Goal: Transaction & Acquisition: Book appointment/travel/reservation

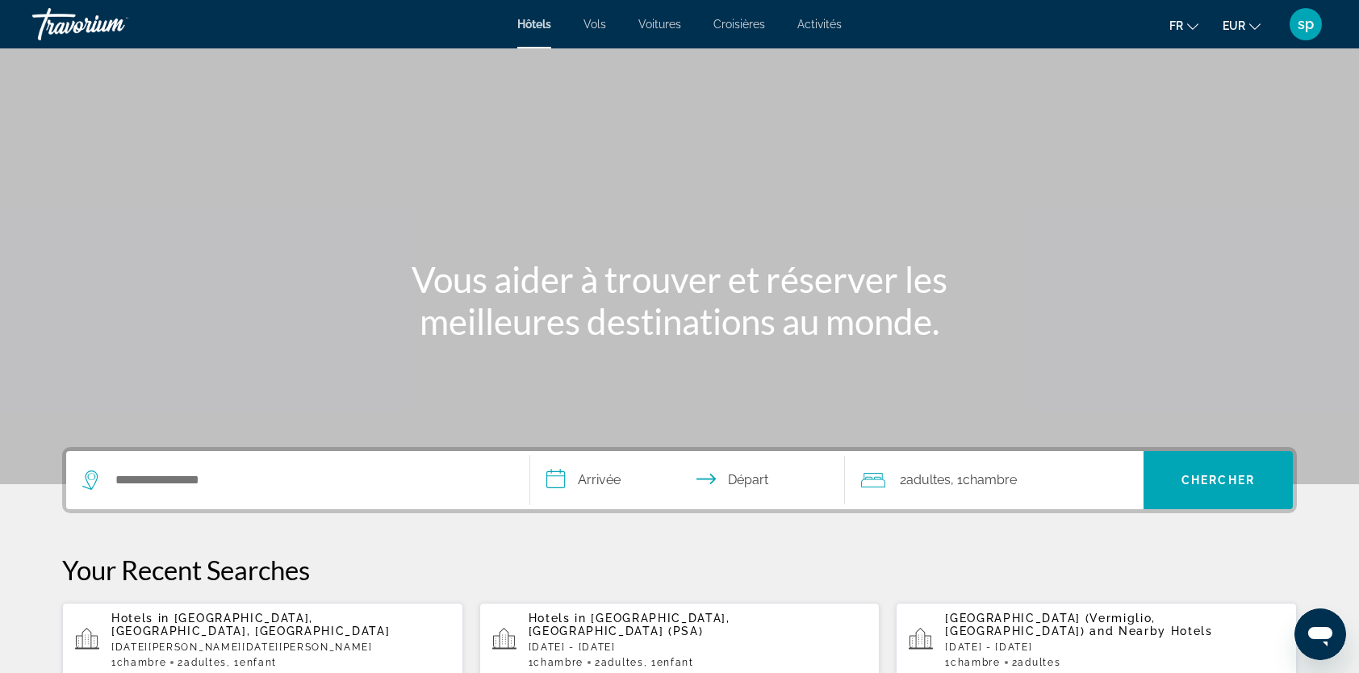
click at [214, 449] on div "**********" at bounding box center [679, 480] width 1235 height 66
drag, startPoint x: 194, startPoint y: 478, endPoint x: 184, endPoint y: 468, distance: 13.7
click at [190, 475] on input "Search hotel destination" at bounding box center [309, 480] width 391 height 24
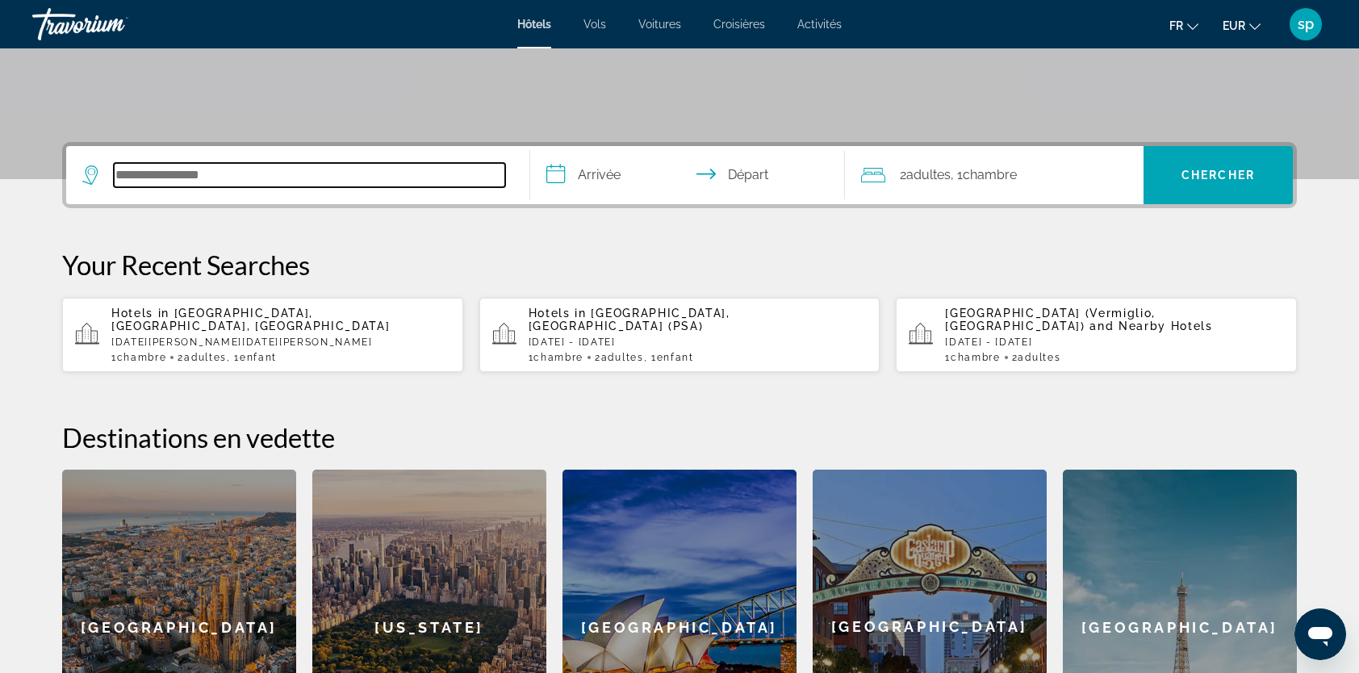
scroll to position [394, 0]
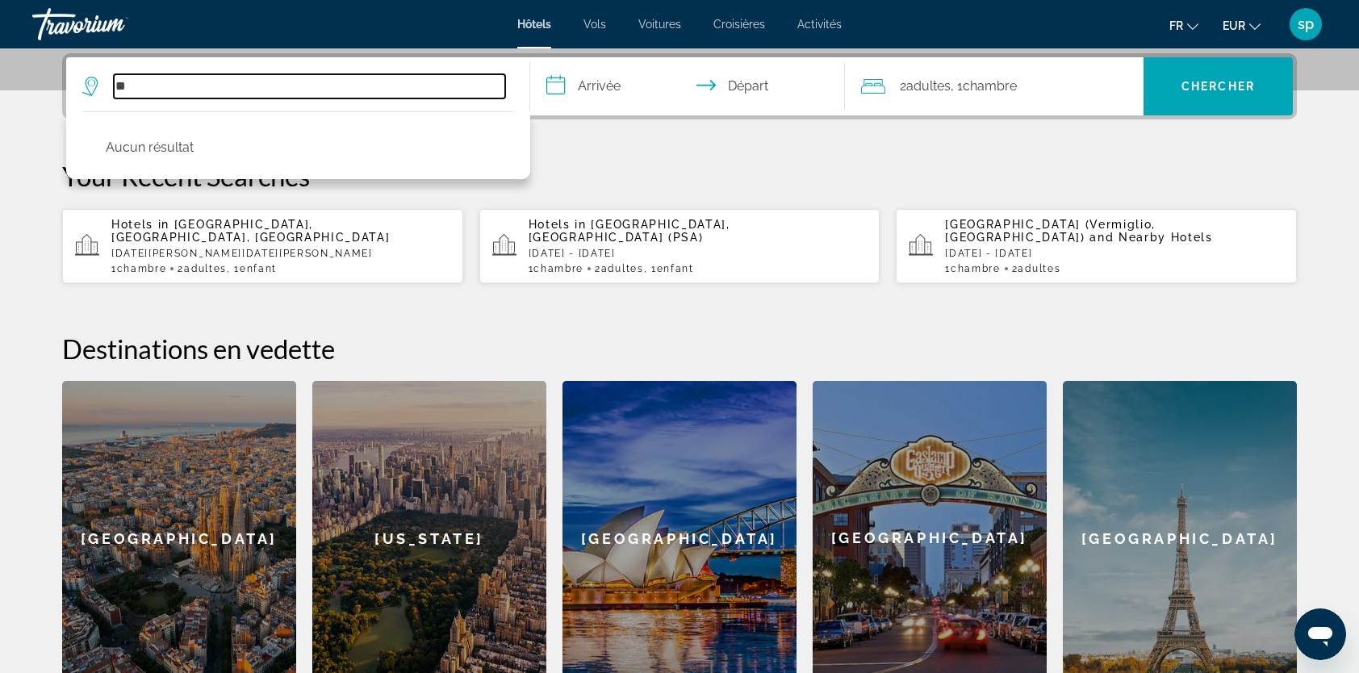
type input "*"
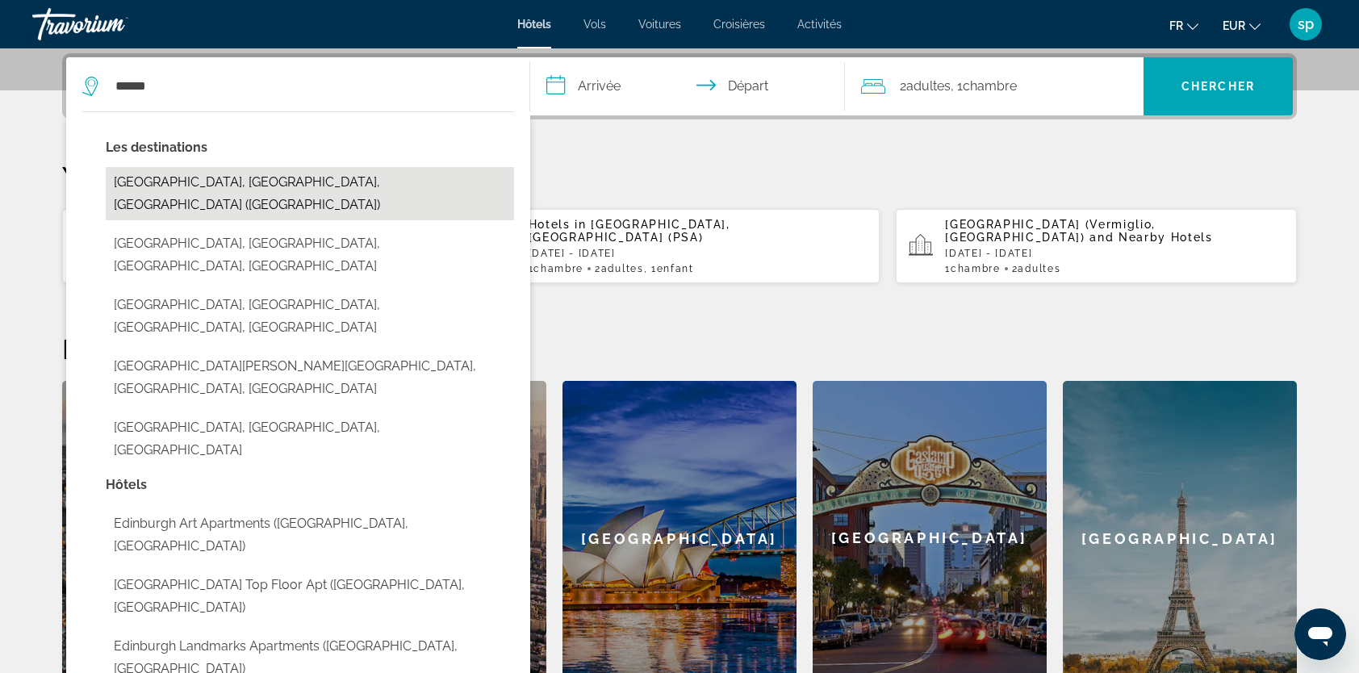
click at [211, 182] on button "[GEOGRAPHIC_DATA], [GEOGRAPHIC_DATA], [GEOGRAPHIC_DATA] ([GEOGRAPHIC_DATA])" at bounding box center [310, 193] width 408 height 53
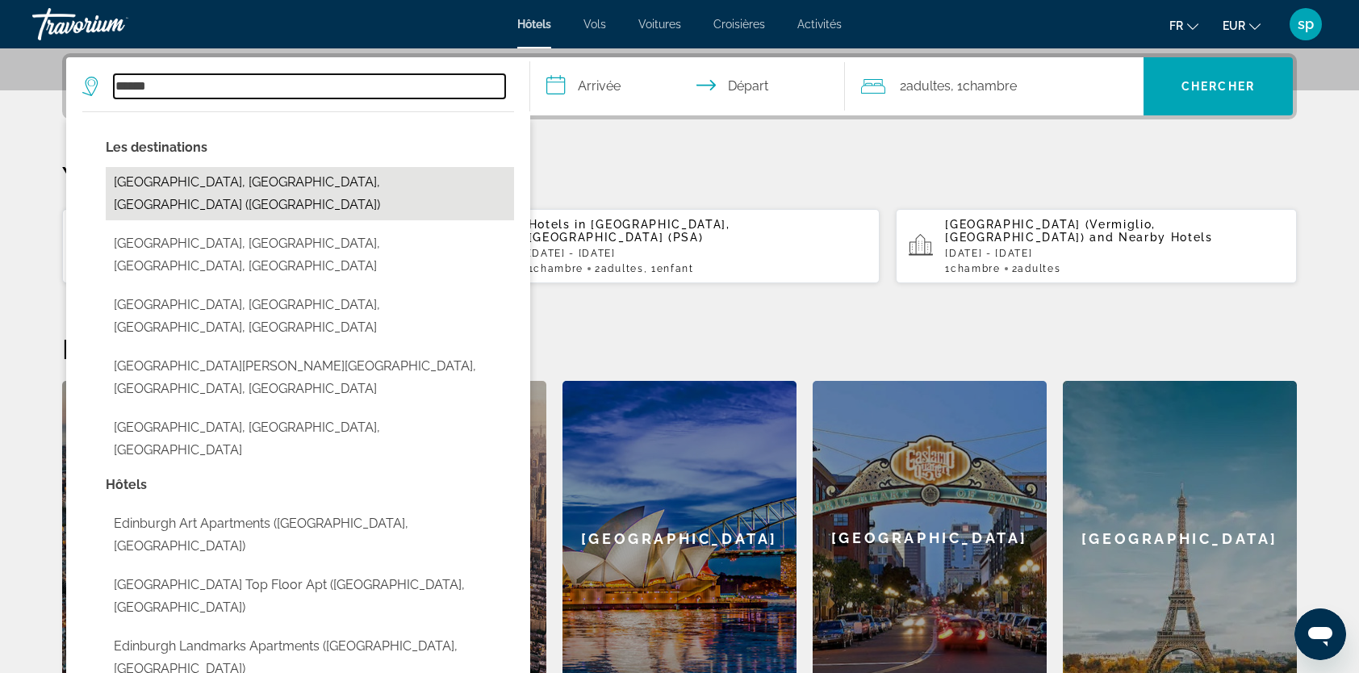
type input "**********"
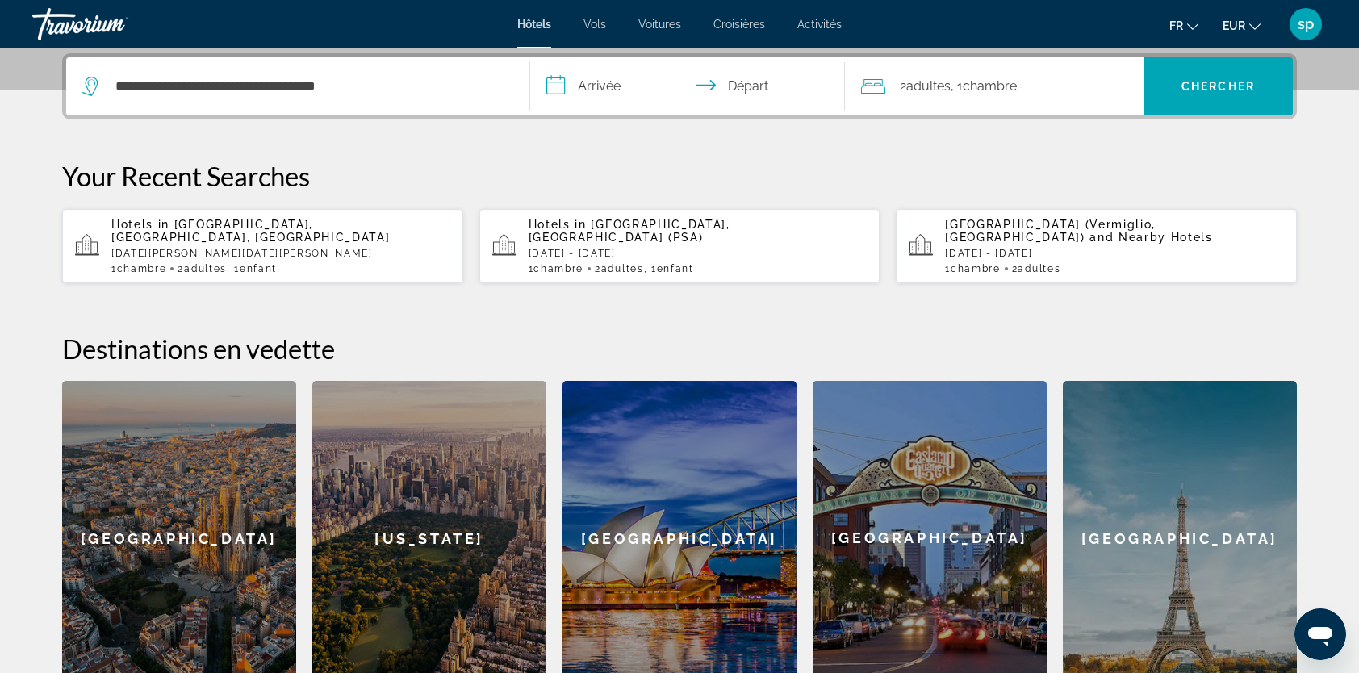
click at [600, 85] on input "**********" at bounding box center [690, 88] width 321 height 63
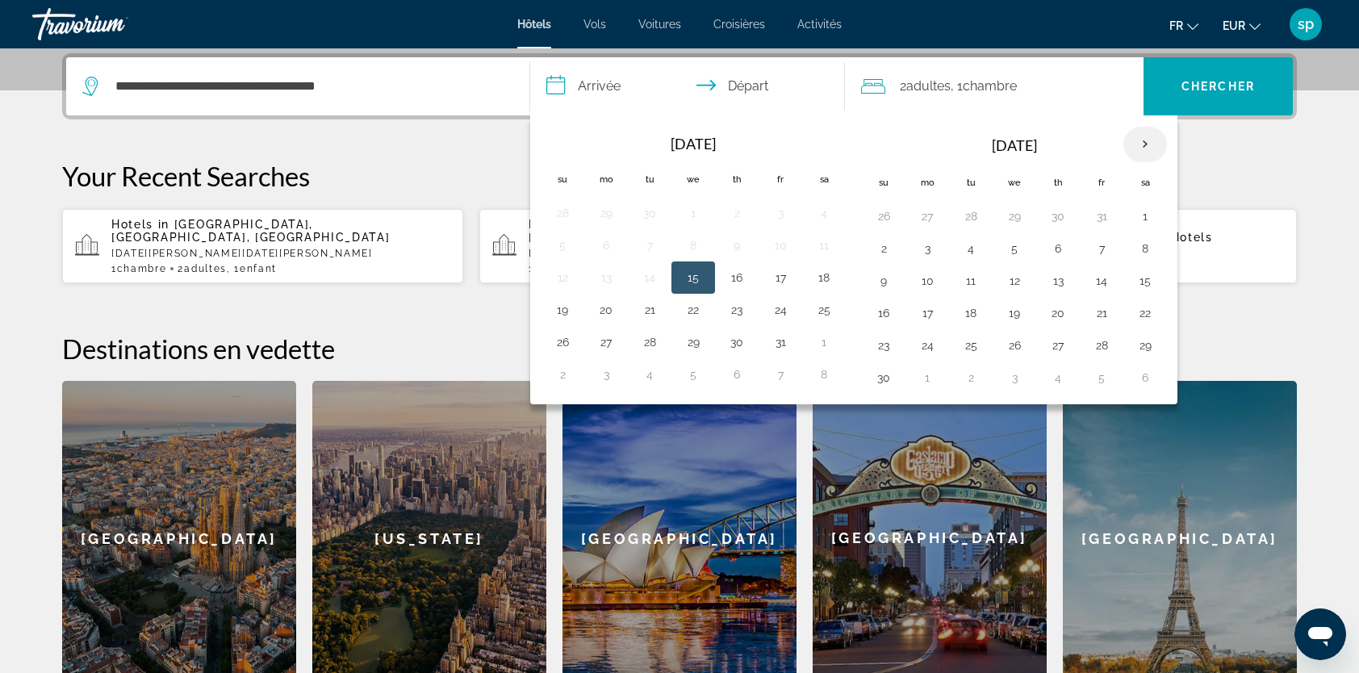
click at [1140, 139] on th "Next month" at bounding box center [1145, 145] width 44 height 36
click at [965, 308] on button "23" at bounding box center [971, 313] width 26 height 23
click at [1099, 313] on button "26" at bounding box center [1102, 313] width 26 height 23
type input "**********"
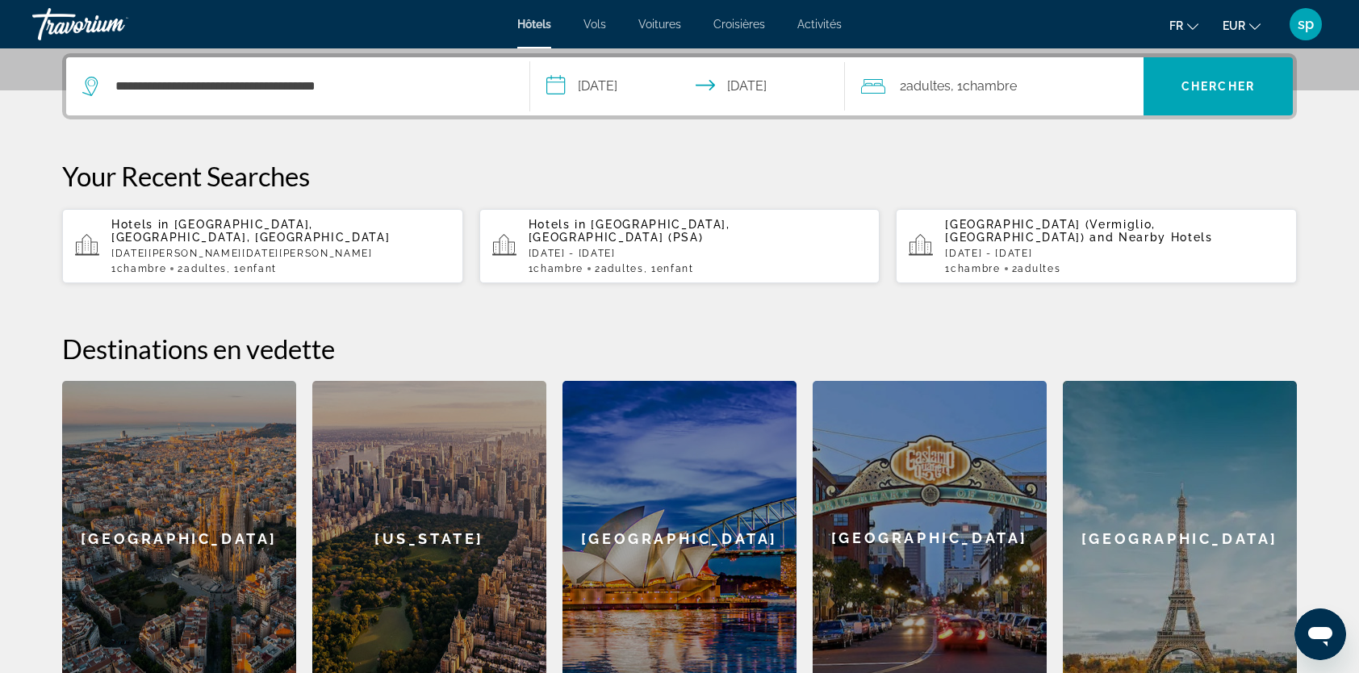
click at [993, 81] on span "Chambre" at bounding box center [990, 85] width 54 height 15
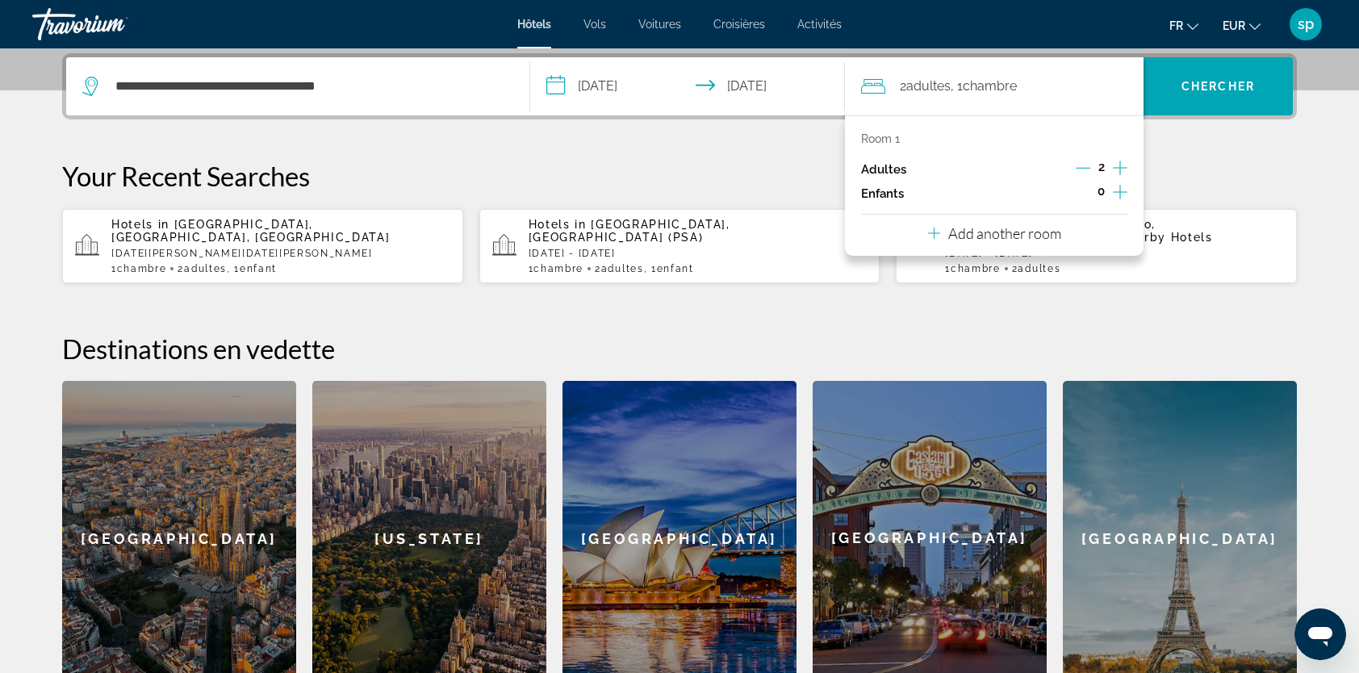
click at [1115, 187] on icon "Increment children" at bounding box center [1120, 191] width 15 height 19
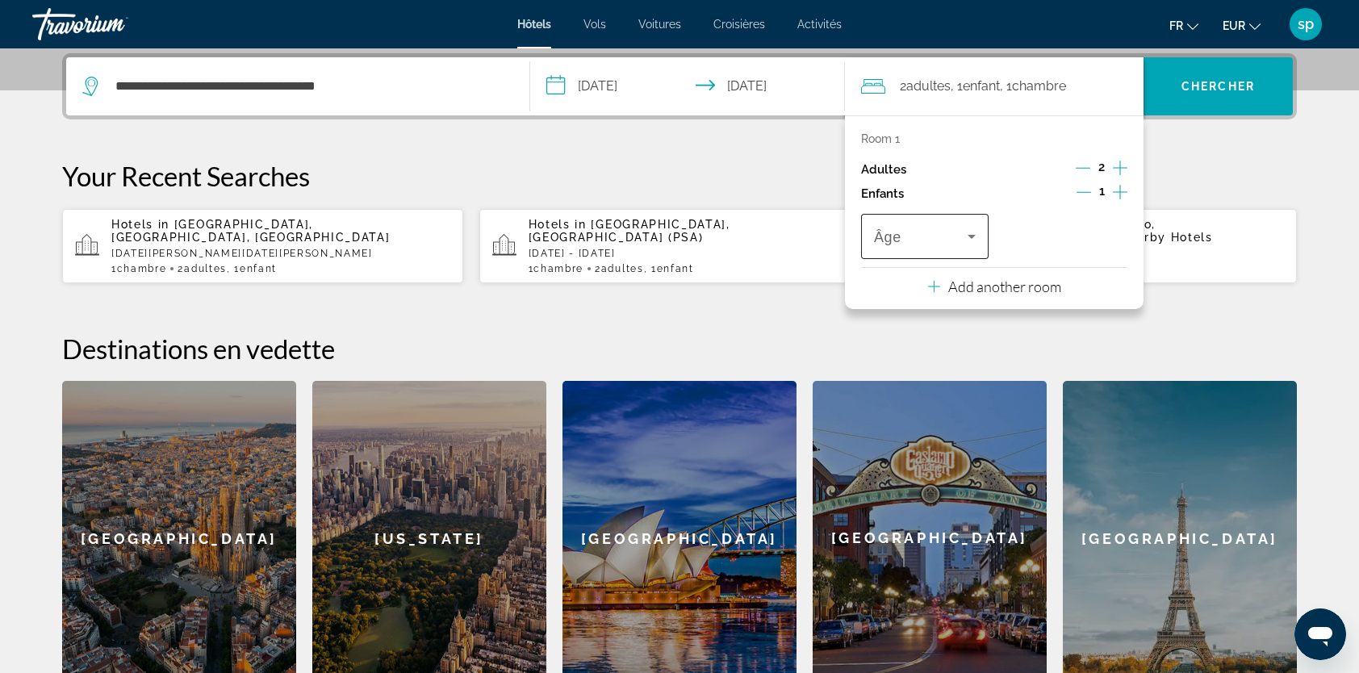
click at [929, 236] on span "Travelers: 2 adults, 1 child" at bounding box center [921, 236] width 94 height 19
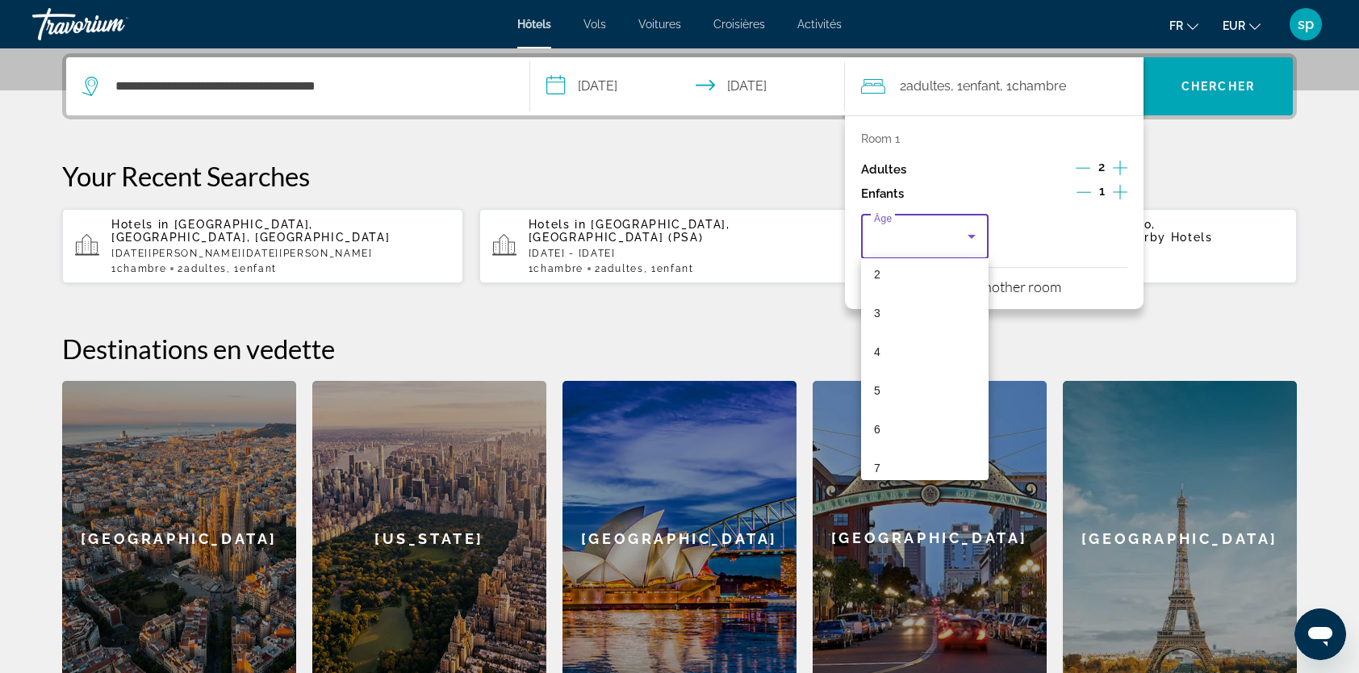
scroll to position [161, 0]
click at [906, 426] on mat-option "8" at bounding box center [925, 432] width 128 height 39
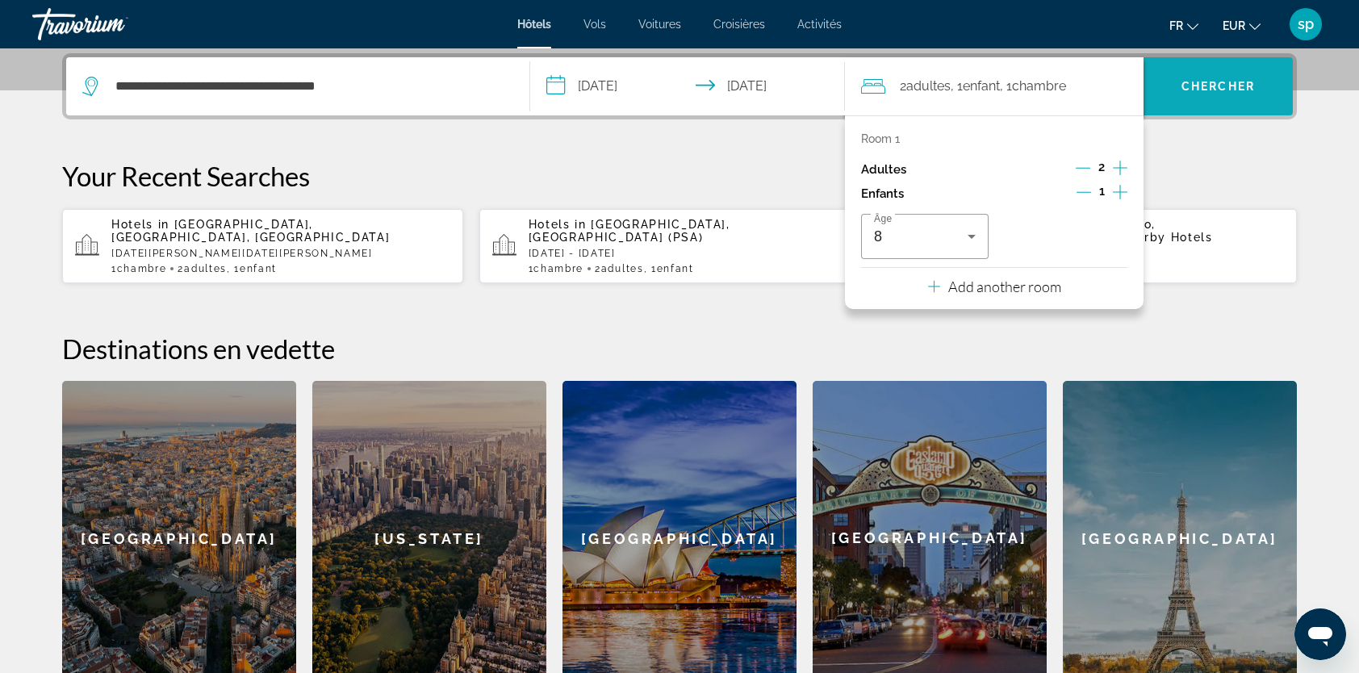
click at [1232, 92] on span "Search" at bounding box center [1218, 86] width 149 height 39
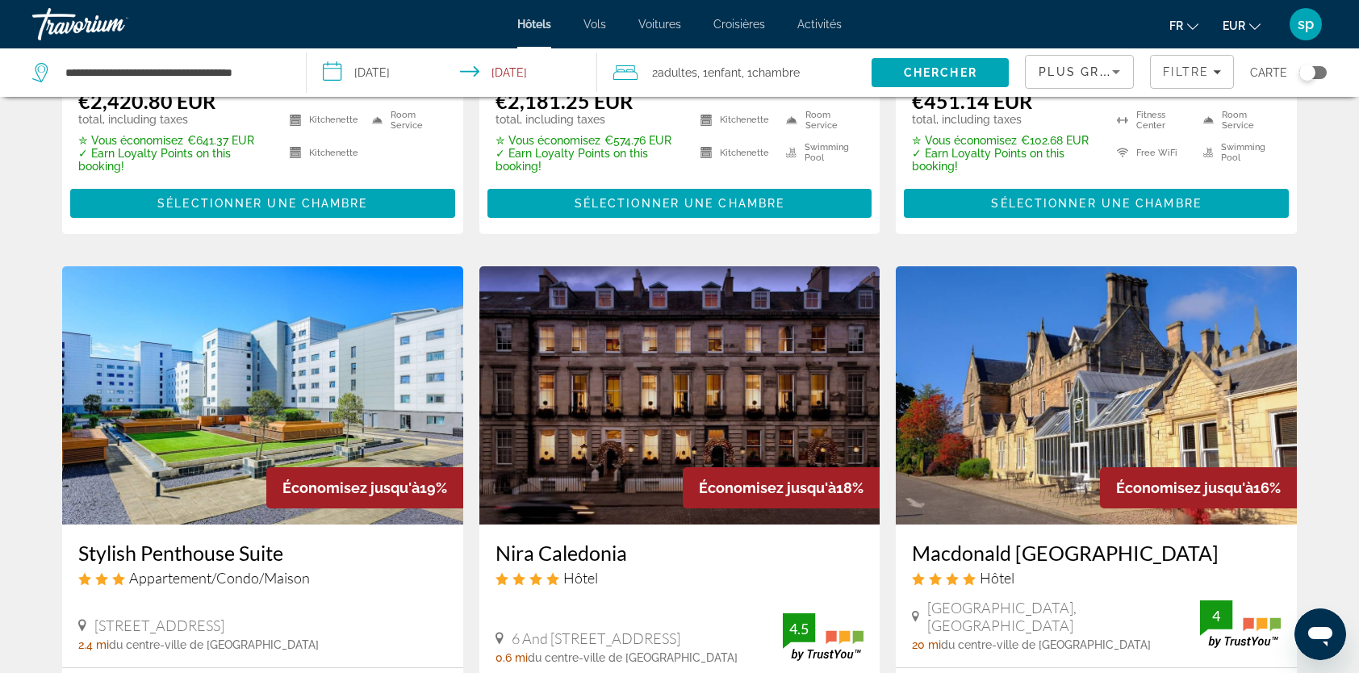
scroll to position [1776, 0]
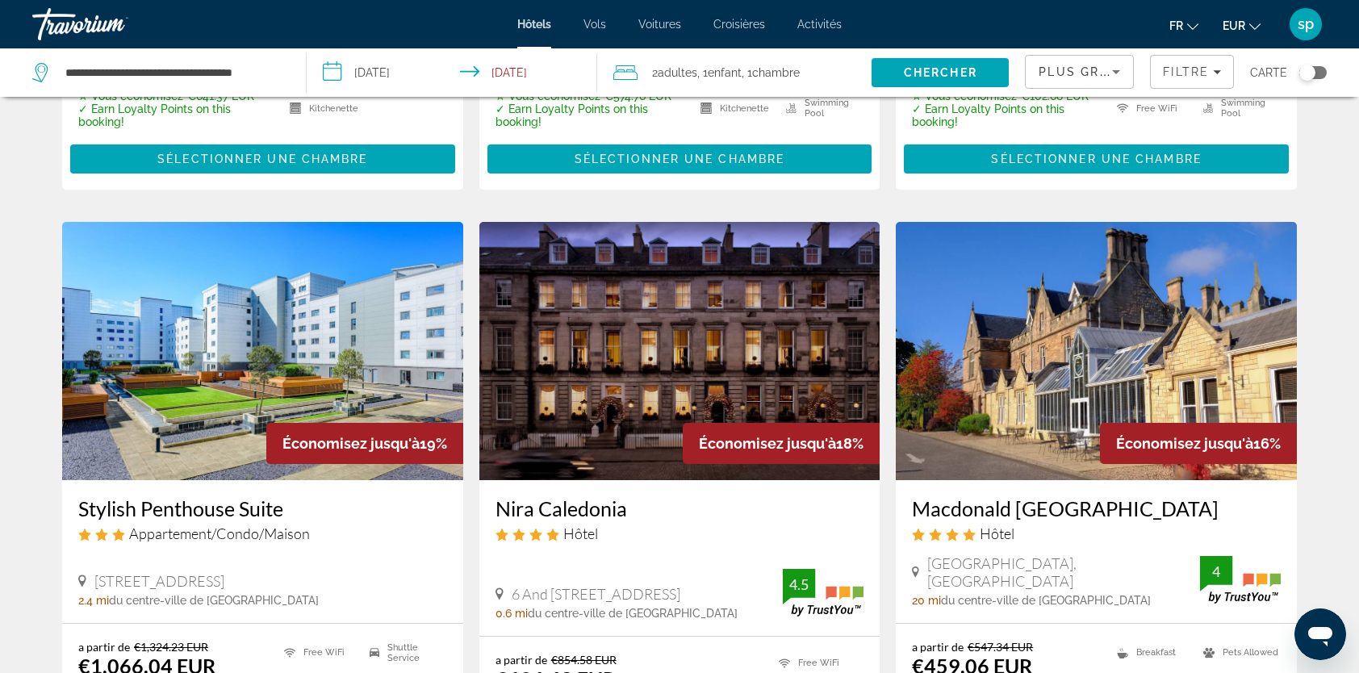
click at [753, 299] on img "Main content" at bounding box center [679, 351] width 401 height 258
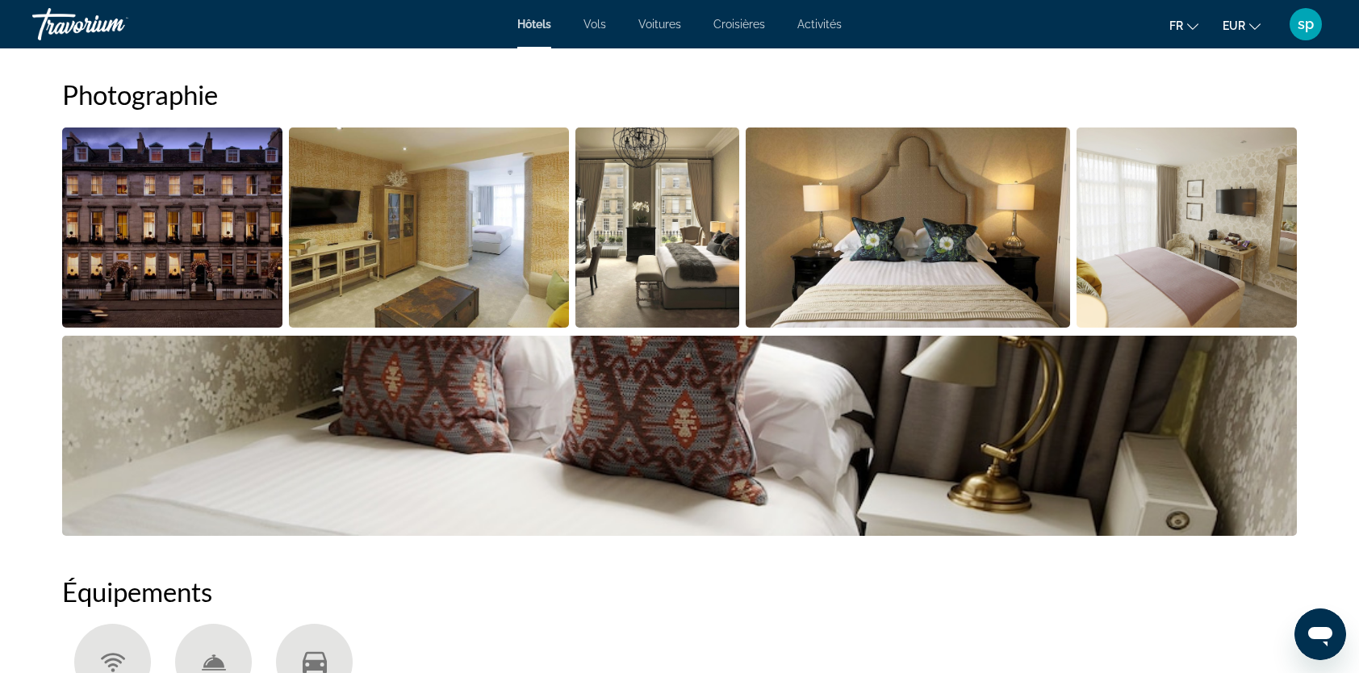
scroll to position [565, 0]
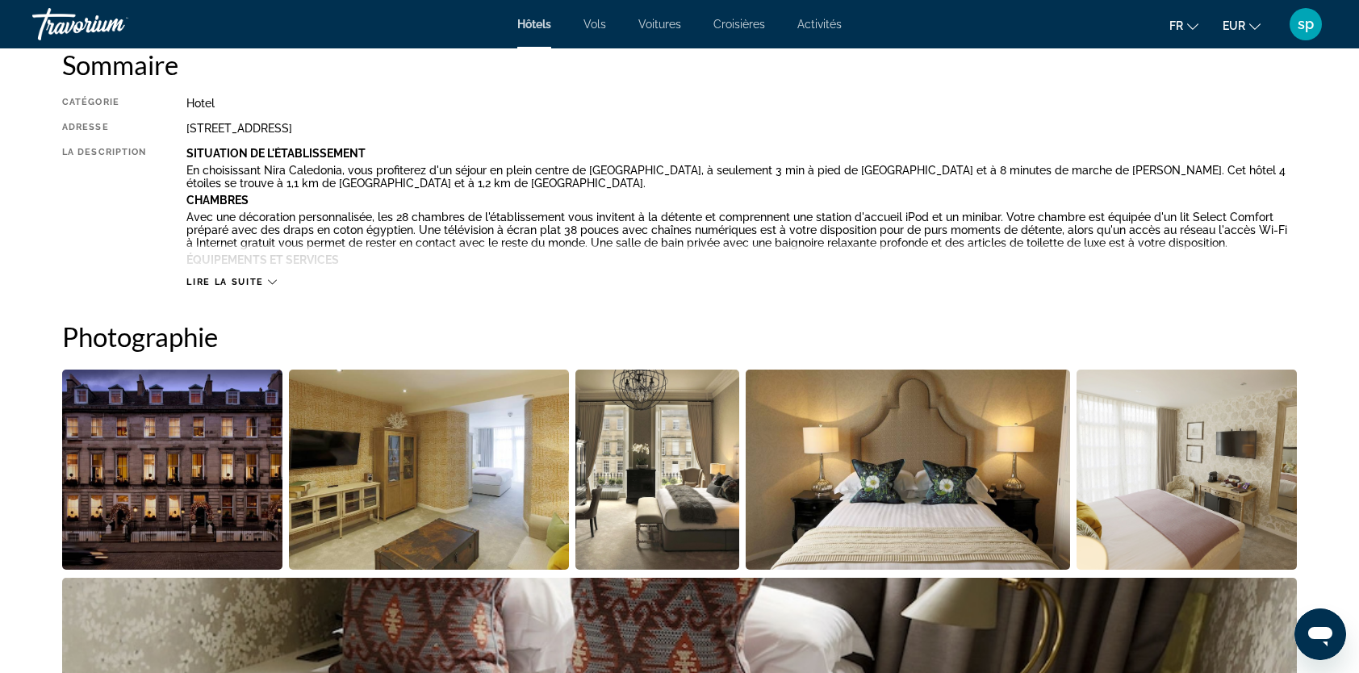
click at [192, 490] on img "Open full-screen image slider" at bounding box center [172, 470] width 220 height 200
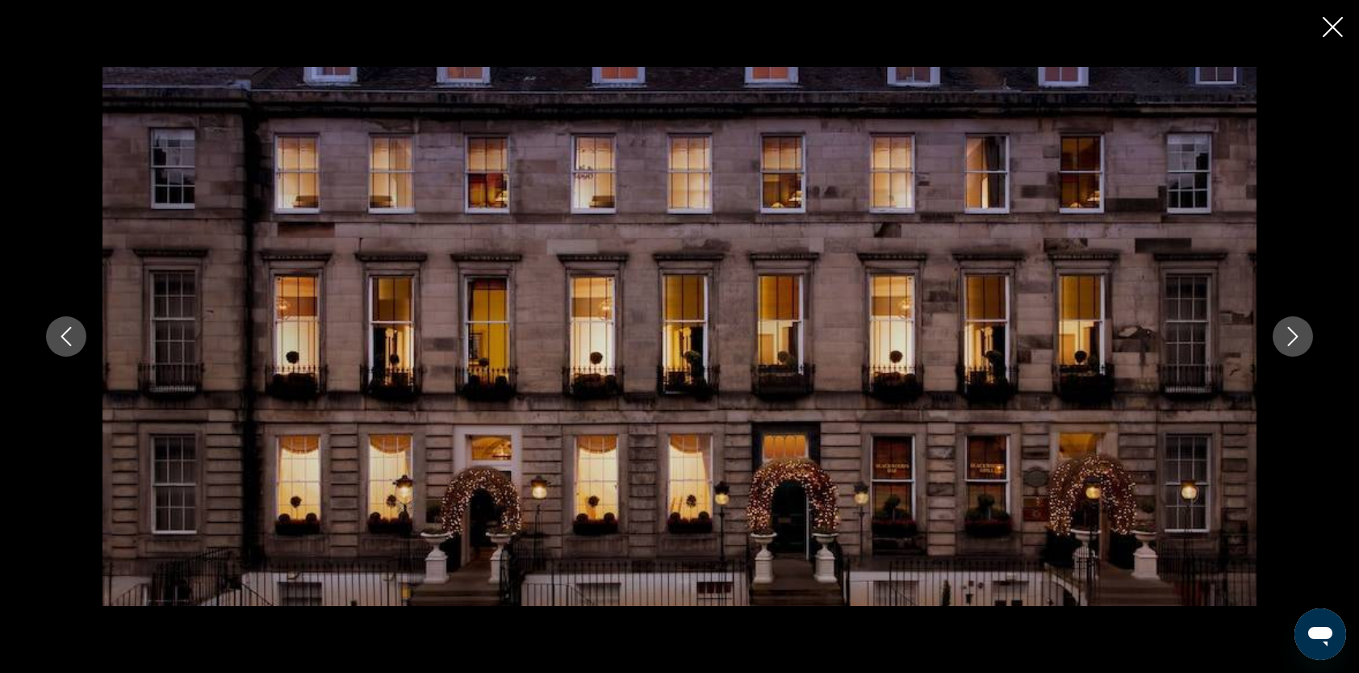
click at [1285, 344] on icon "Next image" at bounding box center [1292, 336] width 19 height 19
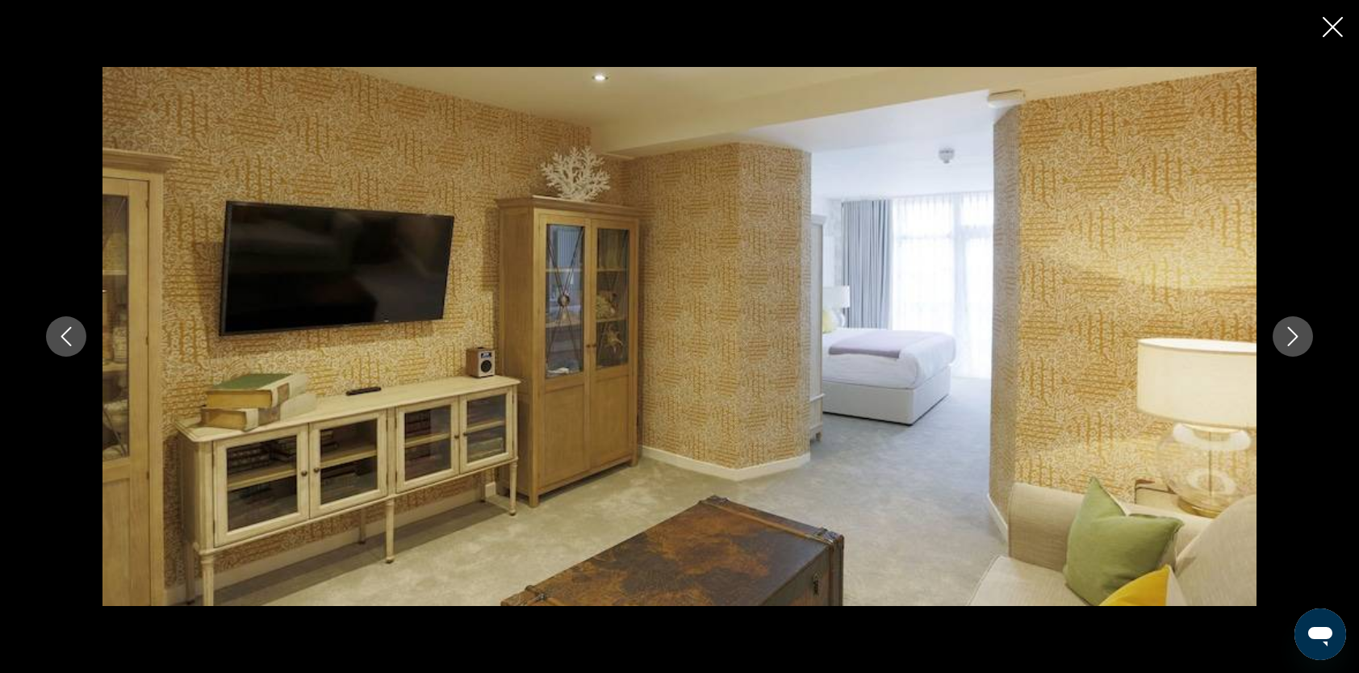
click at [1285, 344] on icon "Next image" at bounding box center [1292, 336] width 19 height 19
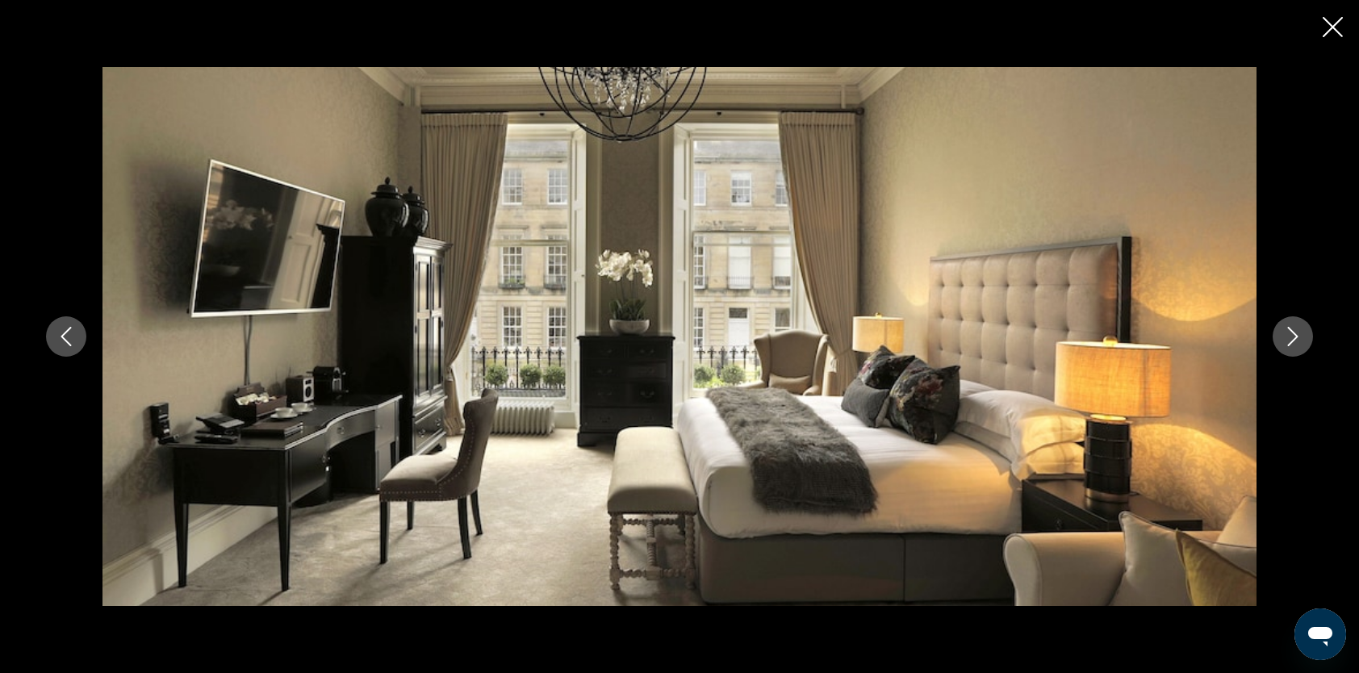
click at [1285, 344] on icon "Next image" at bounding box center [1292, 336] width 19 height 19
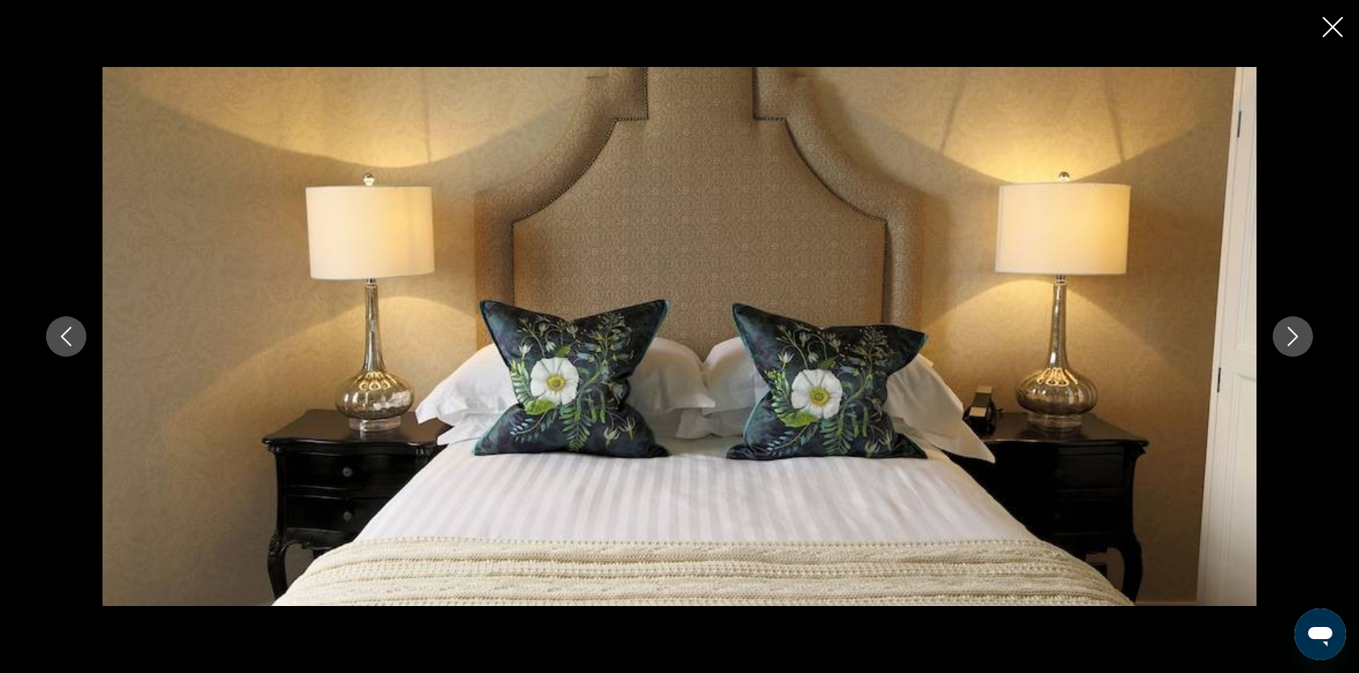
click at [1285, 344] on icon "Next image" at bounding box center [1292, 336] width 19 height 19
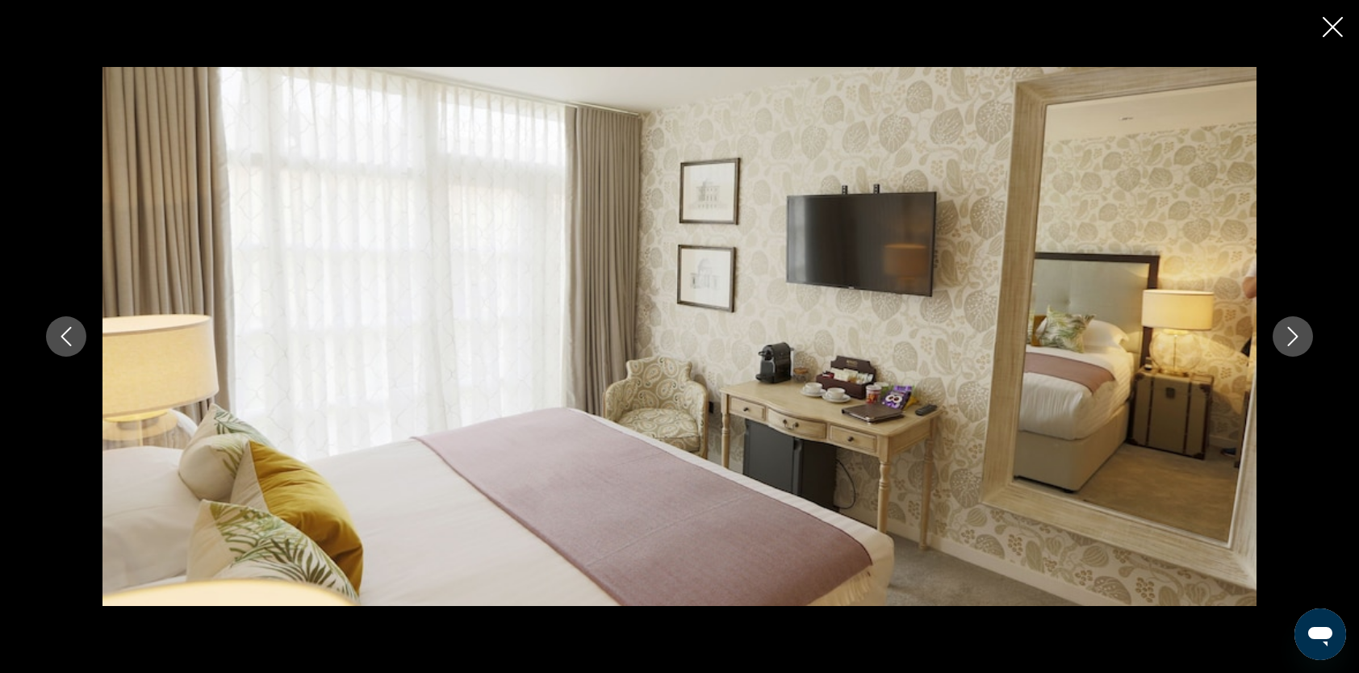
click at [1285, 344] on icon "Next image" at bounding box center [1292, 336] width 19 height 19
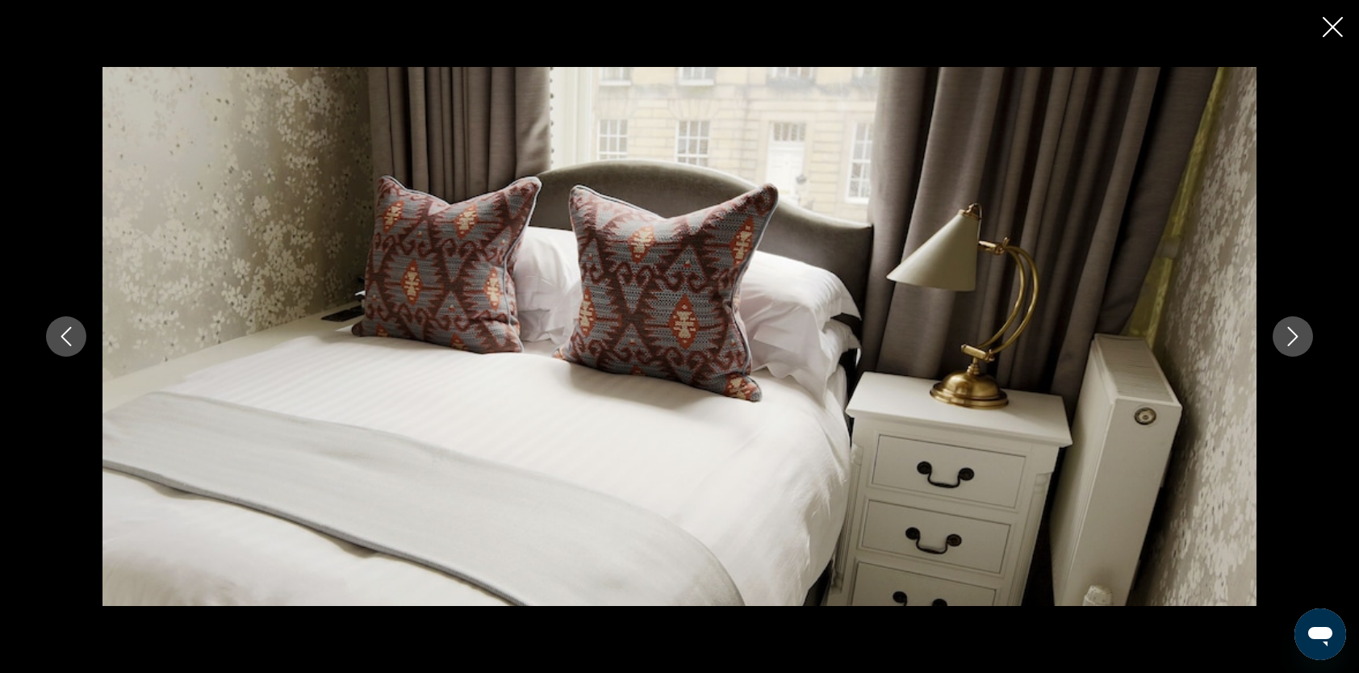
click at [1285, 344] on icon "Next image" at bounding box center [1292, 336] width 19 height 19
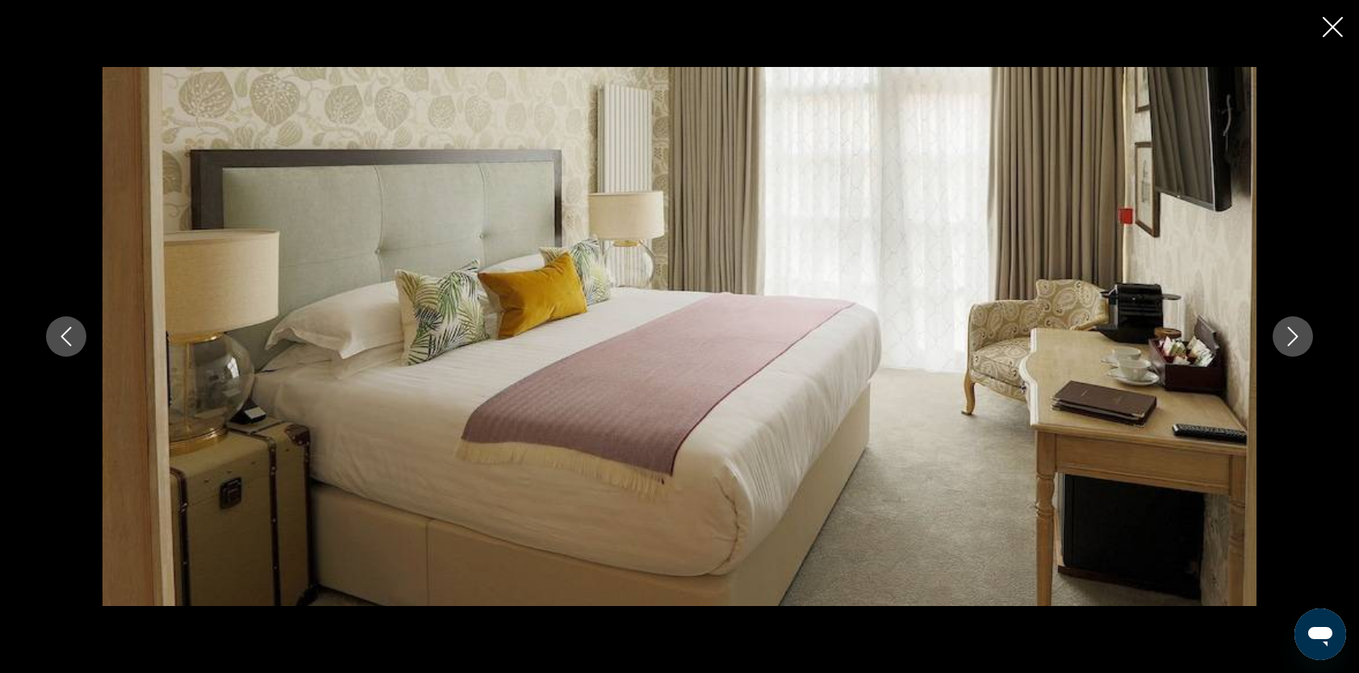
click at [1285, 344] on icon "Next image" at bounding box center [1292, 336] width 19 height 19
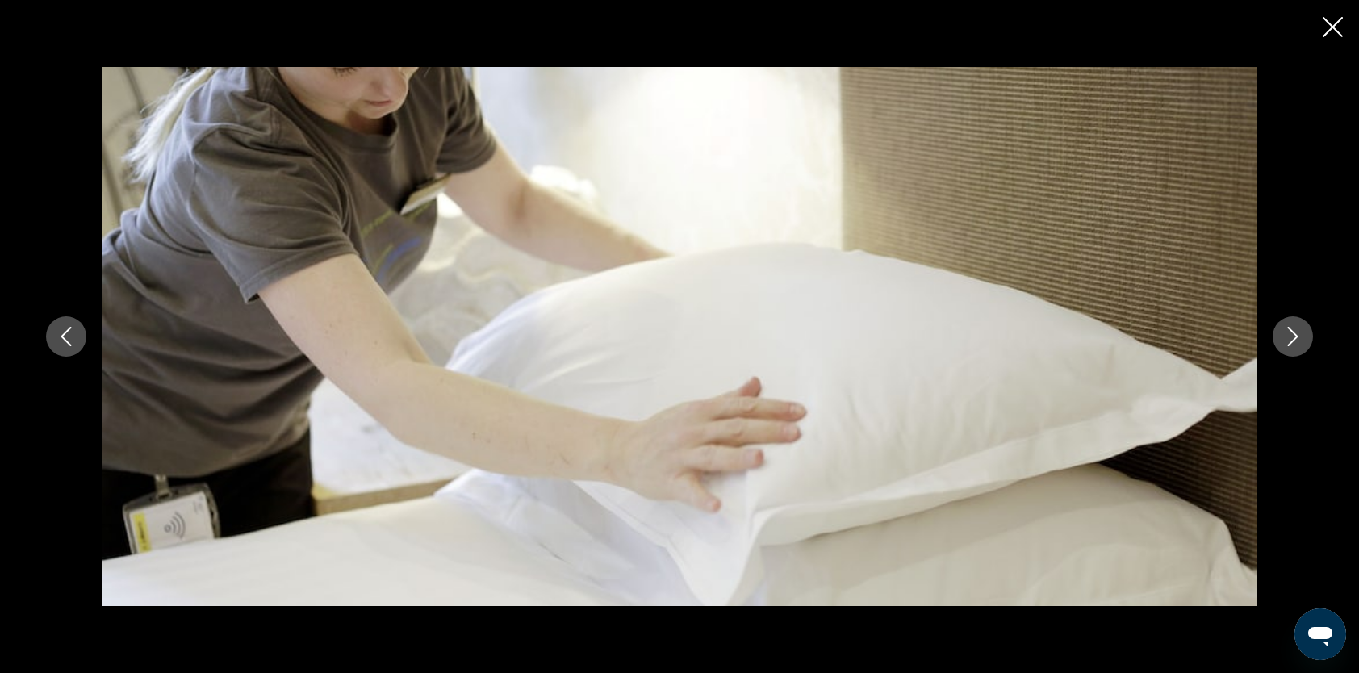
click at [1285, 344] on icon "Next image" at bounding box center [1292, 336] width 19 height 19
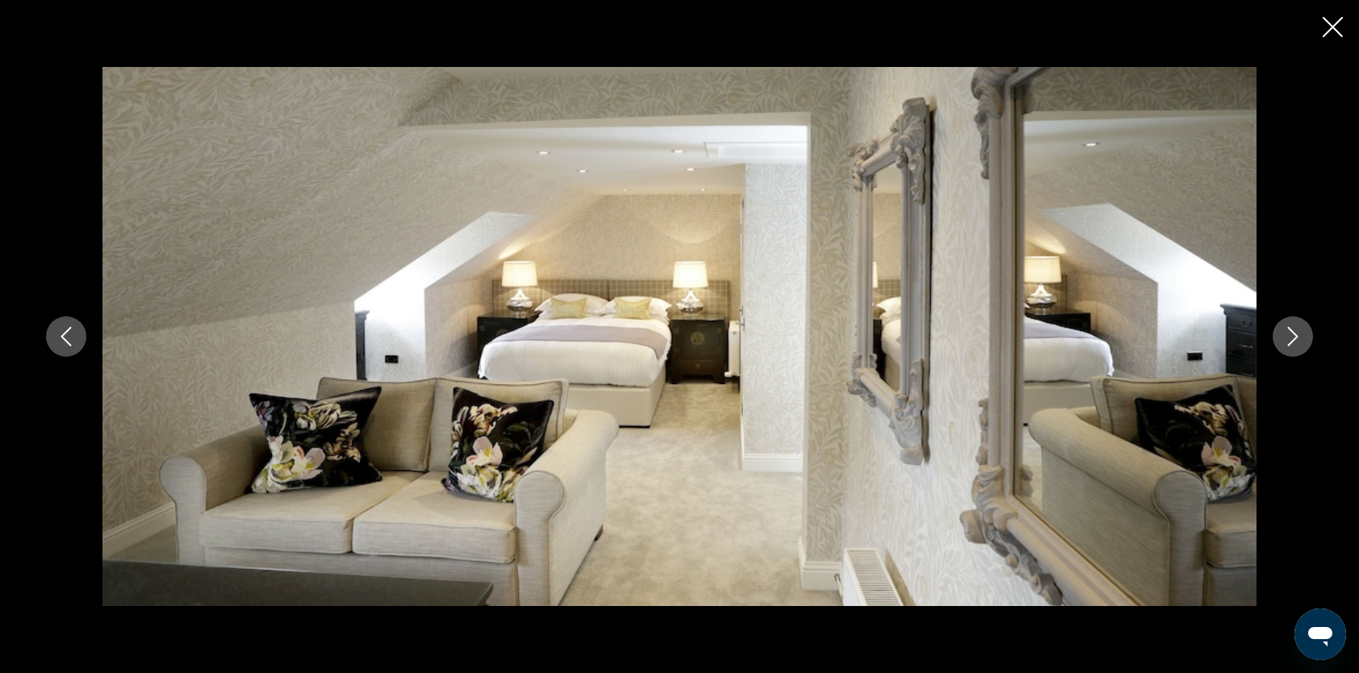
click at [1285, 344] on icon "Next image" at bounding box center [1292, 336] width 19 height 19
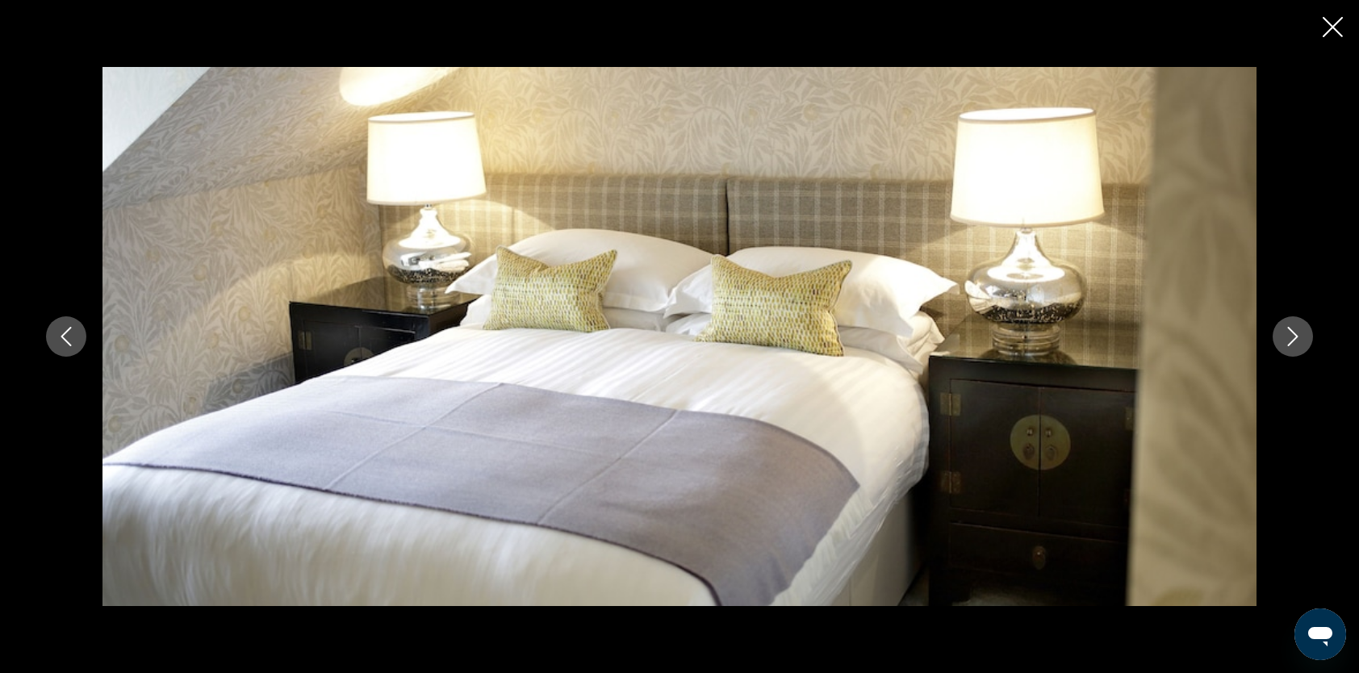
click at [1285, 344] on icon "Next image" at bounding box center [1292, 336] width 19 height 19
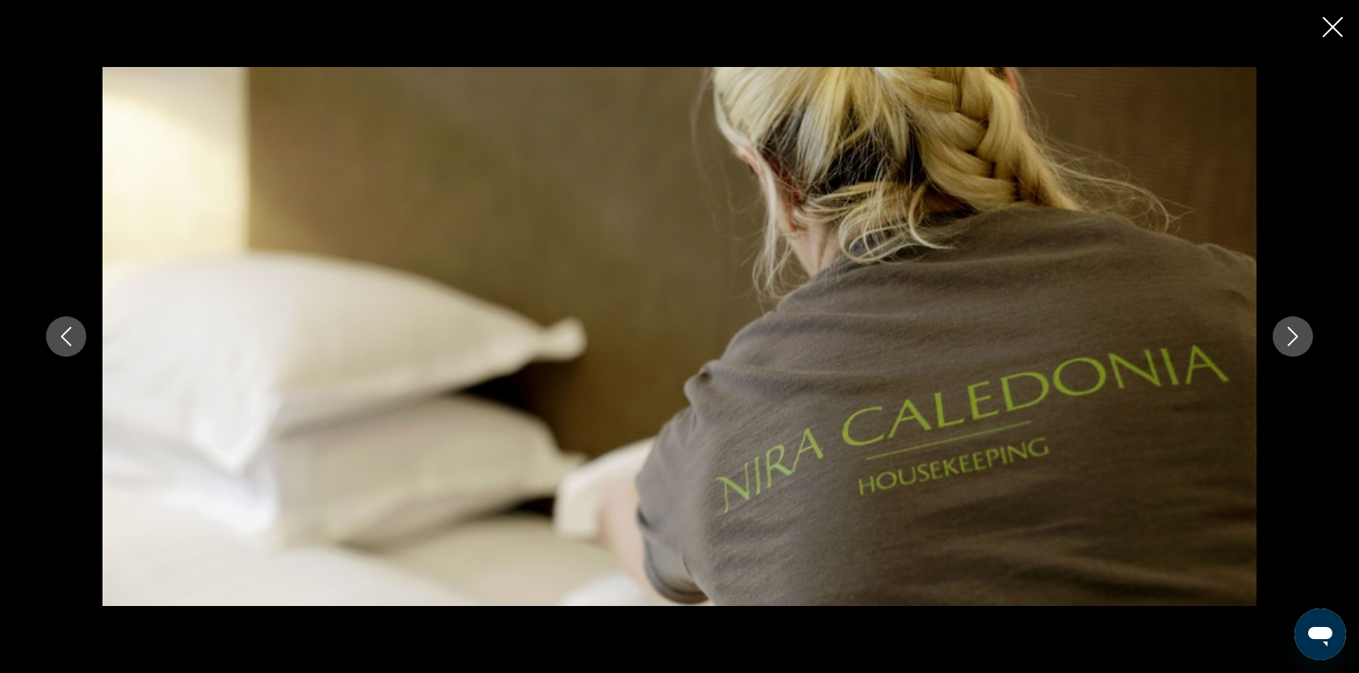
click at [1285, 344] on icon "Next image" at bounding box center [1292, 336] width 19 height 19
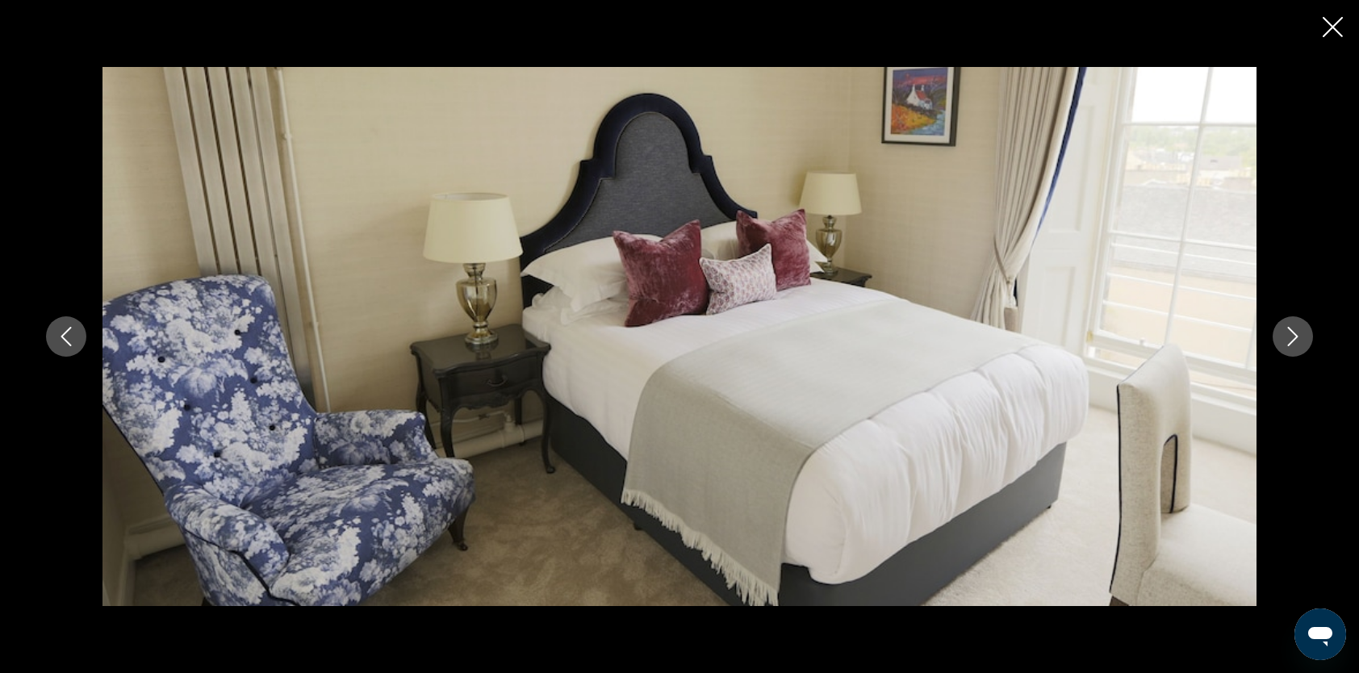
click at [1285, 344] on icon "Next image" at bounding box center [1292, 336] width 19 height 19
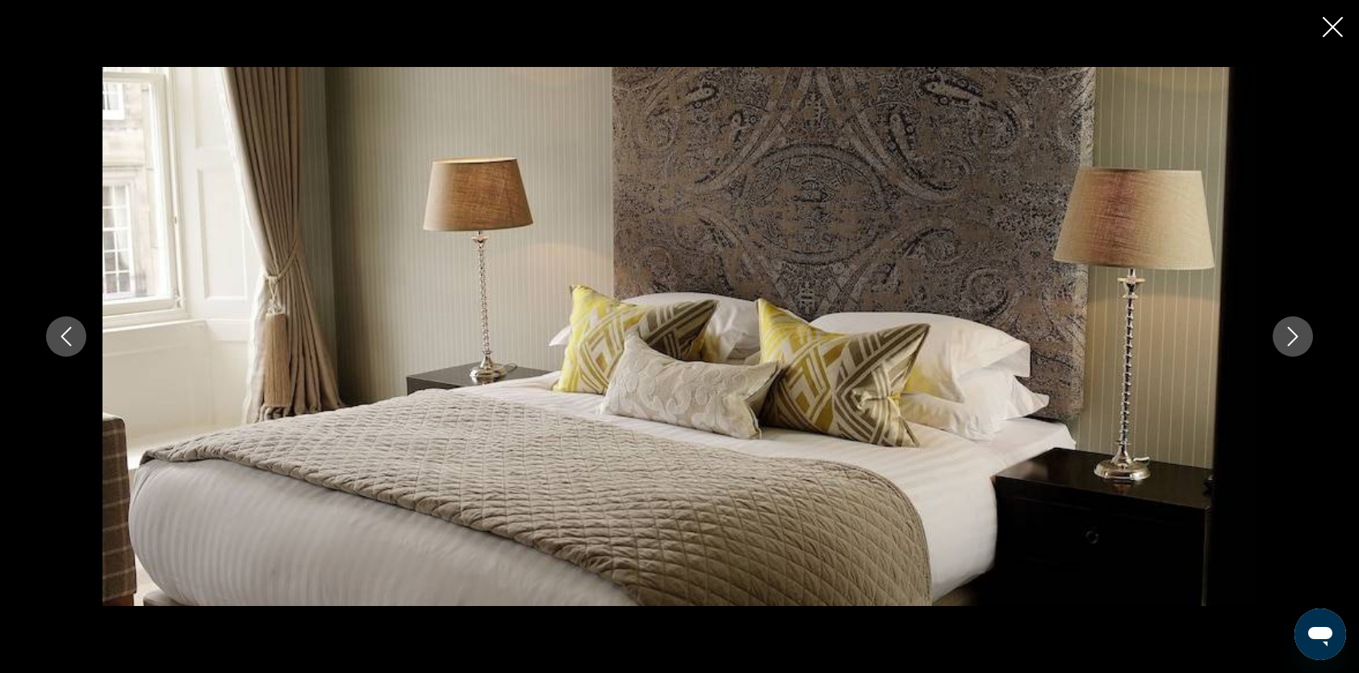
click at [1285, 344] on icon "Next image" at bounding box center [1292, 336] width 19 height 19
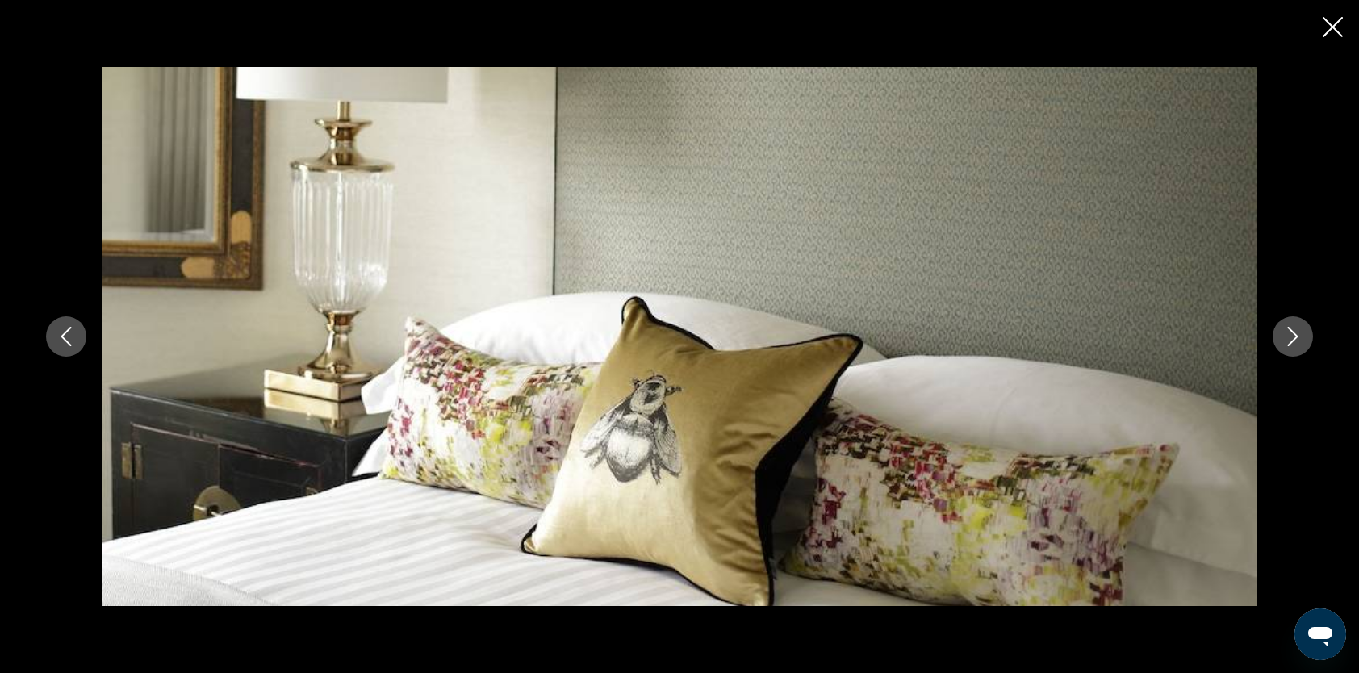
click at [1285, 344] on icon "Next image" at bounding box center [1292, 336] width 19 height 19
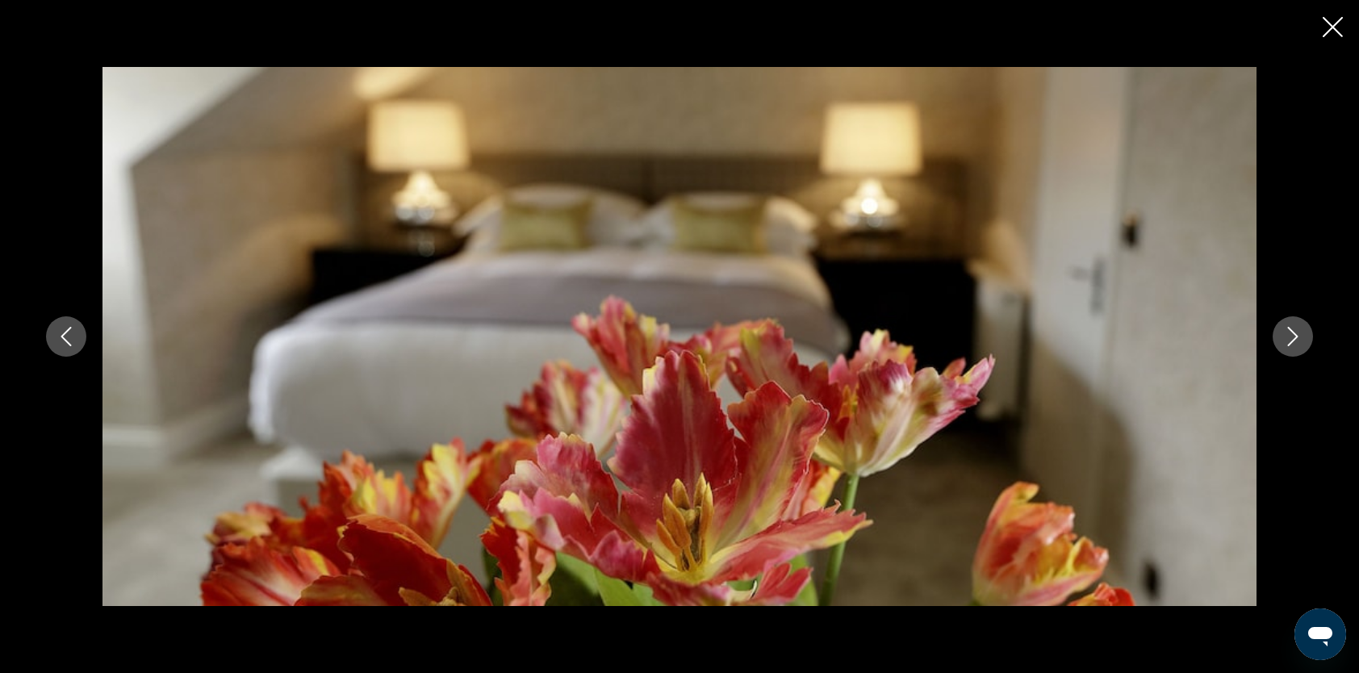
click at [1285, 344] on icon "Next image" at bounding box center [1292, 336] width 19 height 19
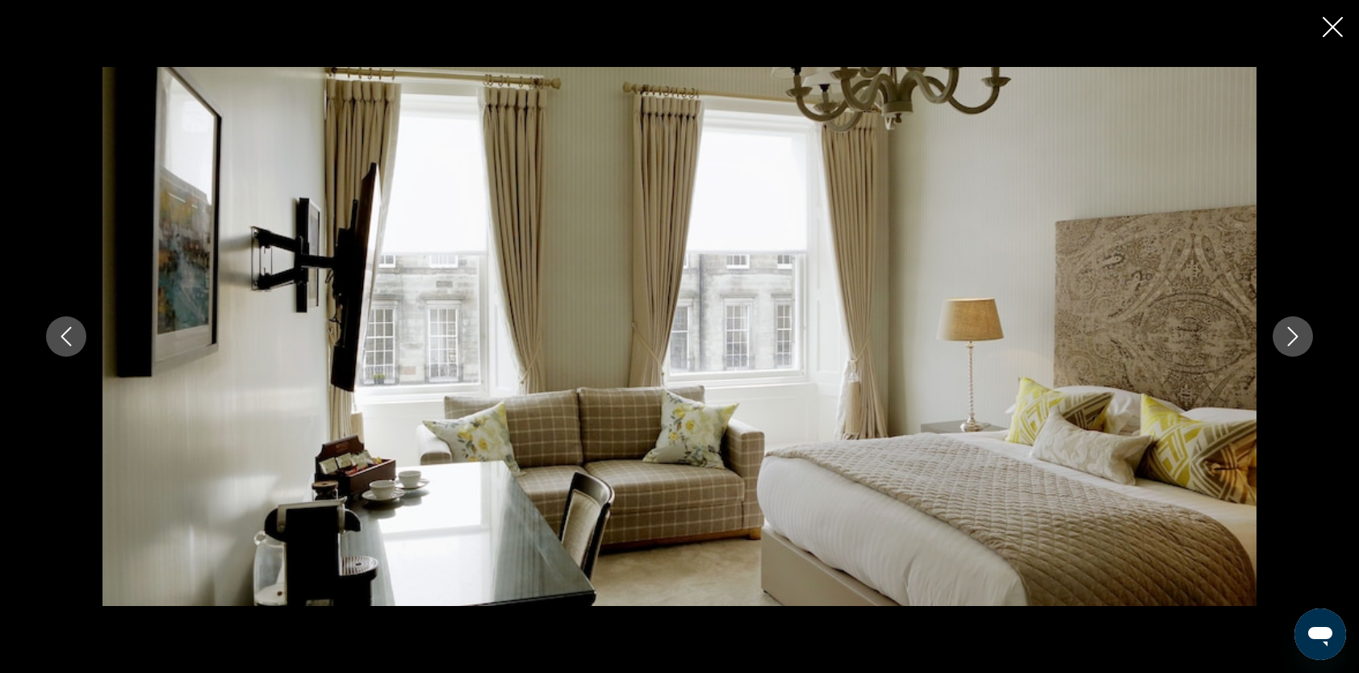
click at [1285, 344] on icon "Next image" at bounding box center [1292, 336] width 19 height 19
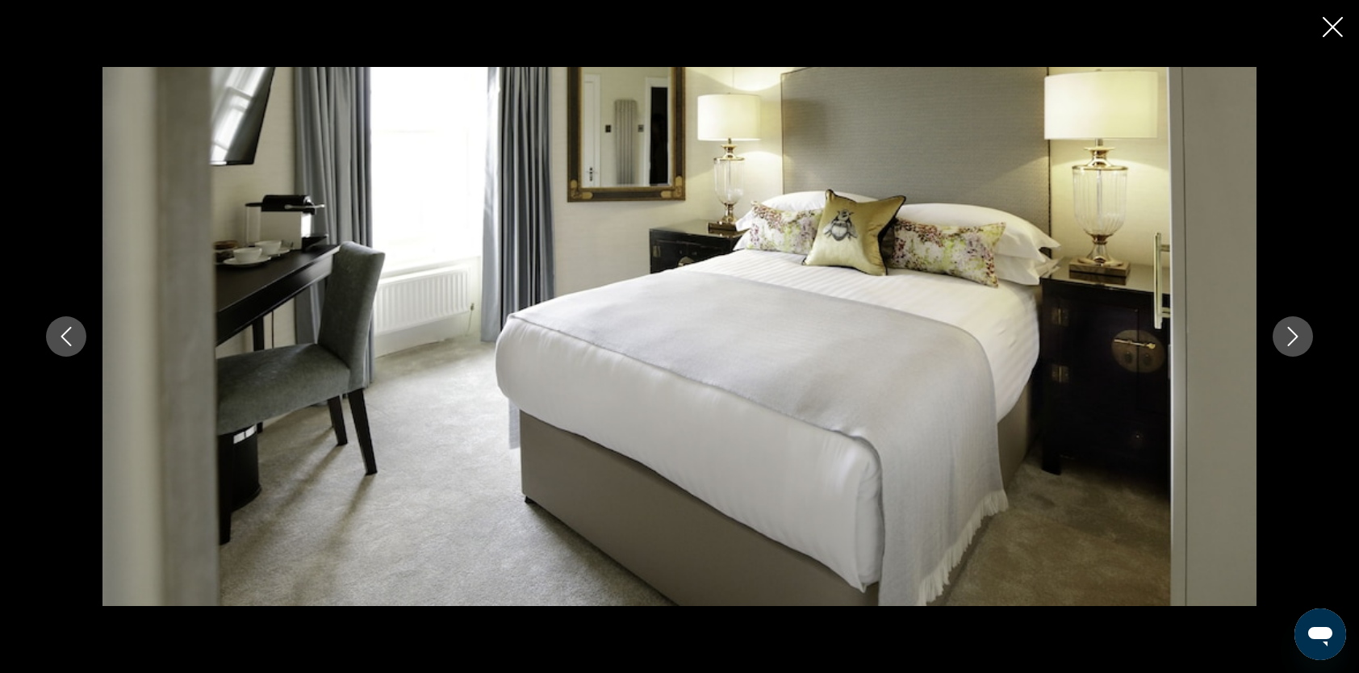
click at [1285, 344] on icon "Next image" at bounding box center [1292, 336] width 19 height 19
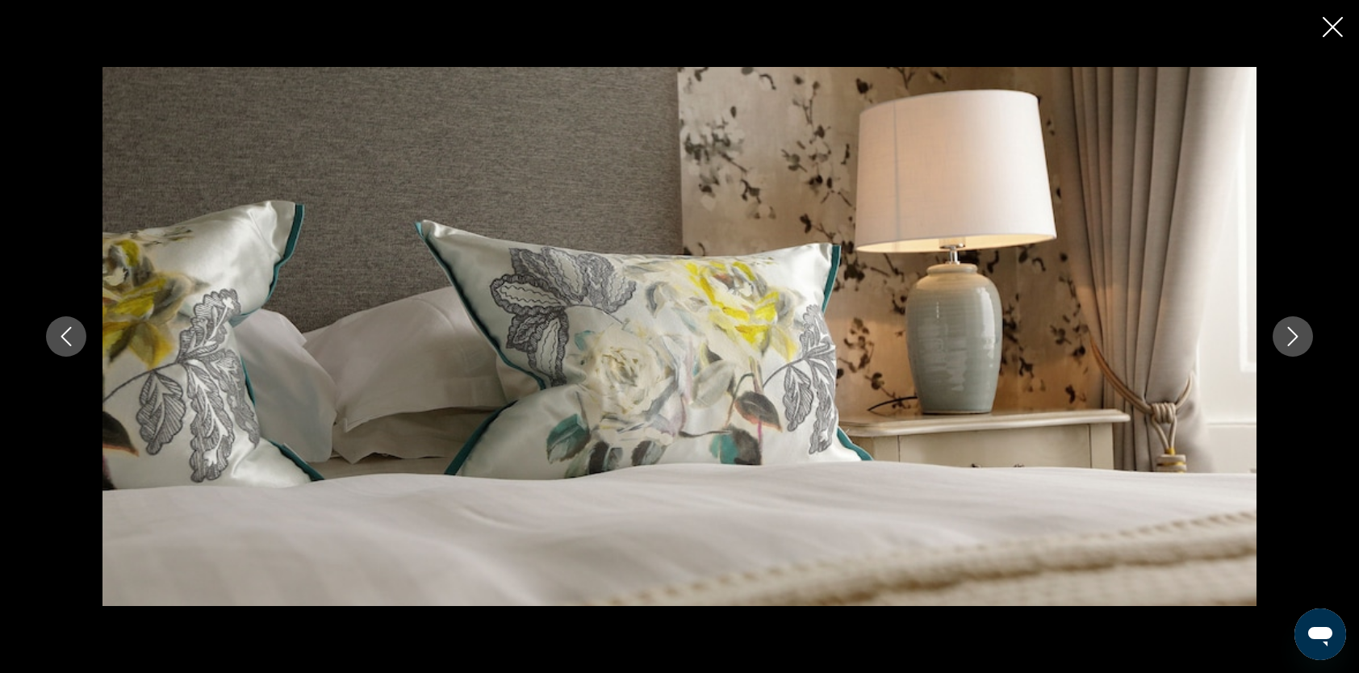
click at [1285, 344] on icon "Next image" at bounding box center [1292, 336] width 19 height 19
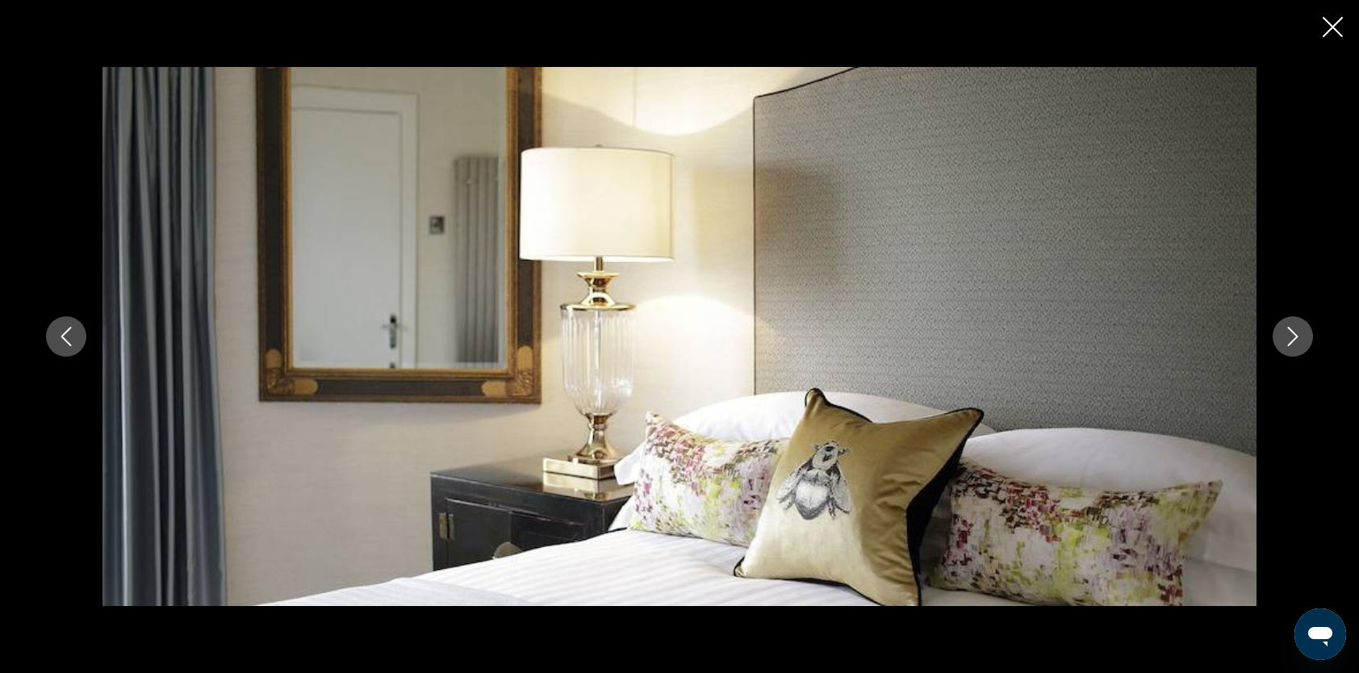
click at [1285, 344] on icon "Next image" at bounding box center [1292, 336] width 19 height 19
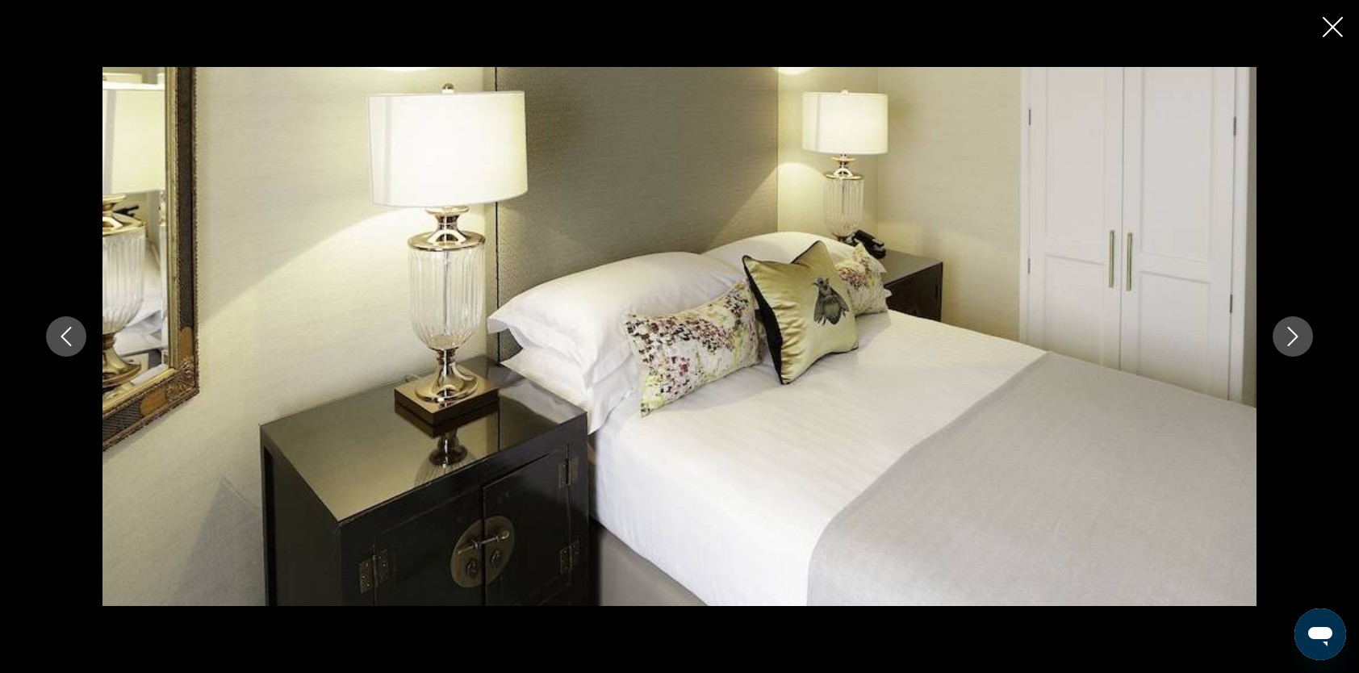
click at [1328, 27] on icon "Close slideshow" at bounding box center [1333, 27] width 20 height 20
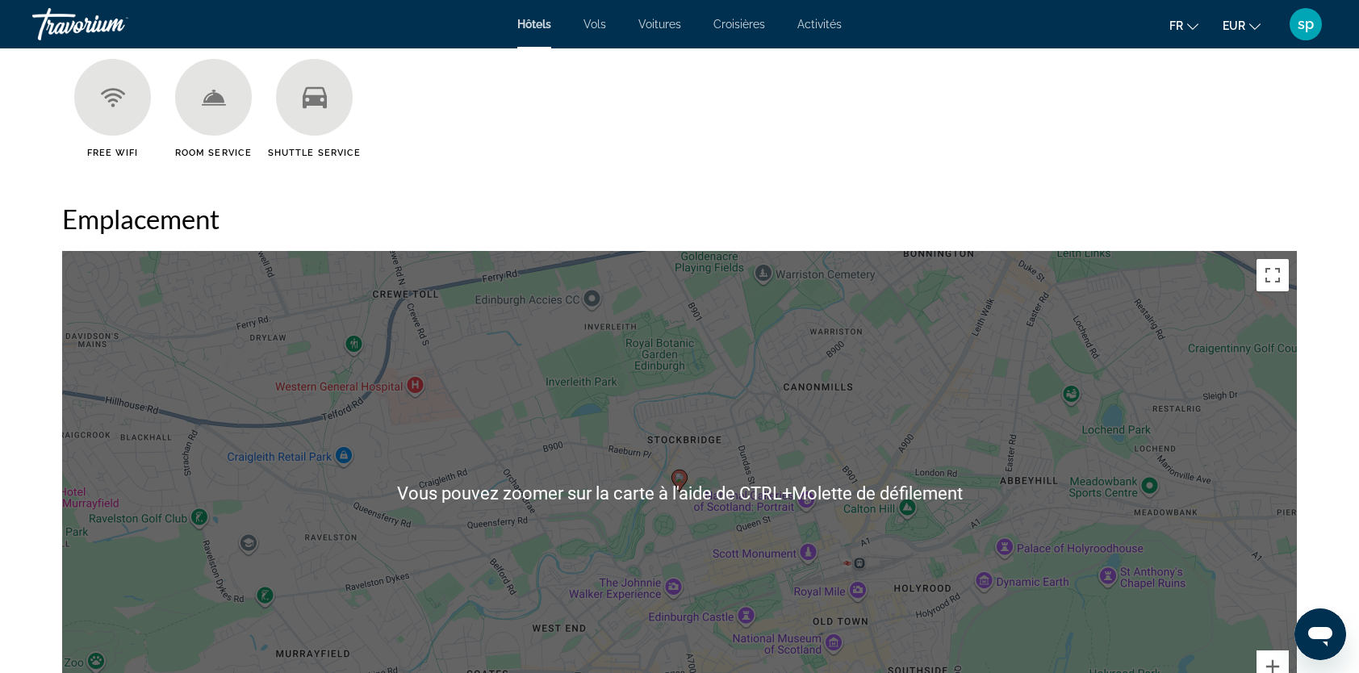
scroll to position [1695, 0]
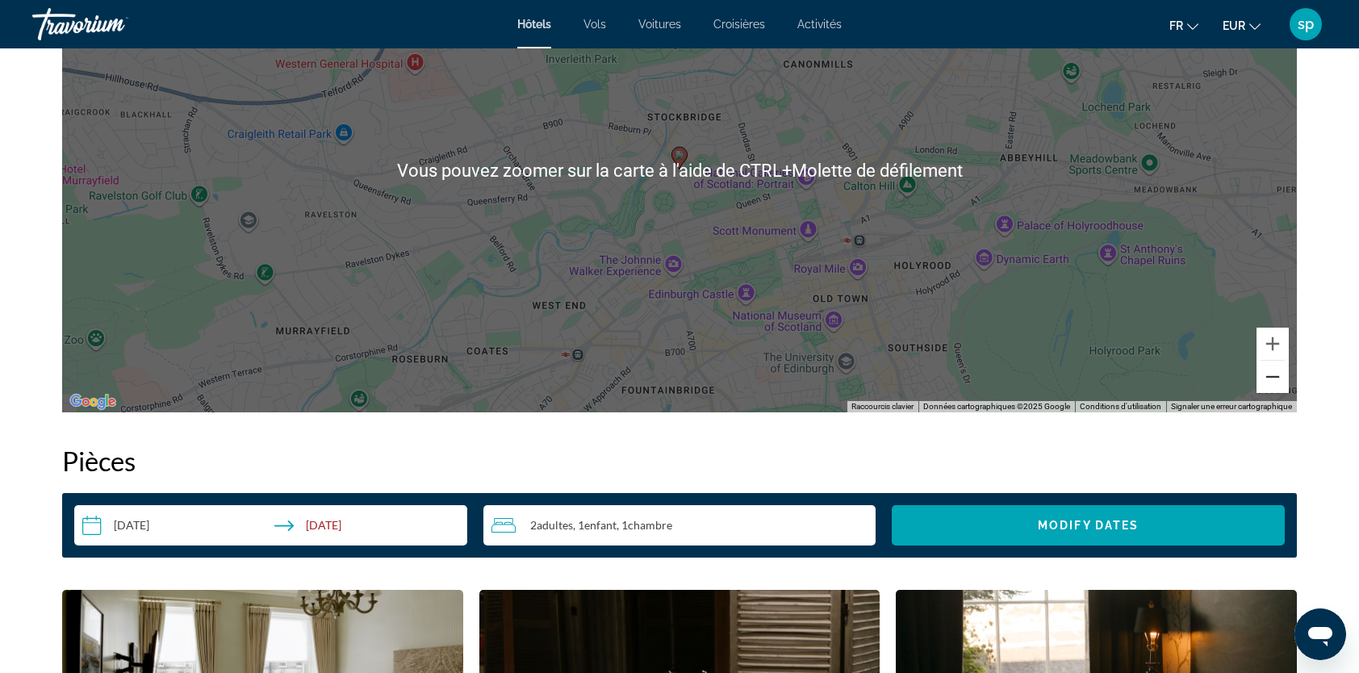
click at [1264, 377] on button "Zoom arrière" at bounding box center [1273, 377] width 32 height 32
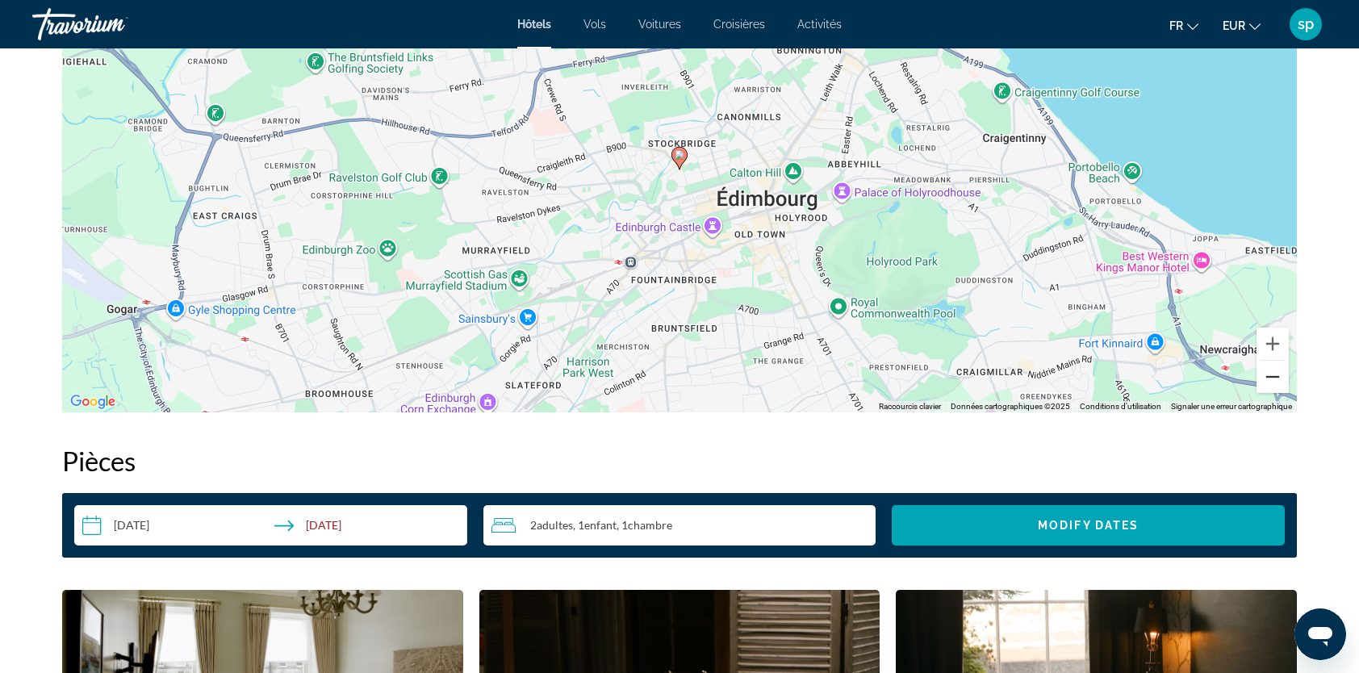
click at [1267, 376] on button "Zoom arrière" at bounding box center [1273, 377] width 32 height 32
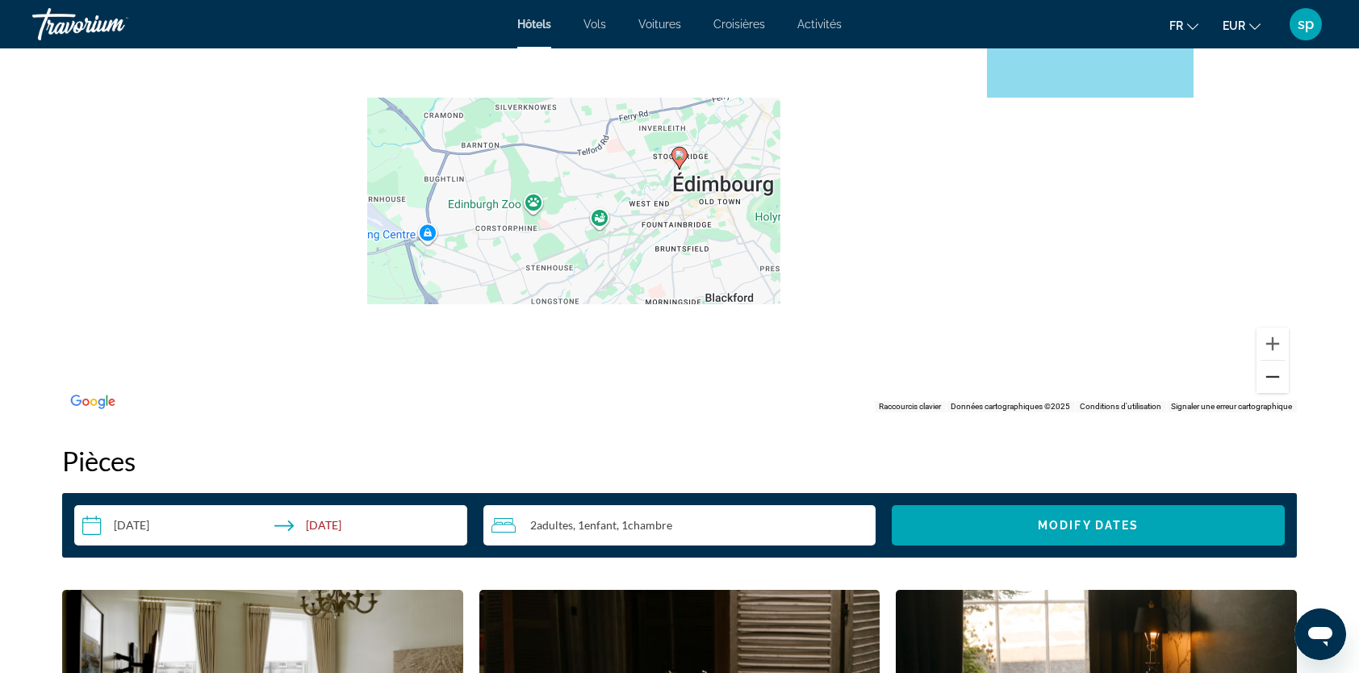
click at [1267, 376] on button "Zoom arrière" at bounding box center [1273, 377] width 32 height 32
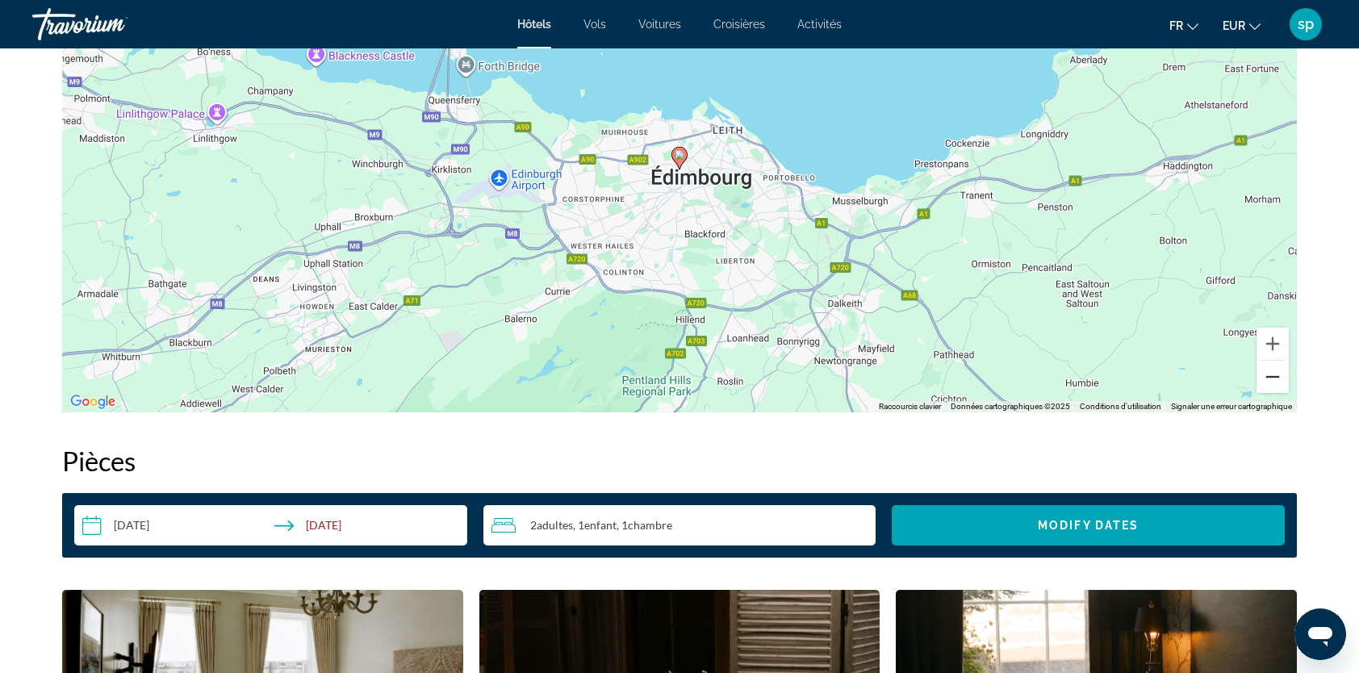
click at [1270, 376] on button "Zoom arrière" at bounding box center [1273, 377] width 32 height 32
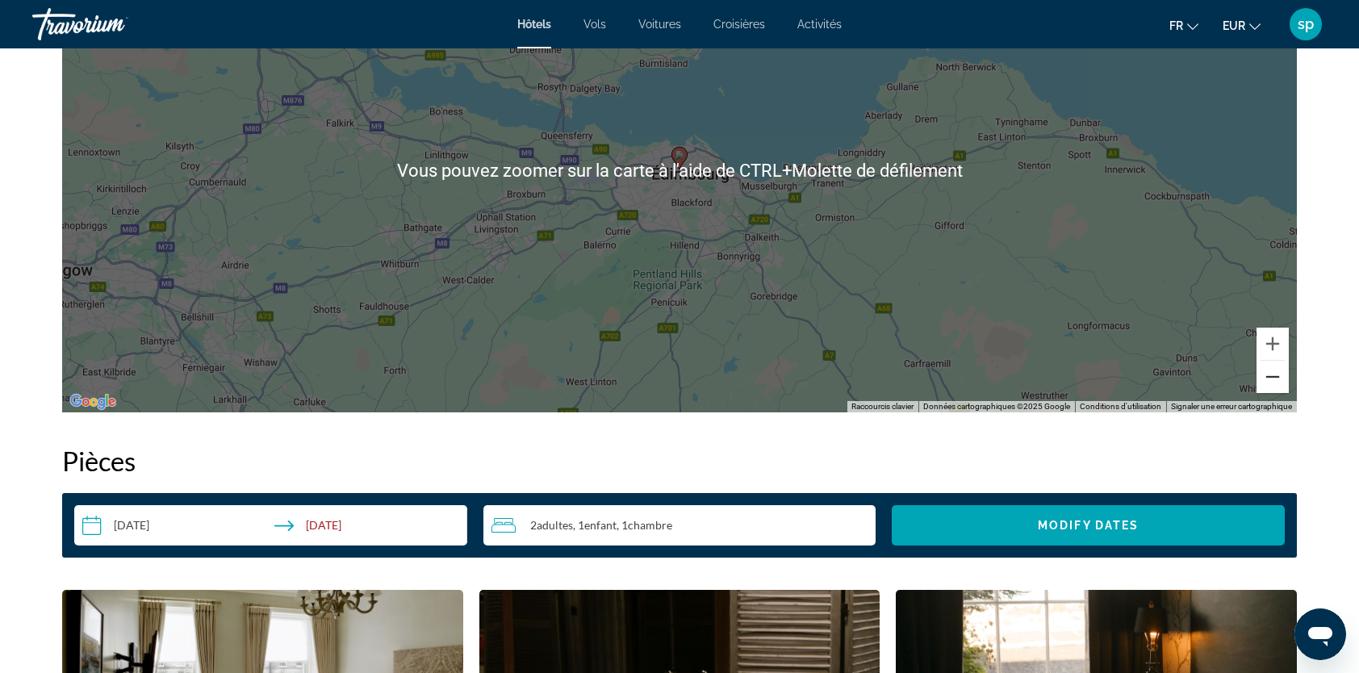
click at [1267, 378] on button "Zoom arrière" at bounding box center [1273, 377] width 32 height 32
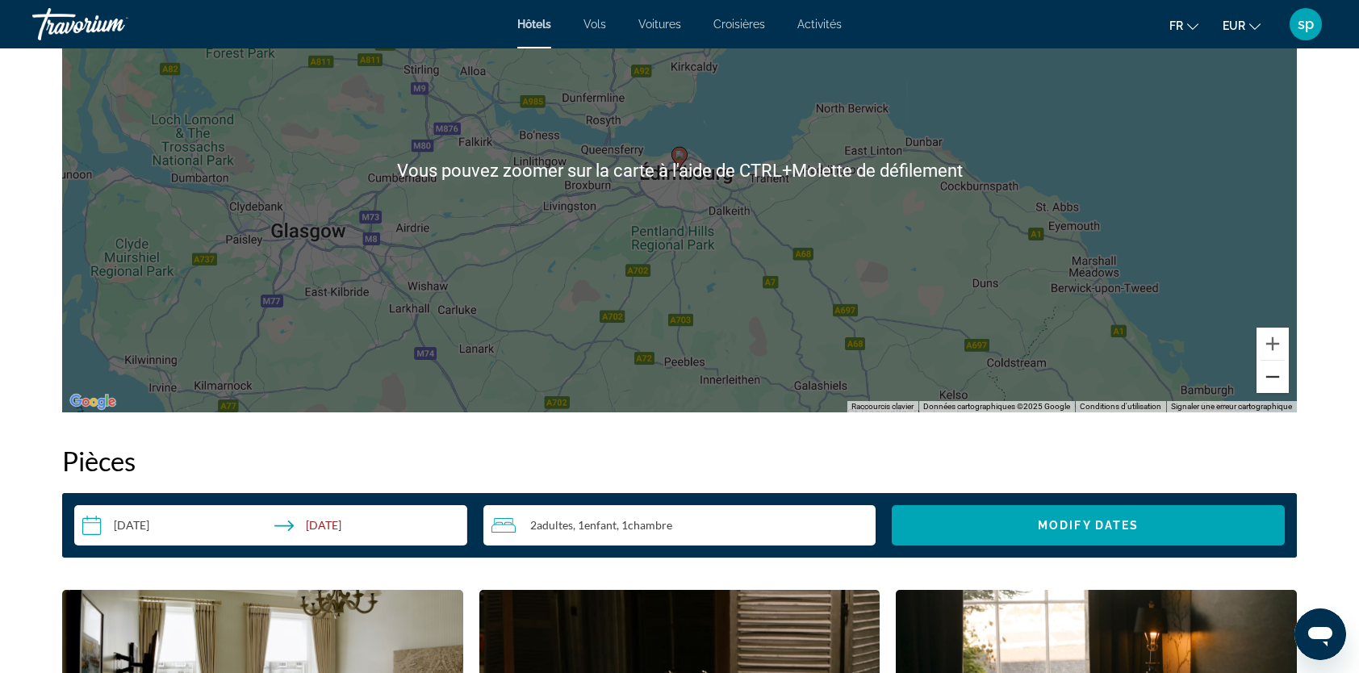
click at [1267, 378] on button "Zoom arrière" at bounding box center [1273, 377] width 32 height 32
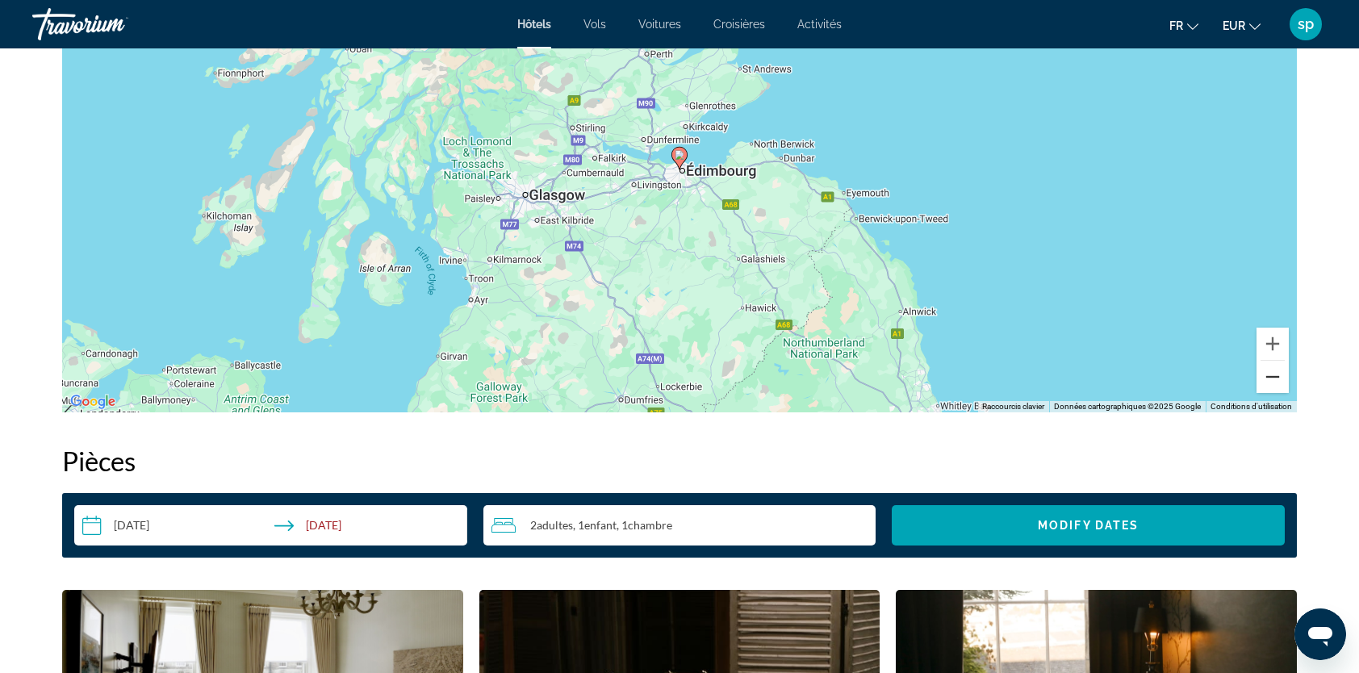
click at [1267, 378] on button "Zoom arrière" at bounding box center [1273, 377] width 32 height 32
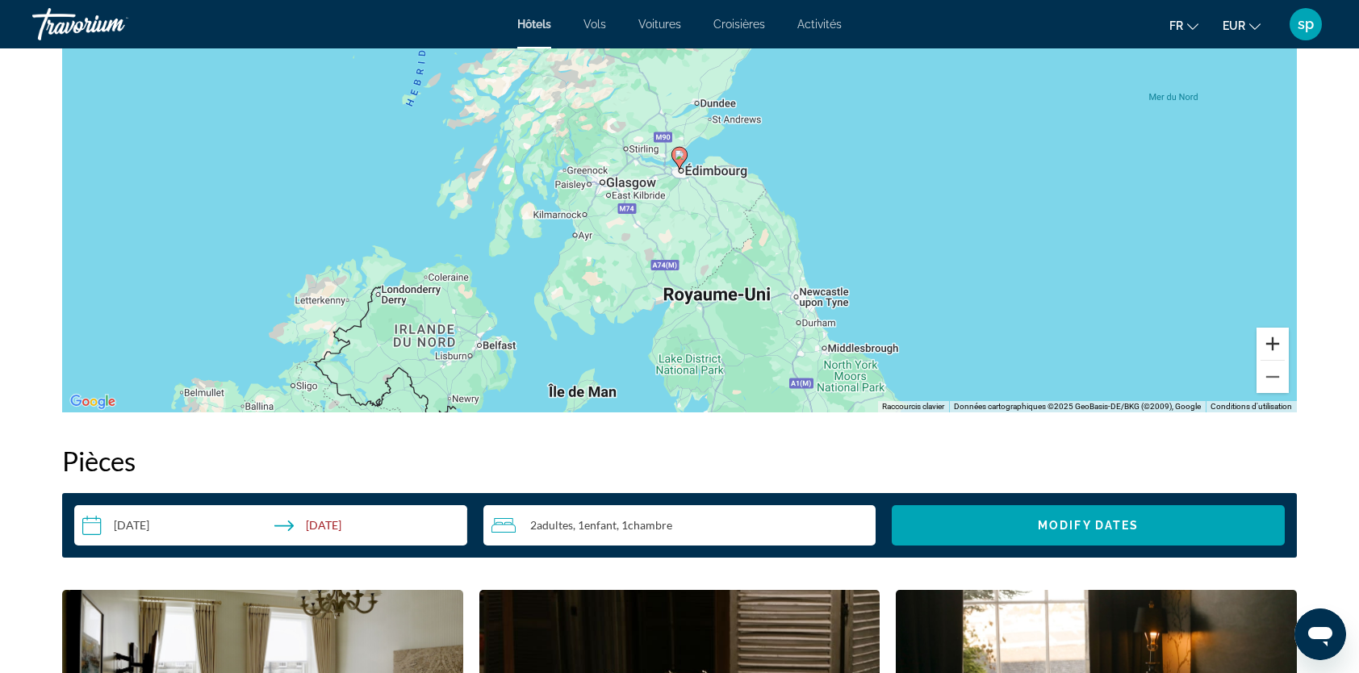
click at [1277, 341] on button "Zoom avant" at bounding box center [1273, 344] width 32 height 32
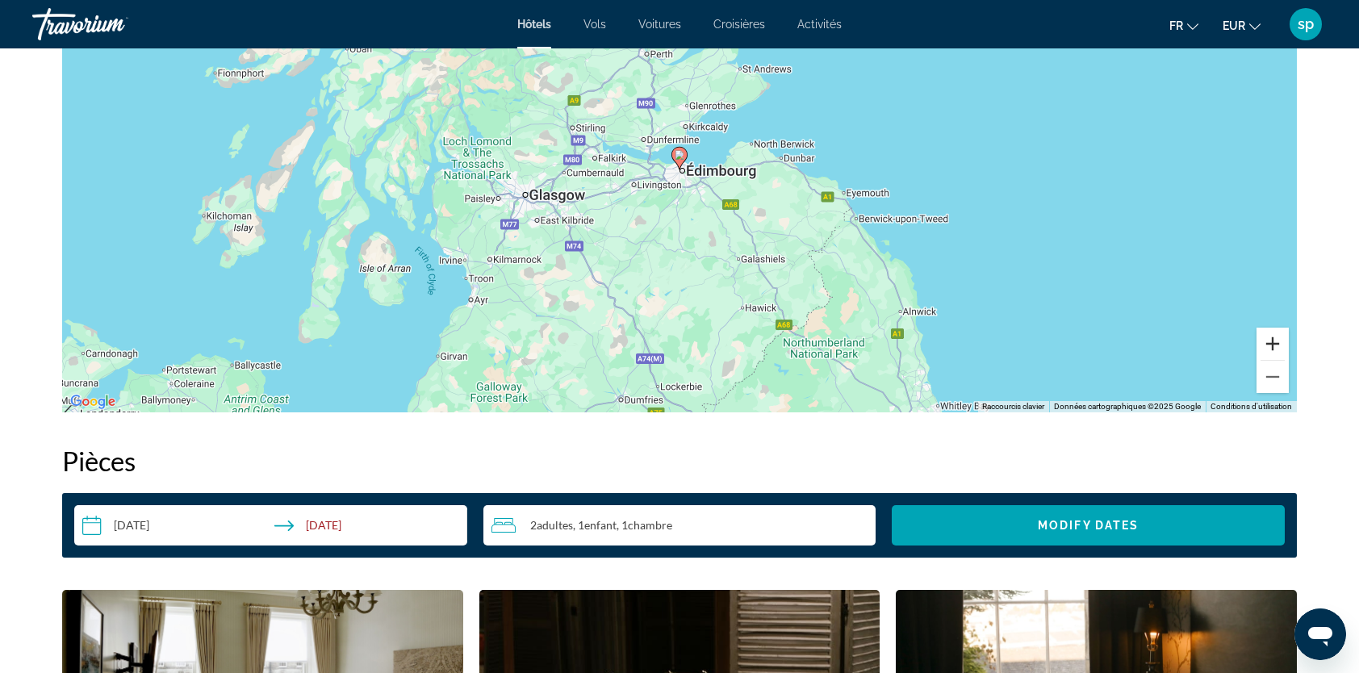
click at [1277, 341] on button "Zoom avant" at bounding box center [1273, 344] width 32 height 32
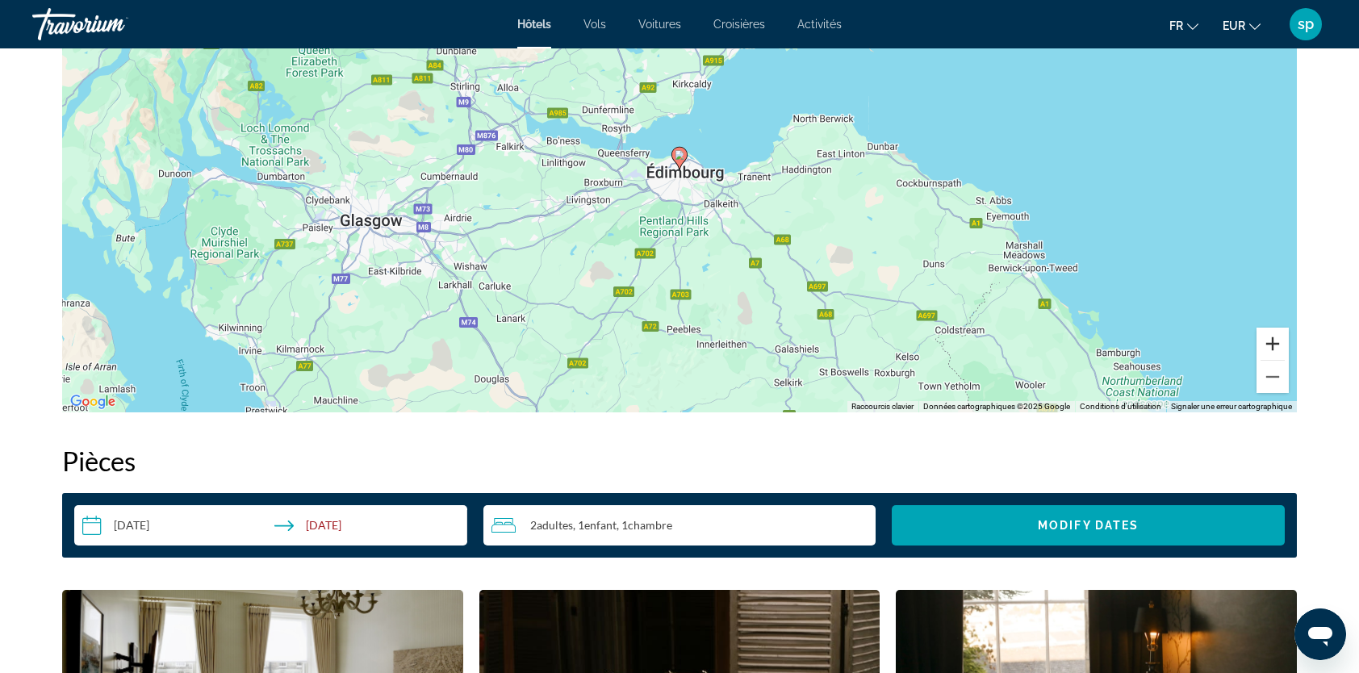
click at [1277, 341] on button "Zoom avant" at bounding box center [1273, 344] width 32 height 32
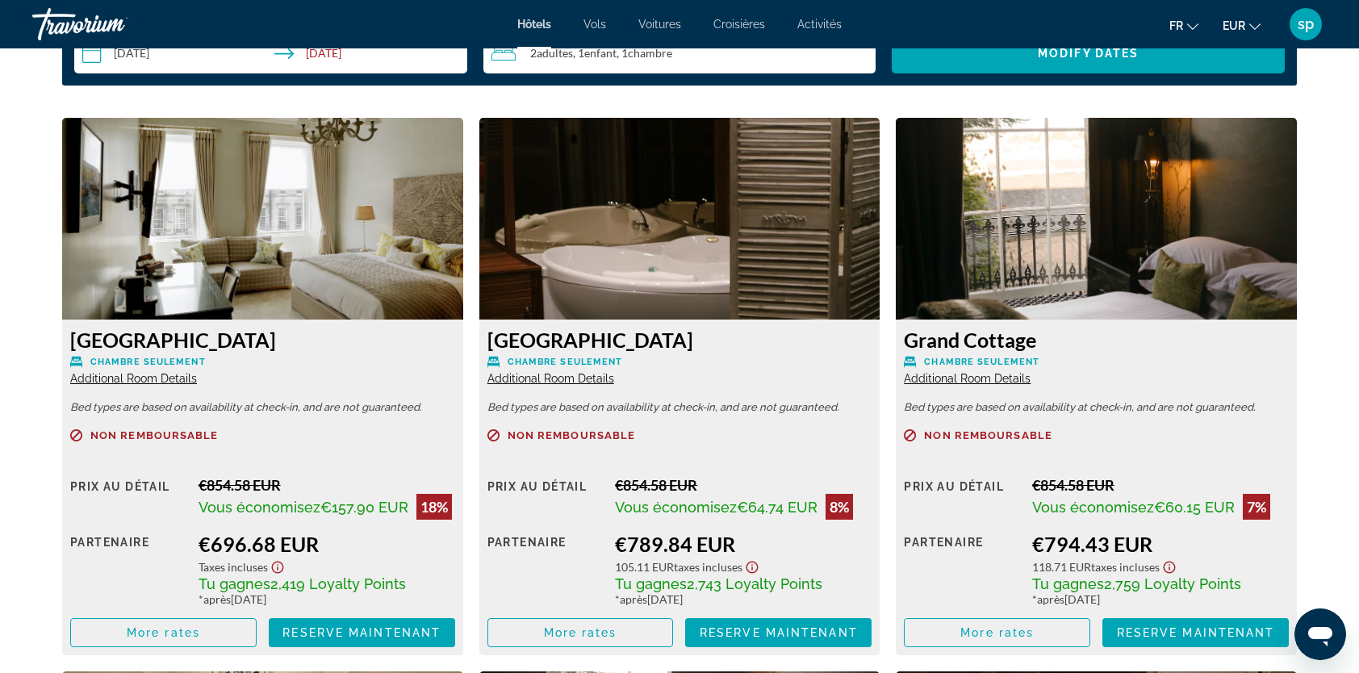
scroll to position [2421, 0]
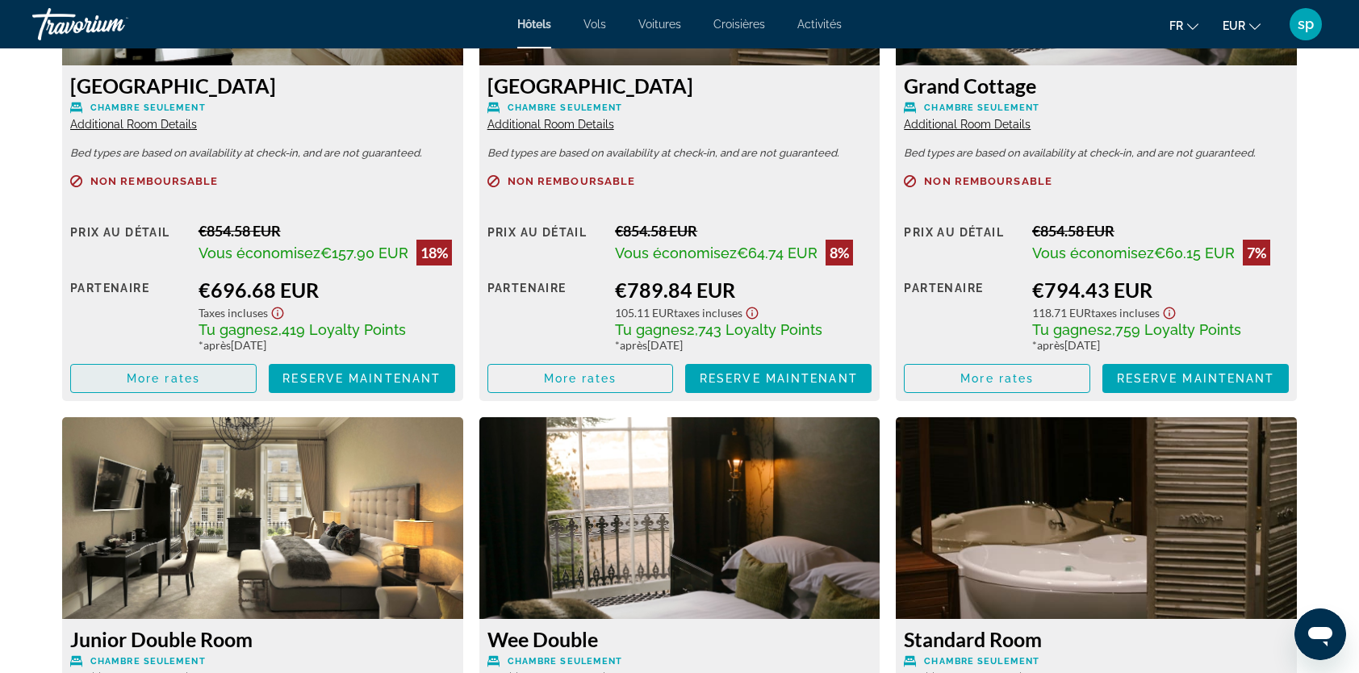
click at [132, 381] on span "More rates" at bounding box center [163, 378] width 73 height 13
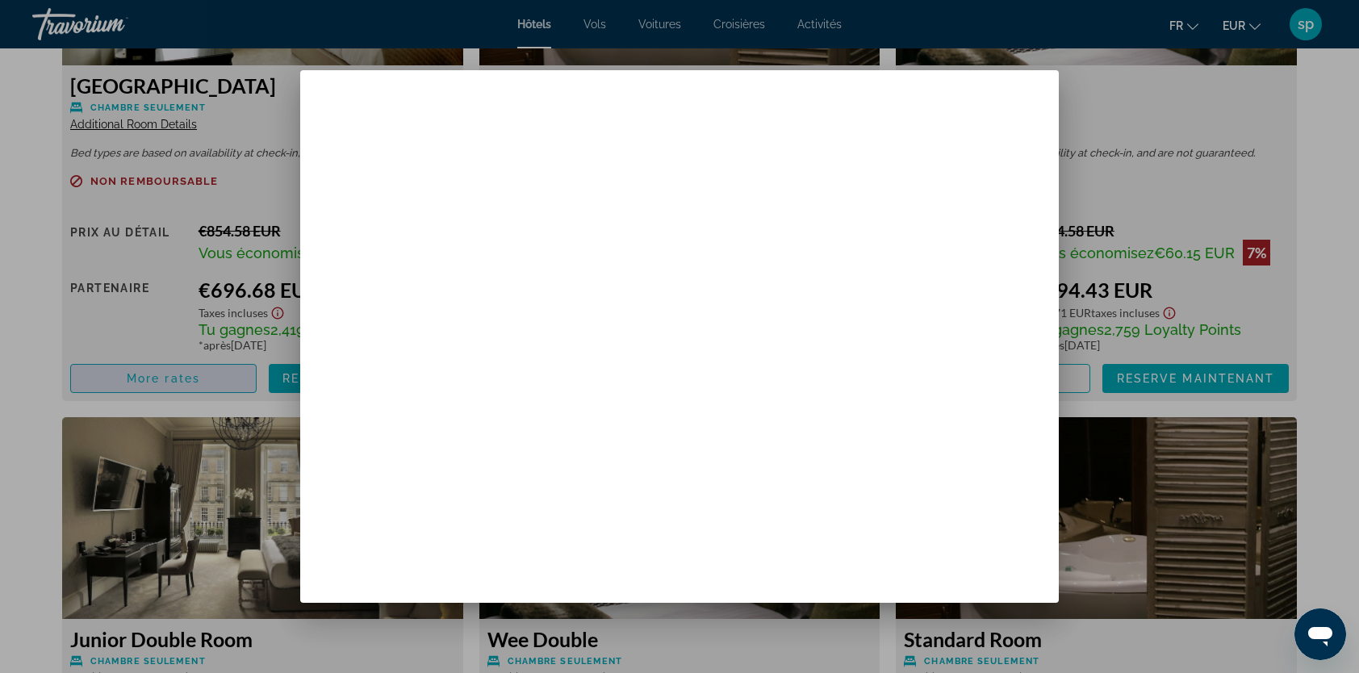
scroll to position [0, 0]
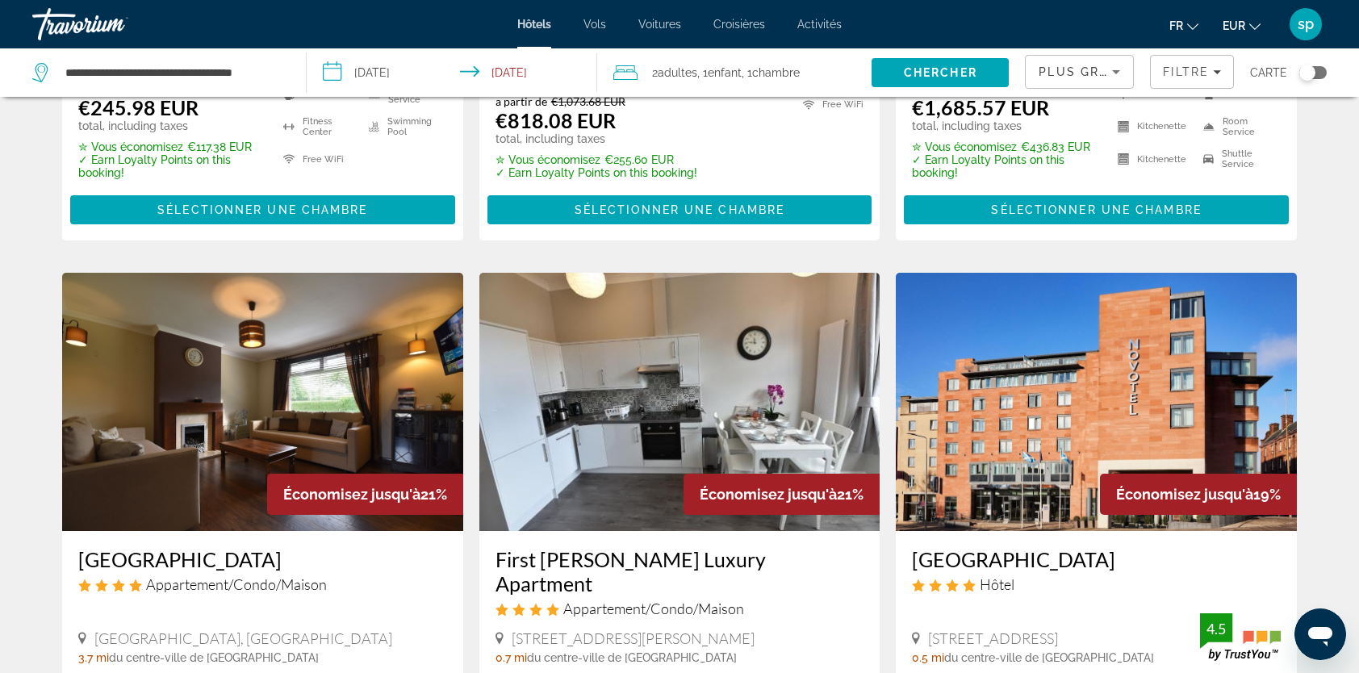
scroll to position [1130, 0]
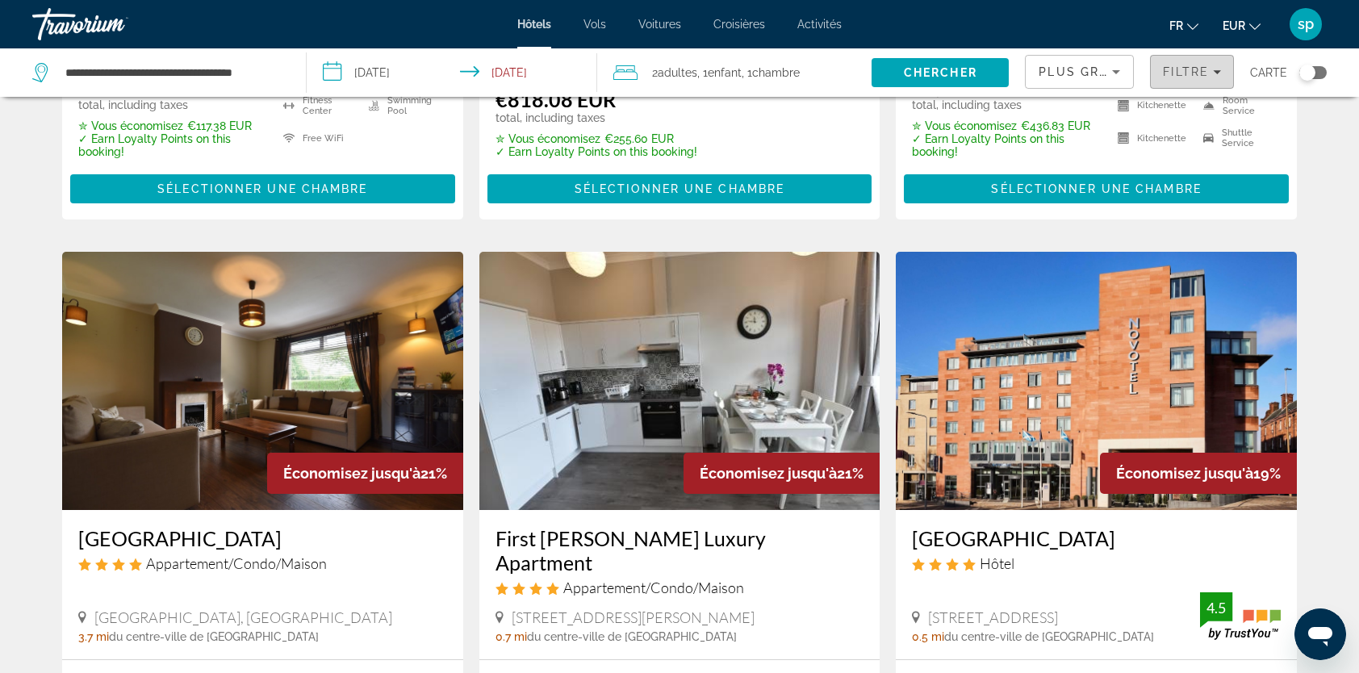
click at [1178, 74] on span "Filtre" at bounding box center [1186, 71] width 46 height 13
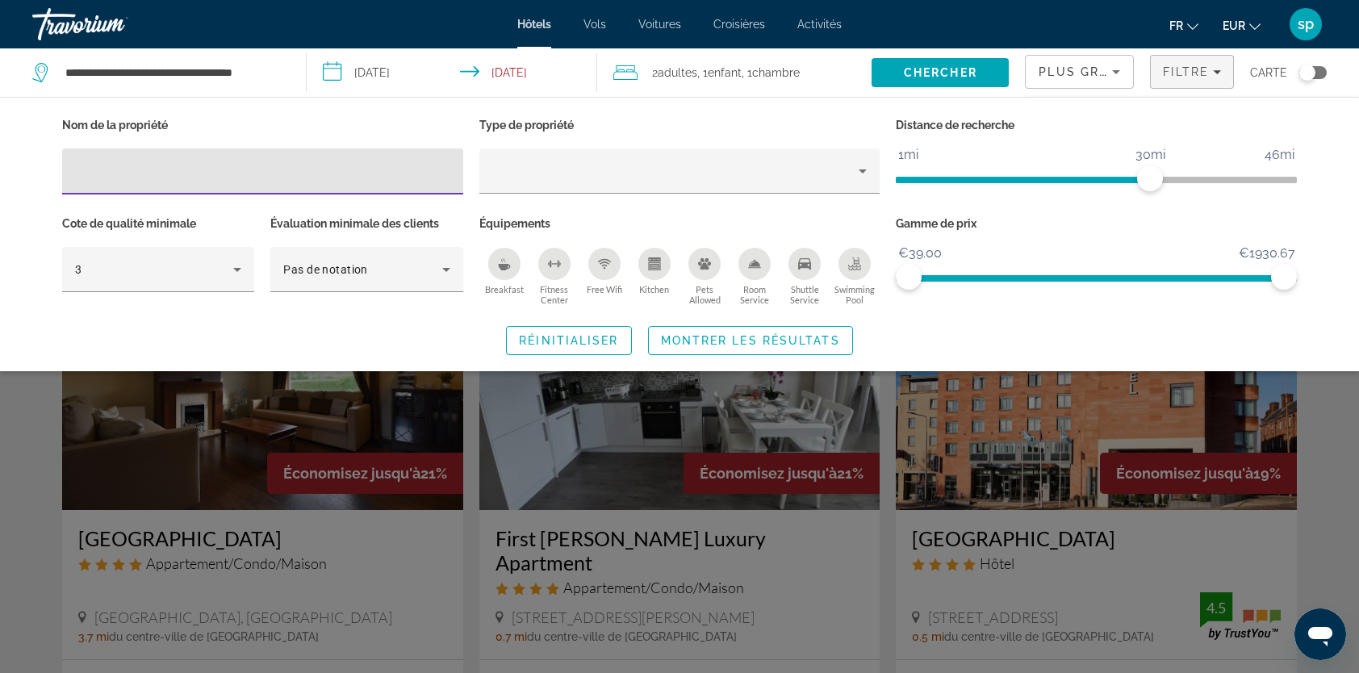
click at [1090, 74] on span "Plus grandes économies" at bounding box center [1135, 71] width 193 height 13
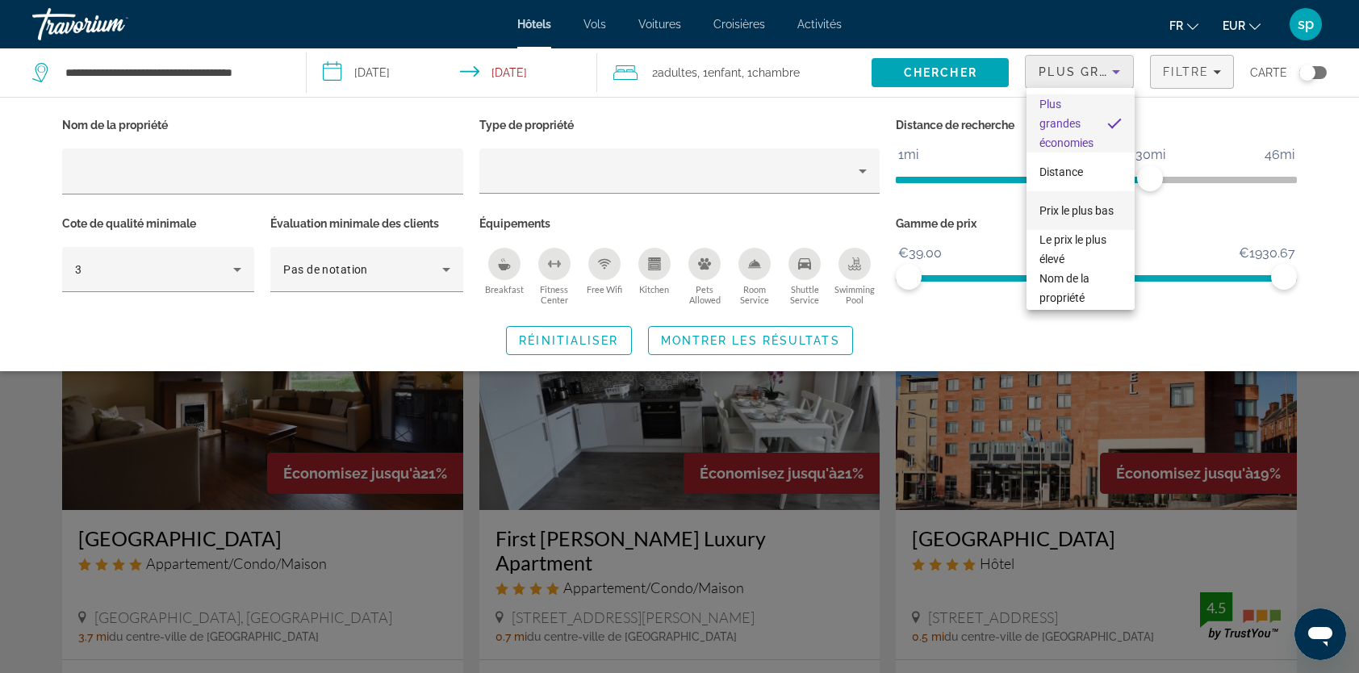
click at [1065, 204] on span "Prix le plus bas" at bounding box center [1077, 210] width 74 height 13
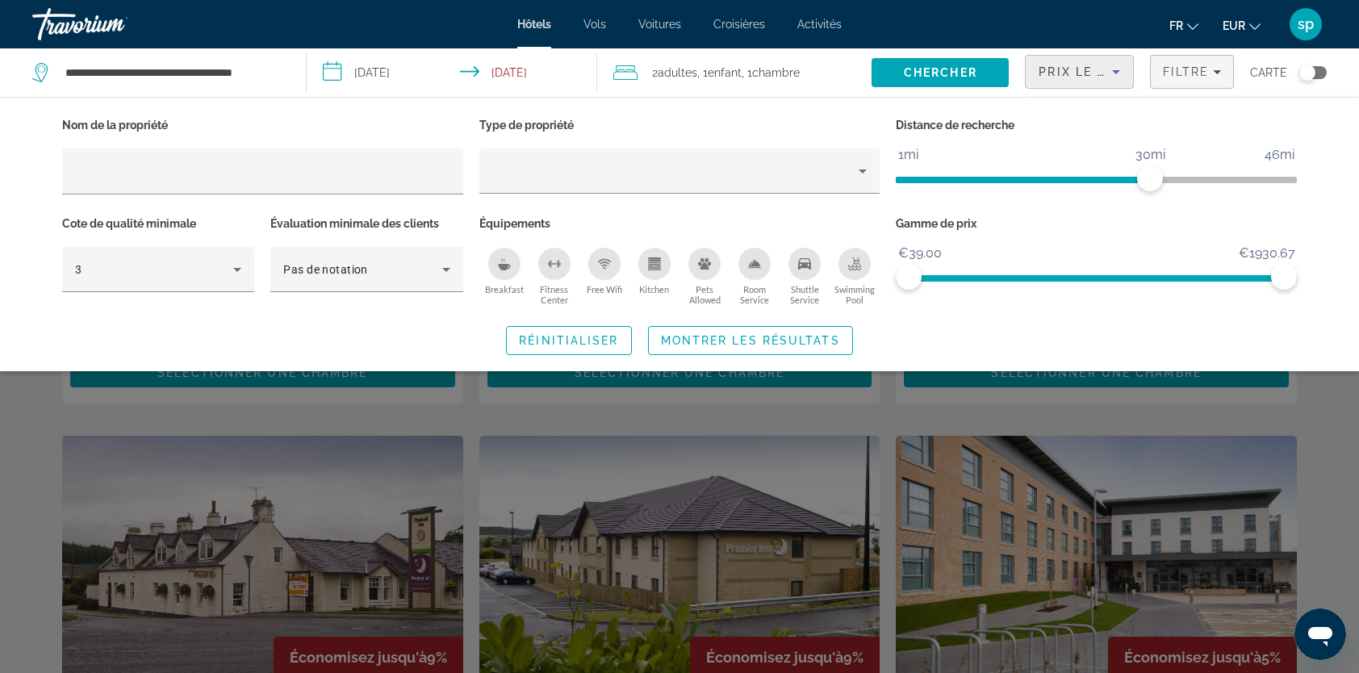
scroll to position [323, 0]
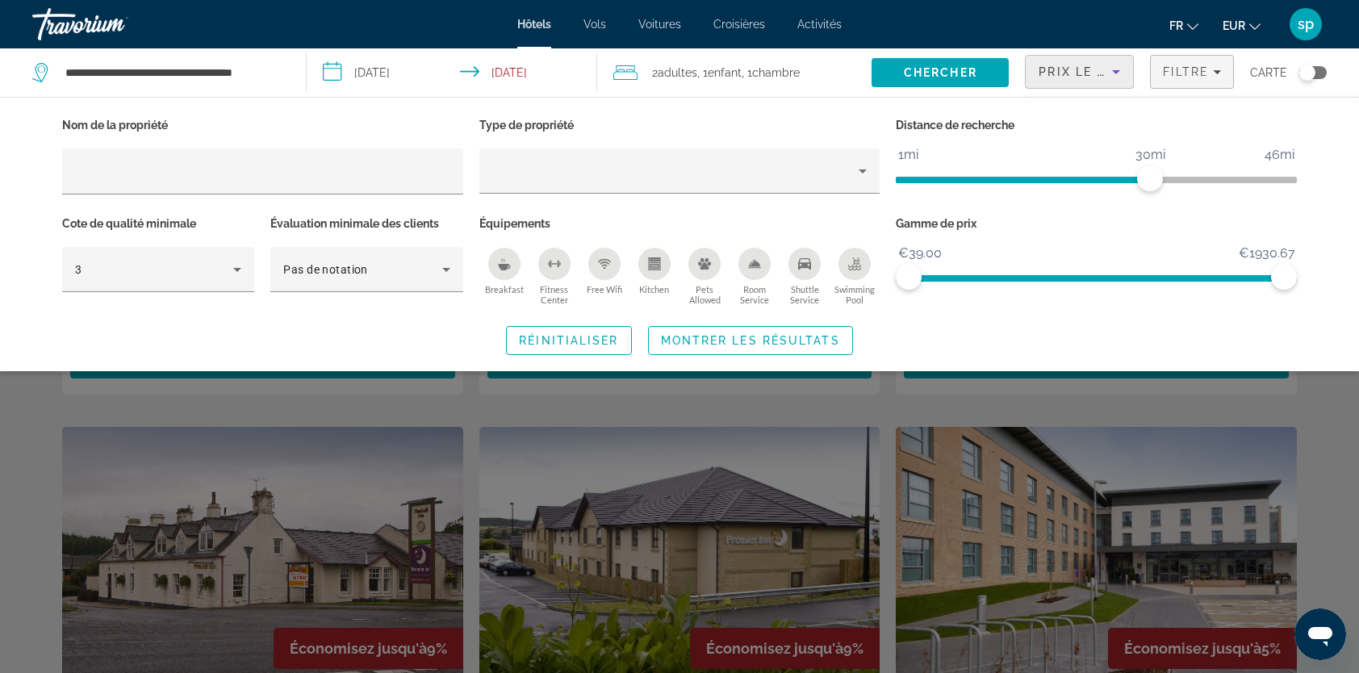
click at [819, 340] on span "Montrer les résultats" at bounding box center [750, 340] width 179 height 13
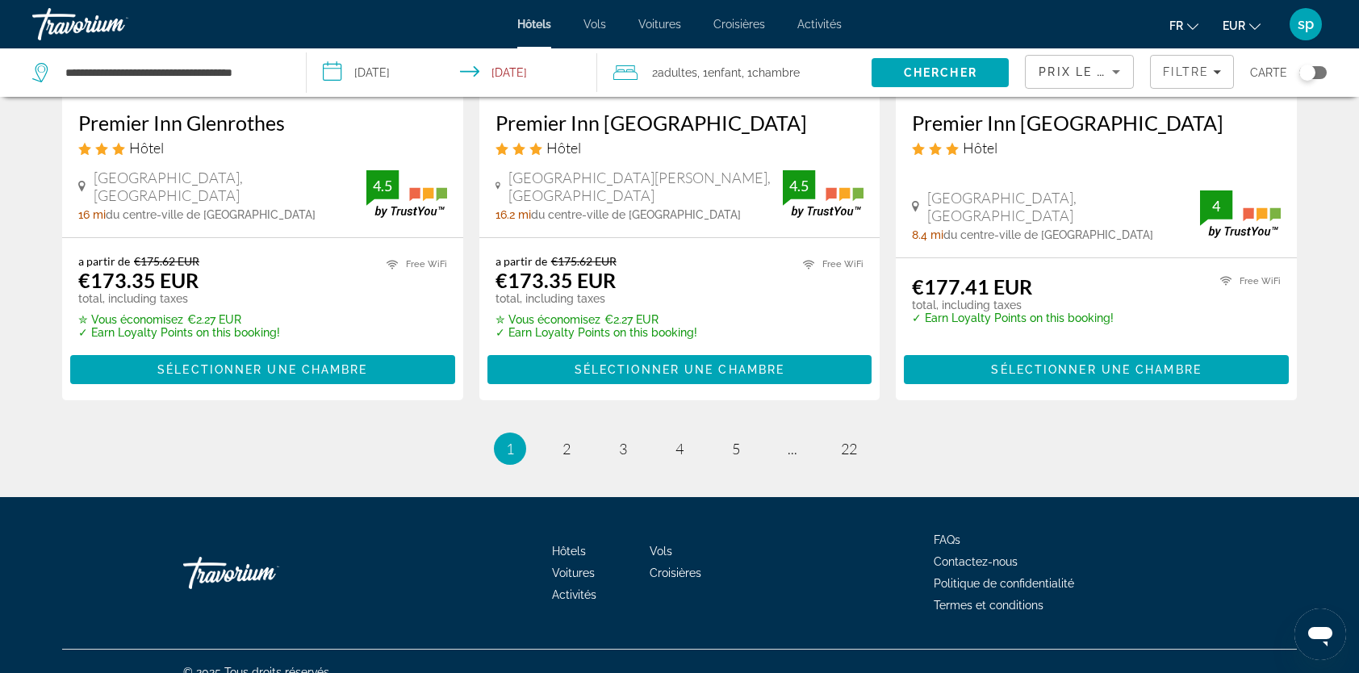
scroll to position [2127, 0]
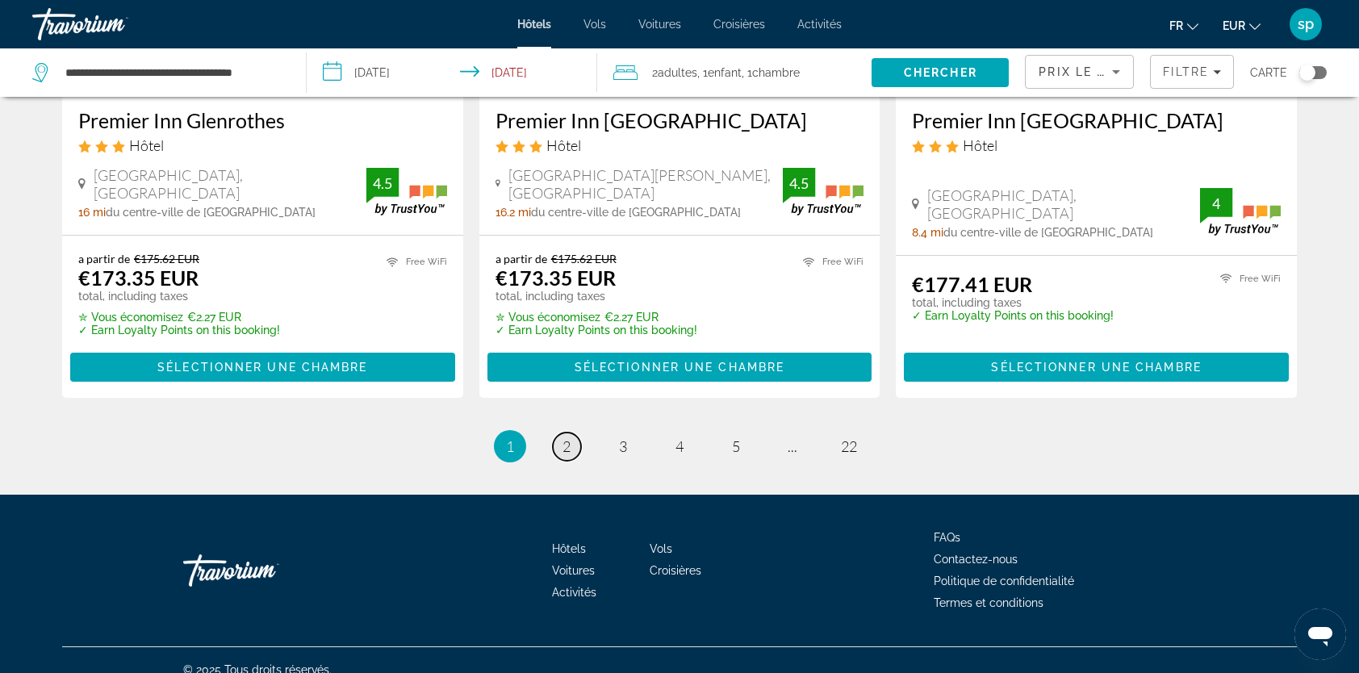
click at [559, 433] on link "page 2" at bounding box center [567, 447] width 28 height 28
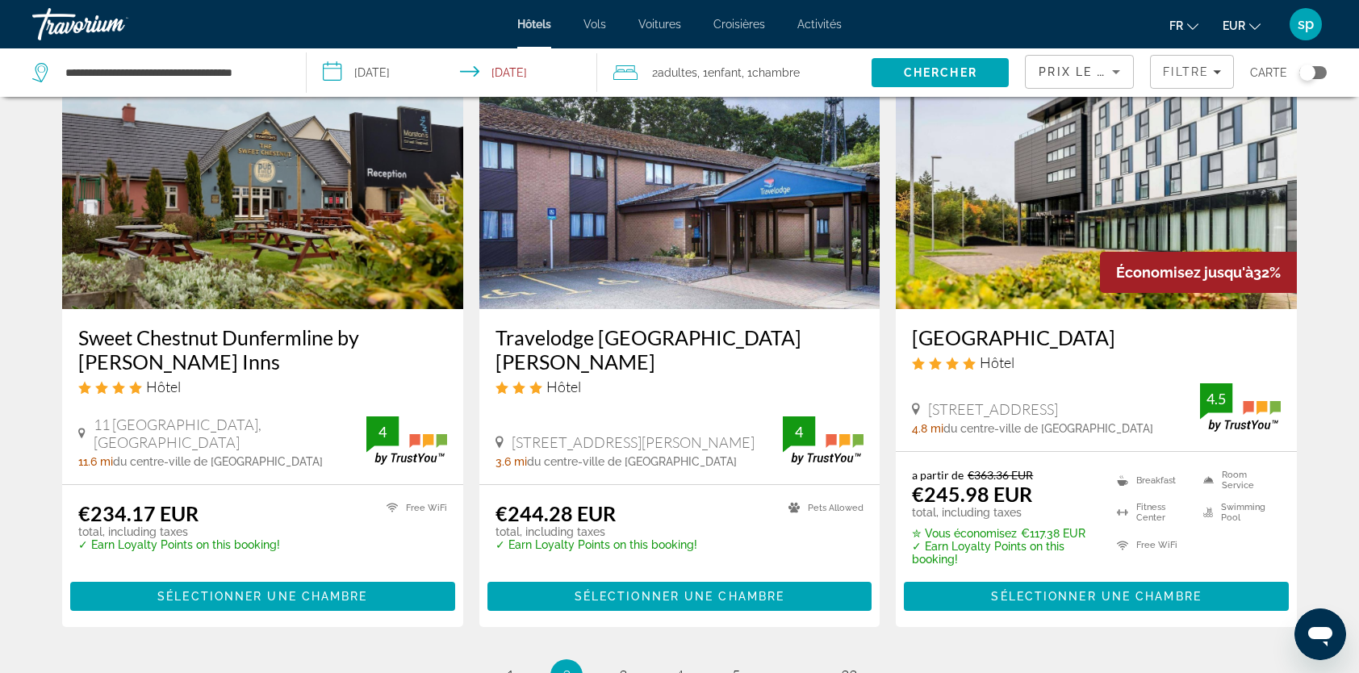
scroll to position [2153, 0]
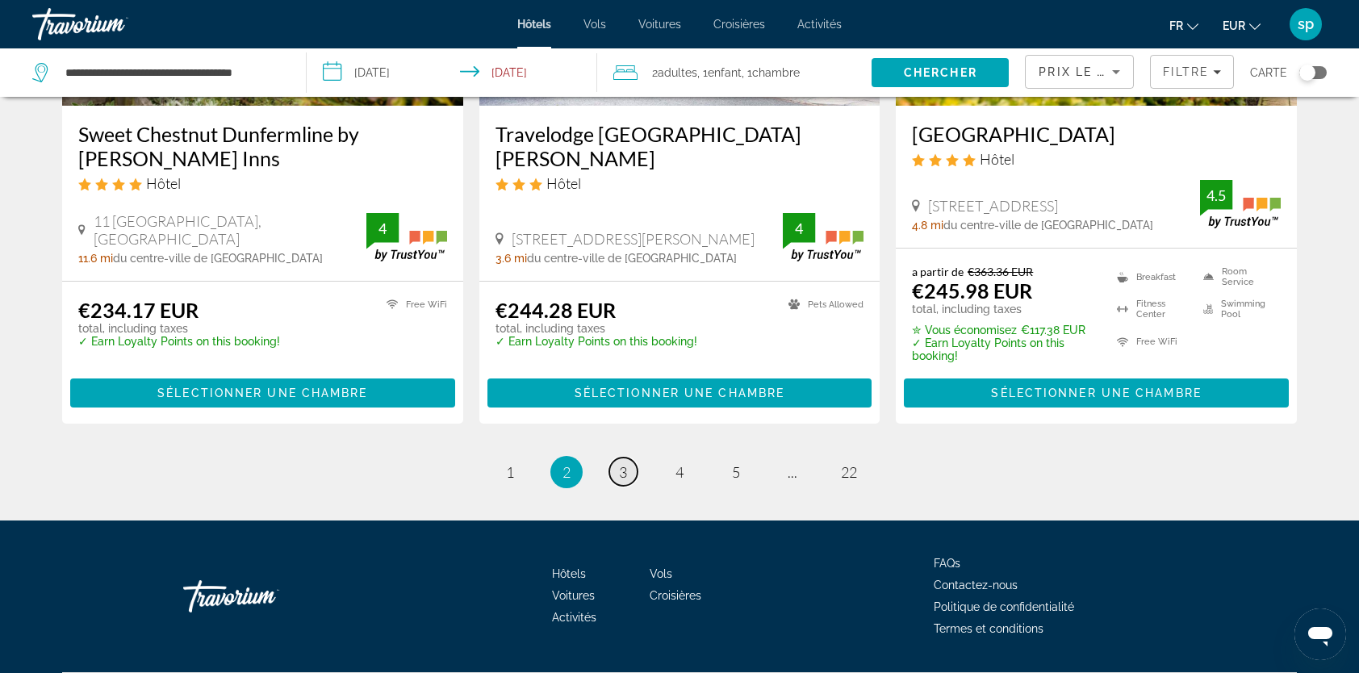
click at [613, 458] on link "page 3" at bounding box center [623, 472] width 28 height 28
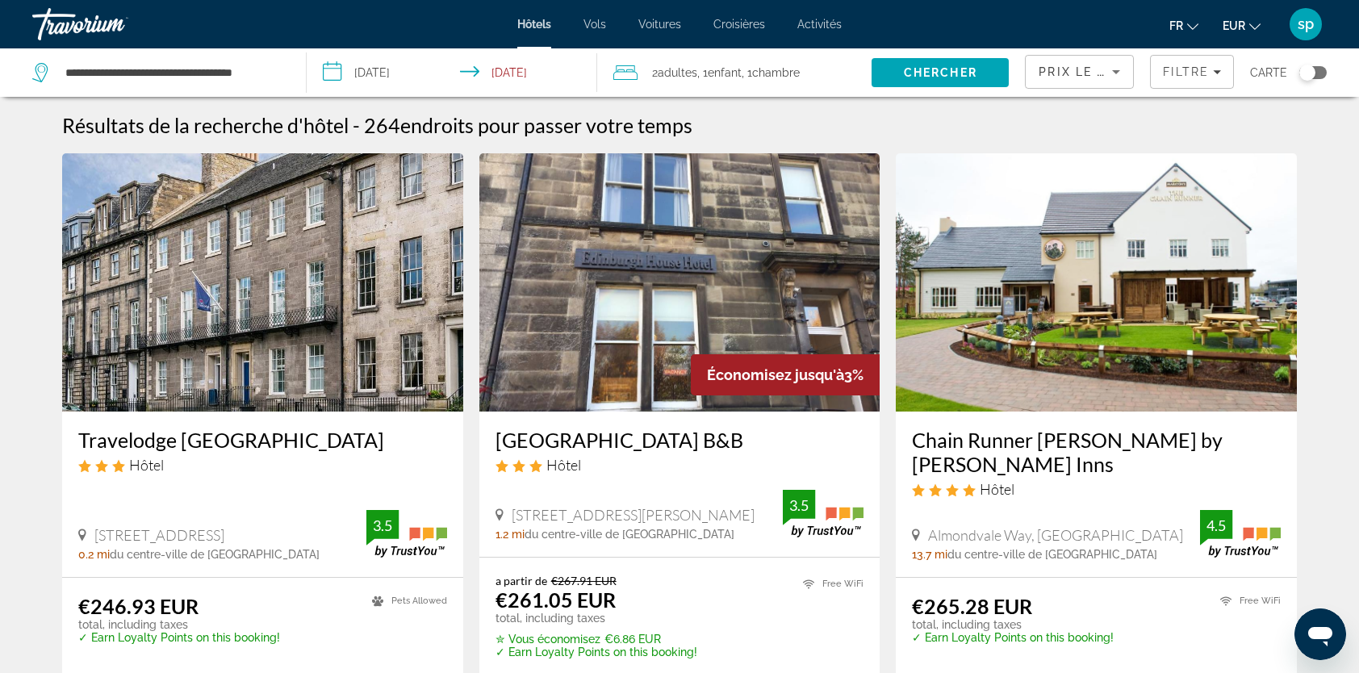
click at [259, 328] on img "Main content" at bounding box center [262, 282] width 401 height 258
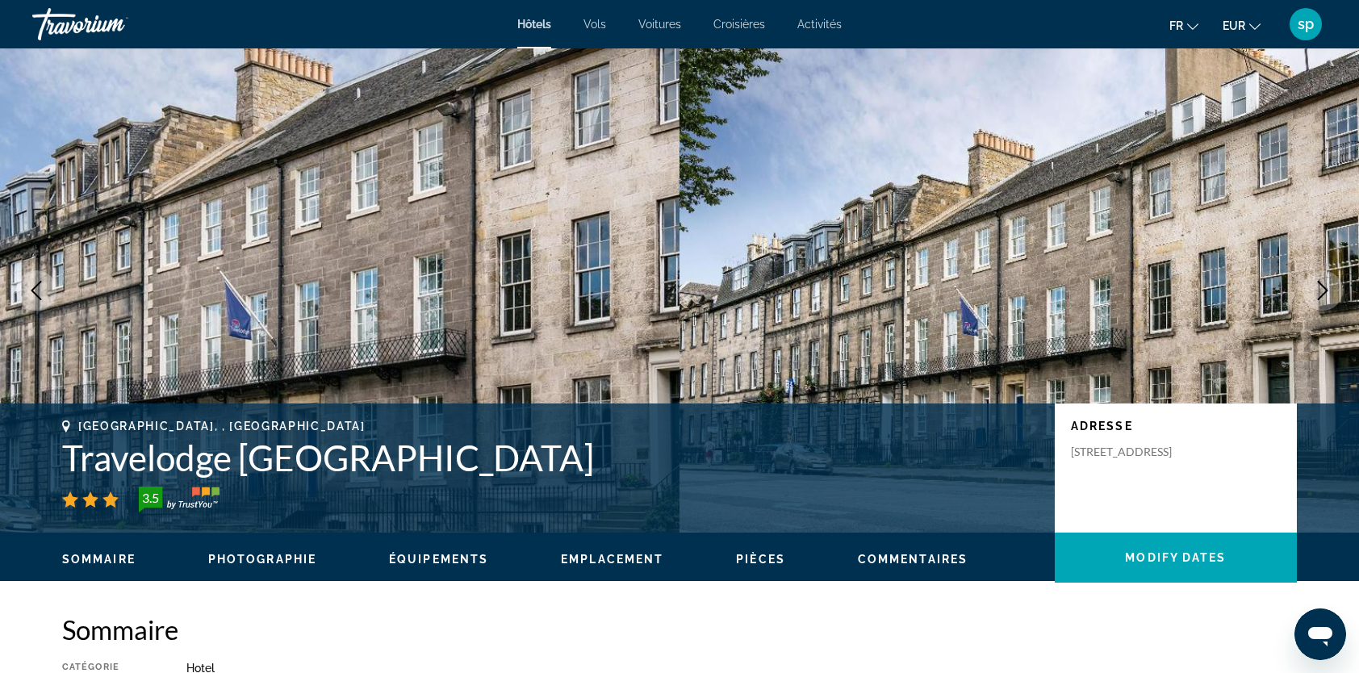
click at [1319, 296] on icon "Next image" at bounding box center [1322, 290] width 19 height 19
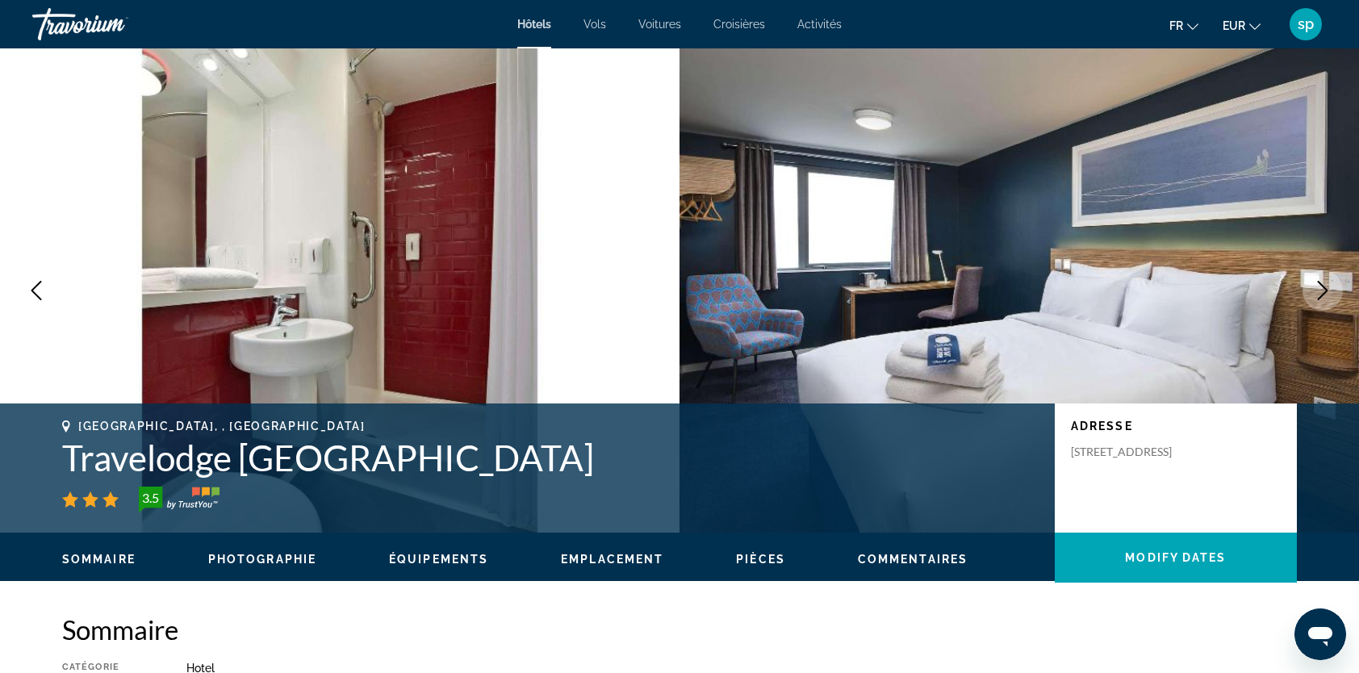
click at [1319, 296] on icon "Next image" at bounding box center [1322, 290] width 19 height 19
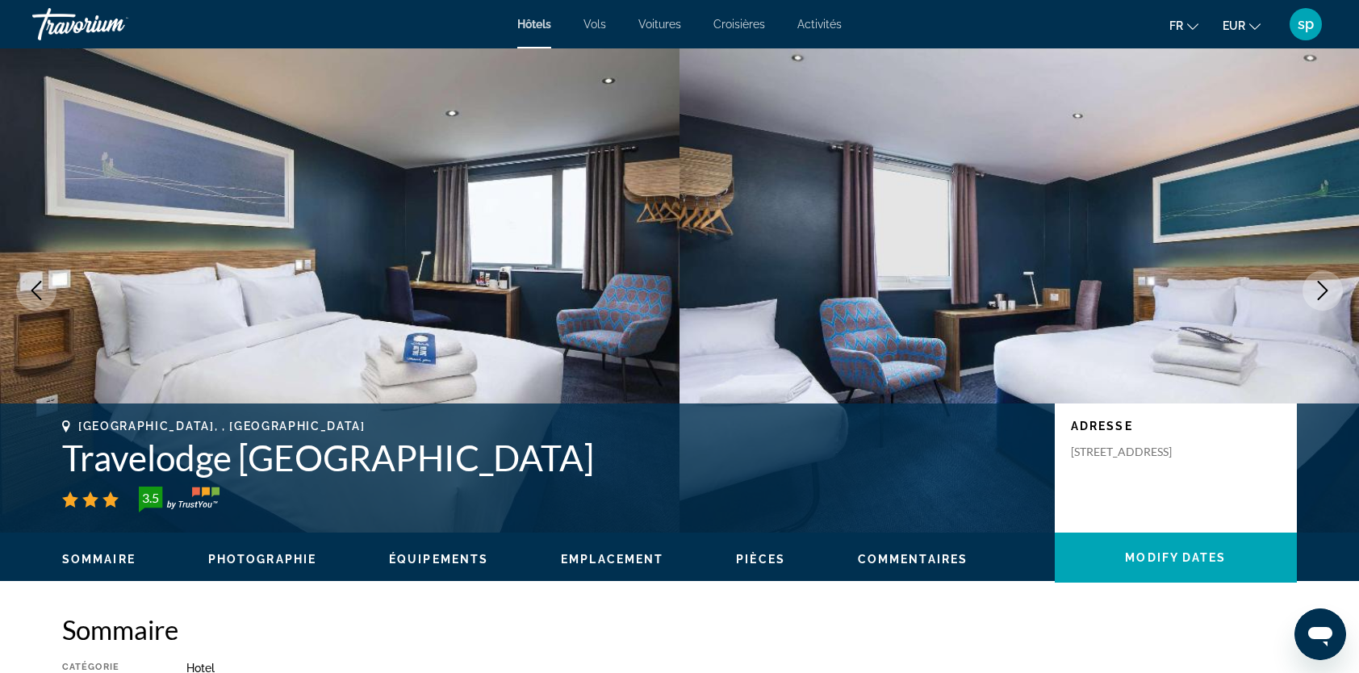
click at [1319, 295] on icon "Next image" at bounding box center [1322, 290] width 19 height 19
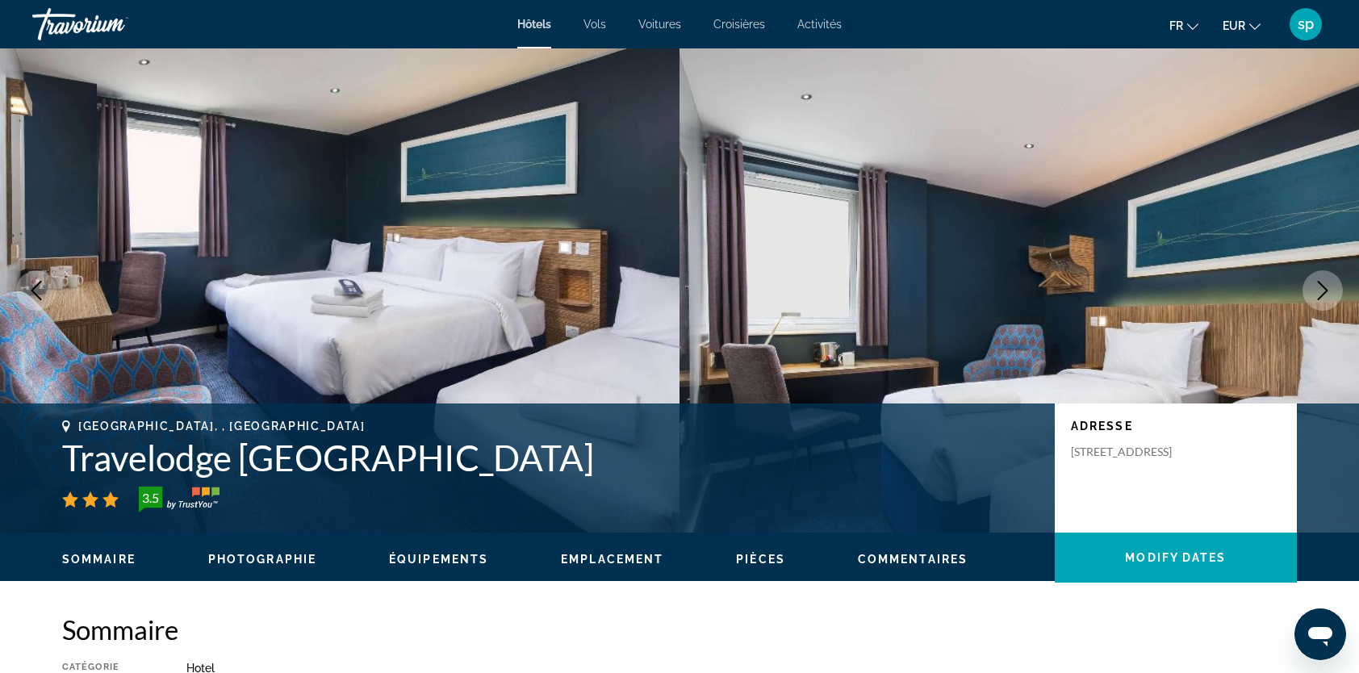
click at [1319, 295] on icon "Next image" at bounding box center [1322, 290] width 19 height 19
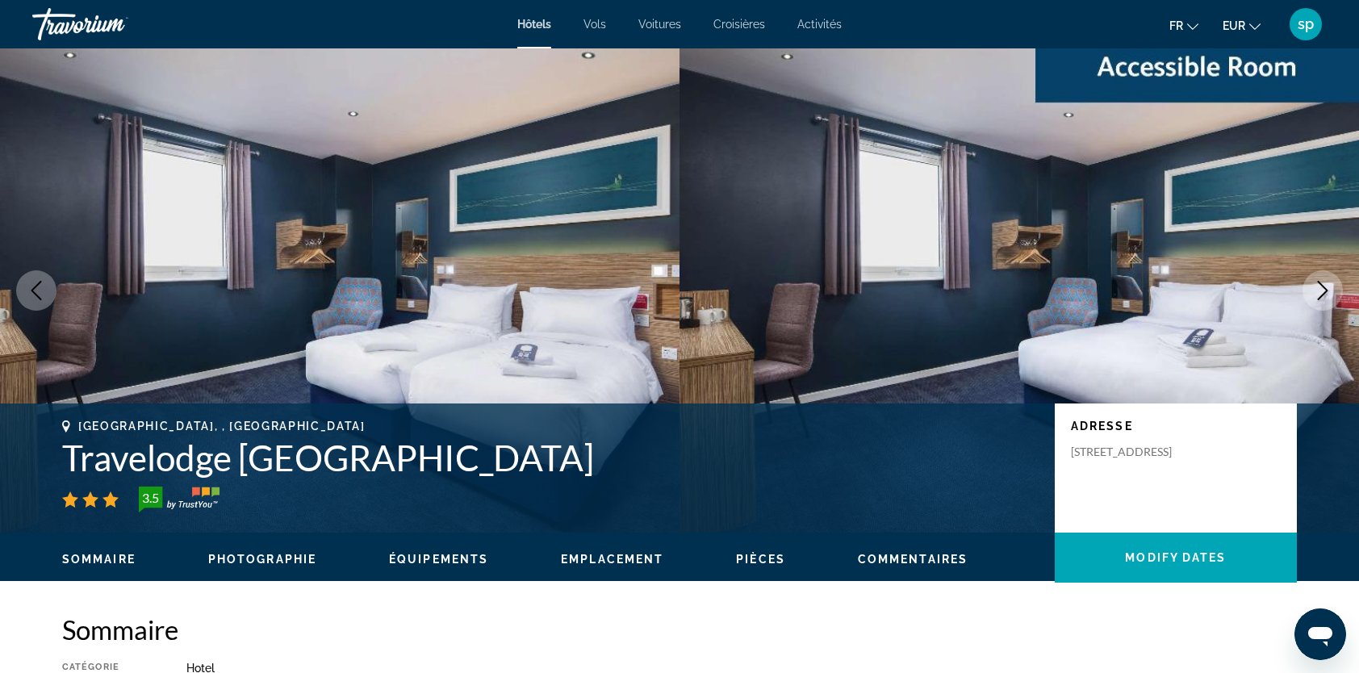
click at [1319, 295] on icon "Next image" at bounding box center [1322, 290] width 19 height 19
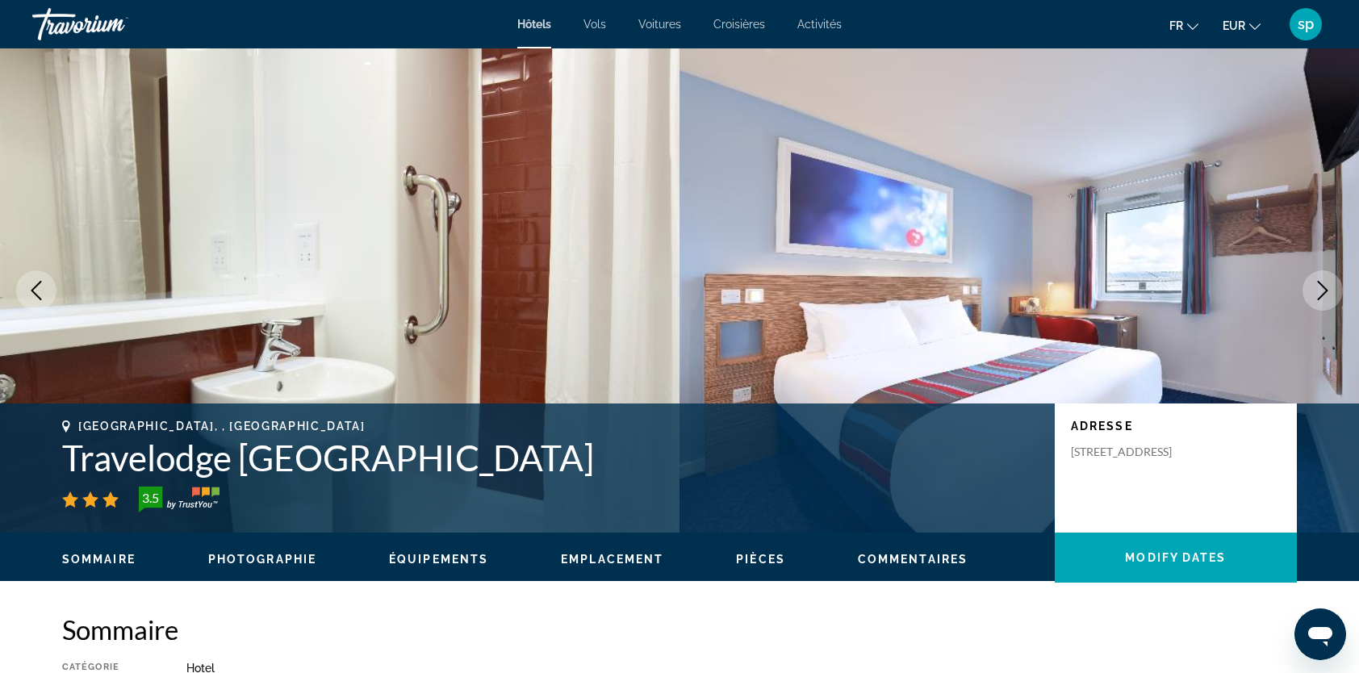
click at [1319, 295] on icon "Next image" at bounding box center [1322, 290] width 19 height 19
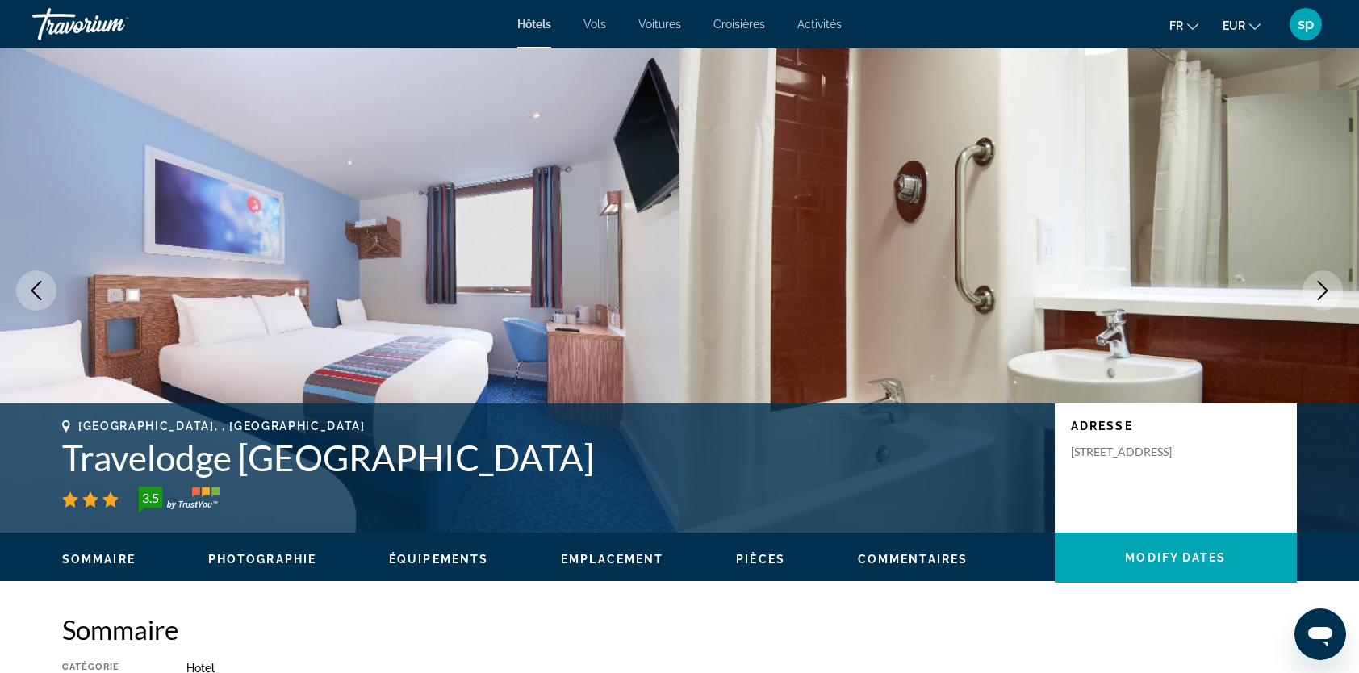
click at [1319, 295] on icon "Next image" at bounding box center [1322, 290] width 19 height 19
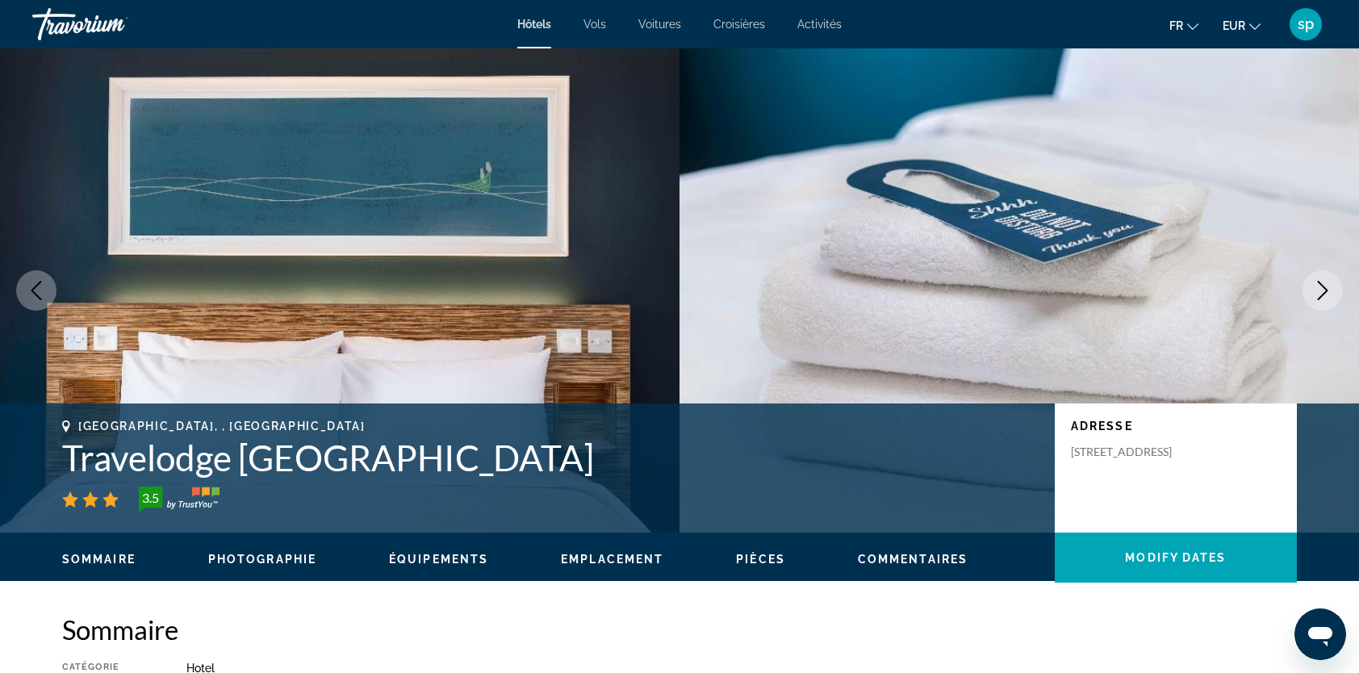
click at [1319, 295] on icon "Next image" at bounding box center [1322, 290] width 19 height 19
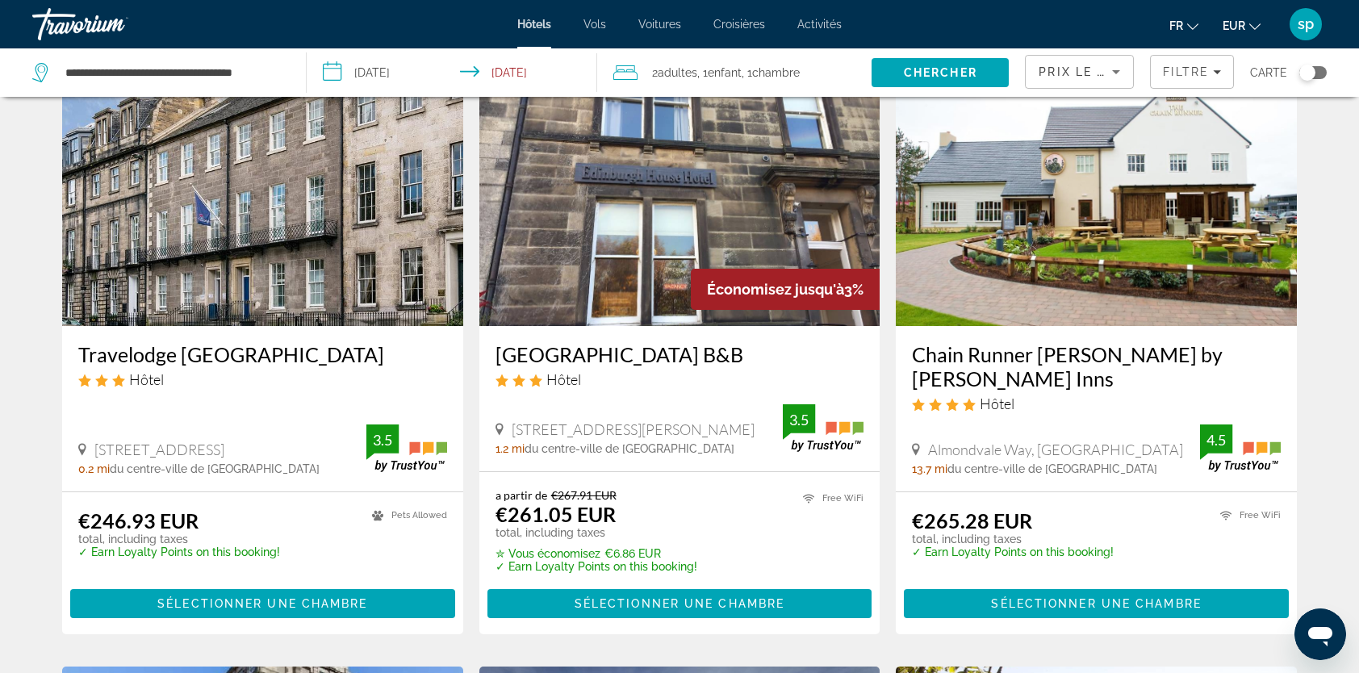
scroll to position [81, 0]
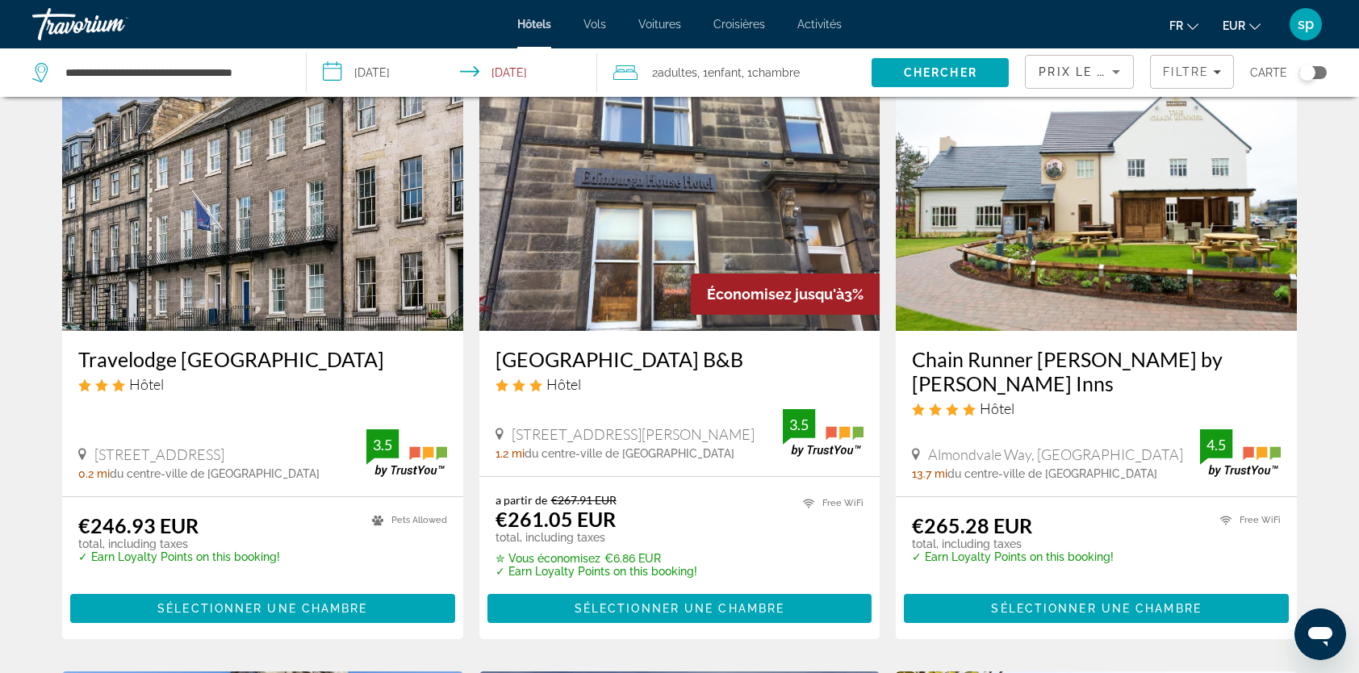
click at [630, 221] on img "Main content" at bounding box center [679, 202] width 401 height 258
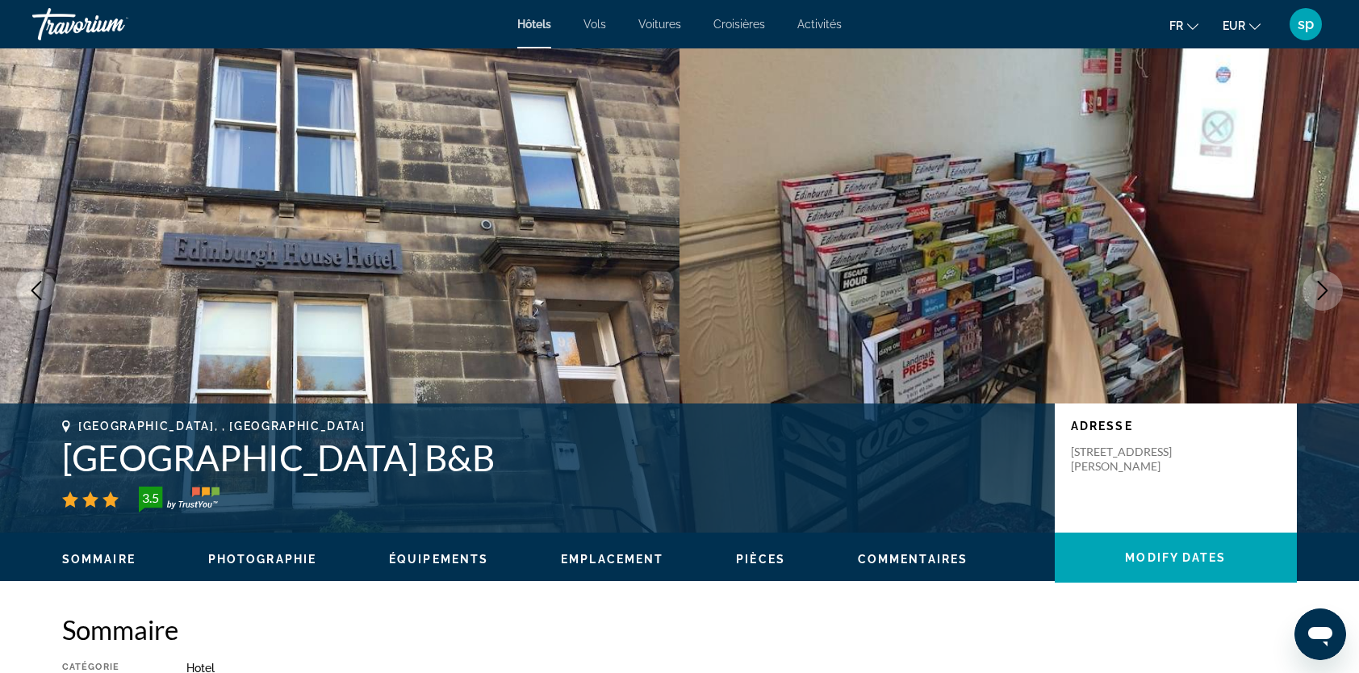
click at [1320, 298] on icon "Next image" at bounding box center [1323, 290] width 10 height 19
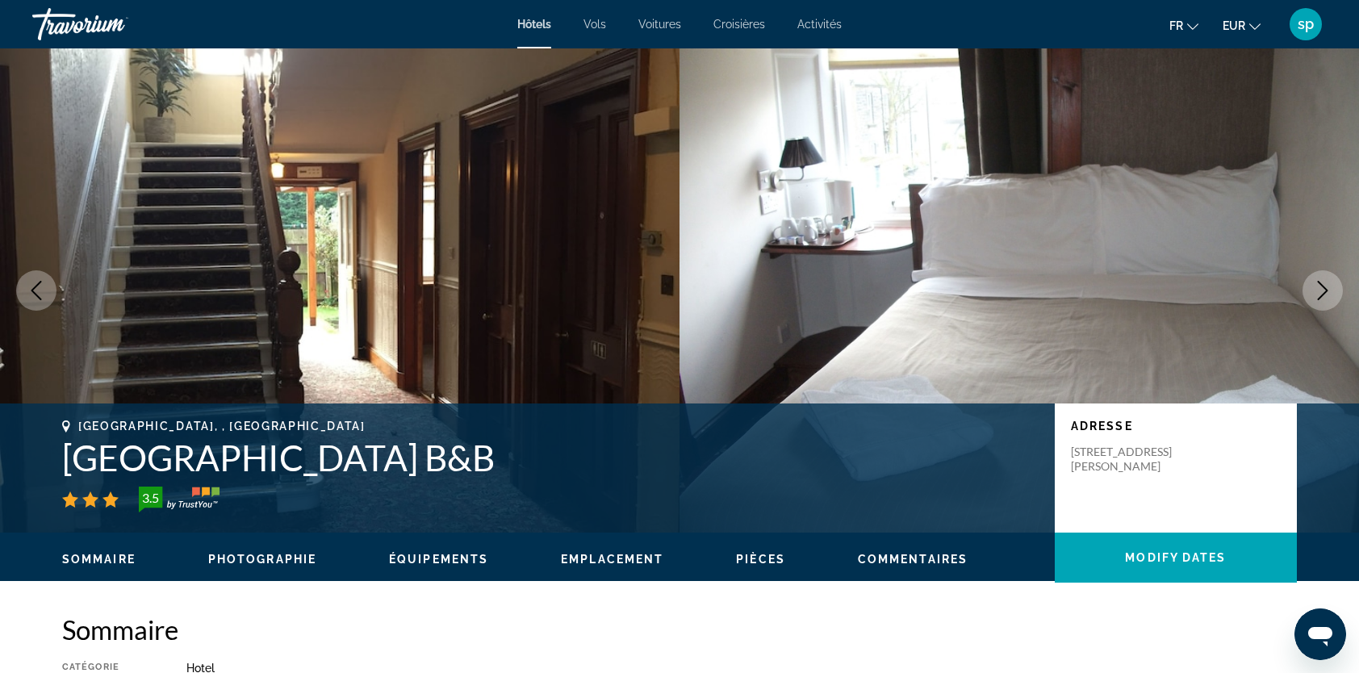
click at [1318, 299] on icon "Next image" at bounding box center [1323, 290] width 10 height 19
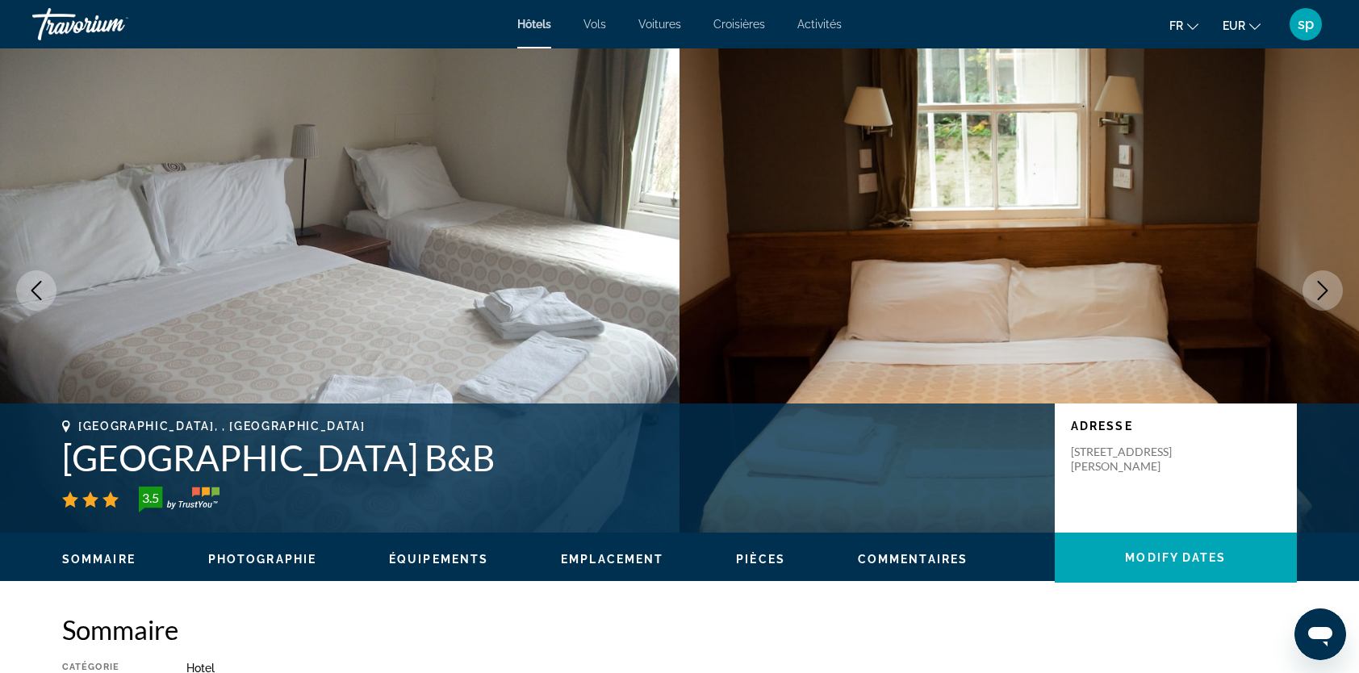
click at [1318, 299] on icon "Next image" at bounding box center [1323, 290] width 10 height 19
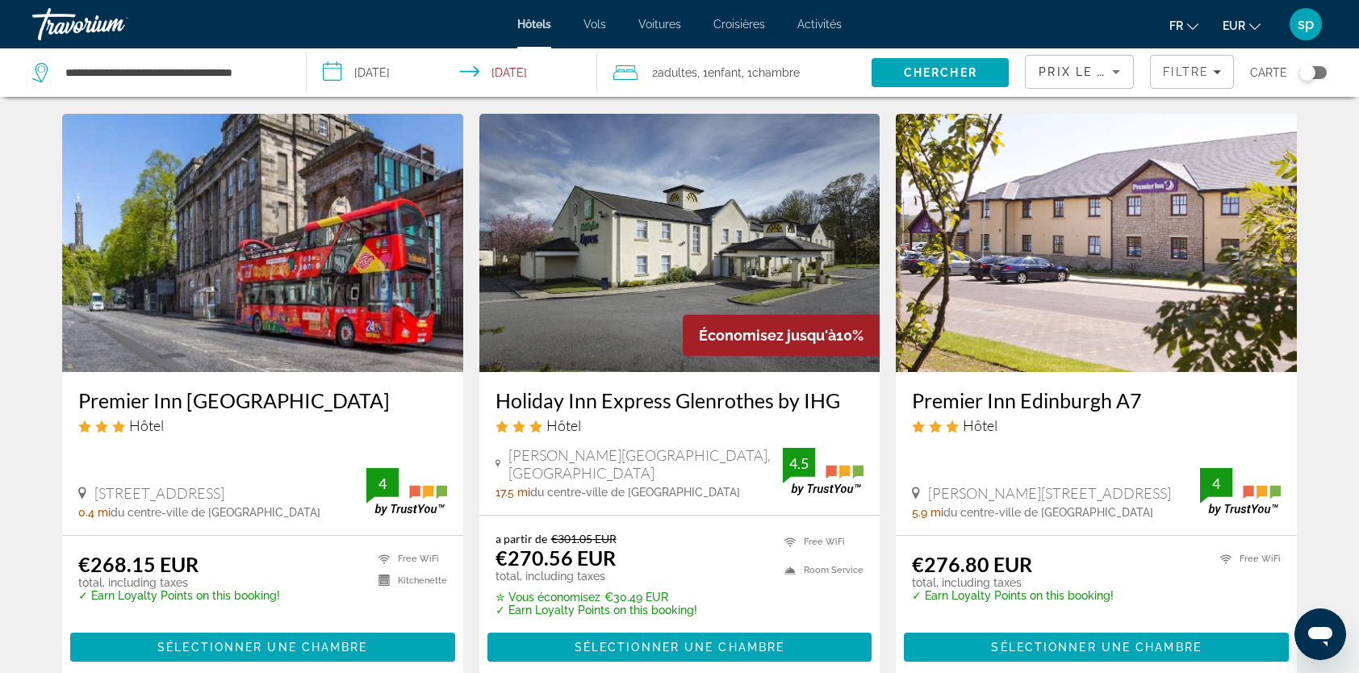
scroll to position [646, 0]
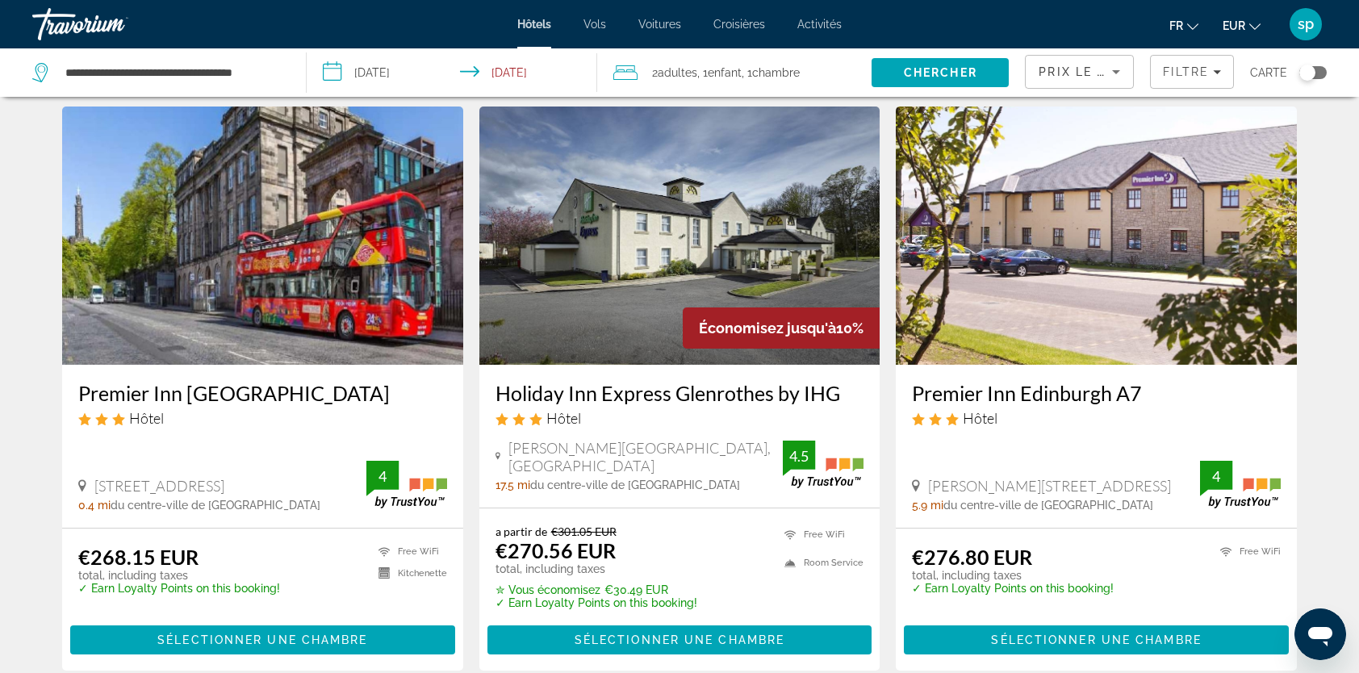
click at [255, 242] on img "Main content" at bounding box center [262, 236] width 401 height 258
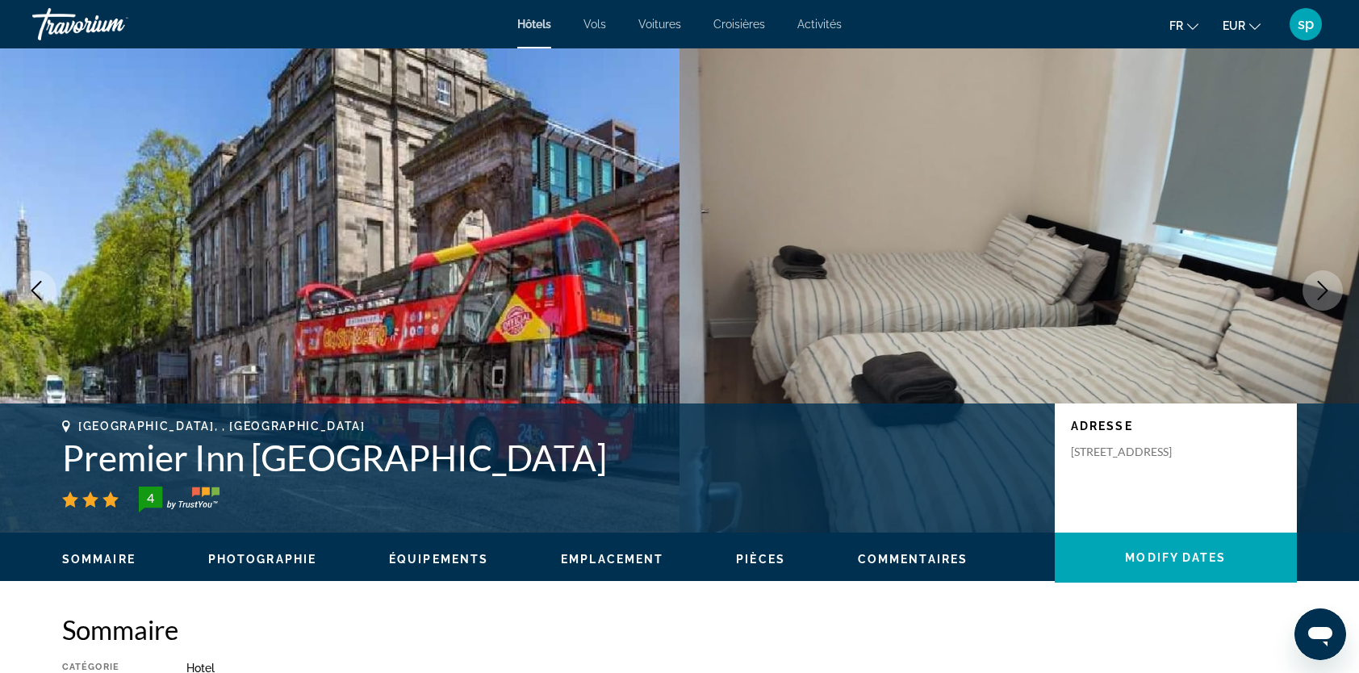
click at [1314, 300] on button "Next image" at bounding box center [1323, 290] width 40 height 40
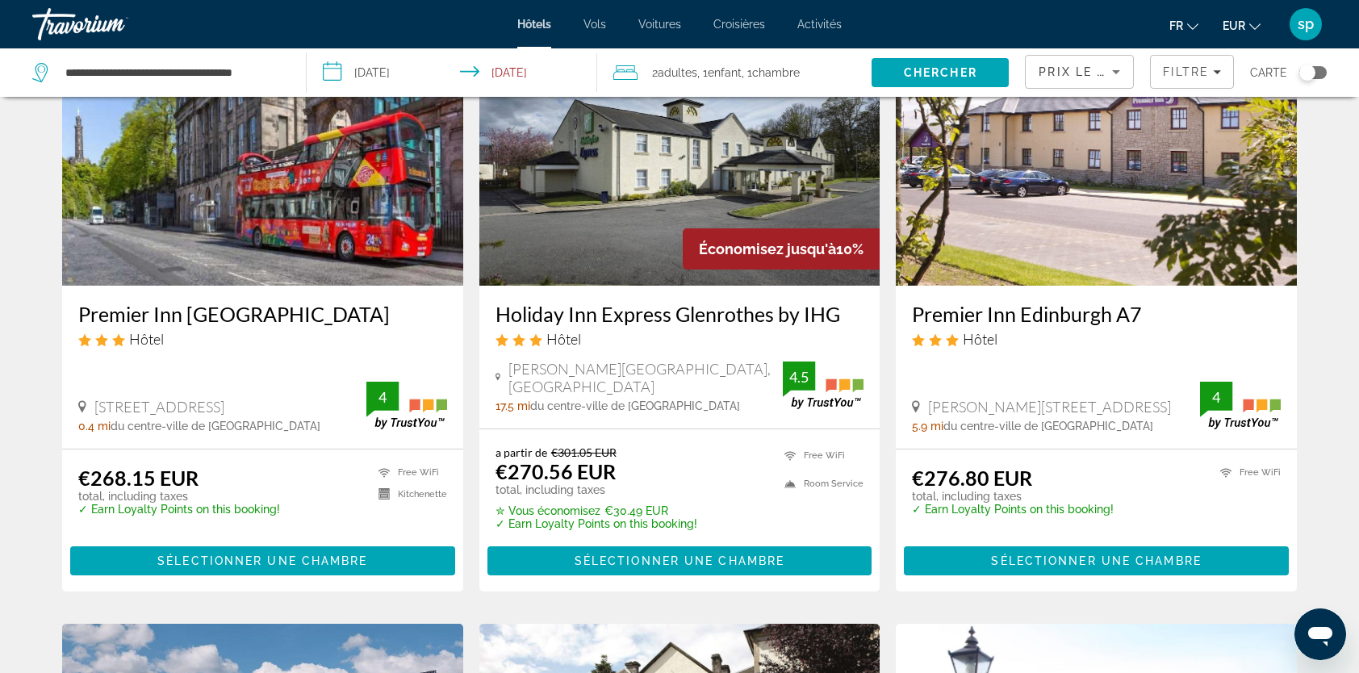
scroll to position [726, 0]
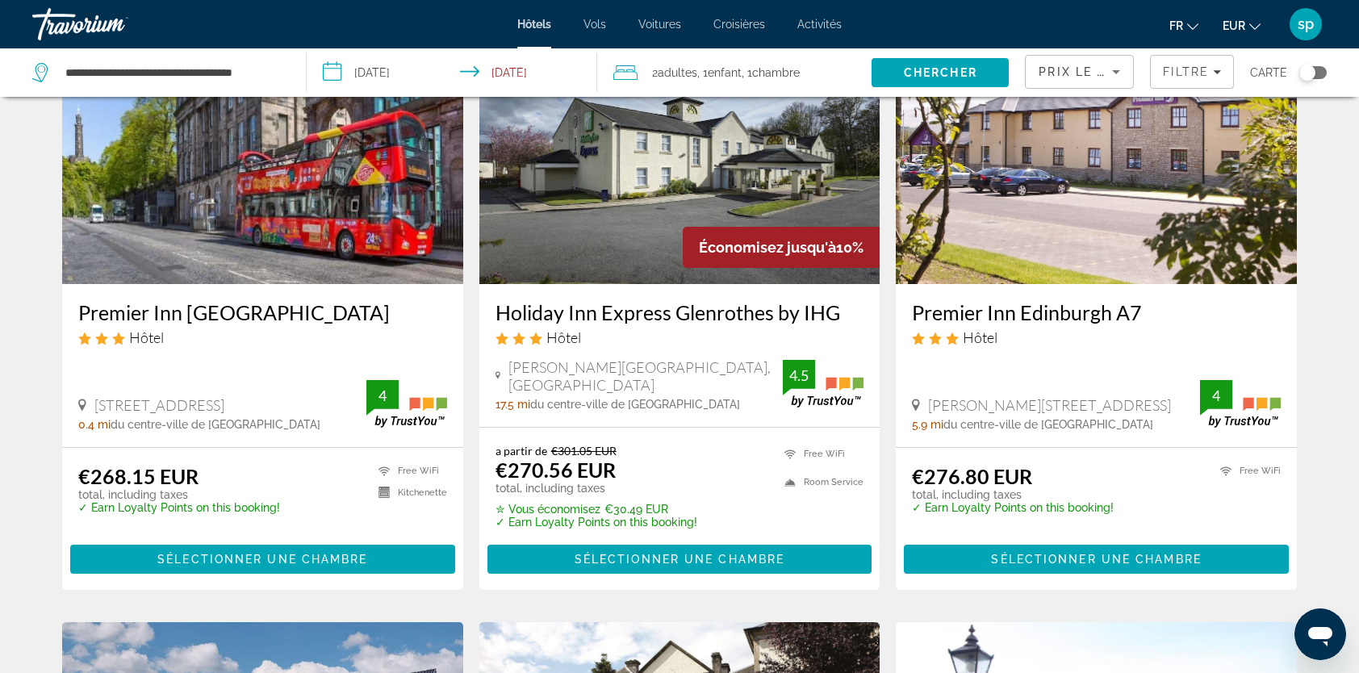
click at [654, 136] on img "Main content" at bounding box center [679, 155] width 401 height 258
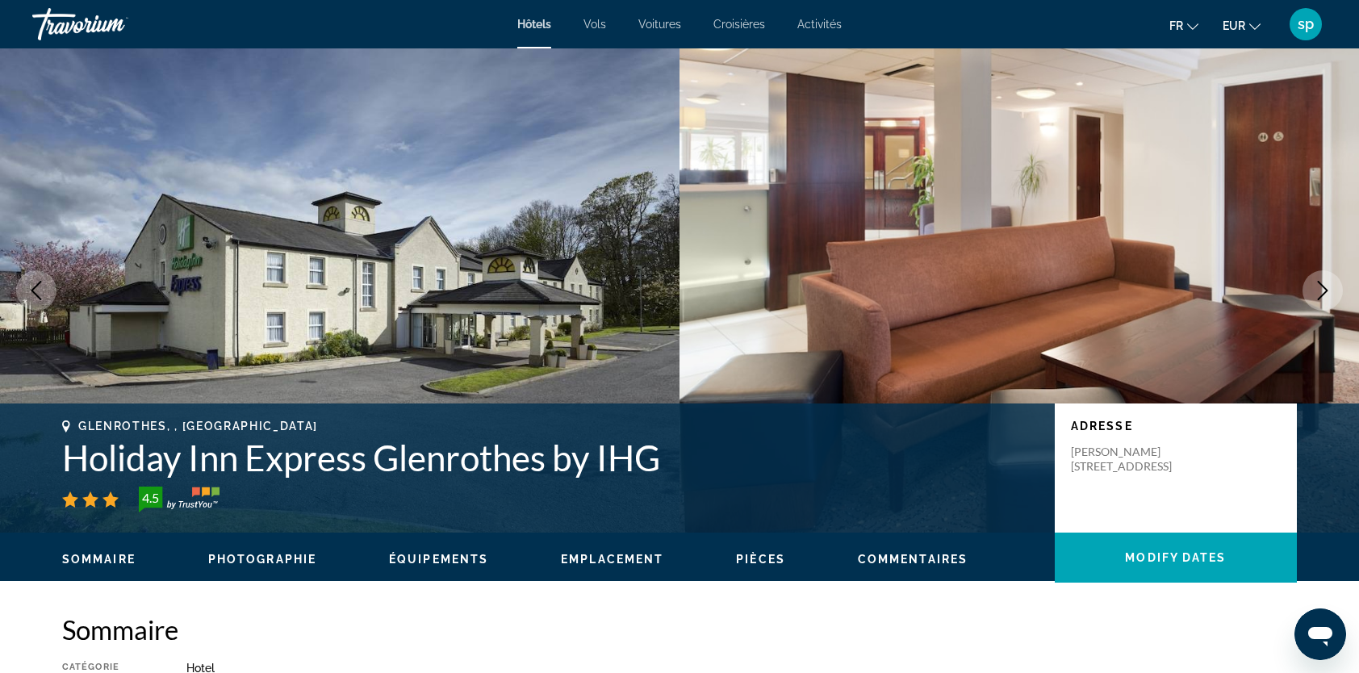
click at [1328, 293] on icon "Next image" at bounding box center [1322, 290] width 19 height 19
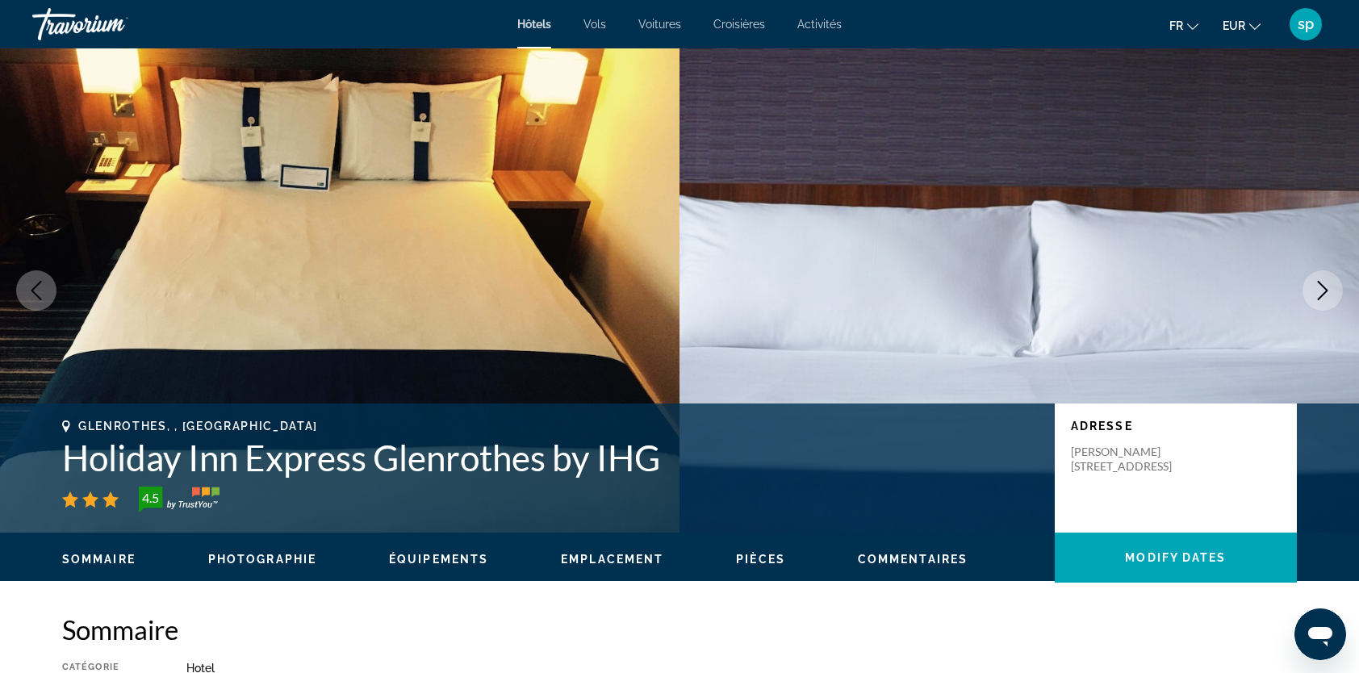
click at [1328, 293] on icon "Next image" at bounding box center [1322, 290] width 19 height 19
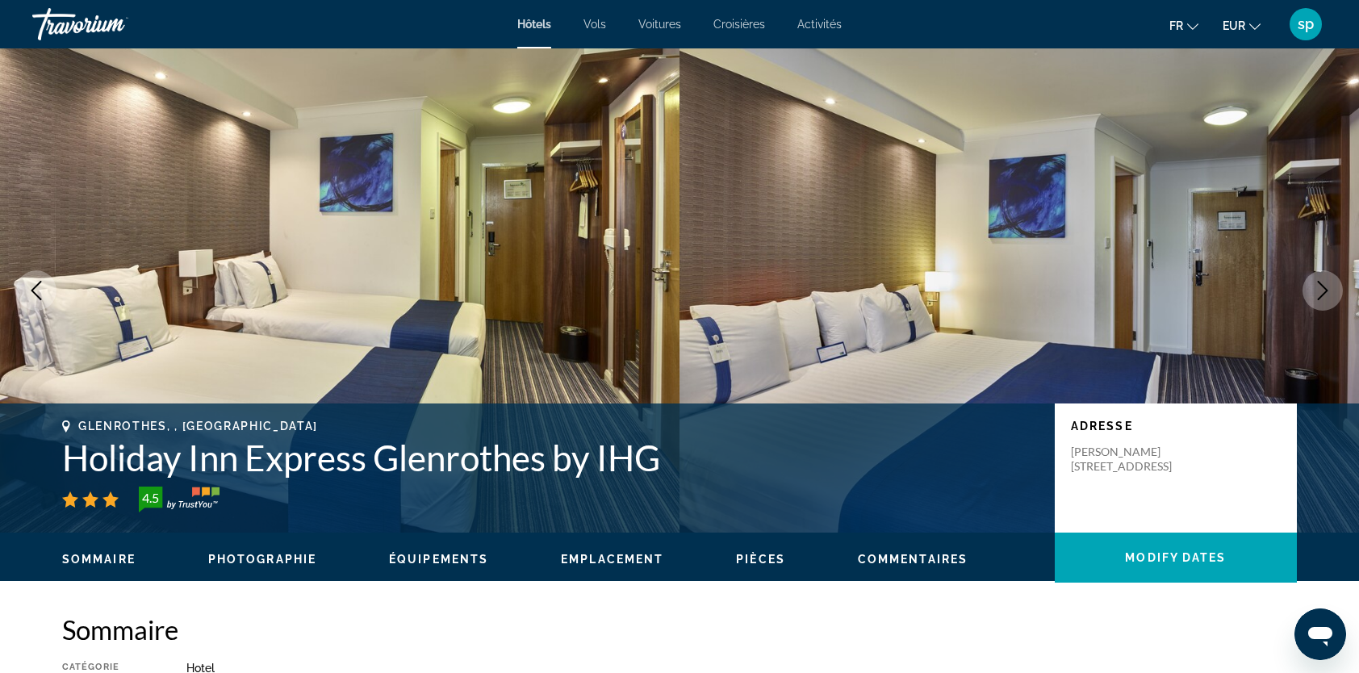
click at [1328, 293] on icon "Next image" at bounding box center [1322, 290] width 19 height 19
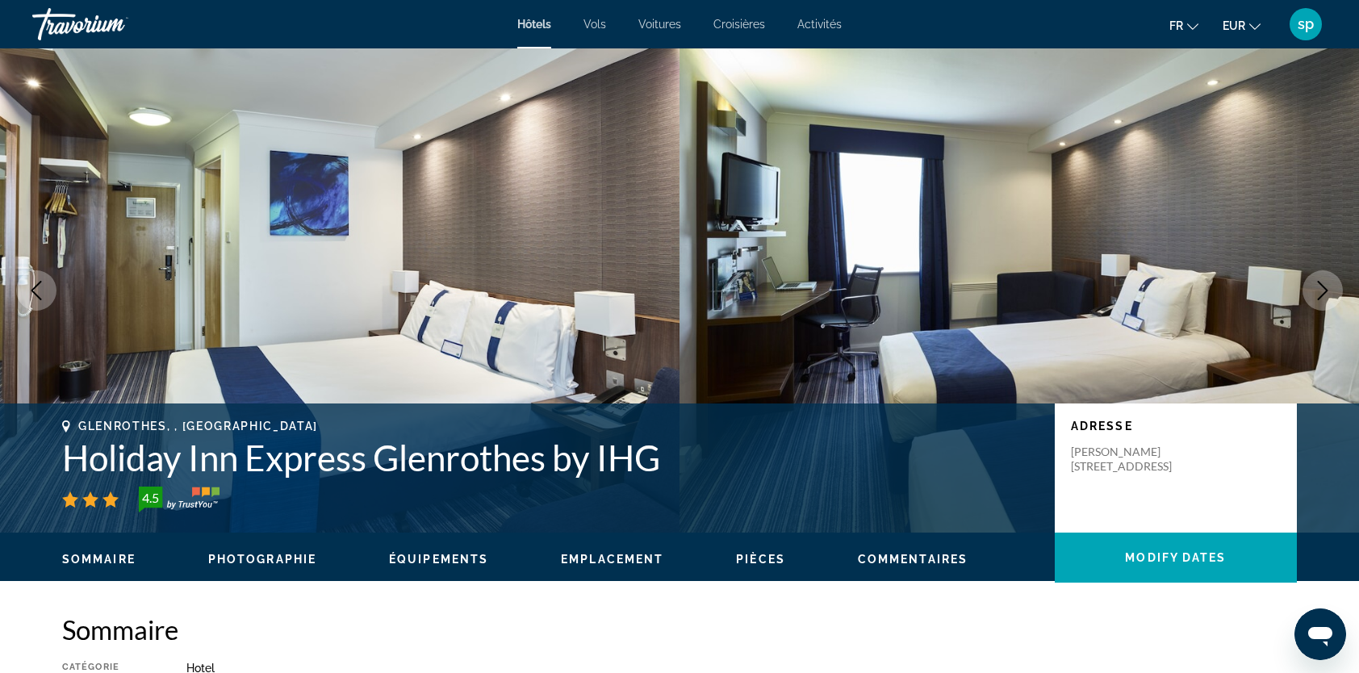
click at [1328, 292] on icon "Next image" at bounding box center [1322, 290] width 19 height 19
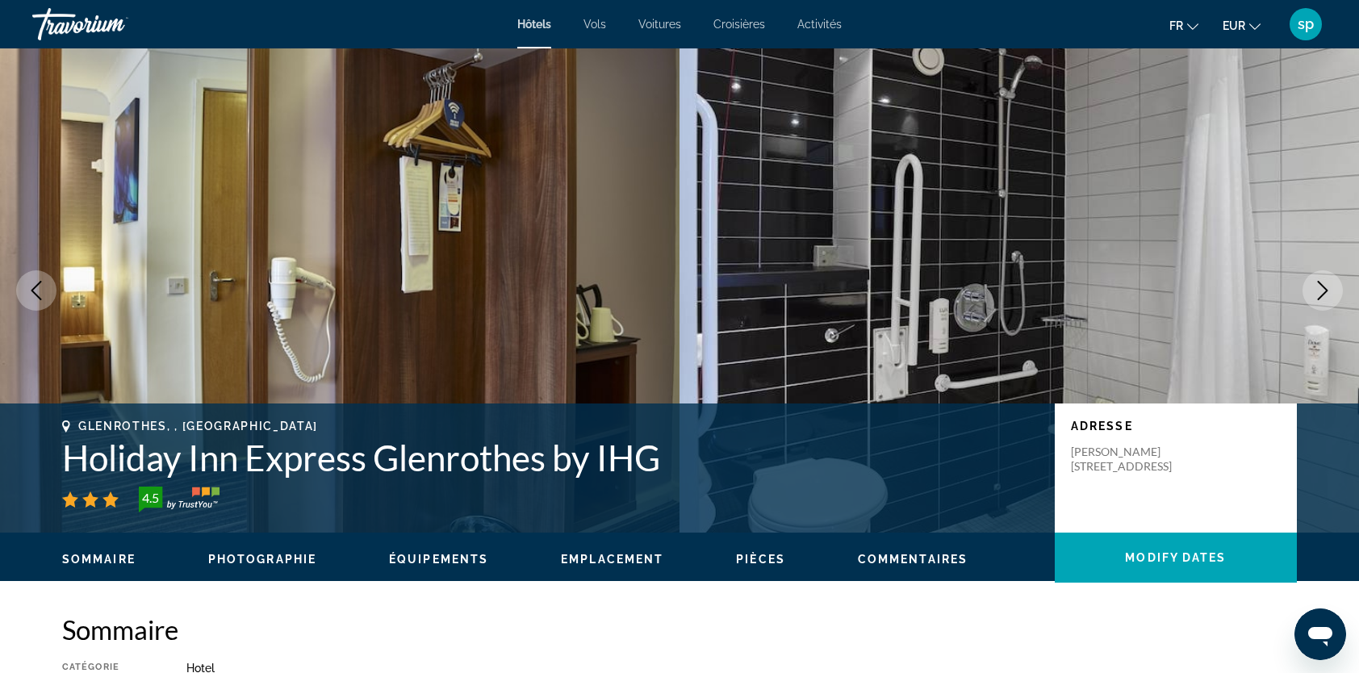
click at [1328, 292] on icon "Next image" at bounding box center [1322, 290] width 19 height 19
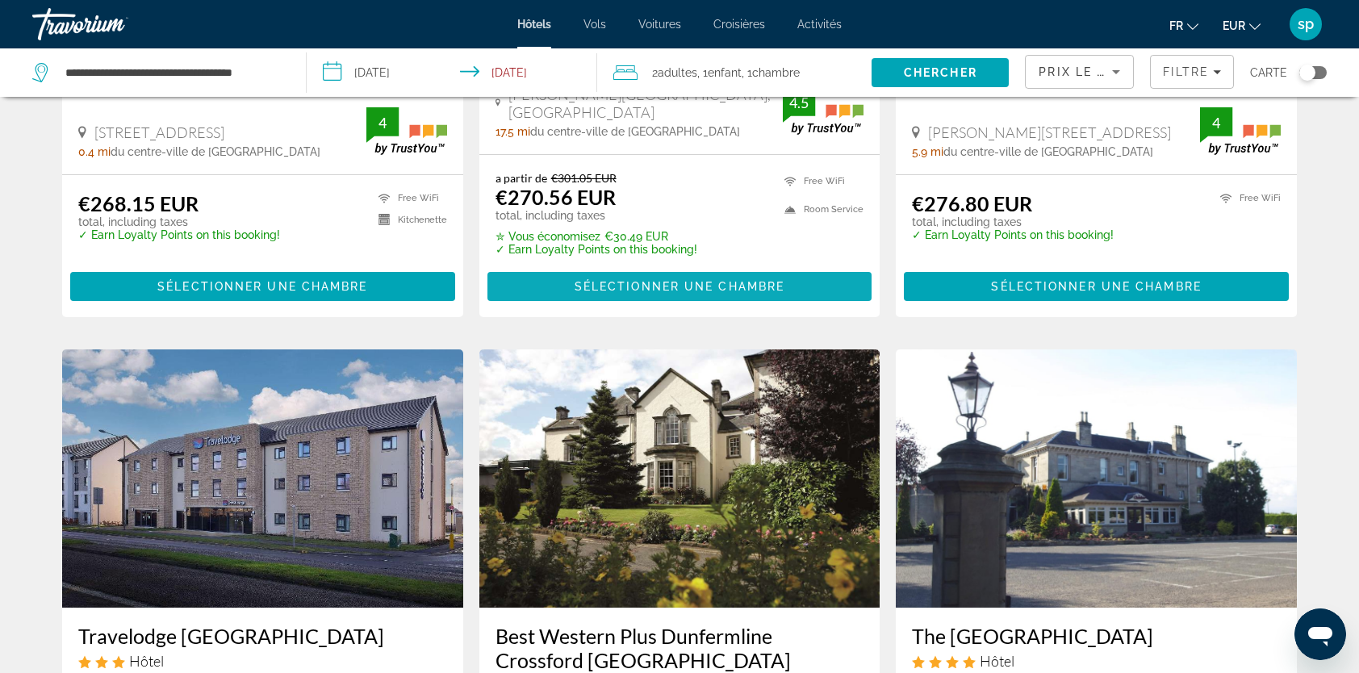
scroll to position [1130, 0]
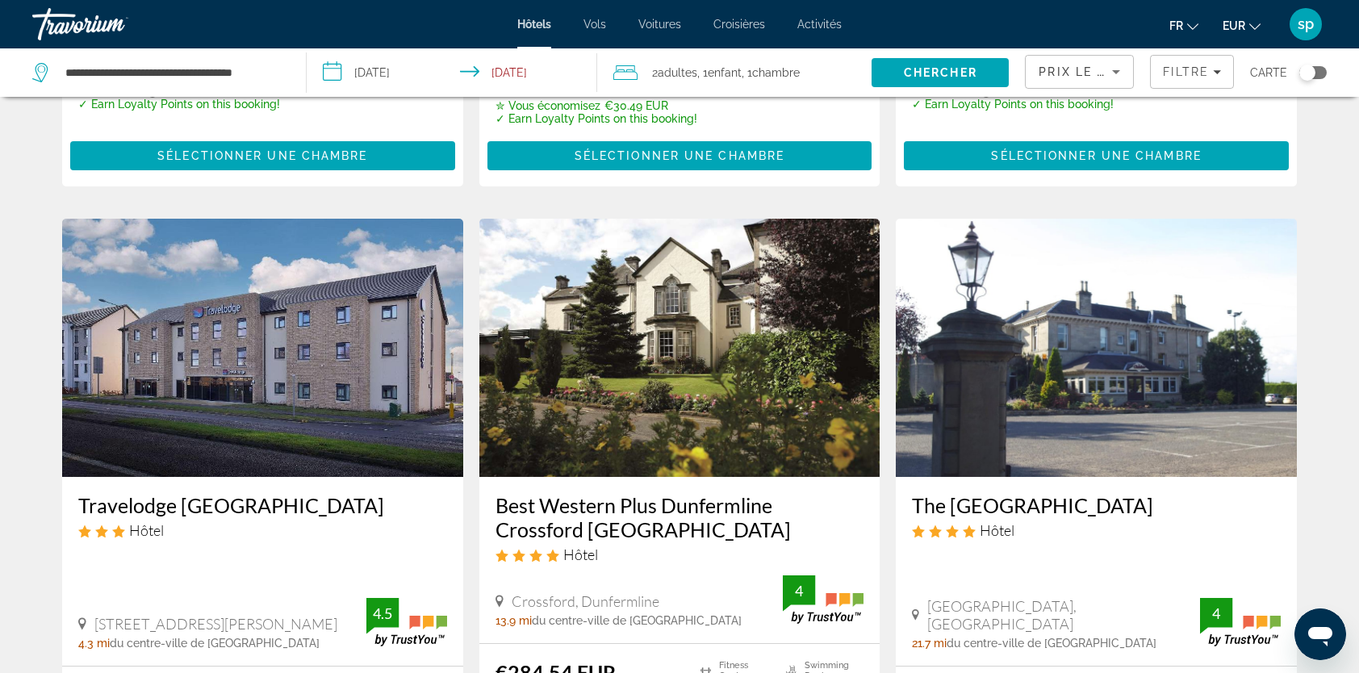
click at [986, 303] on img "Main content" at bounding box center [1096, 348] width 401 height 258
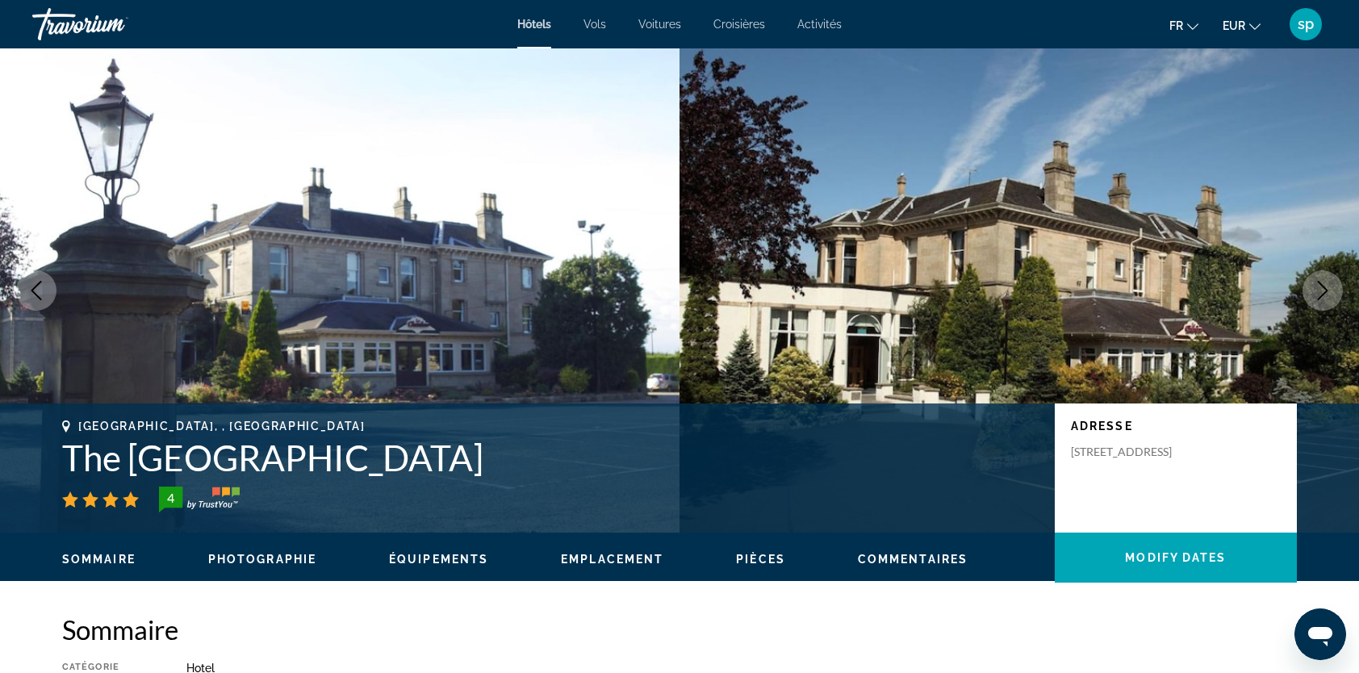
click at [1322, 297] on icon "Next image" at bounding box center [1322, 290] width 19 height 19
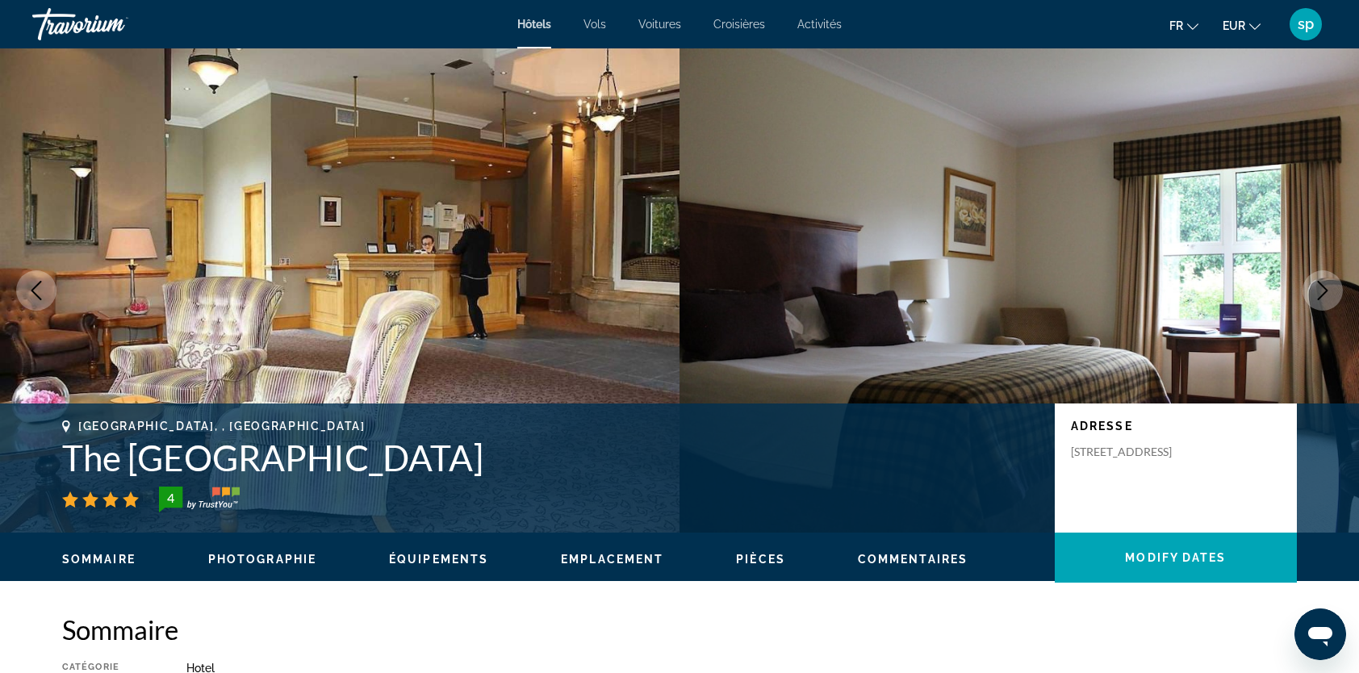
click at [1322, 297] on icon "Next image" at bounding box center [1322, 290] width 19 height 19
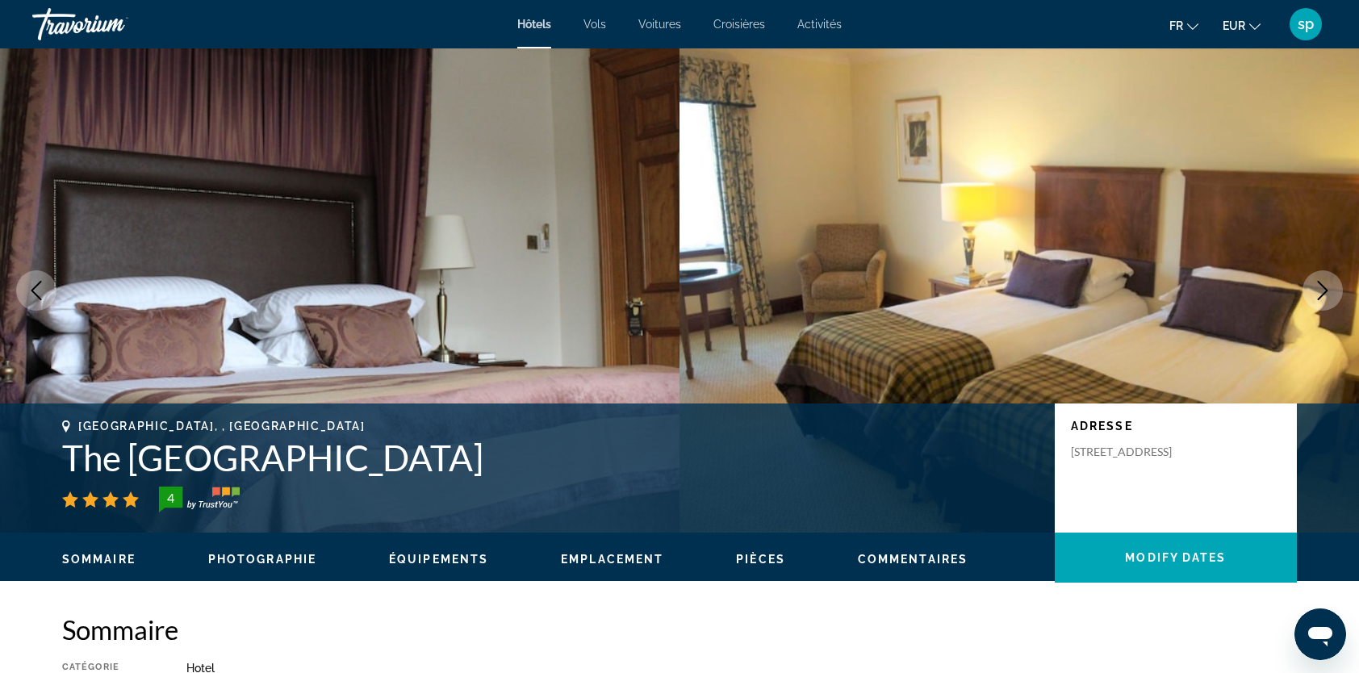
click at [1322, 297] on icon "Next image" at bounding box center [1322, 290] width 19 height 19
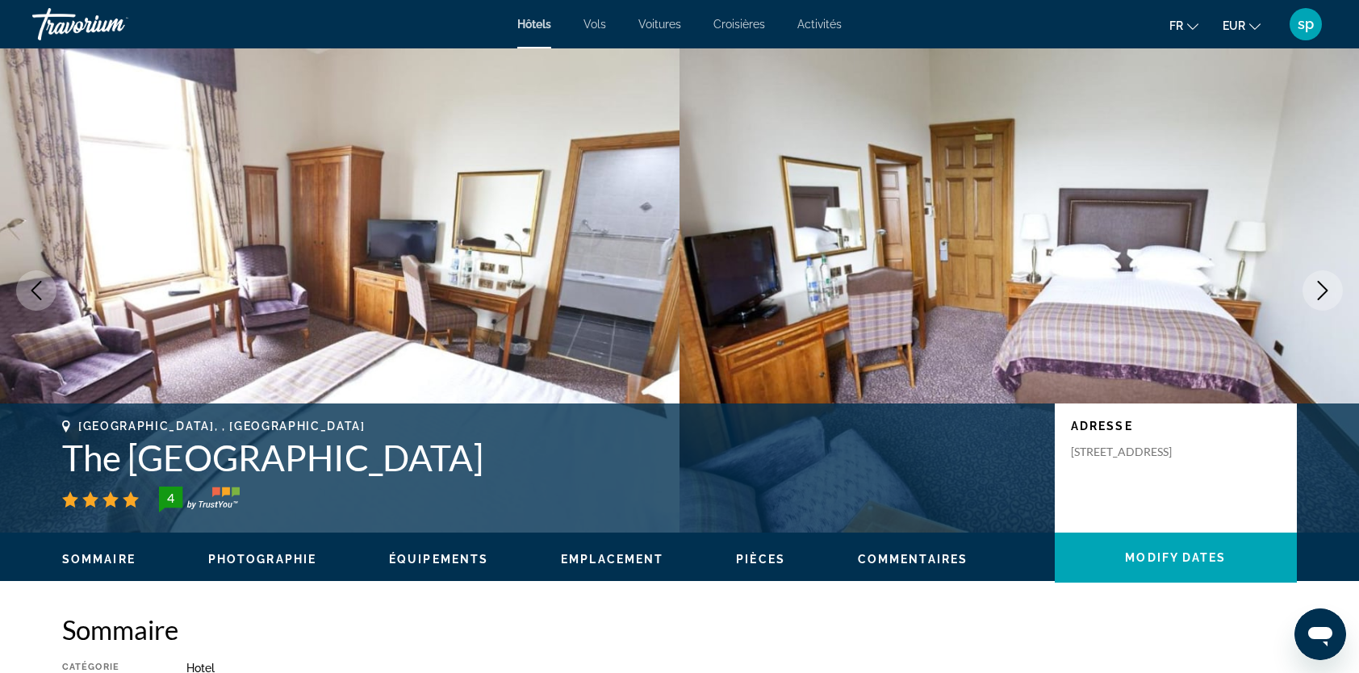
click at [1322, 297] on icon "Next image" at bounding box center [1322, 290] width 19 height 19
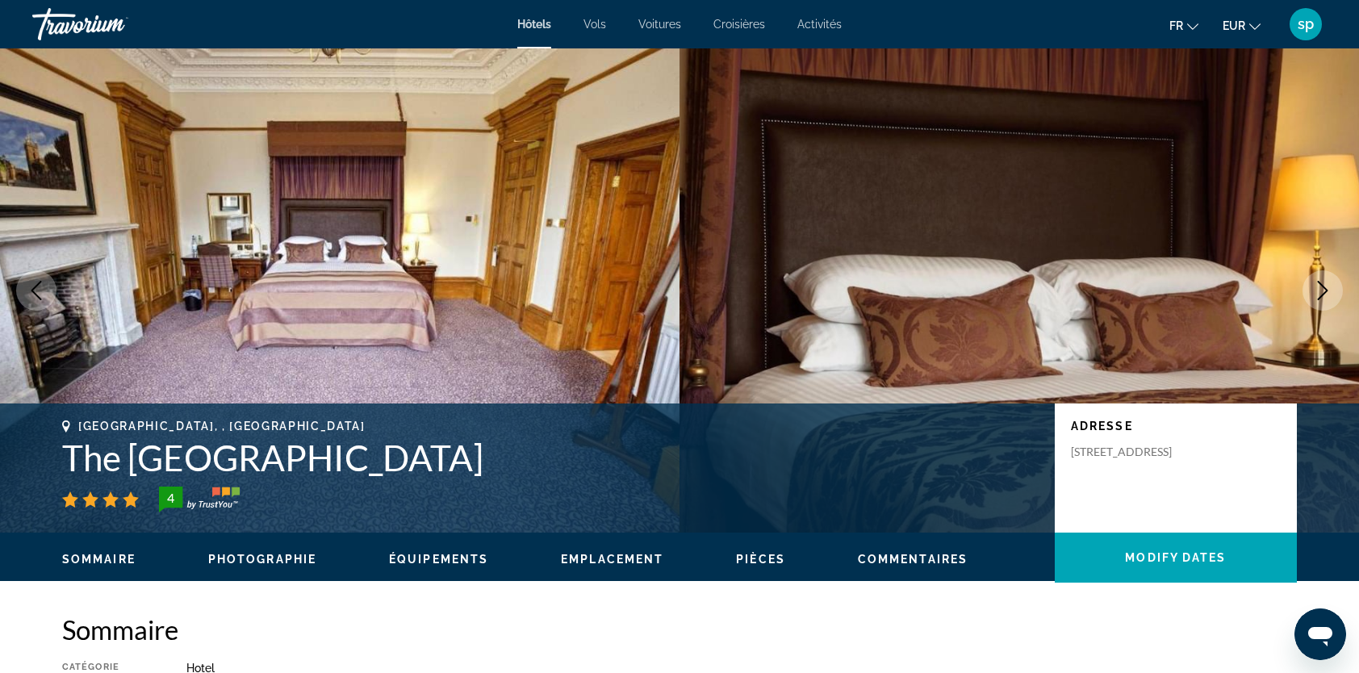
click at [1321, 297] on icon "Next image" at bounding box center [1322, 290] width 19 height 19
click at [1319, 299] on icon "Next image" at bounding box center [1322, 290] width 19 height 19
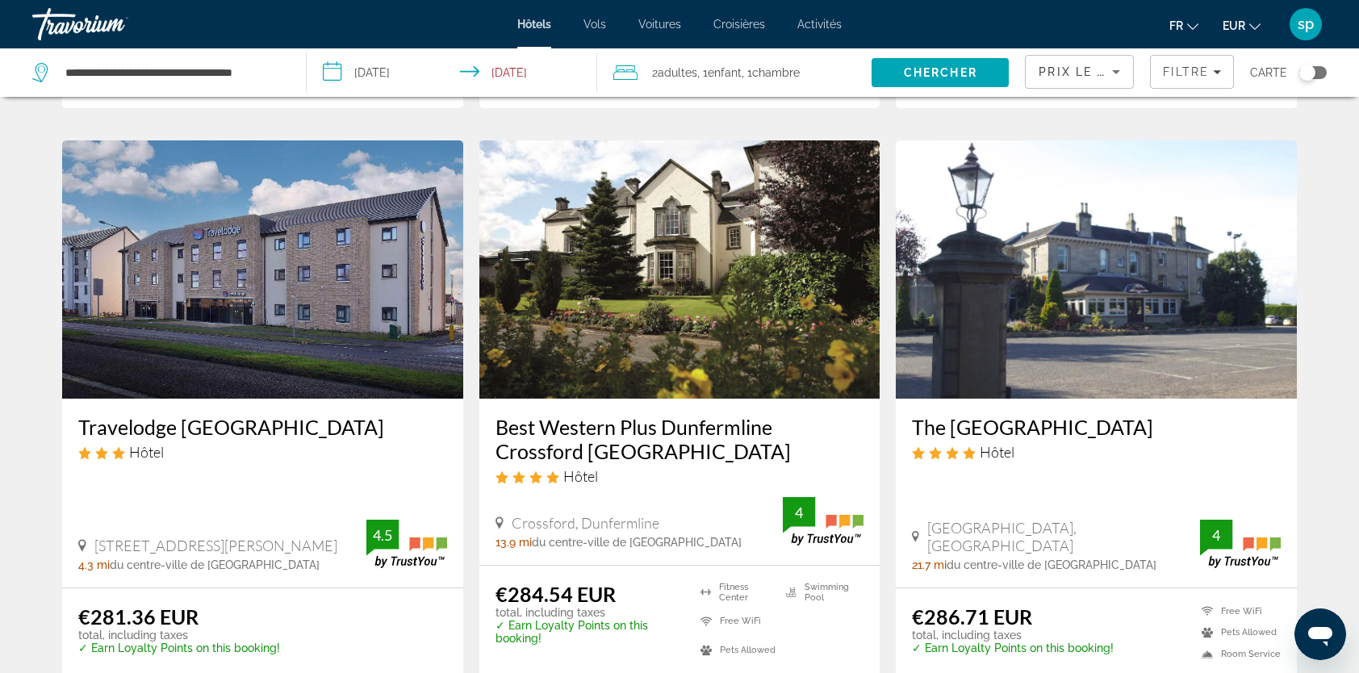
scroll to position [1211, 0]
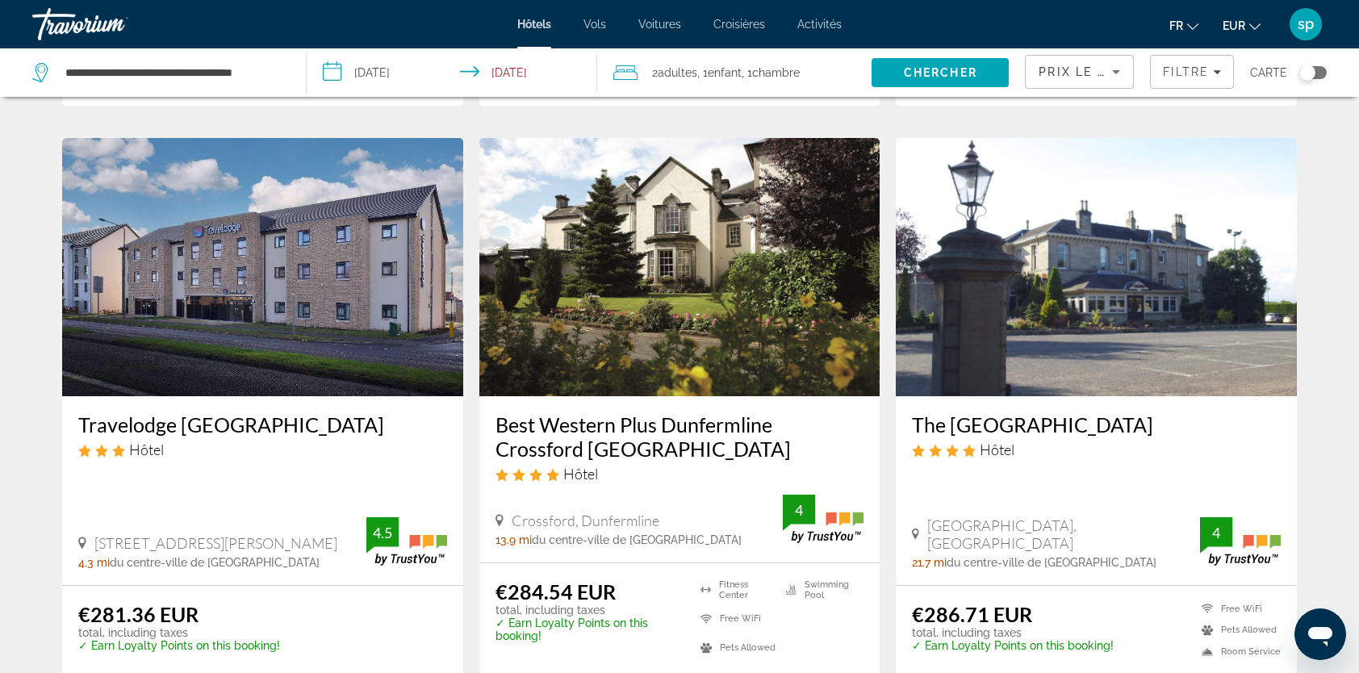
click at [659, 284] on img "Main content" at bounding box center [679, 267] width 401 height 258
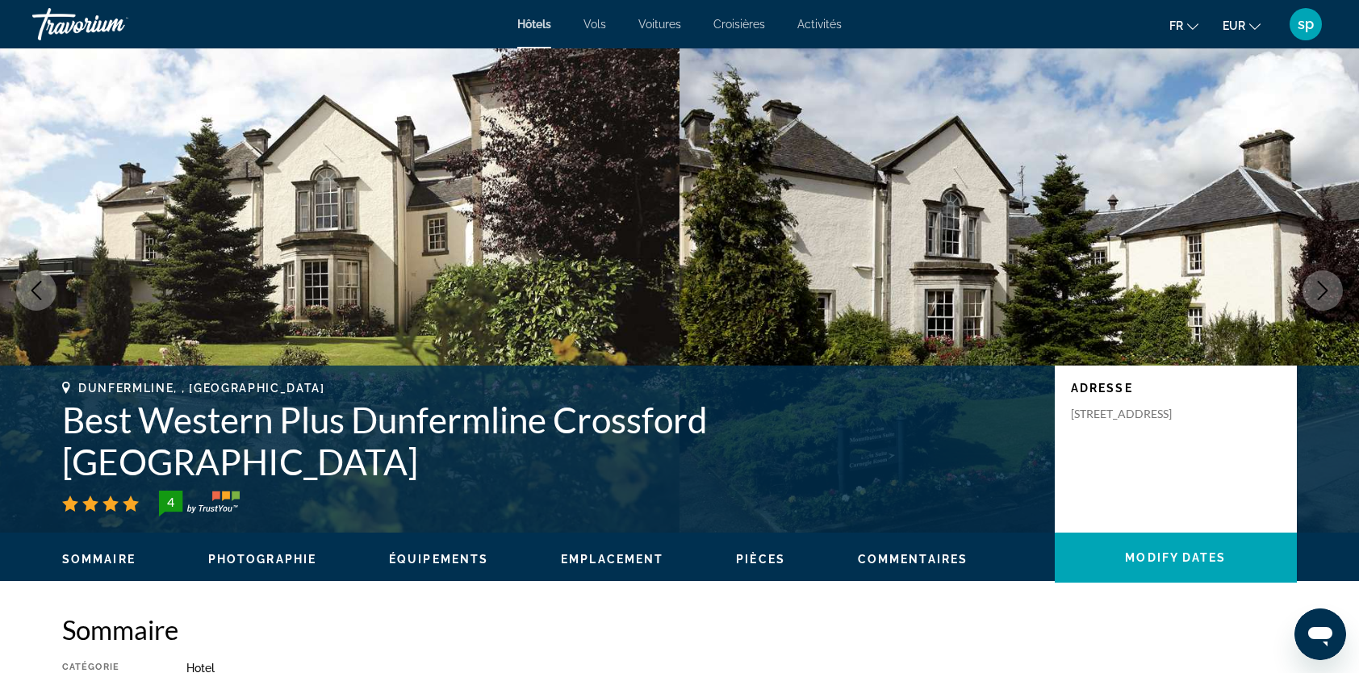
click at [1325, 297] on icon "Next image" at bounding box center [1322, 290] width 19 height 19
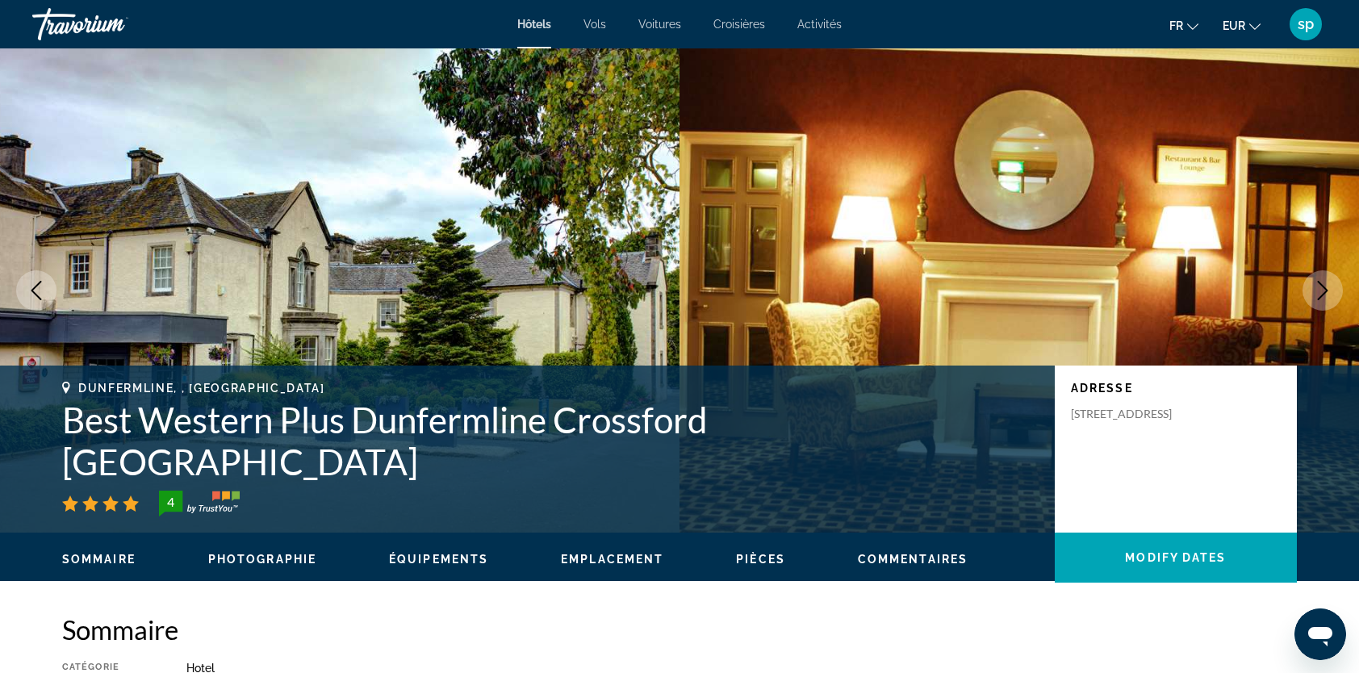
click at [1324, 295] on icon "Next image" at bounding box center [1322, 290] width 19 height 19
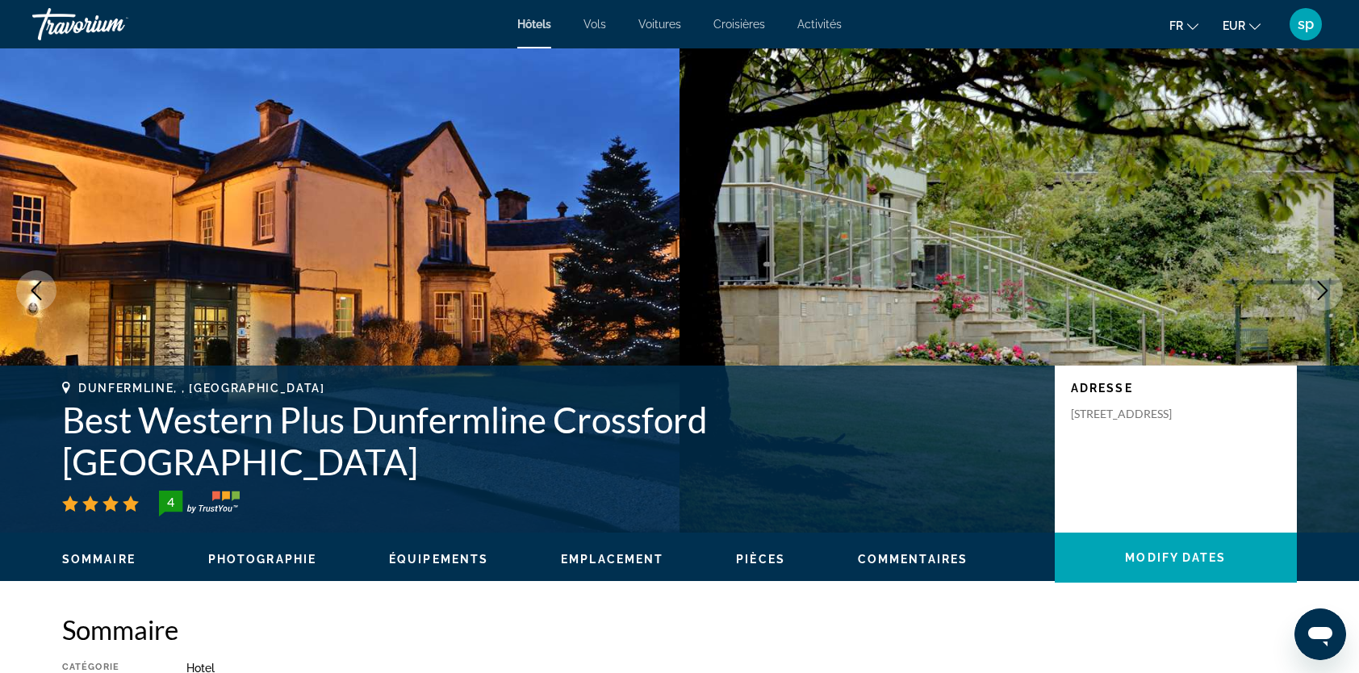
click at [1316, 288] on icon "Next image" at bounding box center [1322, 290] width 19 height 19
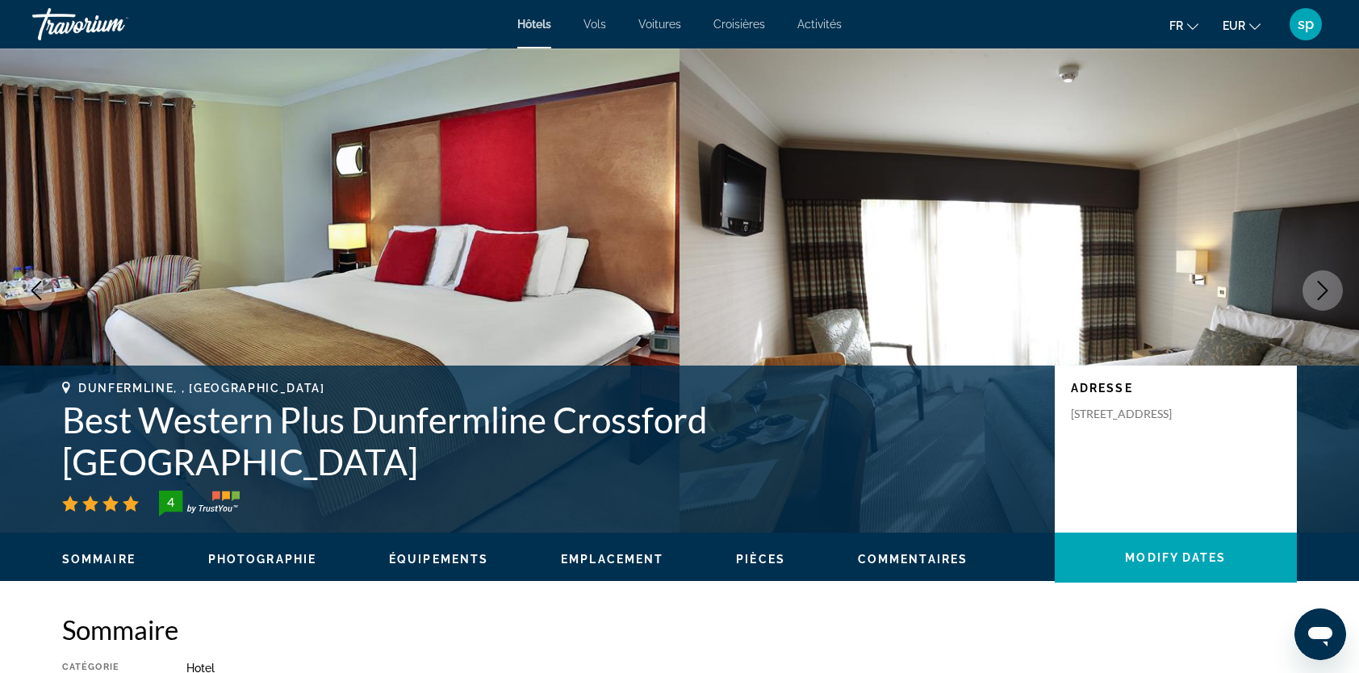
click at [1312, 286] on button "Next image" at bounding box center [1323, 290] width 40 height 40
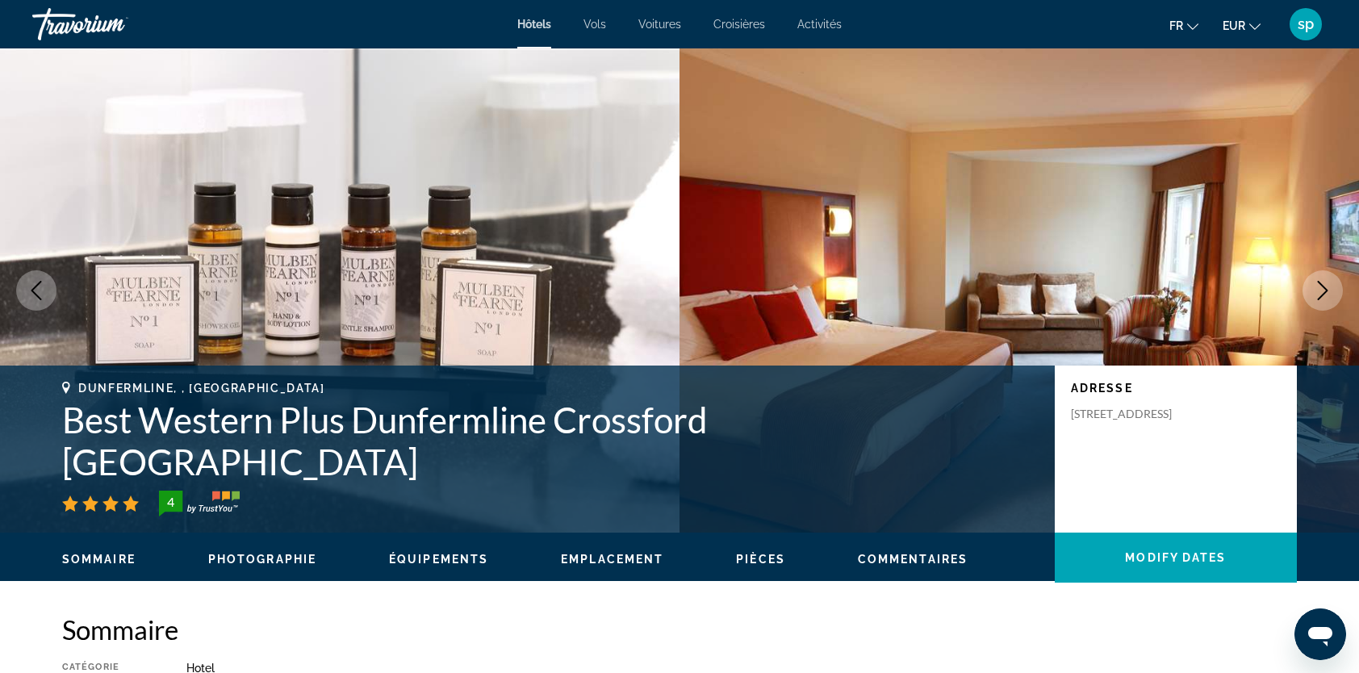
click at [1308, 284] on button "Next image" at bounding box center [1323, 290] width 40 height 40
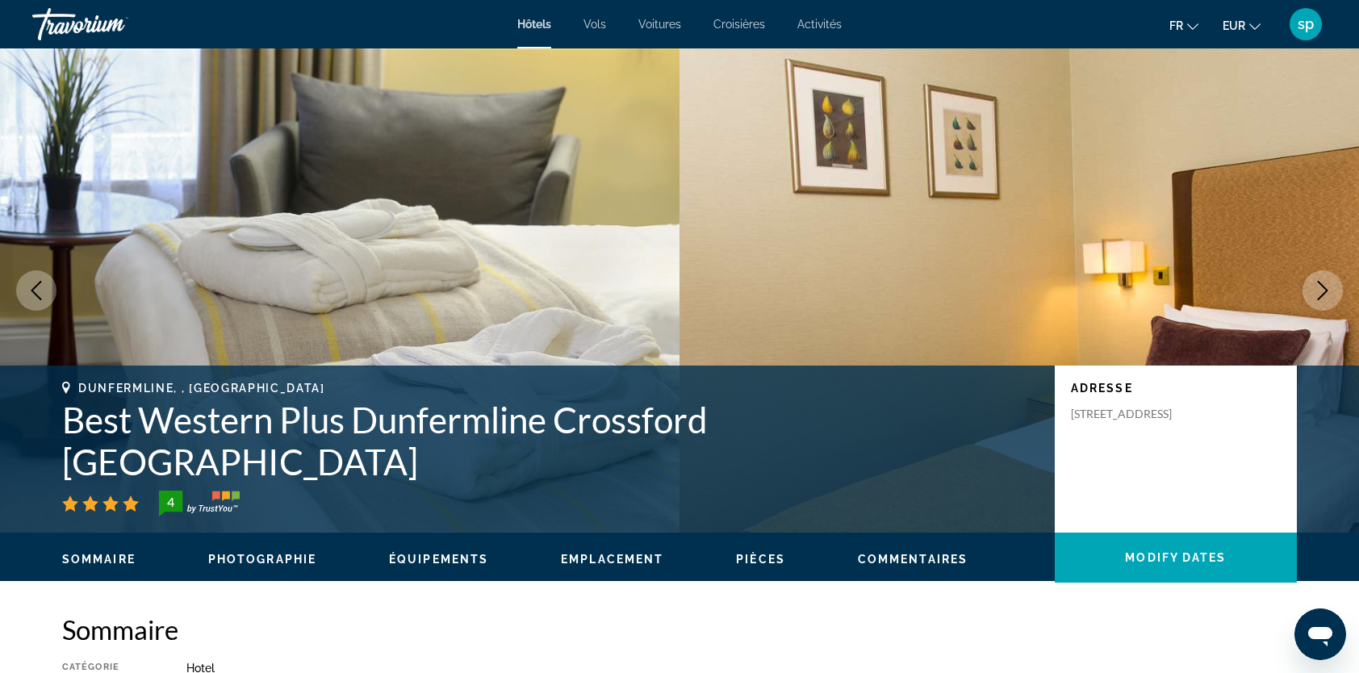
click at [1308, 284] on button "Next image" at bounding box center [1323, 290] width 40 height 40
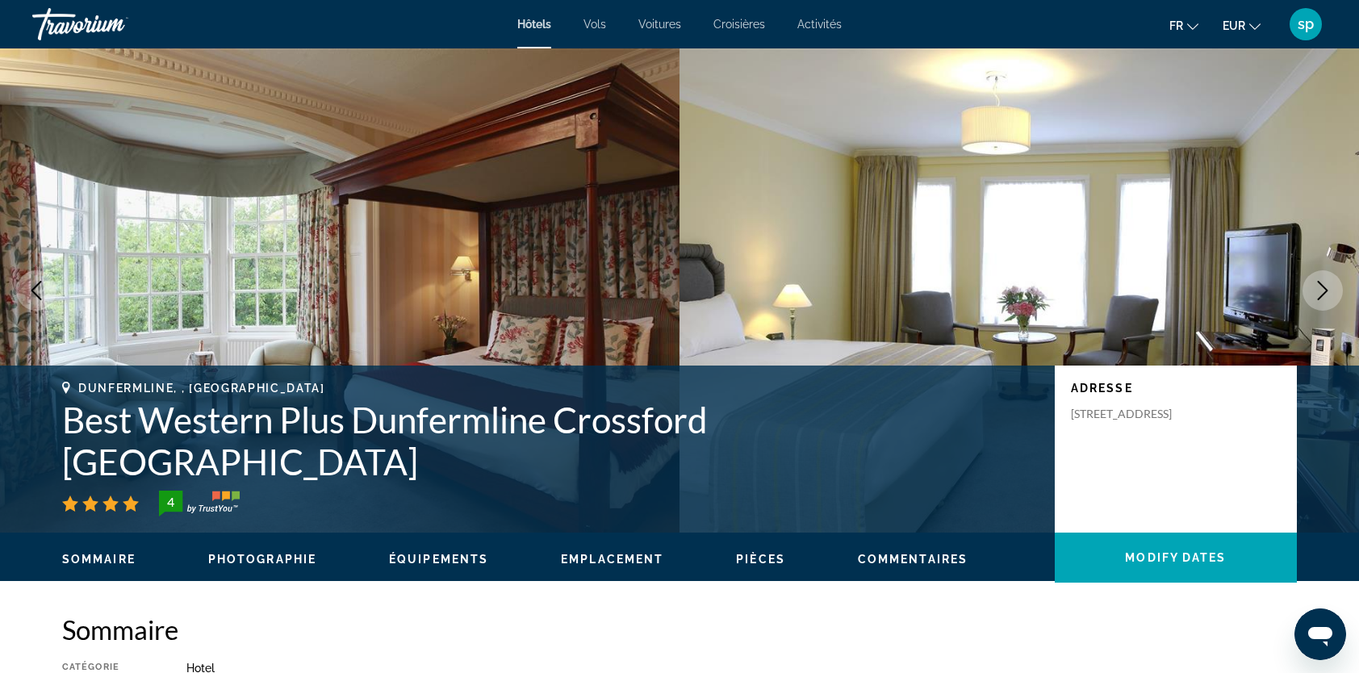
click at [1308, 285] on button "Next image" at bounding box center [1323, 290] width 40 height 40
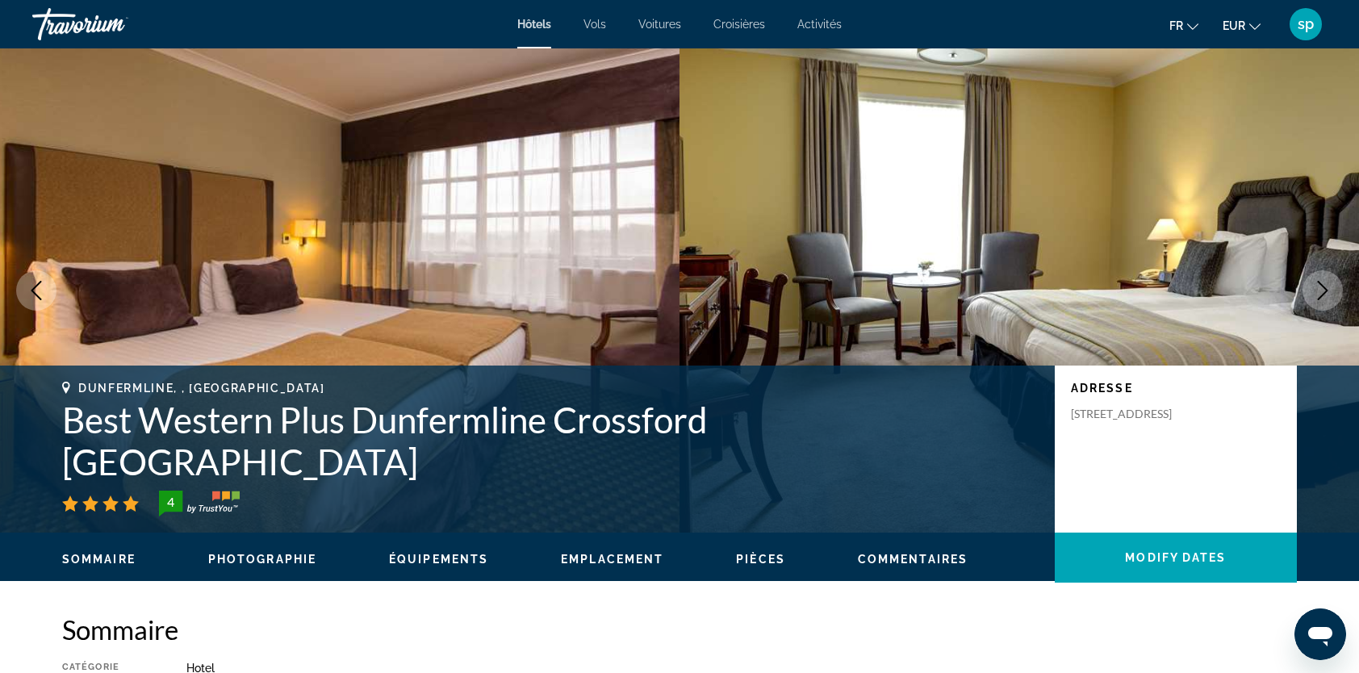
click at [1308, 285] on button "Next image" at bounding box center [1323, 290] width 40 height 40
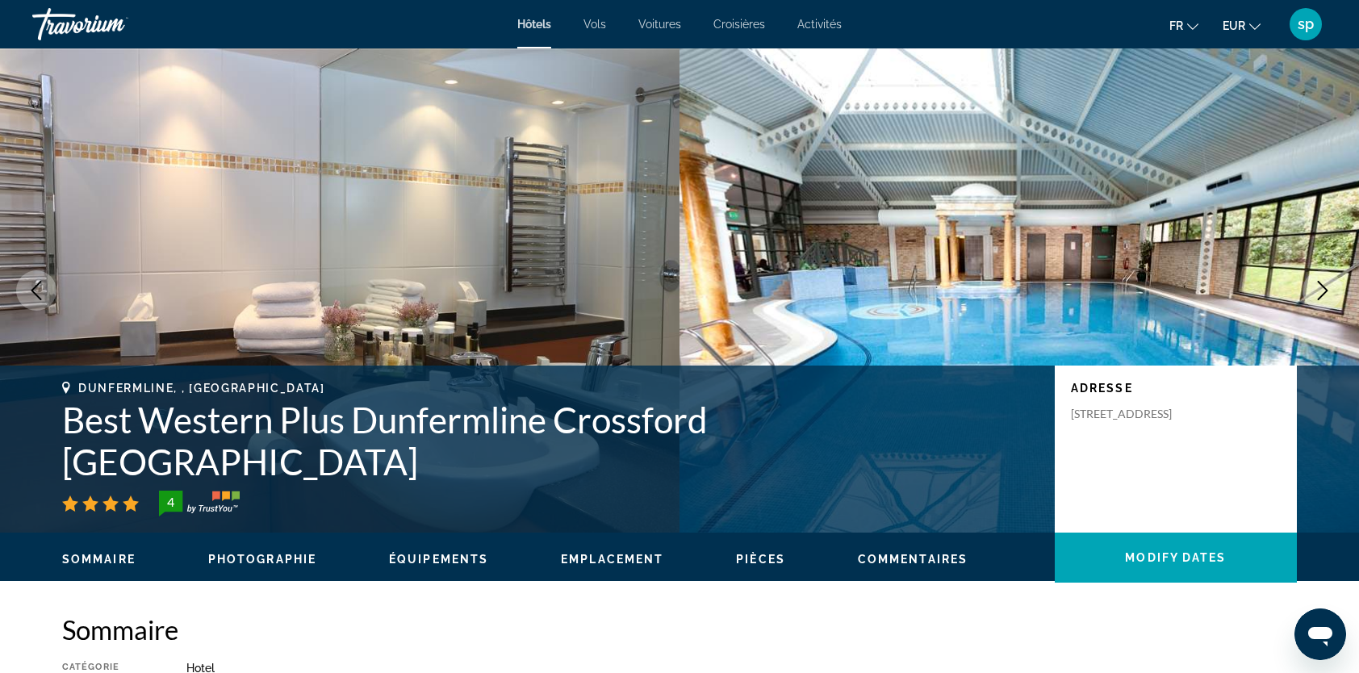
click at [1307, 286] on button "Next image" at bounding box center [1323, 290] width 40 height 40
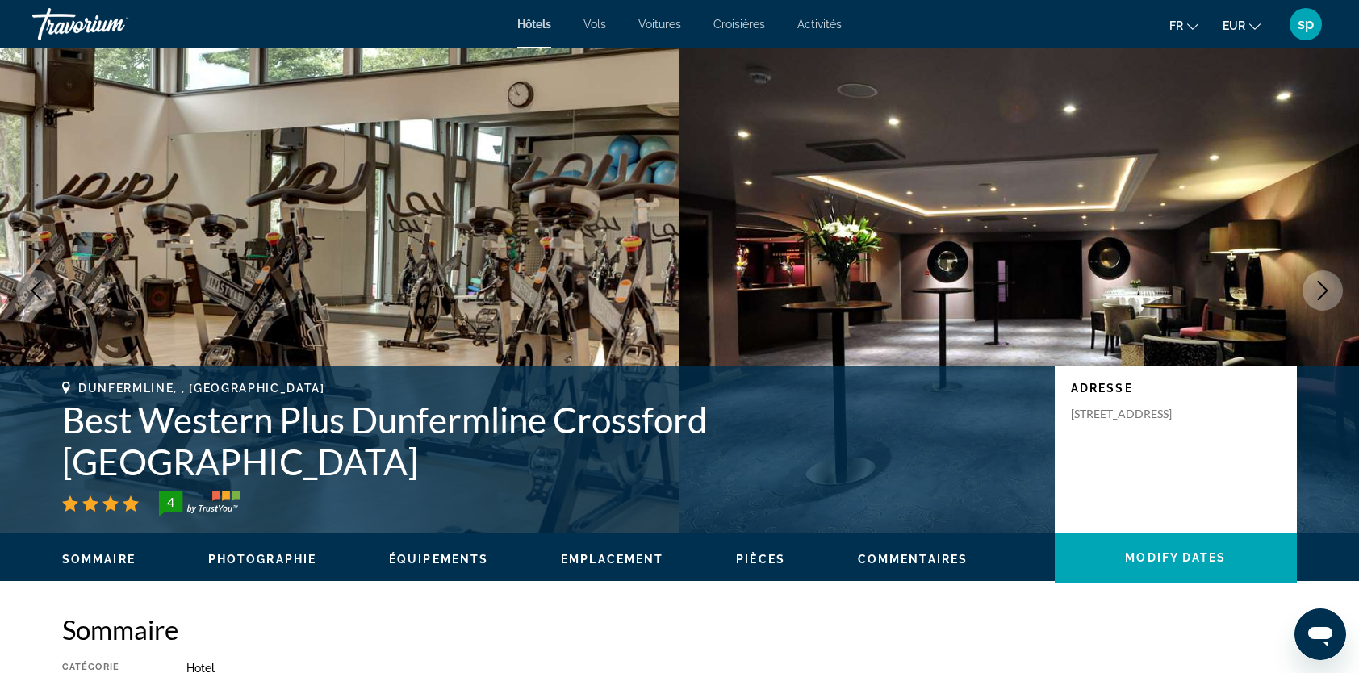
click at [37, 284] on icon "Previous image" at bounding box center [36, 290] width 19 height 19
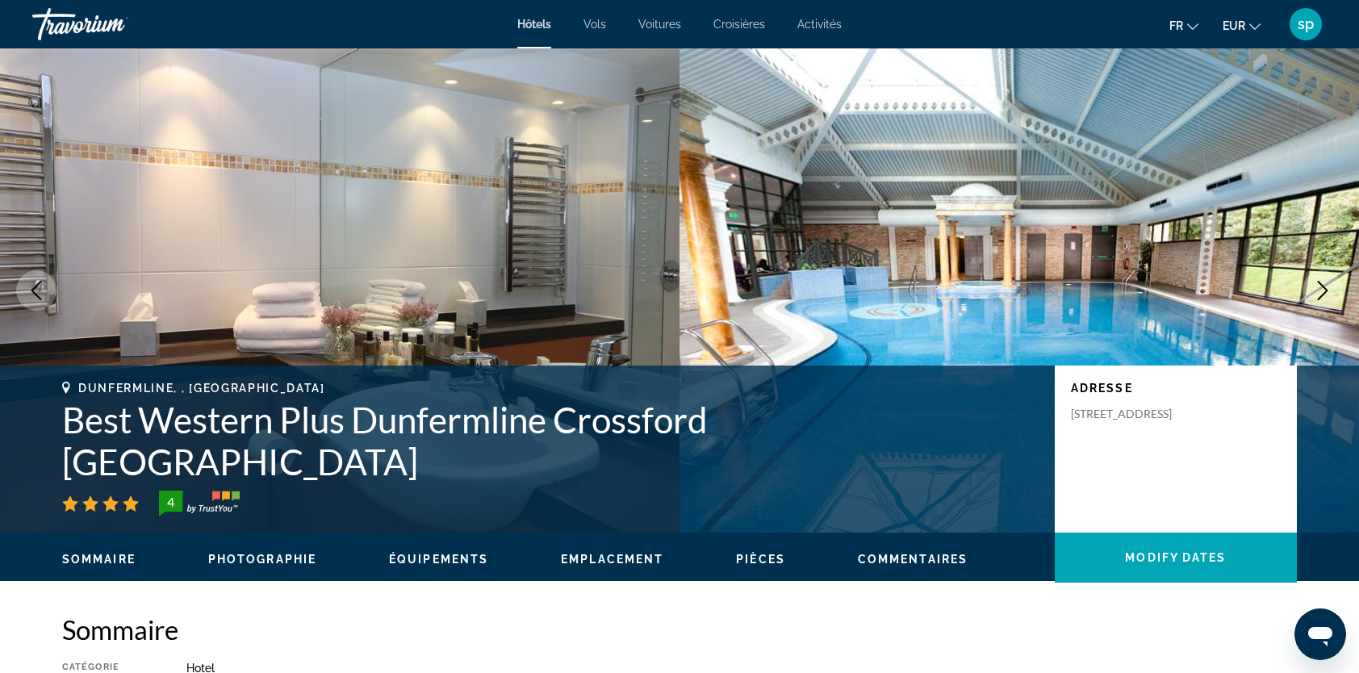
click at [1323, 289] on icon "Next image" at bounding box center [1322, 290] width 19 height 19
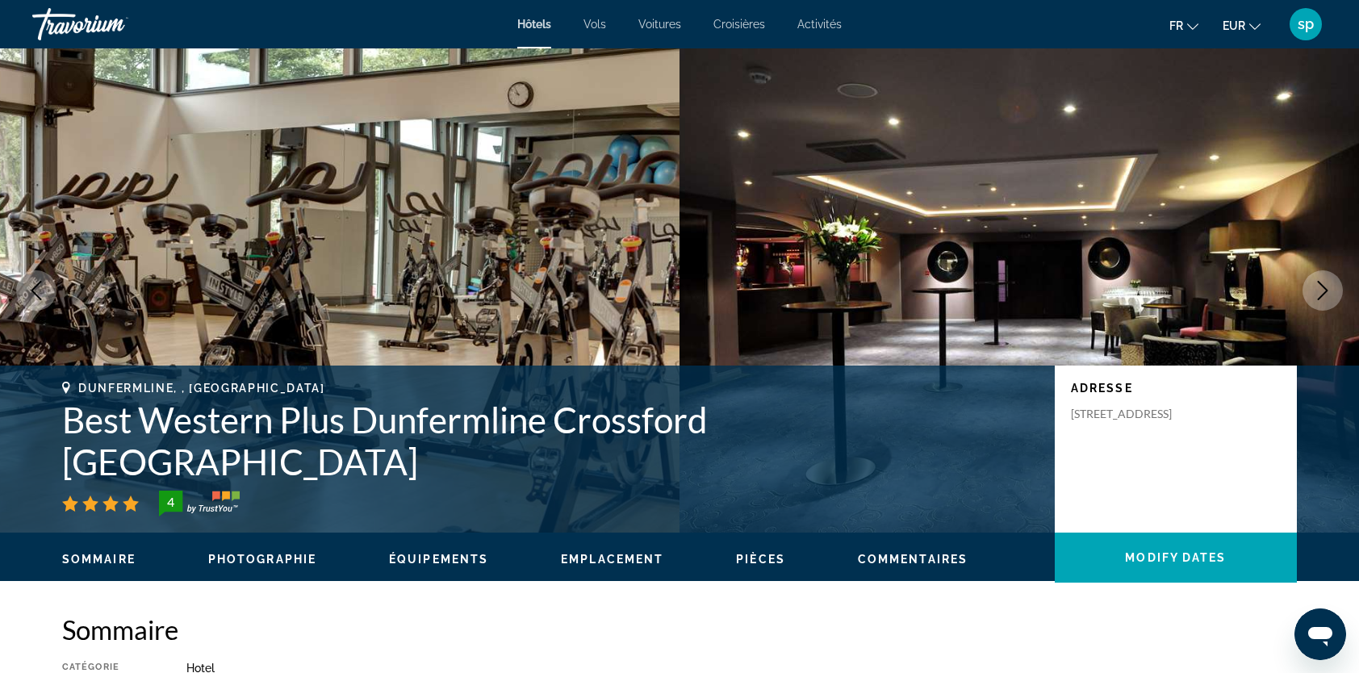
click at [1322, 289] on icon "Next image" at bounding box center [1322, 290] width 19 height 19
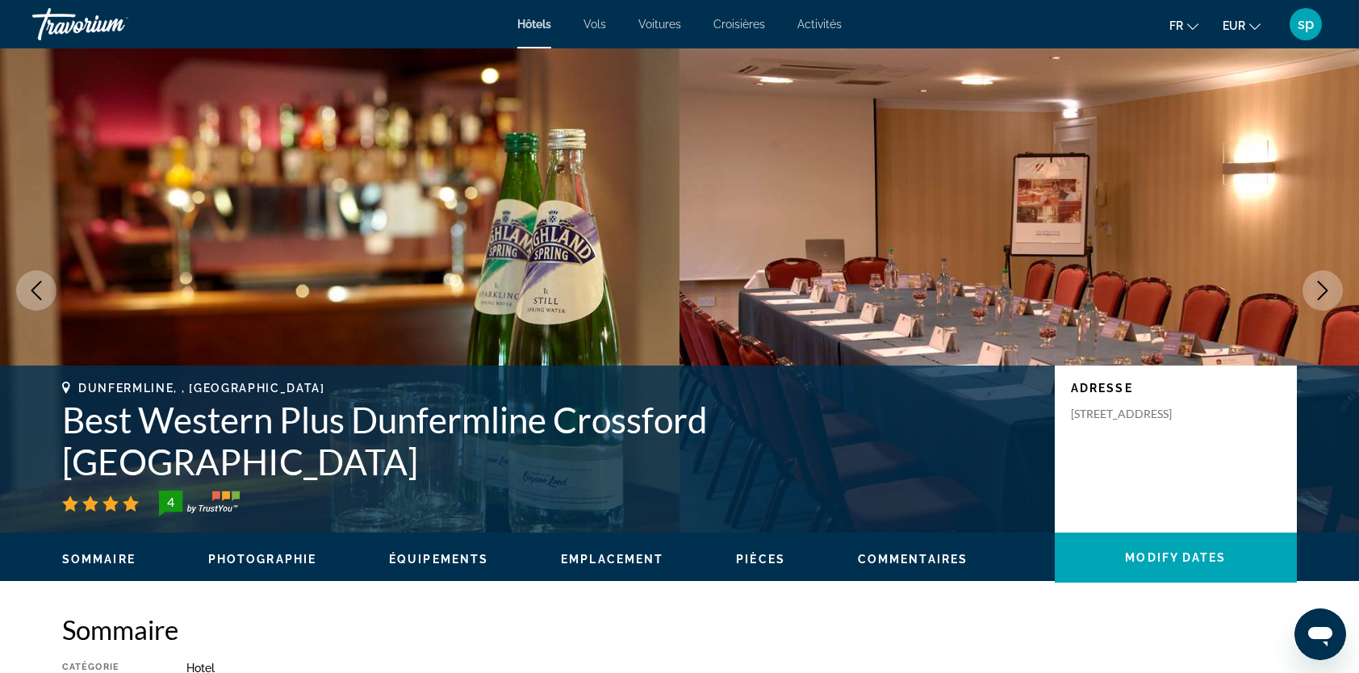
click at [1322, 289] on icon "Next image" at bounding box center [1322, 290] width 19 height 19
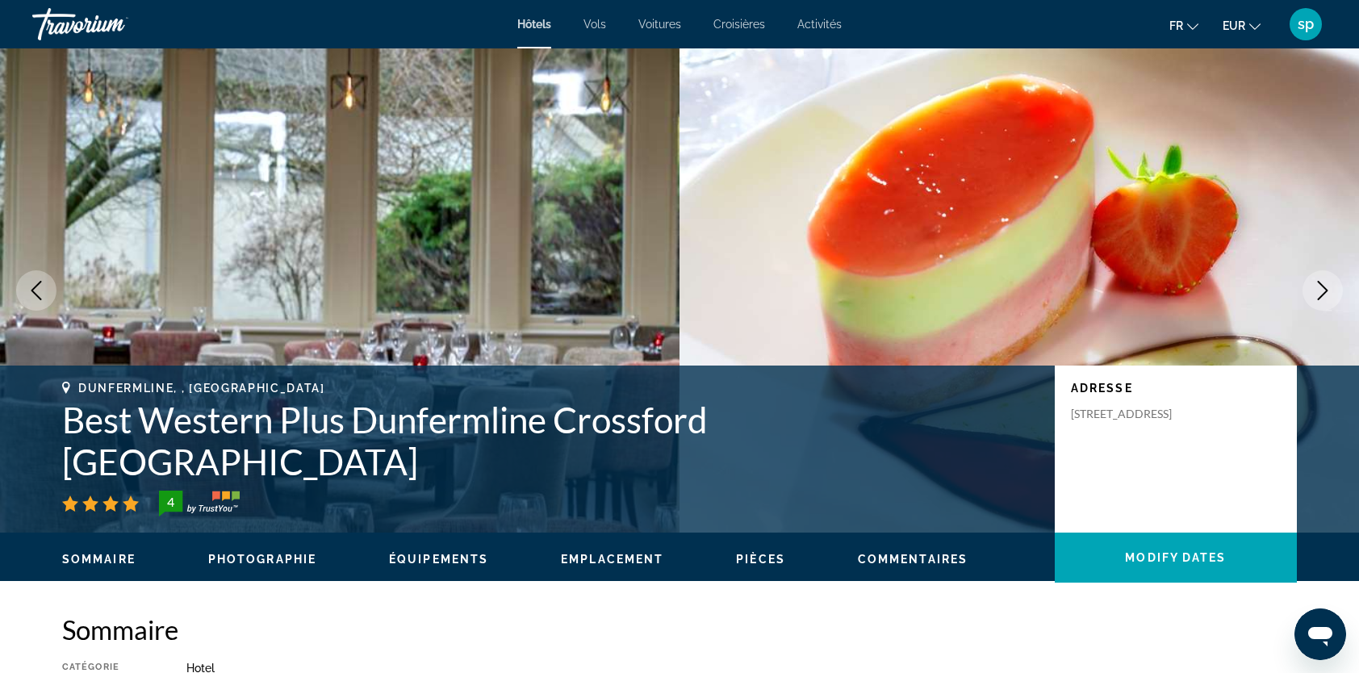
click at [1320, 287] on icon "Next image" at bounding box center [1322, 290] width 19 height 19
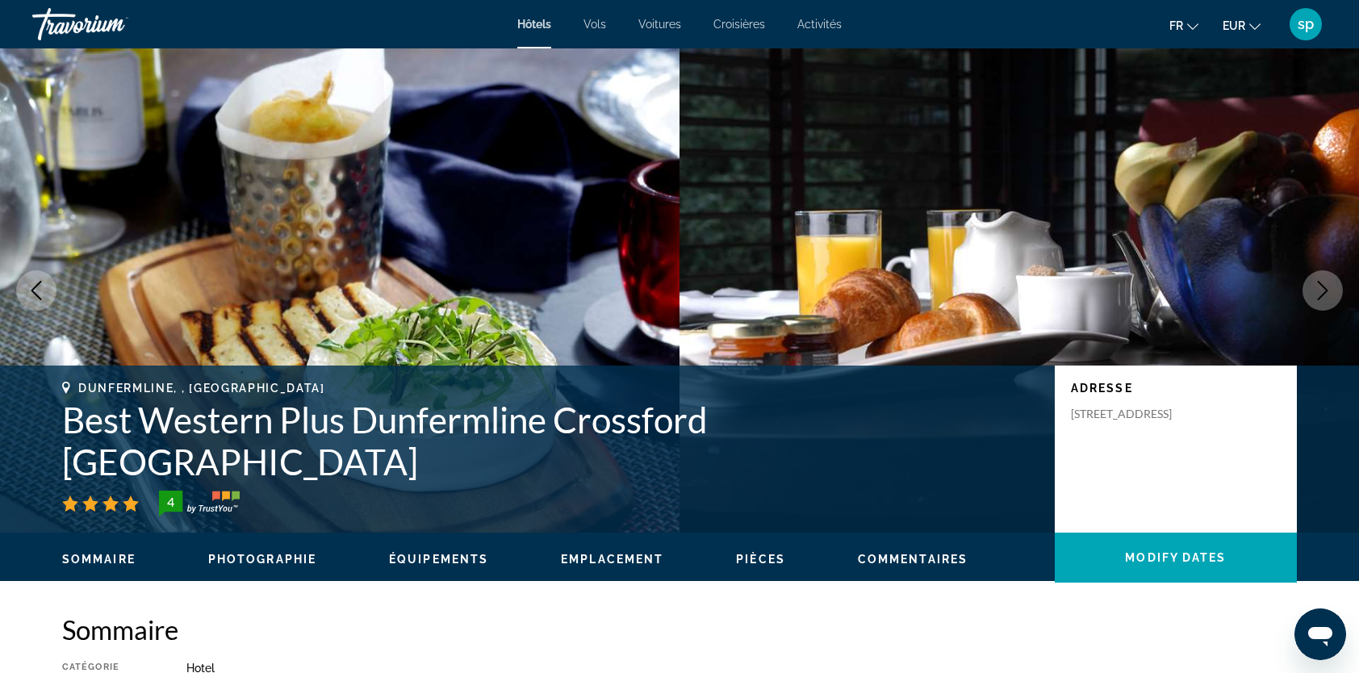
click at [1320, 287] on icon "Next image" at bounding box center [1322, 290] width 19 height 19
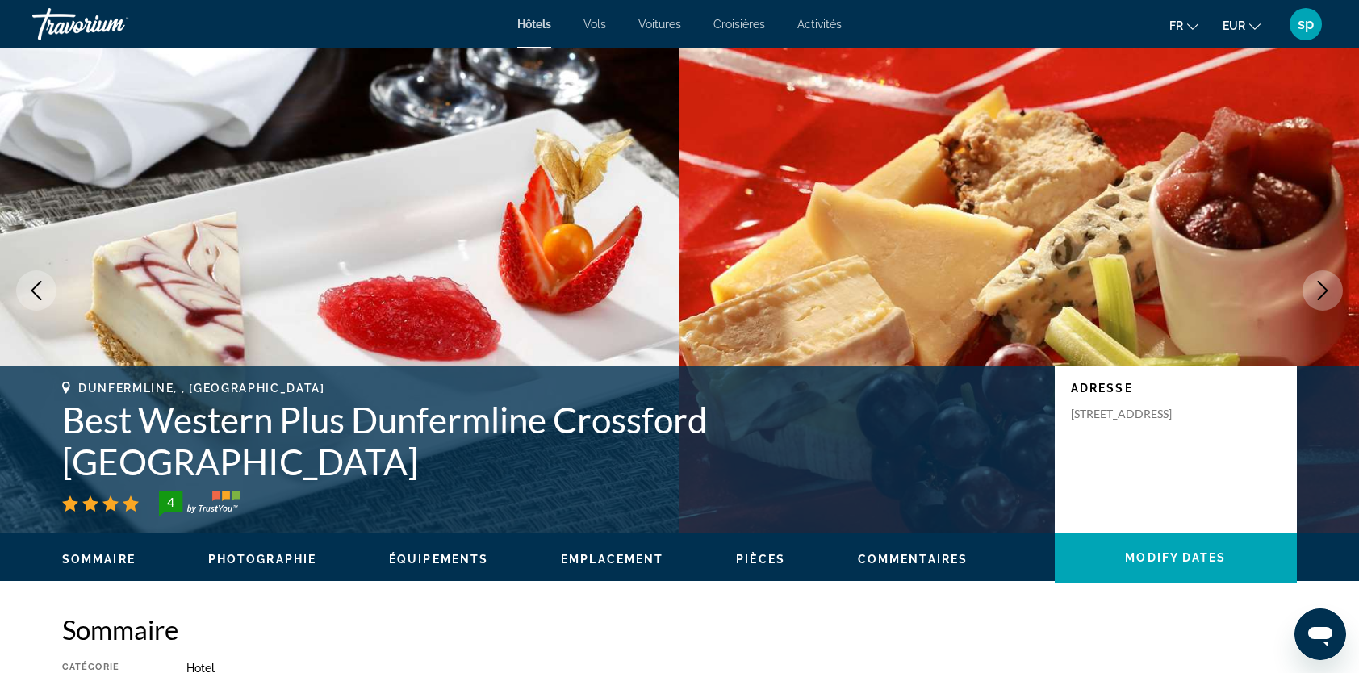
click at [1319, 287] on icon "Next image" at bounding box center [1322, 290] width 19 height 19
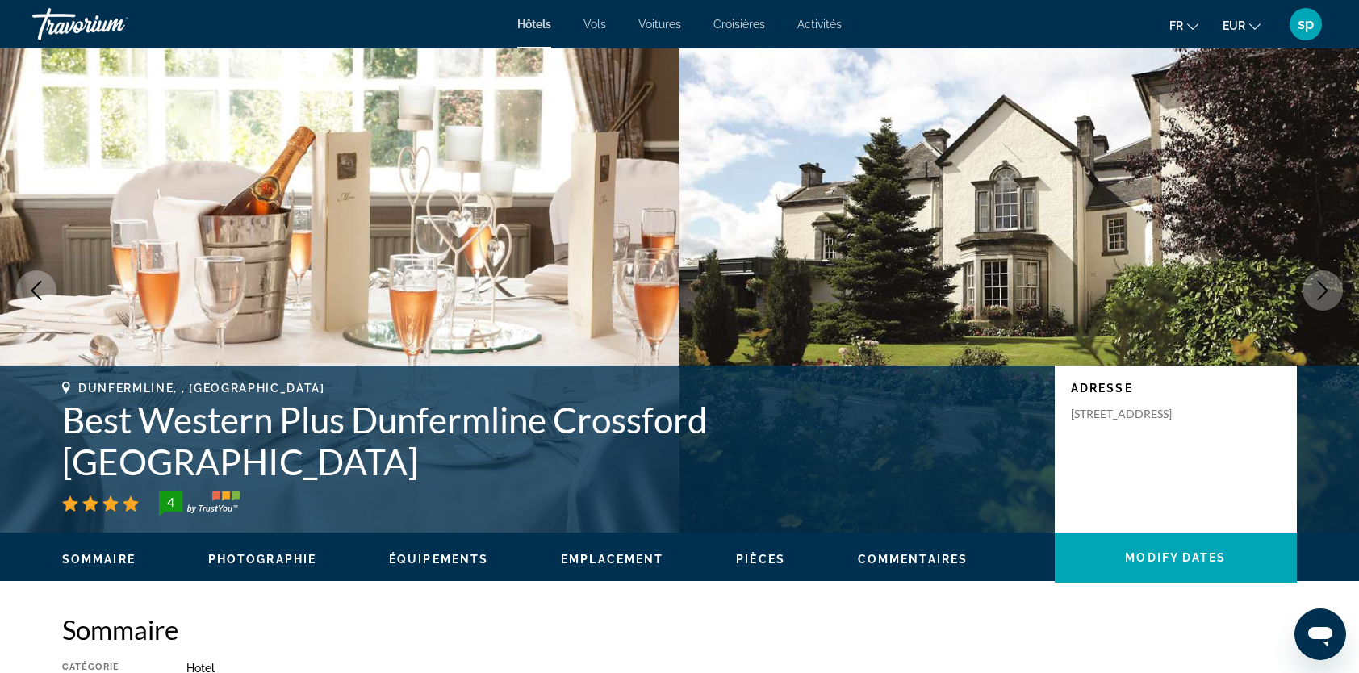
click at [1319, 287] on icon "Next image" at bounding box center [1322, 290] width 19 height 19
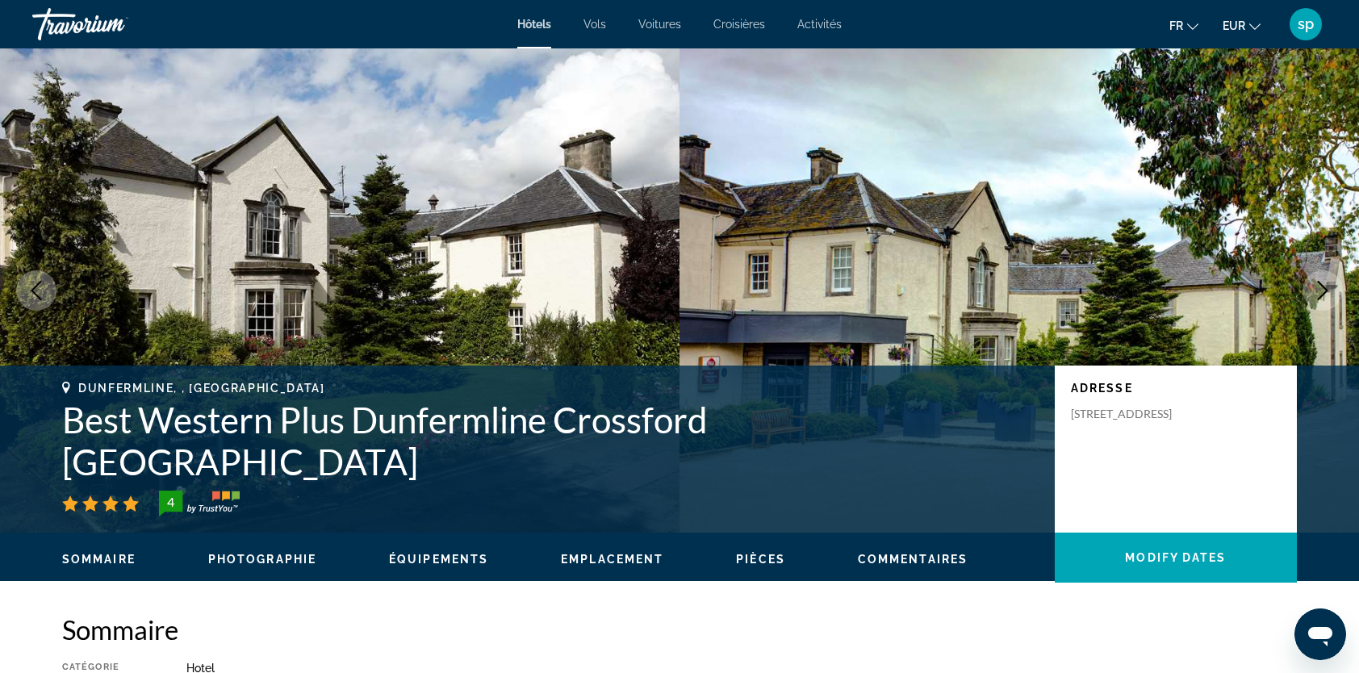
click at [1318, 287] on icon "Next image" at bounding box center [1322, 290] width 19 height 19
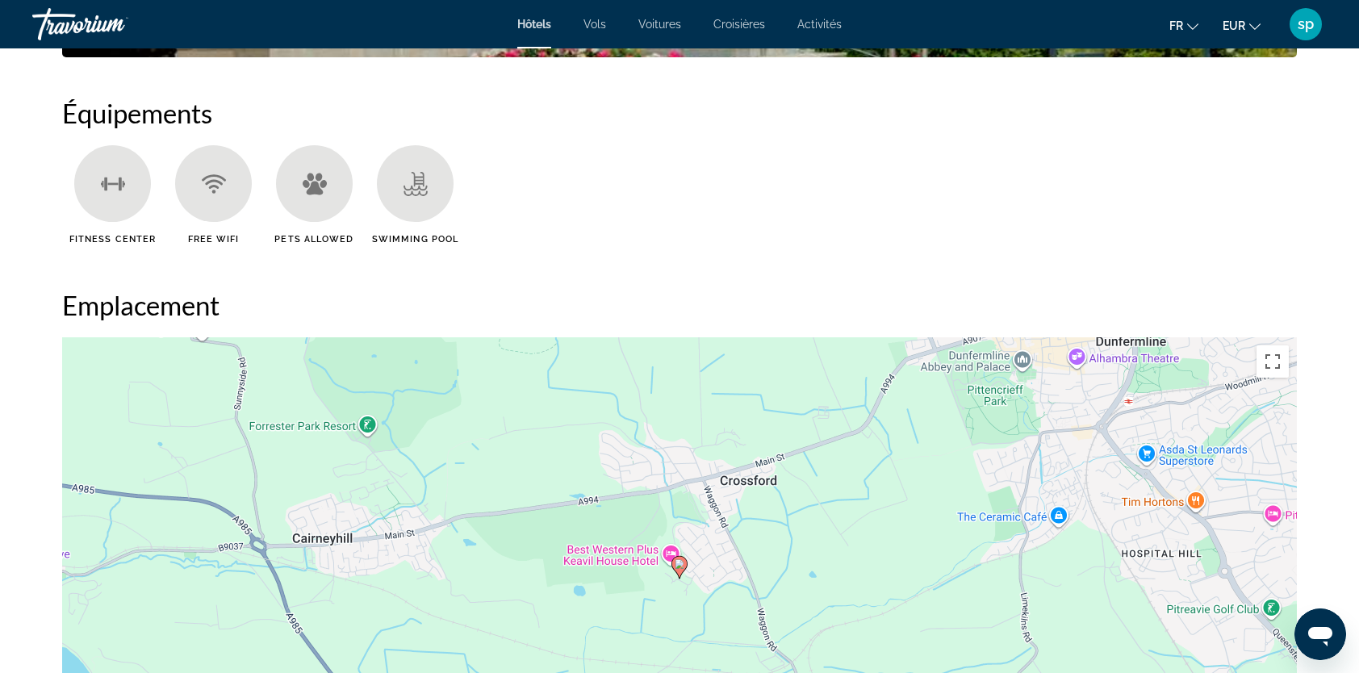
scroll to position [1533, 0]
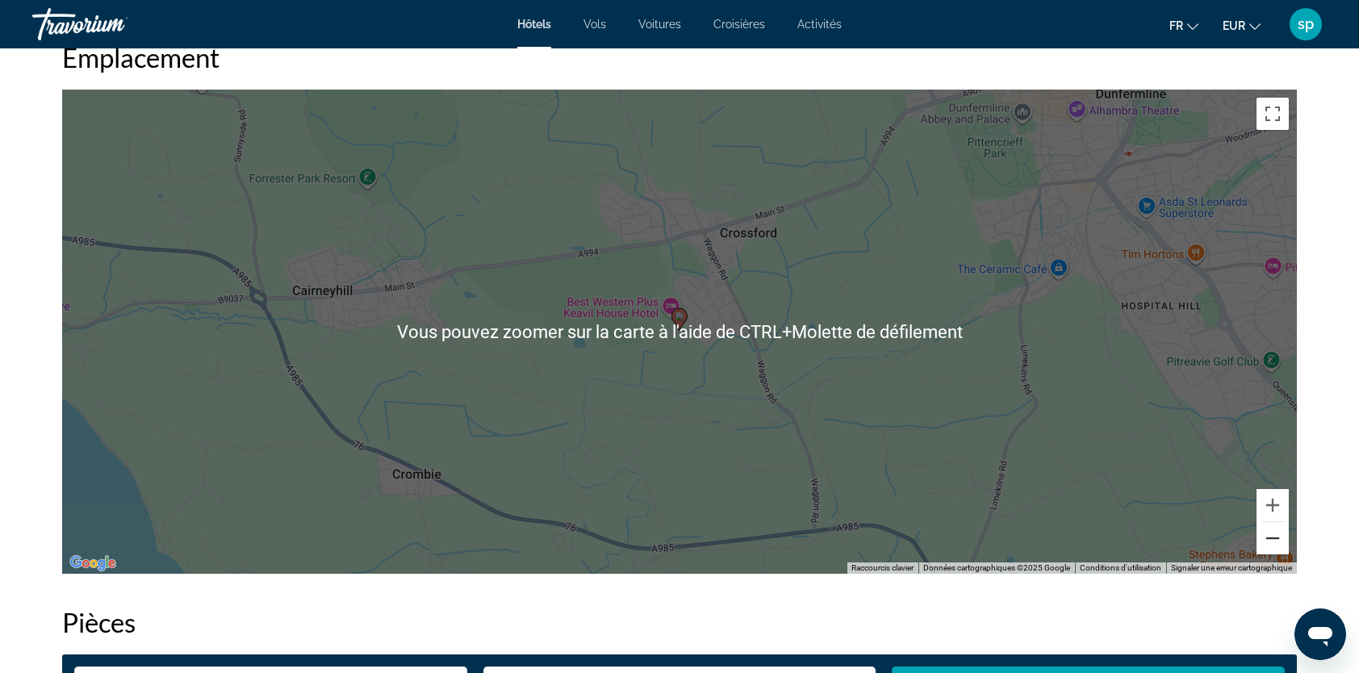
click at [1273, 549] on button "Zoom arrière" at bounding box center [1273, 538] width 32 height 32
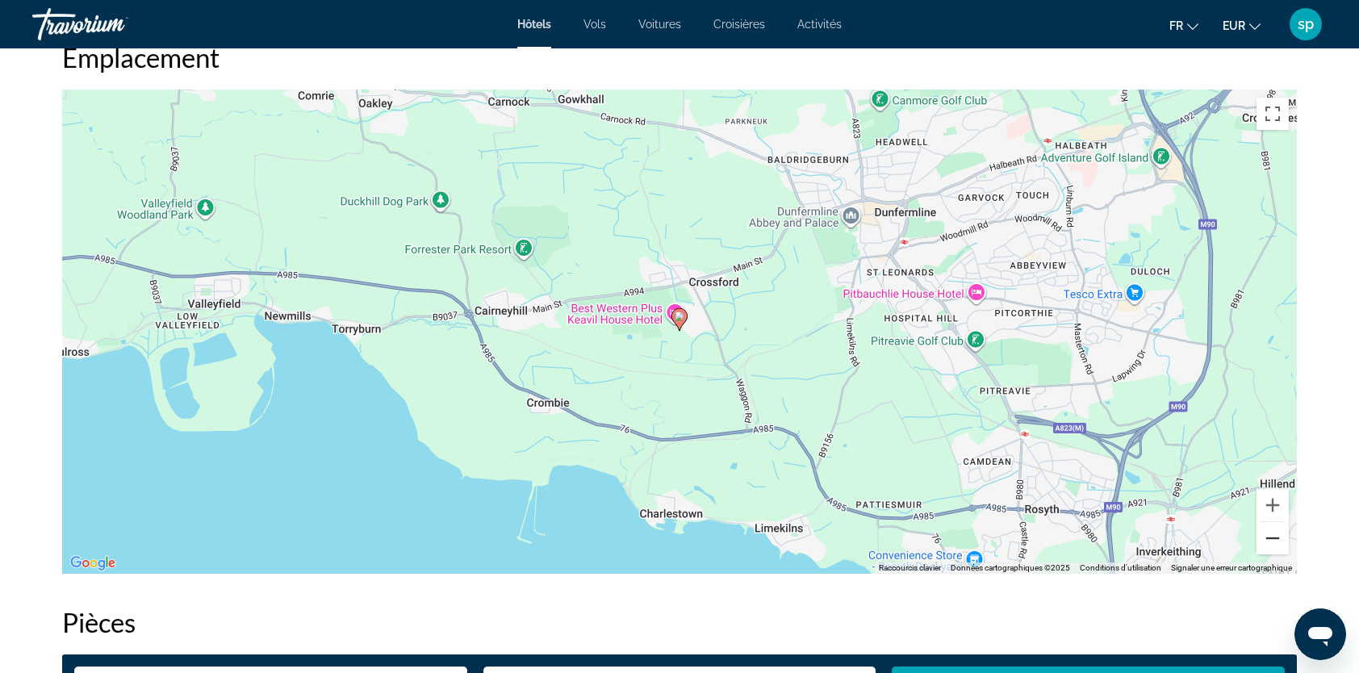
click at [1269, 542] on button "Zoom arrière" at bounding box center [1273, 538] width 32 height 32
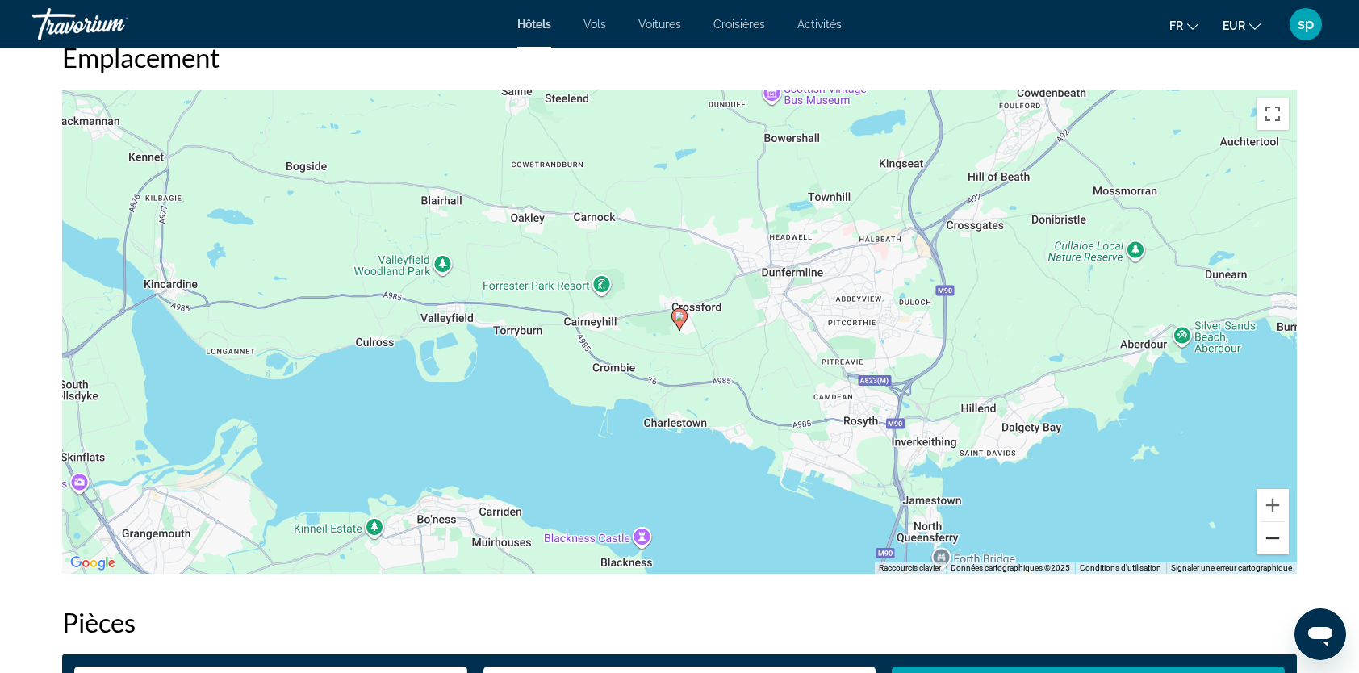
click at [1268, 541] on button "Zoom arrière" at bounding box center [1273, 538] width 32 height 32
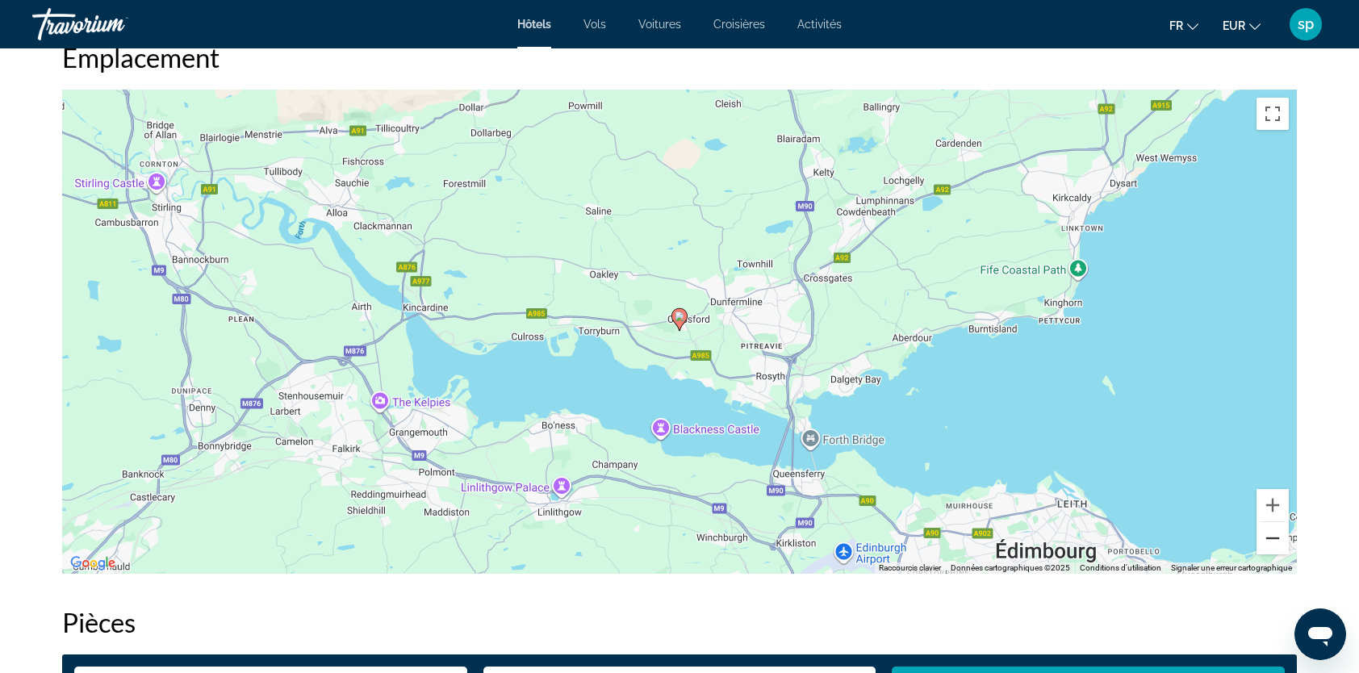
click at [1267, 541] on button "Zoom arrière" at bounding box center [1273, 538] width 32 height 32
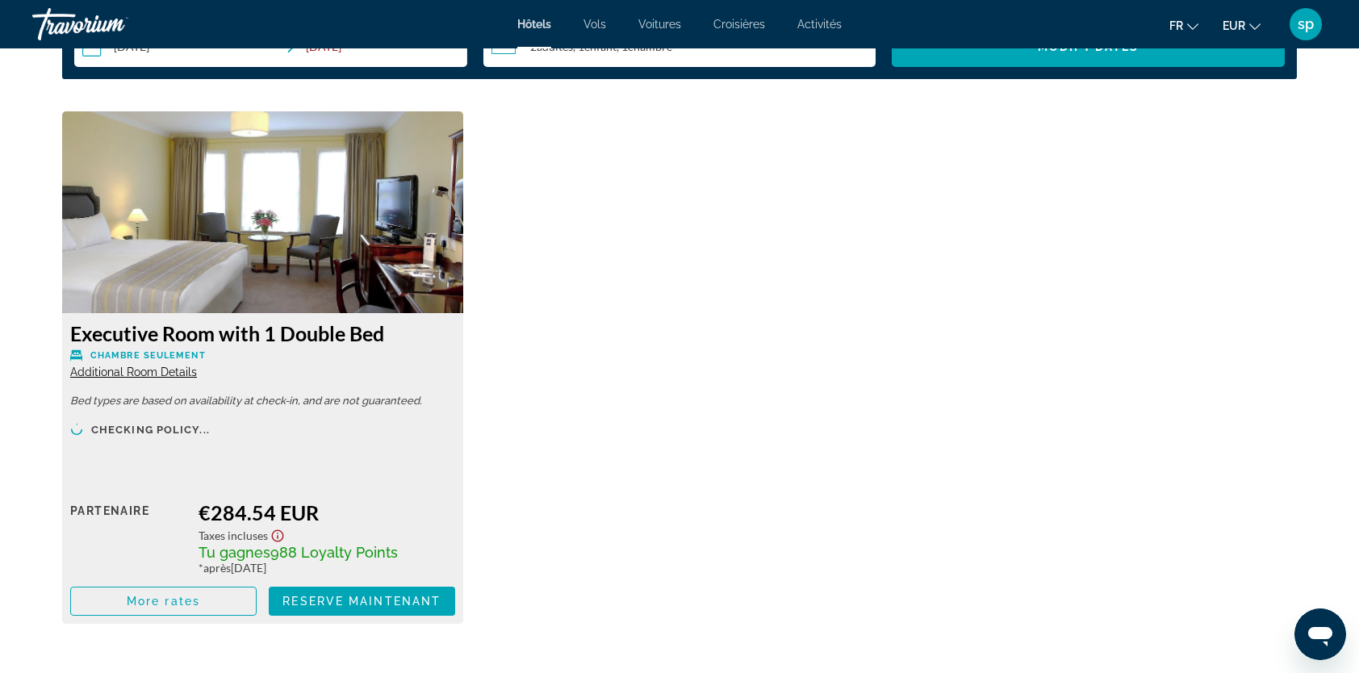
scroll to position [2179, 0]
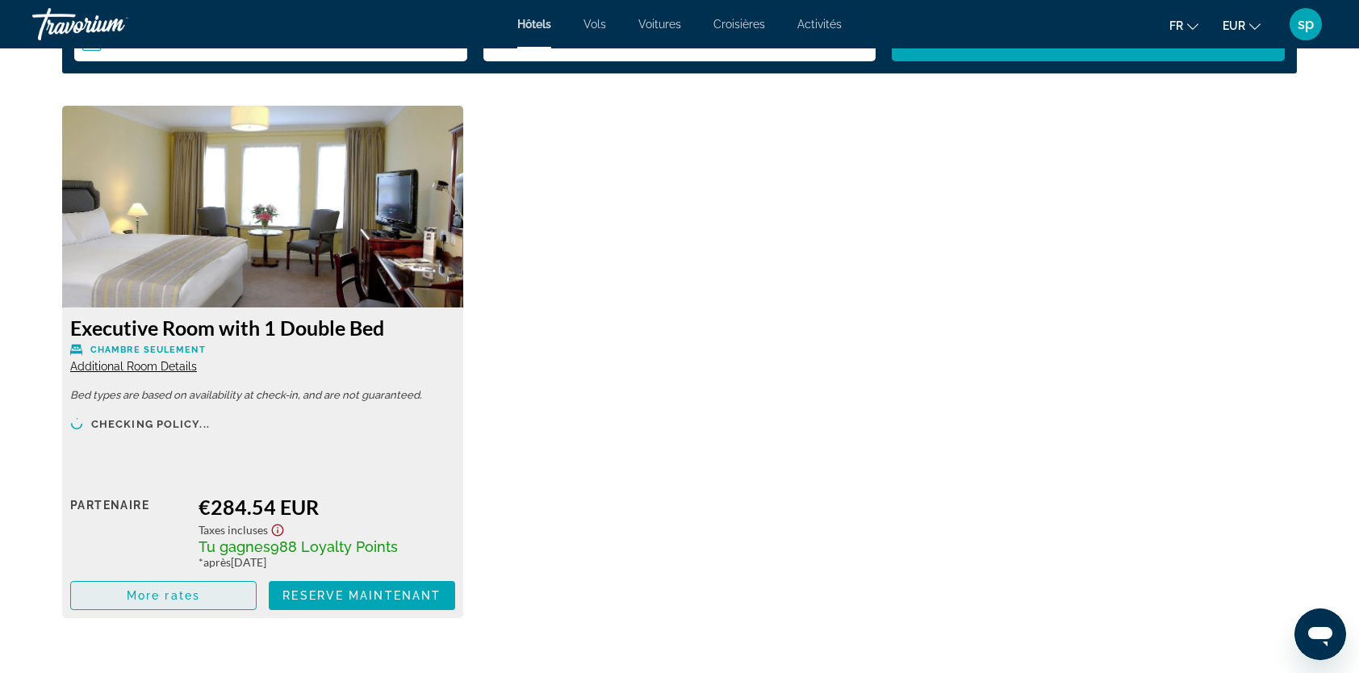
click at [198, 598] on span "More rates" at bounding box center [163, 595] width 73 height 13
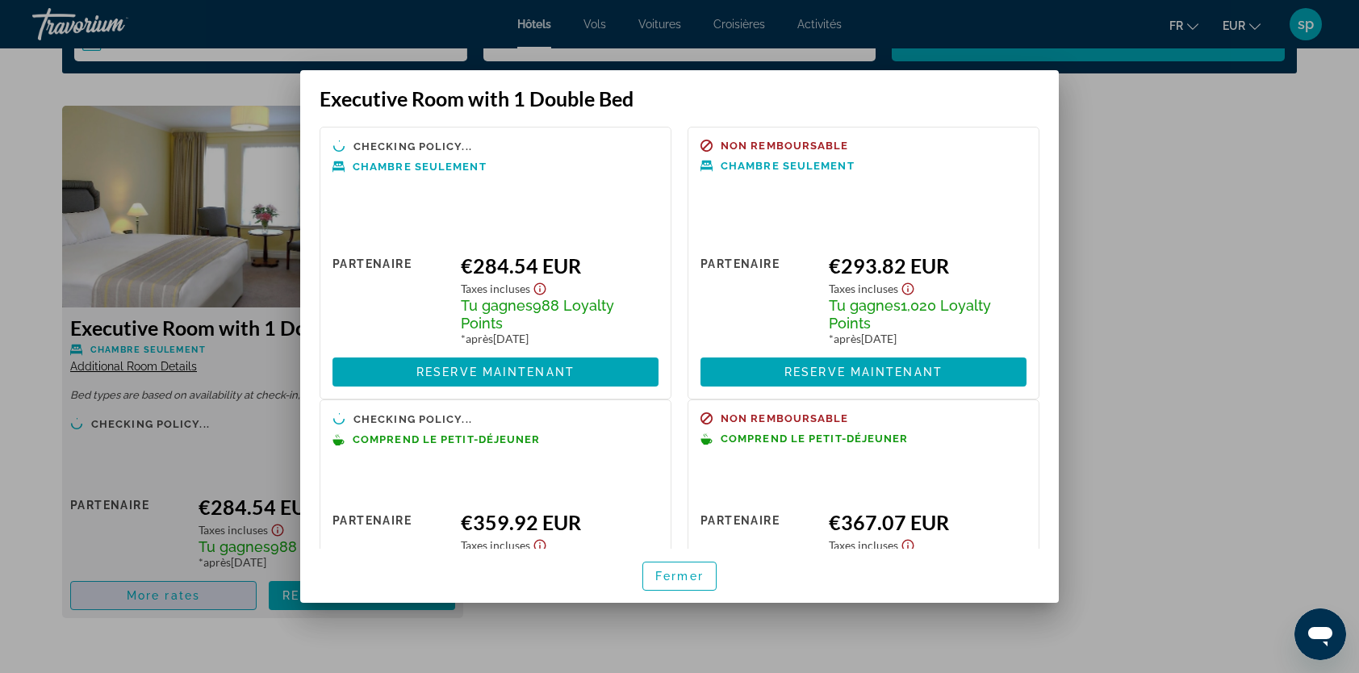
scroll to position [0, 0]
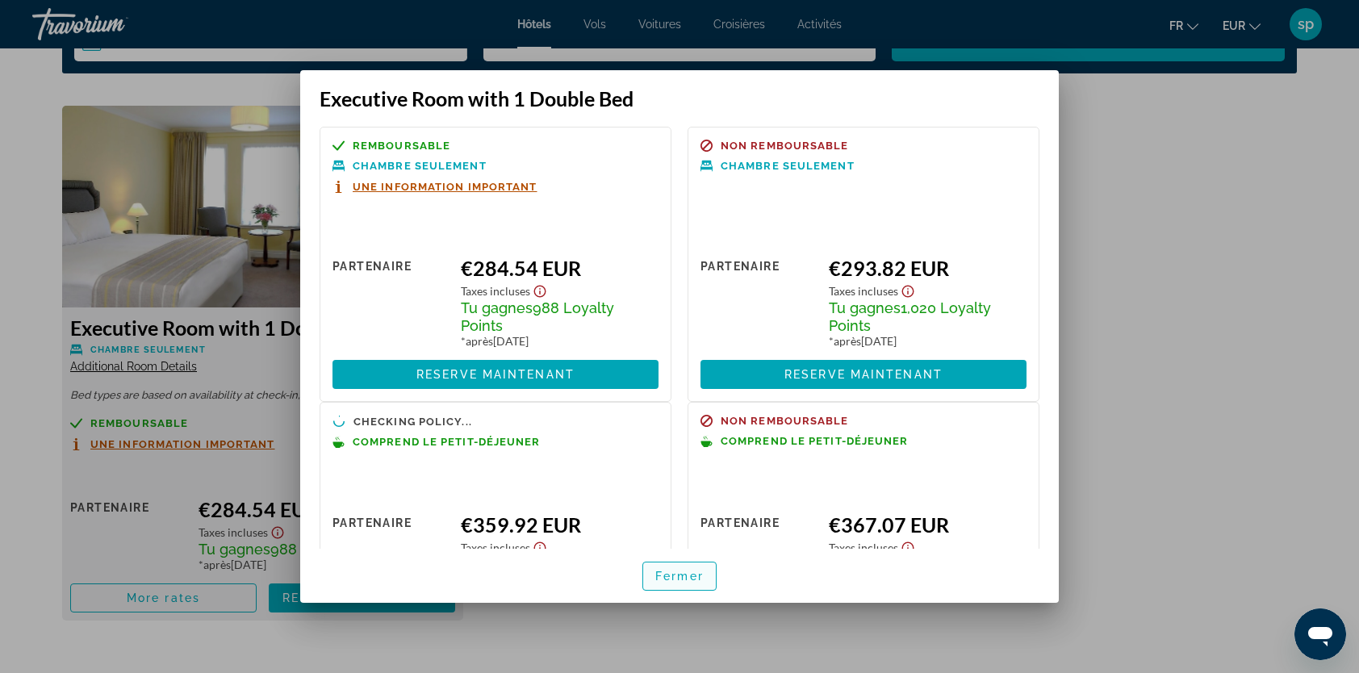
click at [704, 575] on span "button" at bounding box center [679, 576] width 73 height 39
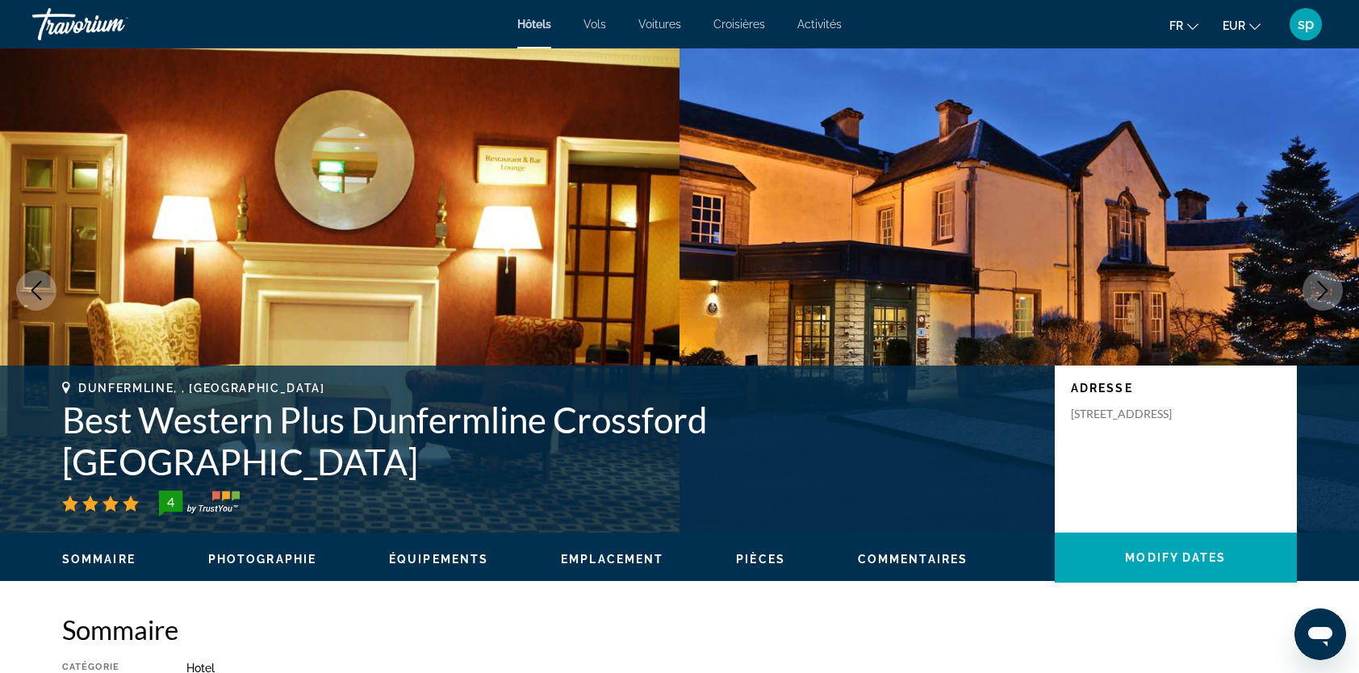
scroll to position [2179, 0]
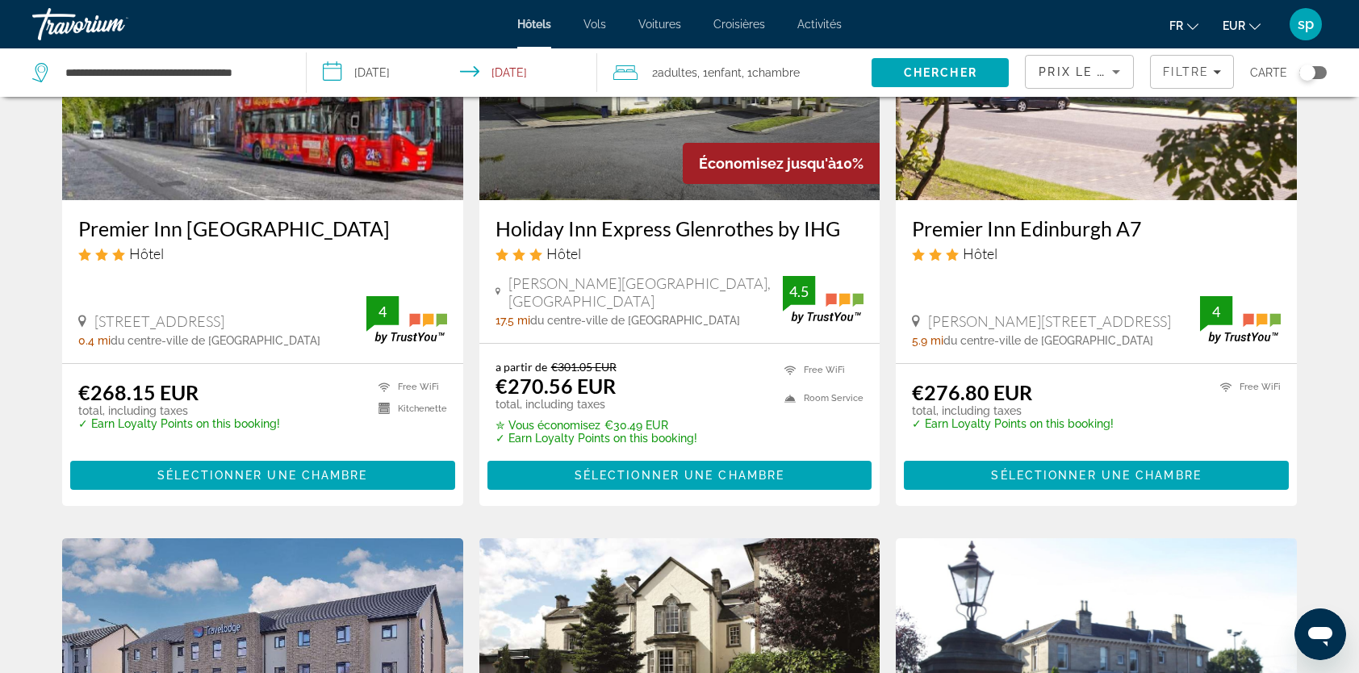
scroll to position [807, 0]
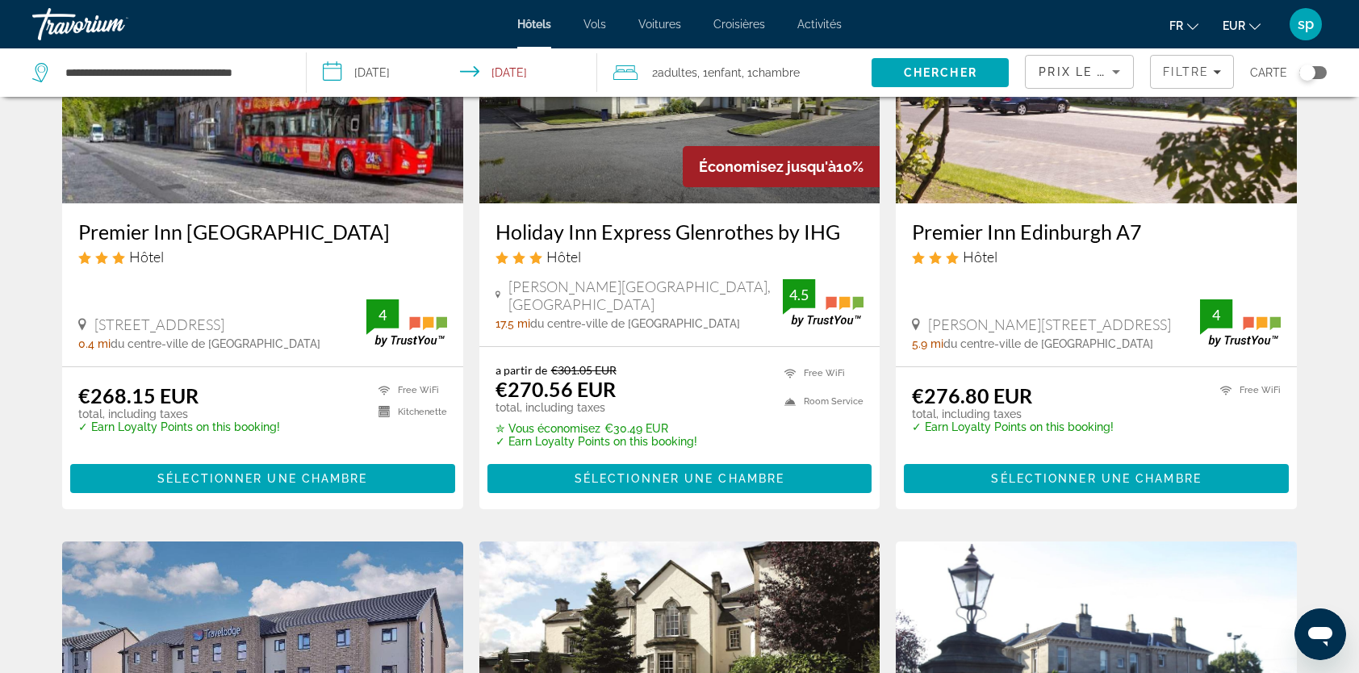
drag, startPoint x: 199, startPoint y: 53, endPoint x: 231, endPoint y: 81, distance: 41.8
click at [201, 55] on div "**********" at bounding box center [160, 72] width 257 height 48
click at [253, 76] on input "**********" at bounding box center [173, 73] width 218 height 24
drag, startPoint x: 276, startPoint y: 73, endPoint x: 69, endPoint y: 73, distance: 207.4
click at [69, 73] on input "**********" at bounding box center [173, 73] width 218 height 24
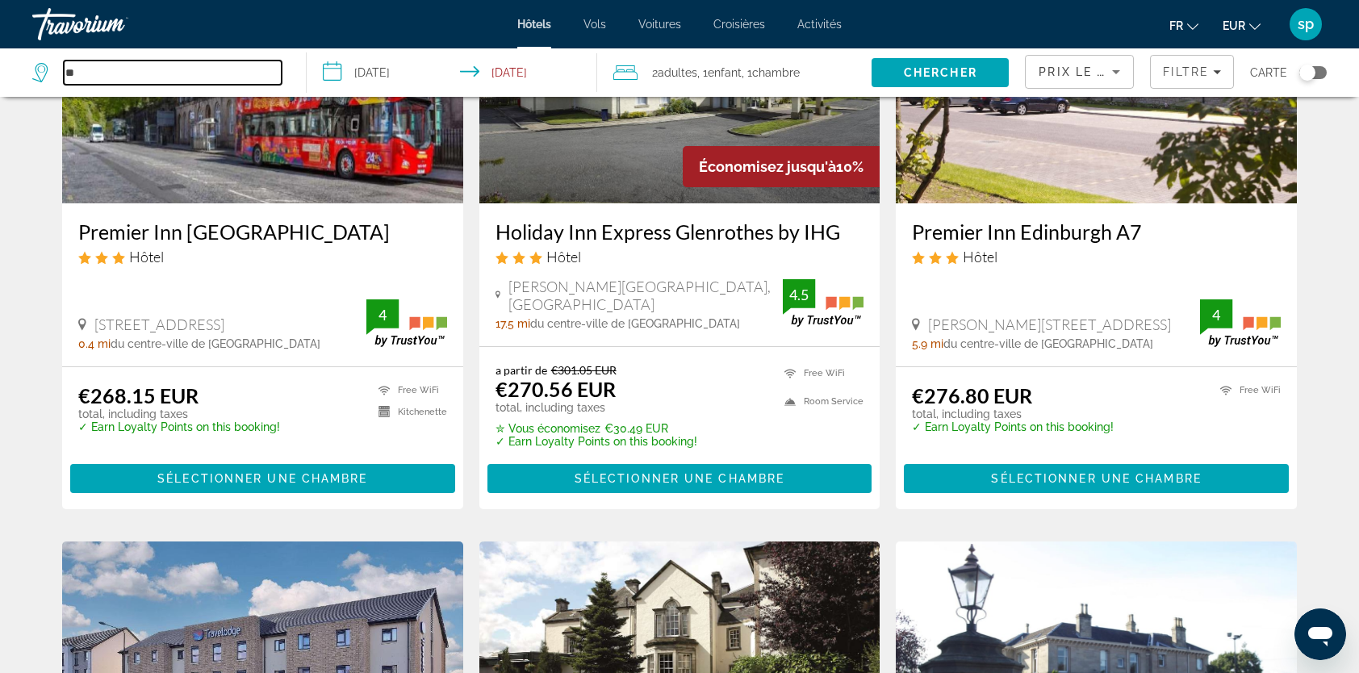
type input "*"
paste input "**********"
type input "**********"
click at [979, 61] on span "Search" at bounding box center [940, 72] width 137 height 39
click at [970, 73] on span "Chercher" at bounding box center [940, 72] width 73 height 13
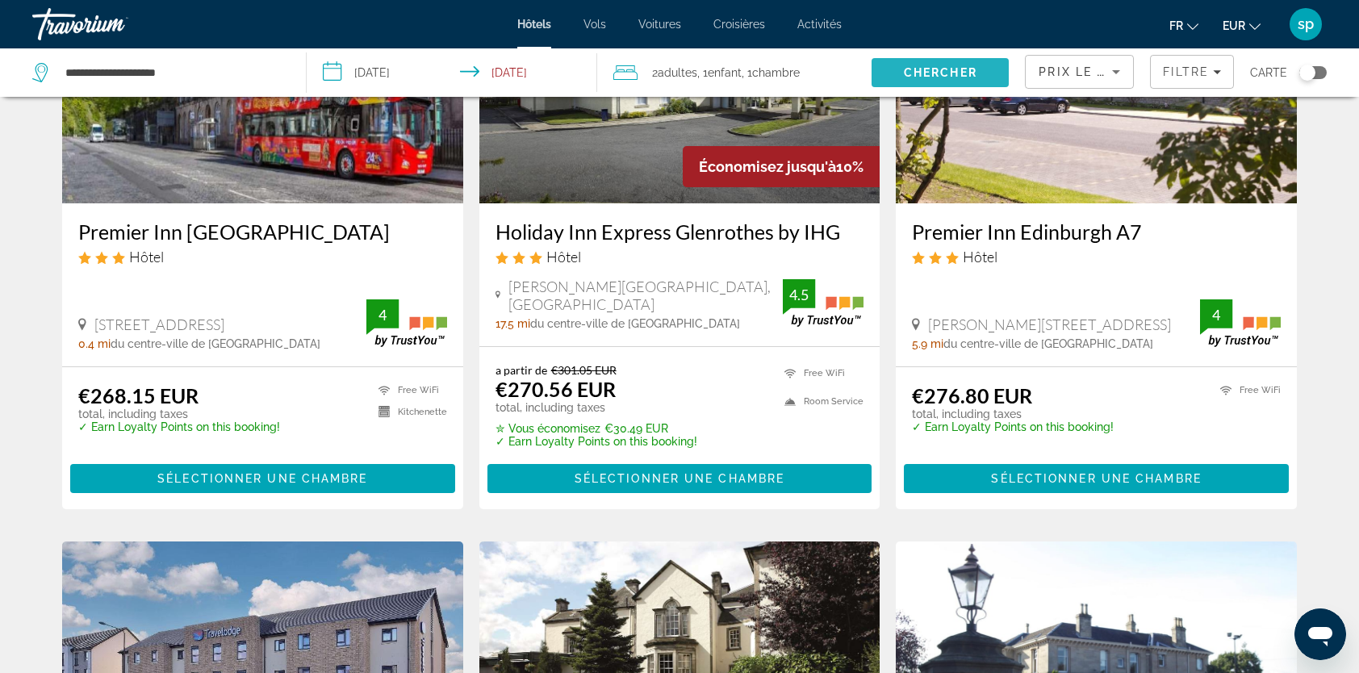
click at [945, 84] on span "Search" at bounding box center [940, 72] width 137 height 39
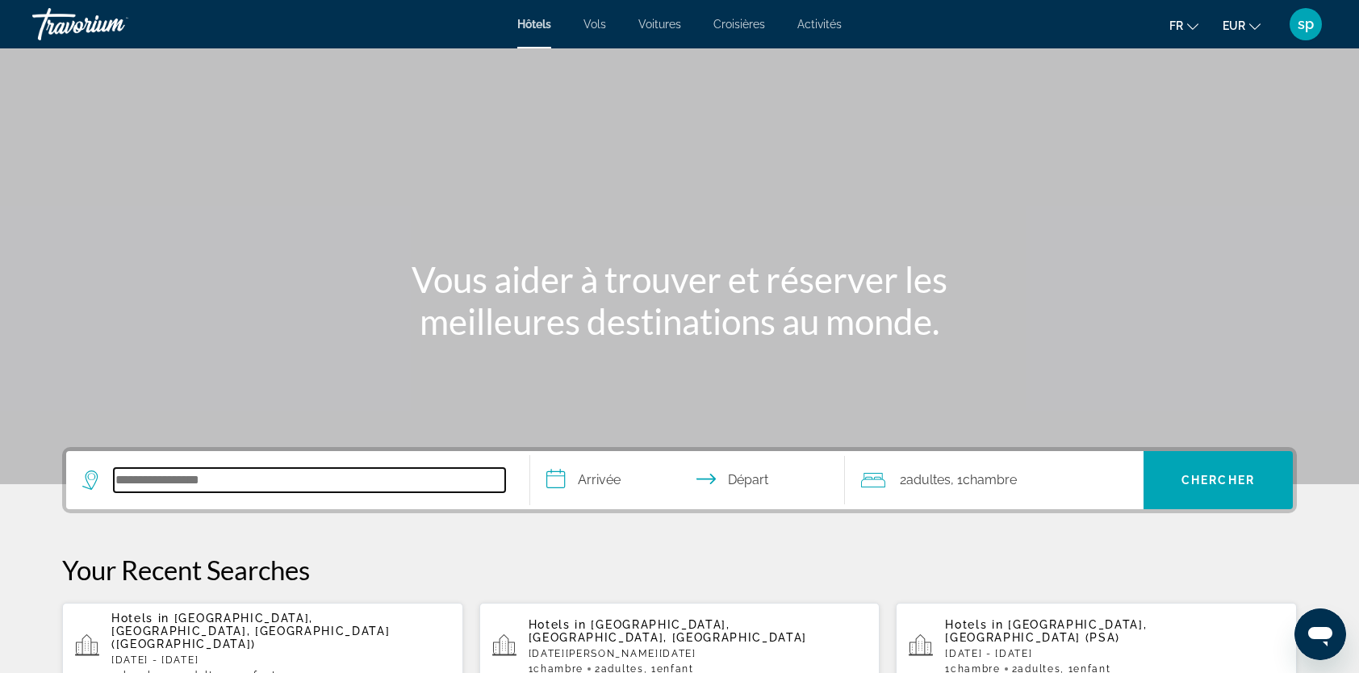
click at [154, 491] on input "Search hotel destination" at bounding box center [309, 480] width 391 height 24
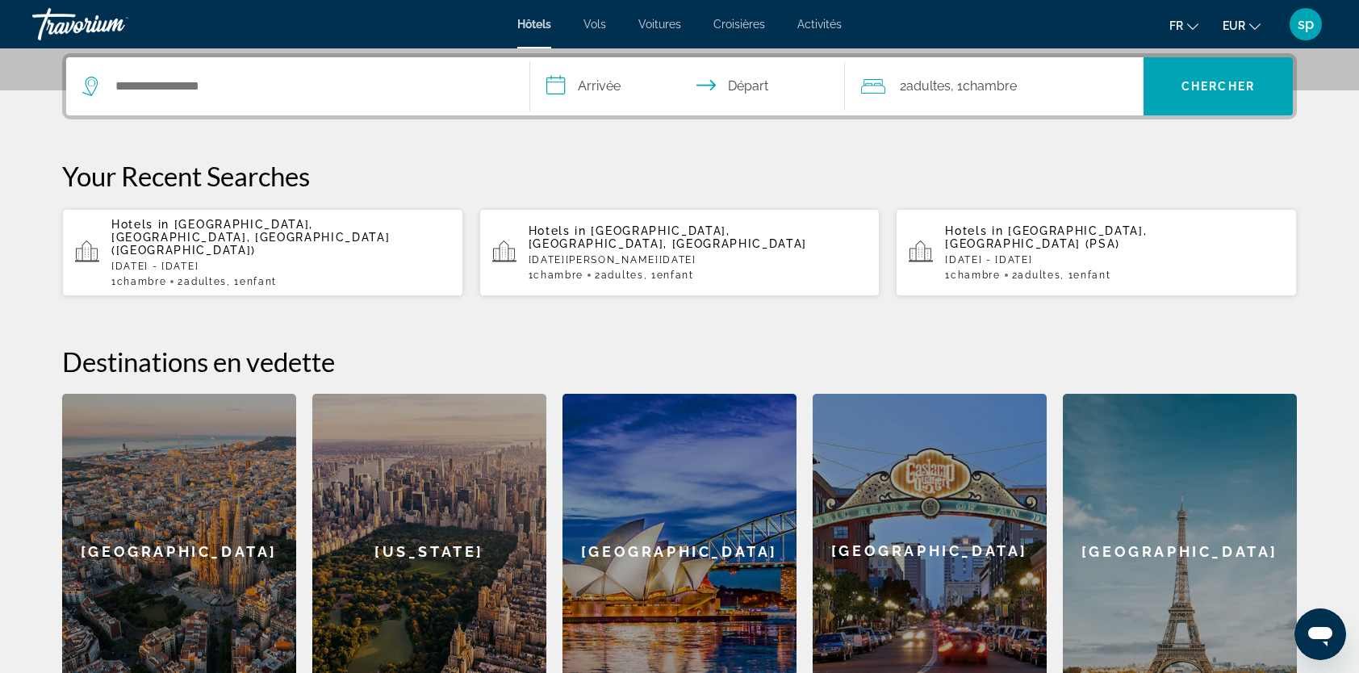
scroll to position [394, 0]
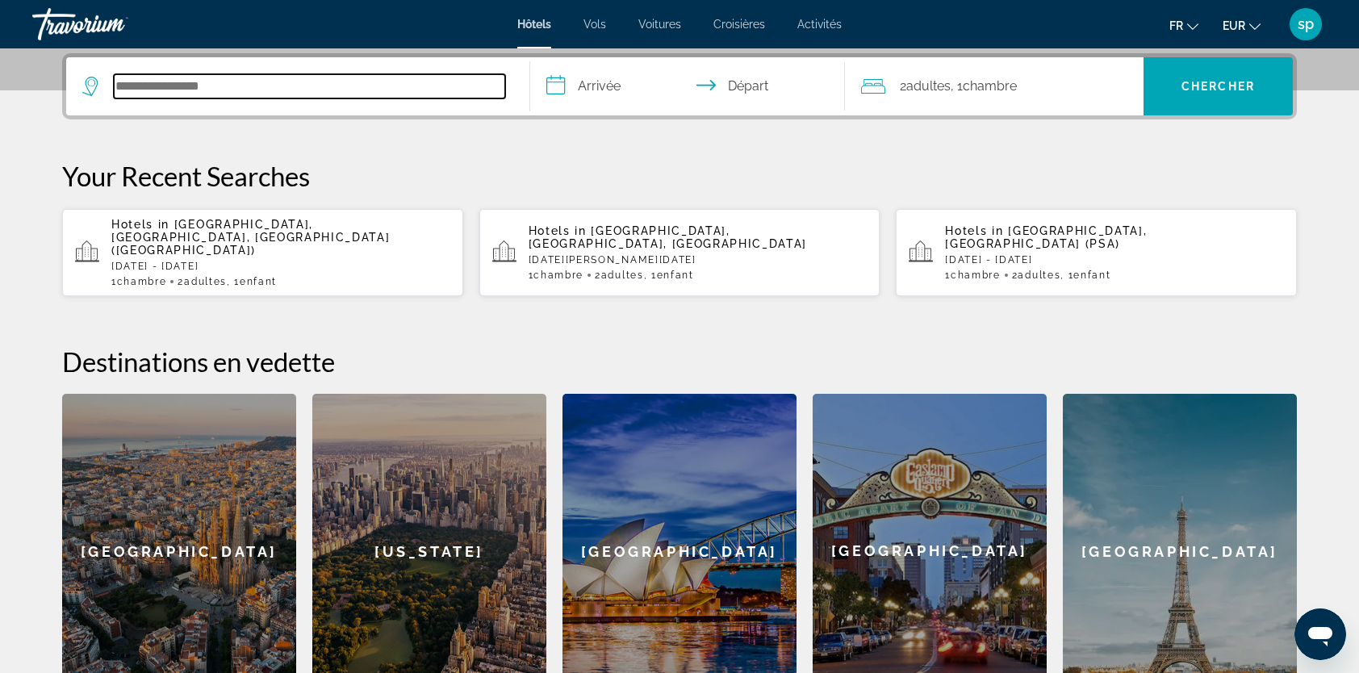
drag, startPoint x: 154, startPoint y: 491, endPoint x: 228, endPoint y: 91, distance: 406.2
paste input "**********"
type input "**********"
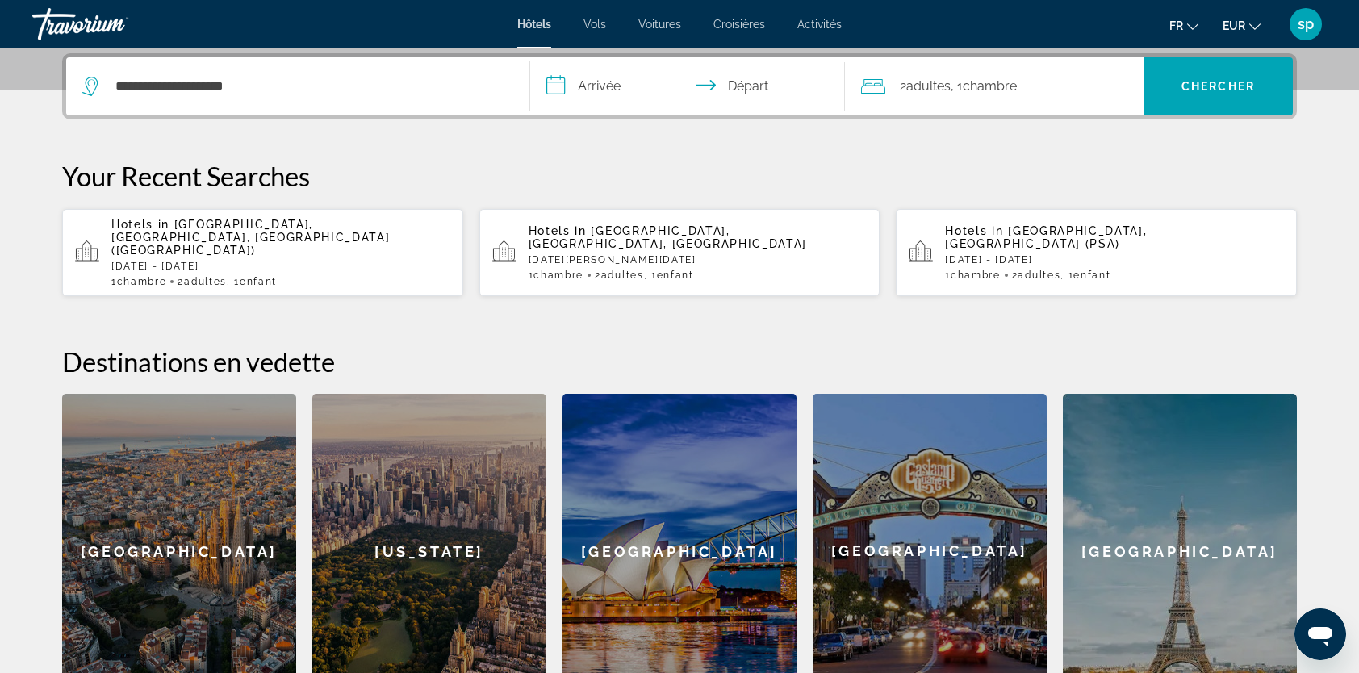
click at [610, 77] on input "**********" at bounding box center [690, 88] width 321 height 63
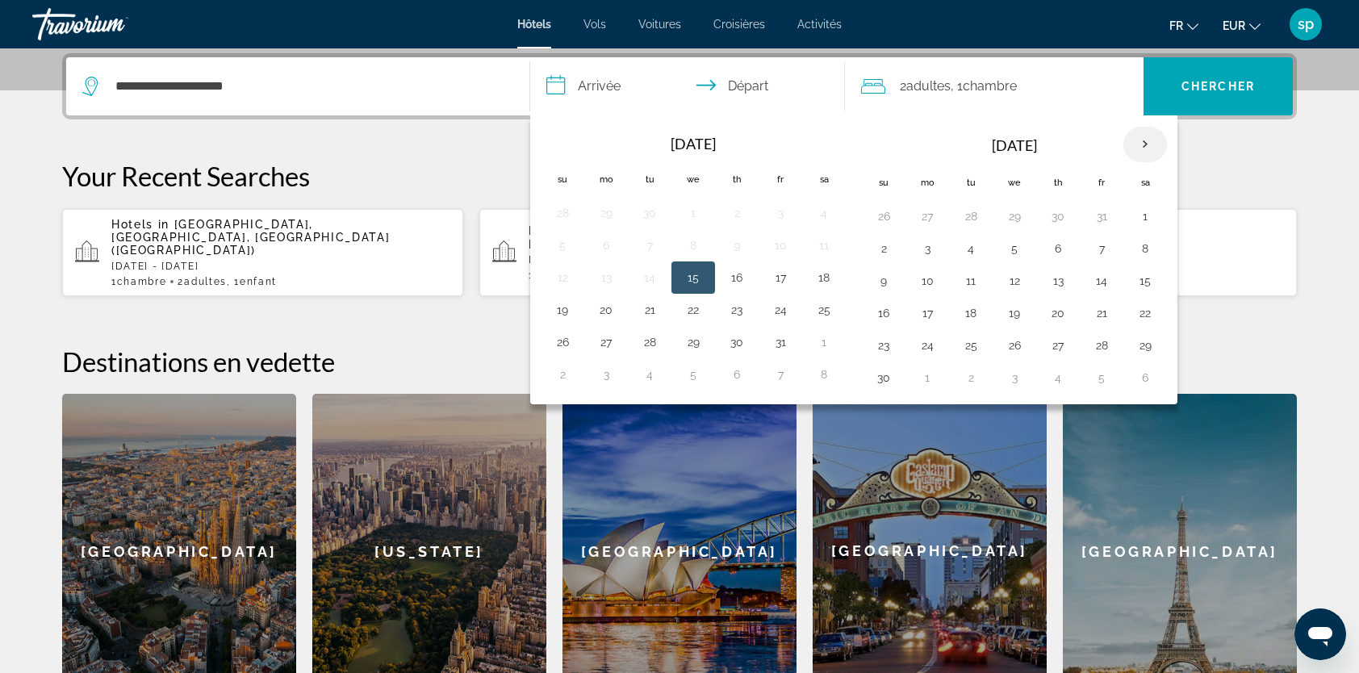
click at [1135, 142] on th "Next month" at bounding box center [1145, 145] width 44 height 36
click at [960, 216] on button "30" at bounding box center [971, 216] width 26 height 23
click at [1091, 212] on button "2" at bounding box center [1102, 216] width 26 height 23
type input "**********"
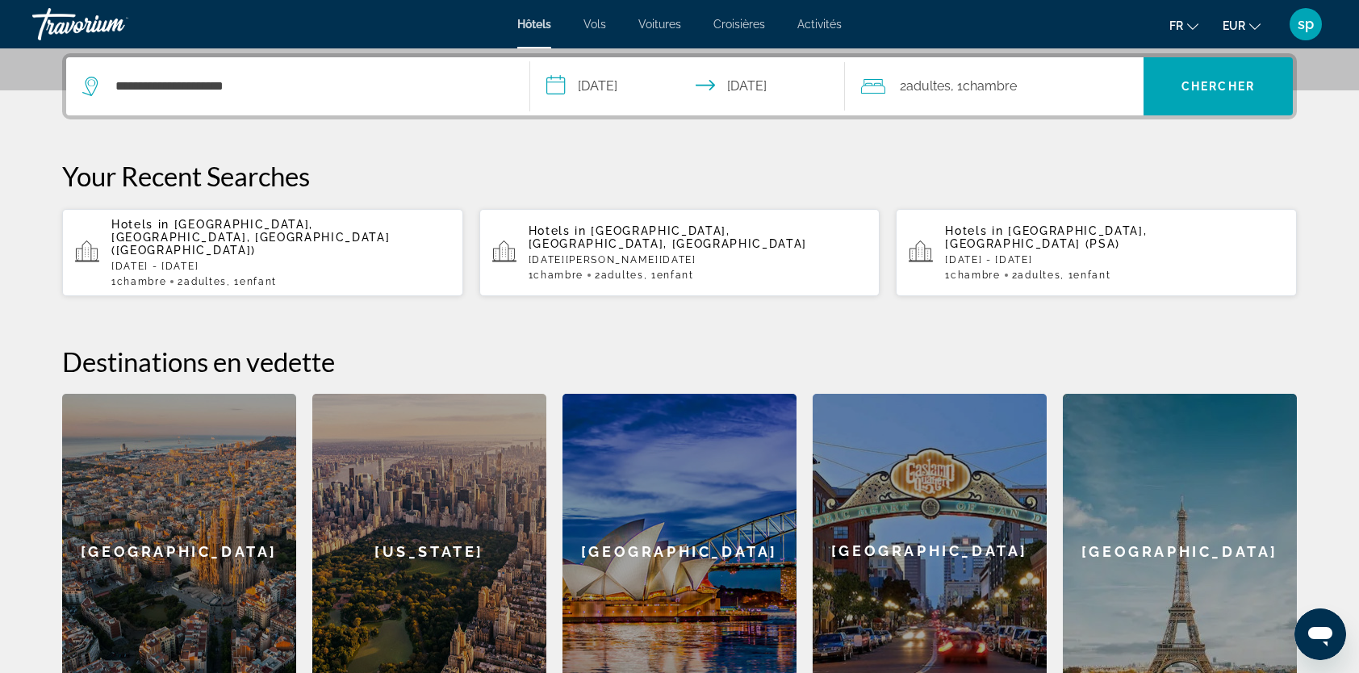
click at [996, 94] on span ", 1 Chambre pièces" at bounding box center [984, 86] width 66 height 23
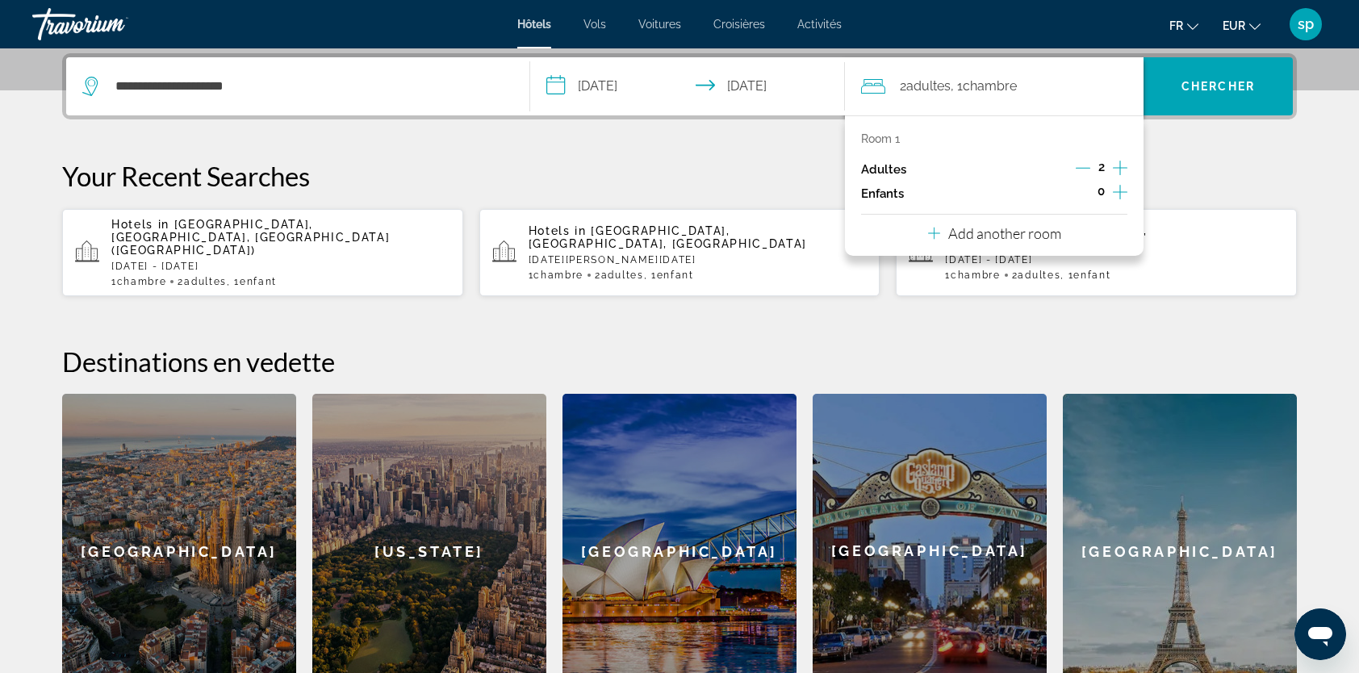
click at [1113, 168] on icon "Increment adults" at bounding box center [1120, 167] width 15 height 19
click at [1077, 162] on icon "Decrement adults" at bounding box center [1083, 168] width 15 height 15
click at [1119, 189] on icon "Increment children" at bounding box center [1120, 191] width 15 height 19
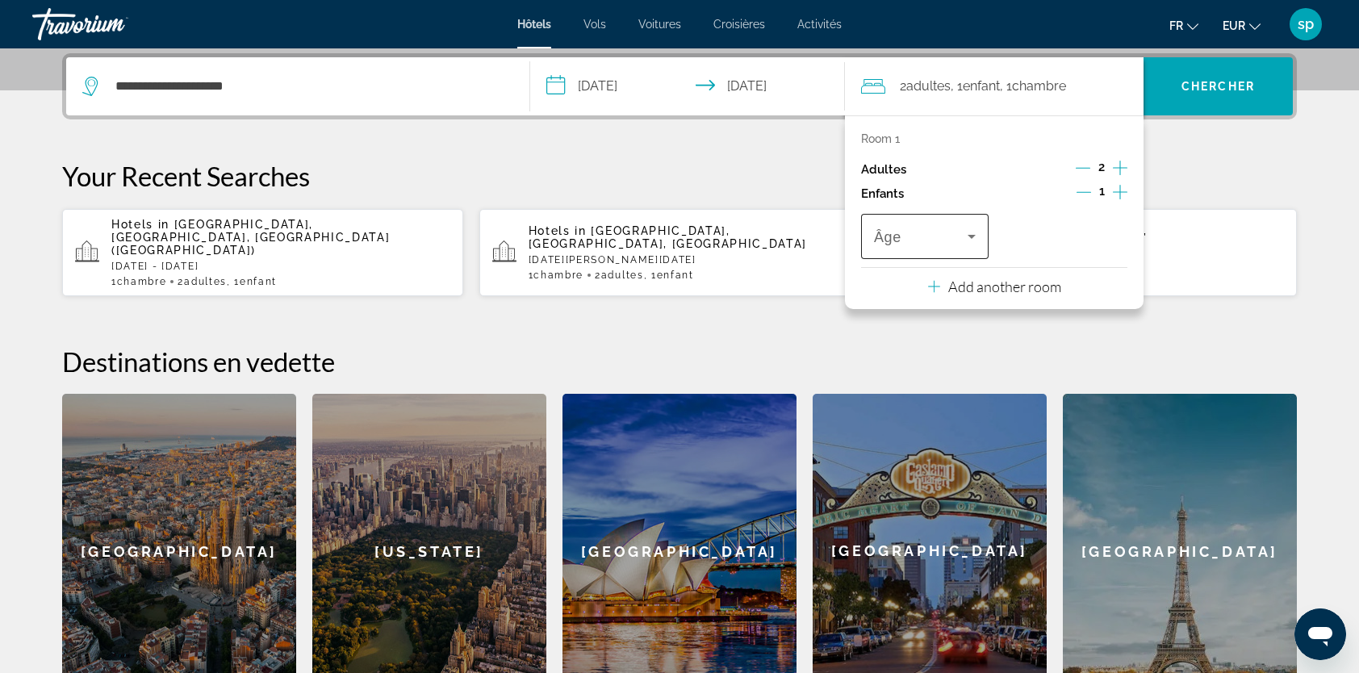
click at [947, 232] on span "Travelers: 2 adults, 1 child" at bounding box center [921, 236] width 94 height 19
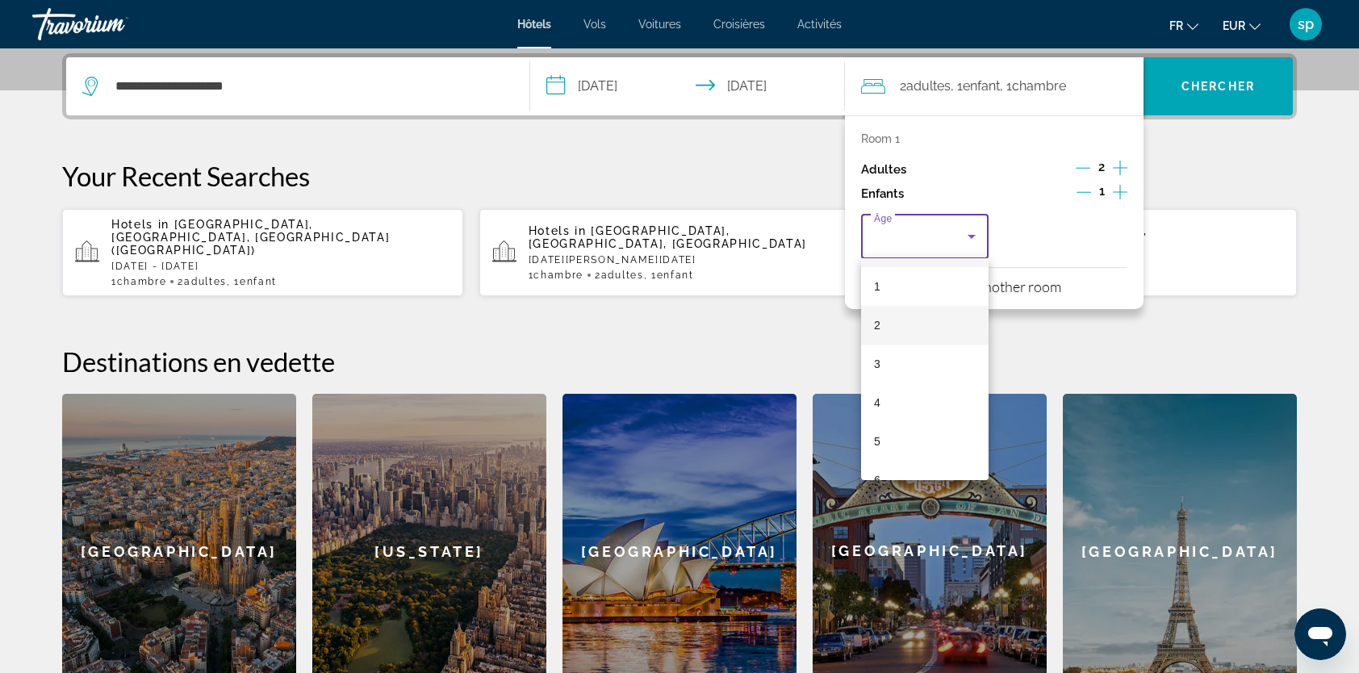
scroll to position [161, 0]
drag, startPoint x: 896, startPoint y: 433, endPoint x: 906, endPoint y: 416, distance: 18.8
click at [897, 433] on mat-option "8" at bounding box center [925, 432] width 128 height 39
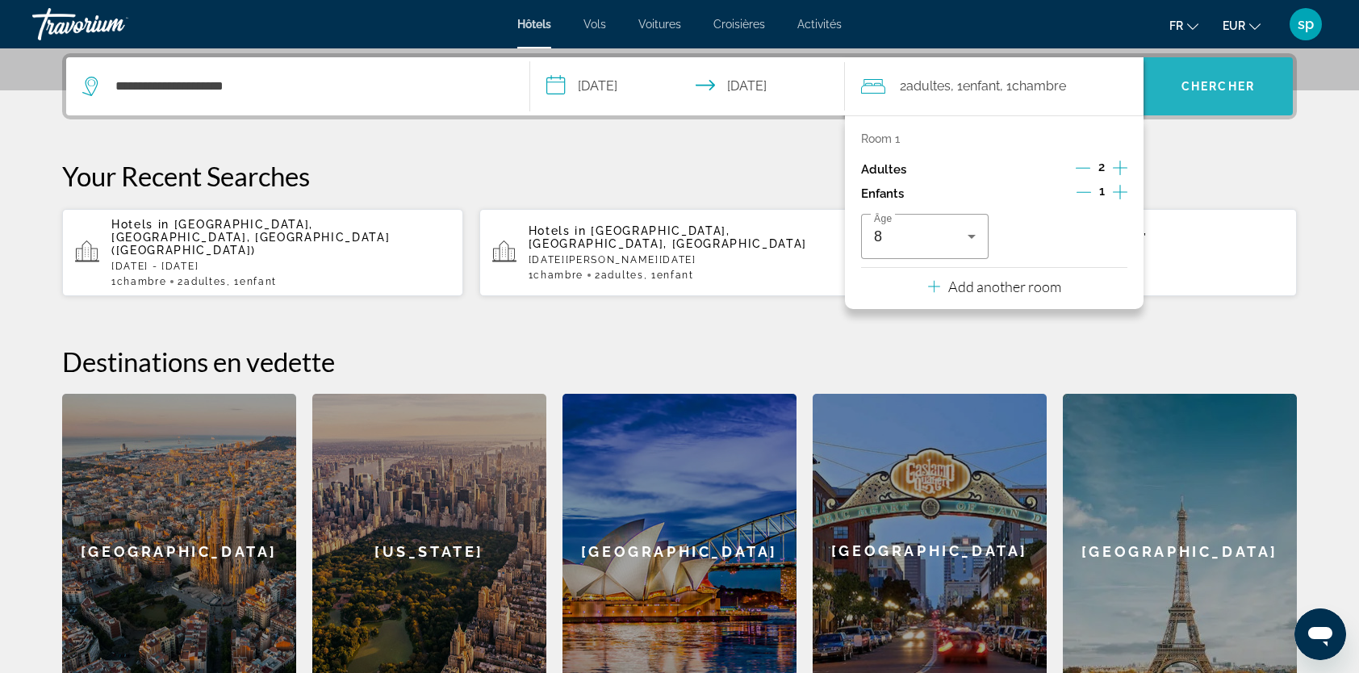
click at [1178, 82] on span "Search" at bounding box center [1218, 86] width 149 height 39
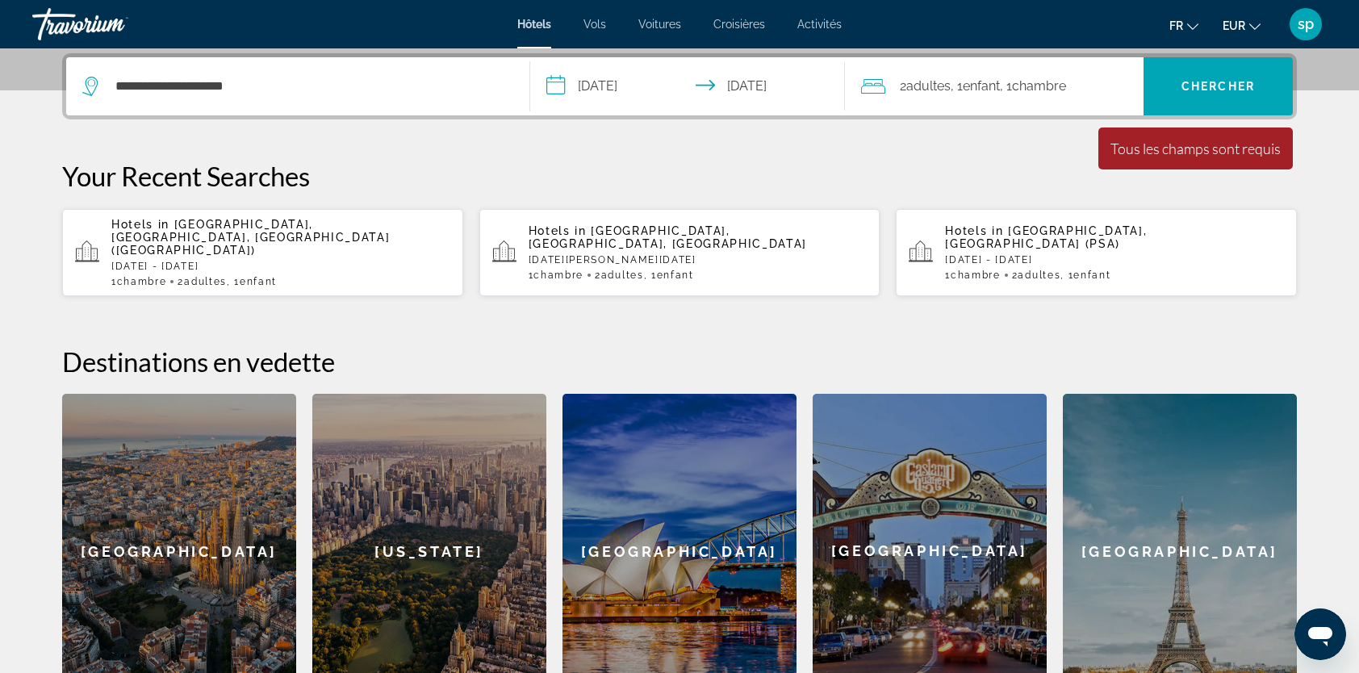
click at [1029, 94] on span ", 1 Chambre pièces" at bounding box center [1033, 86] width 66 height 23
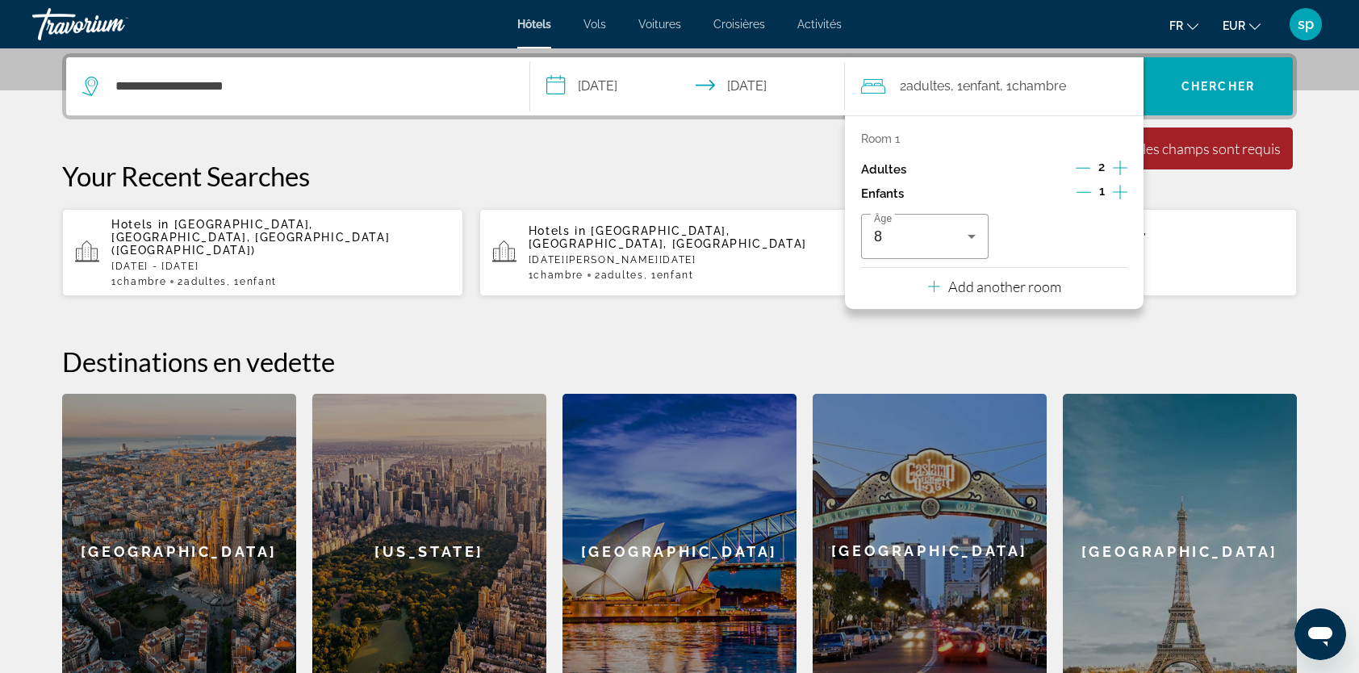
click at [701, 160] on p "Your Recent Searches" at bounding box center [679, 176] width 1235 height 32
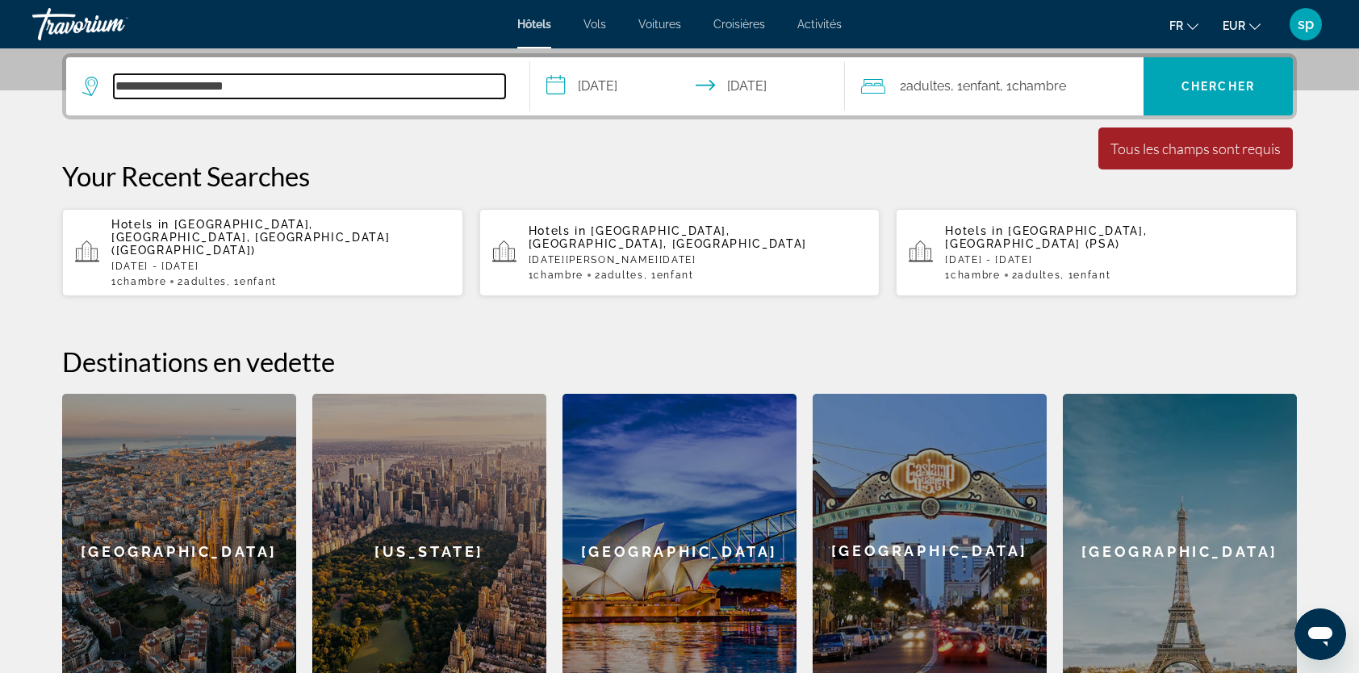
click at [418, 87] on input "**********" at bounding box center [309, 86] width 391 height 24
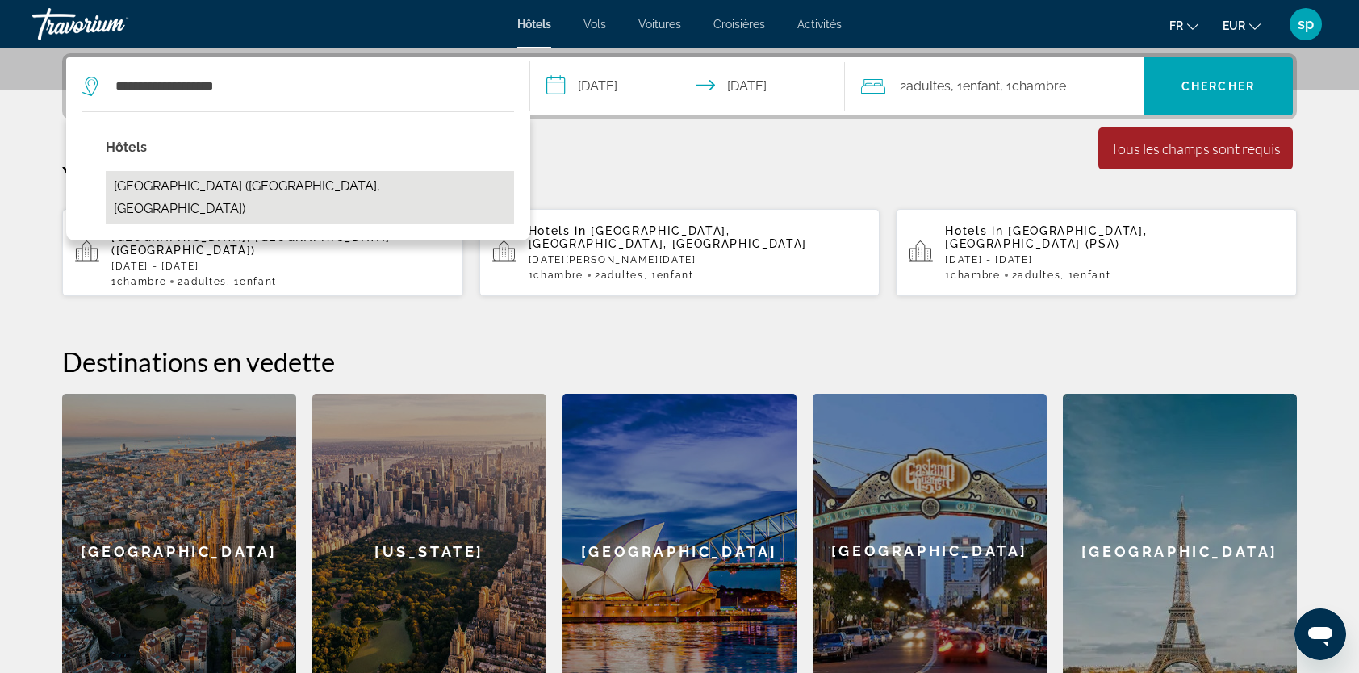
click at [285, 189] on button "Orton Hall Hotel & Spa (Peterborough, GB)" at bounding box center [310, 197] width 408 height 53
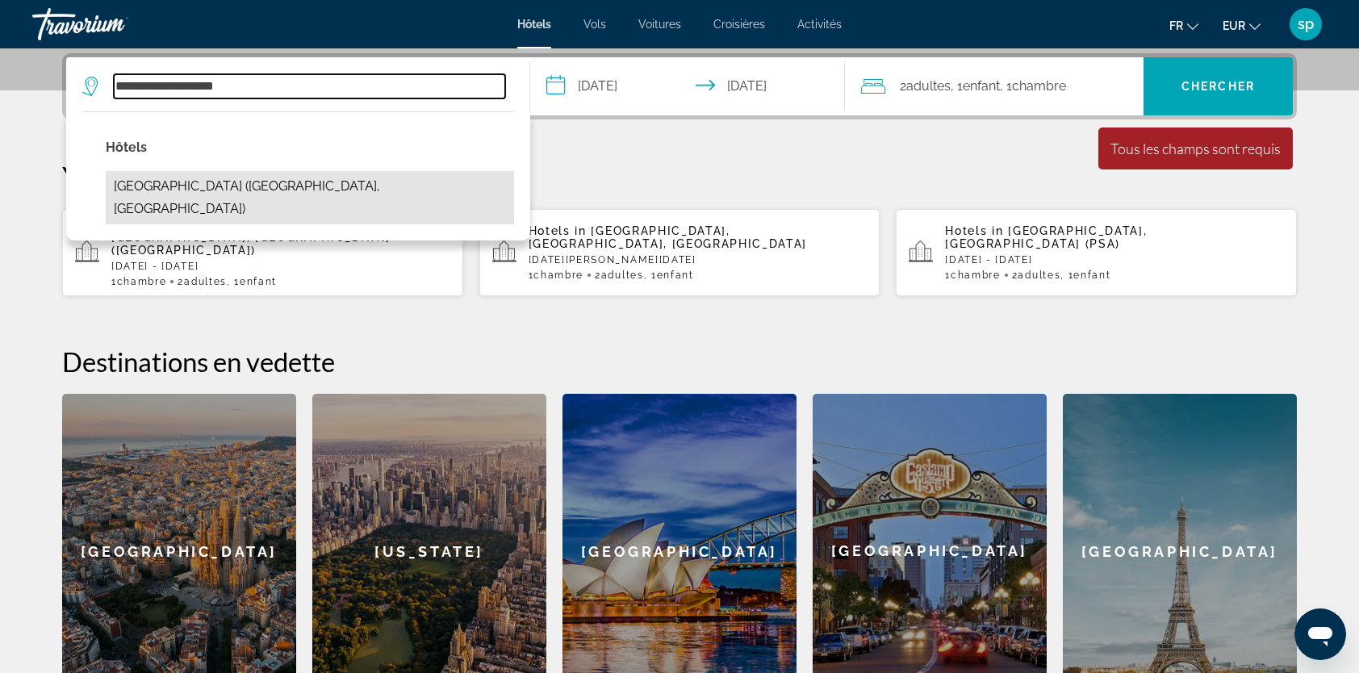
type input "**********"
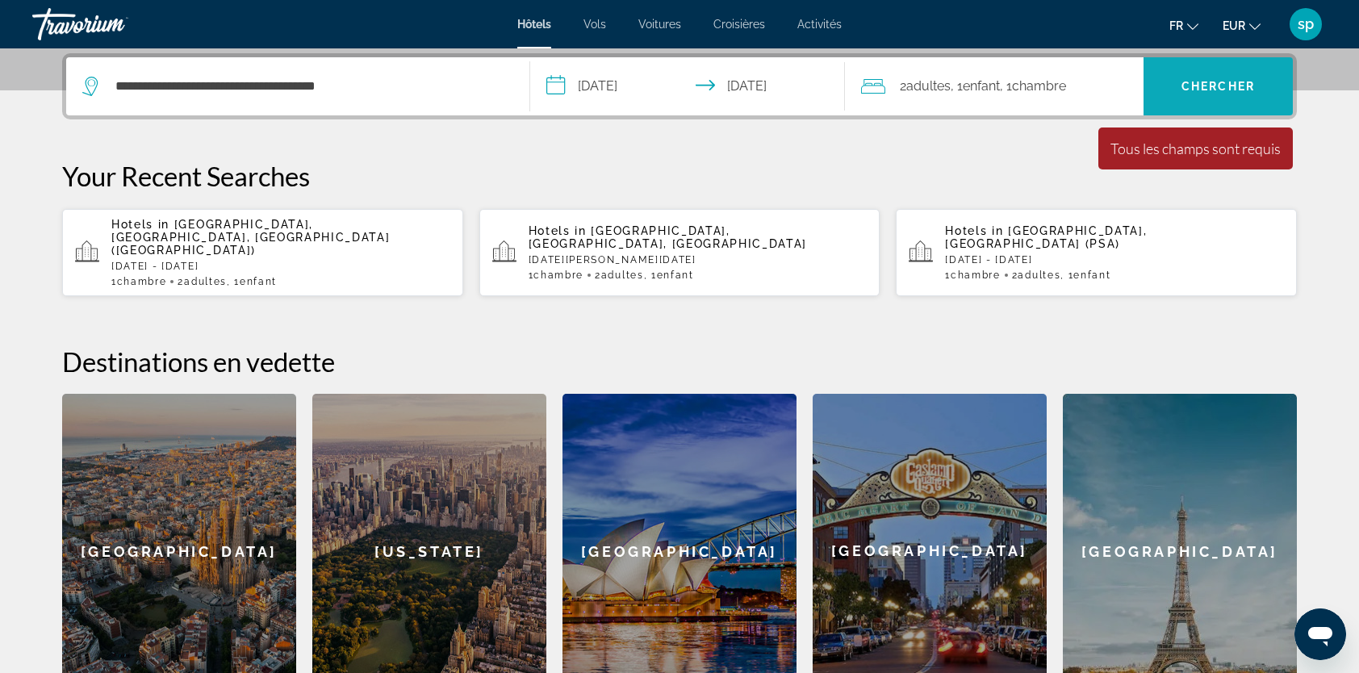
click at [1207, 76] on span "Search" at bounding box center [1218, 86] width 149 height 39
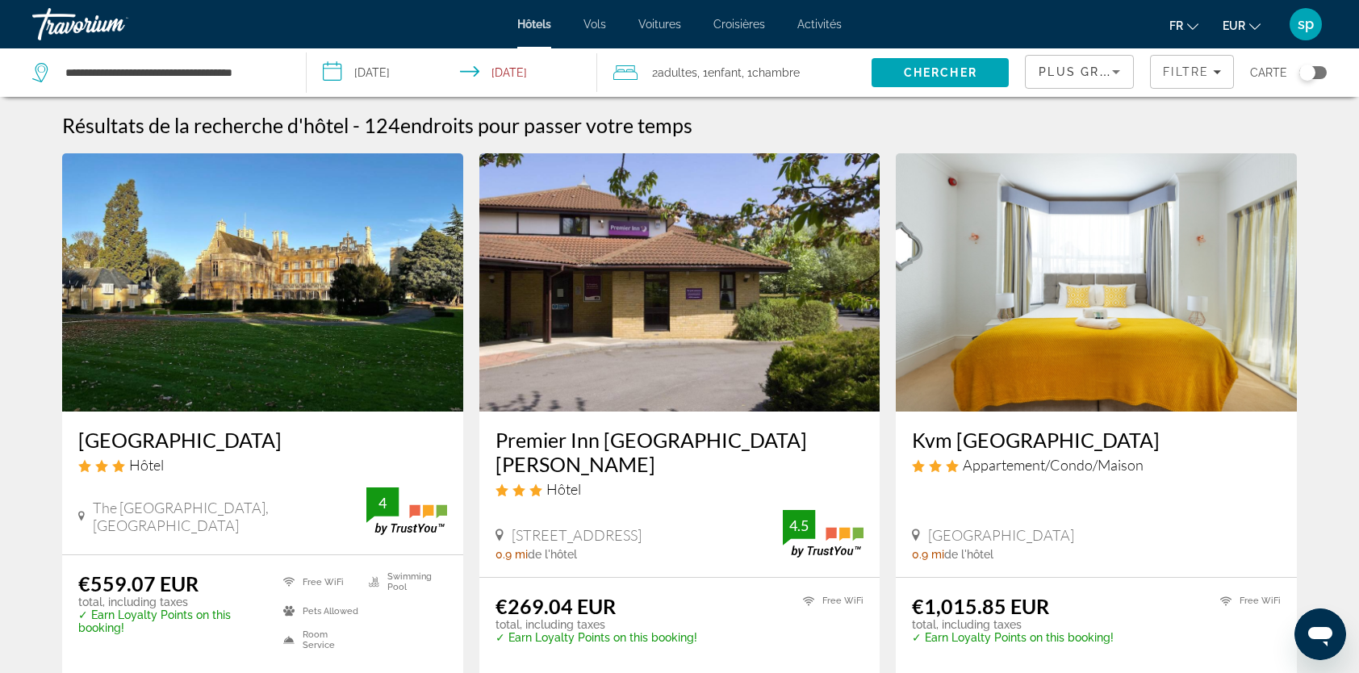
click at [268, 211] on img "Main content" at bounding box center [262, 282] width 401 height 258
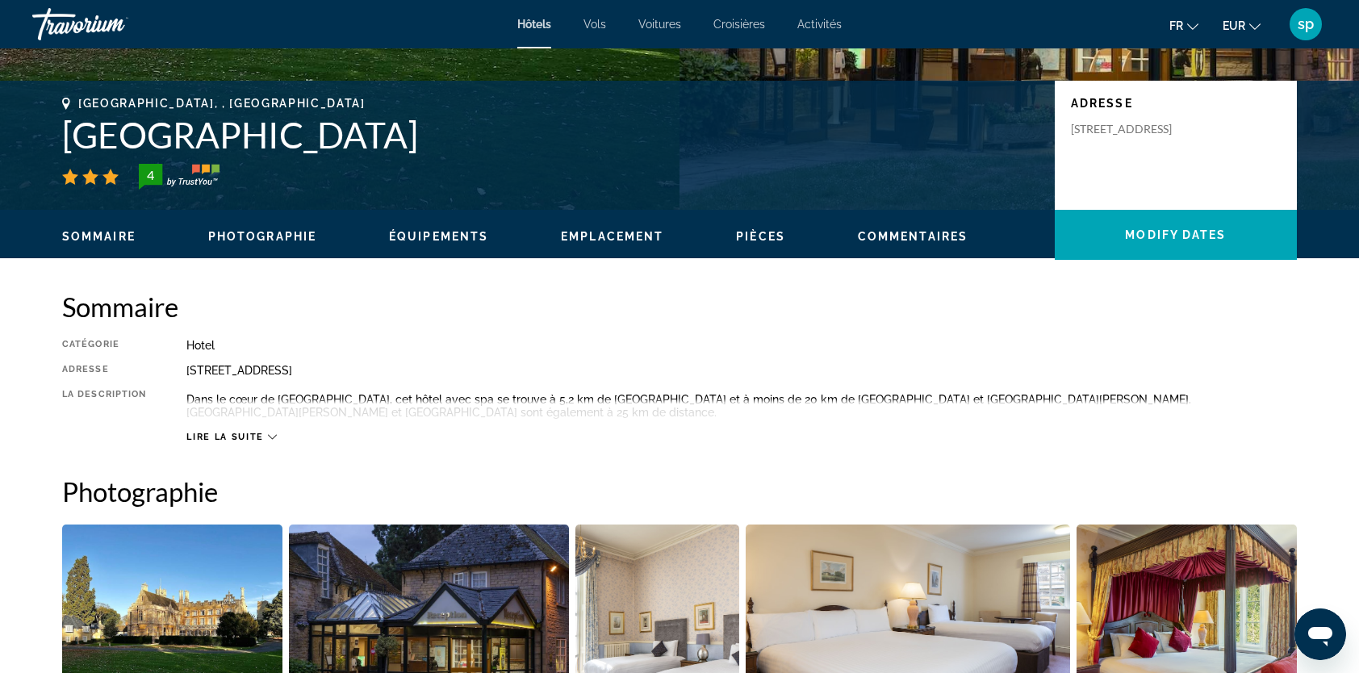
scroll to position [726, 0]
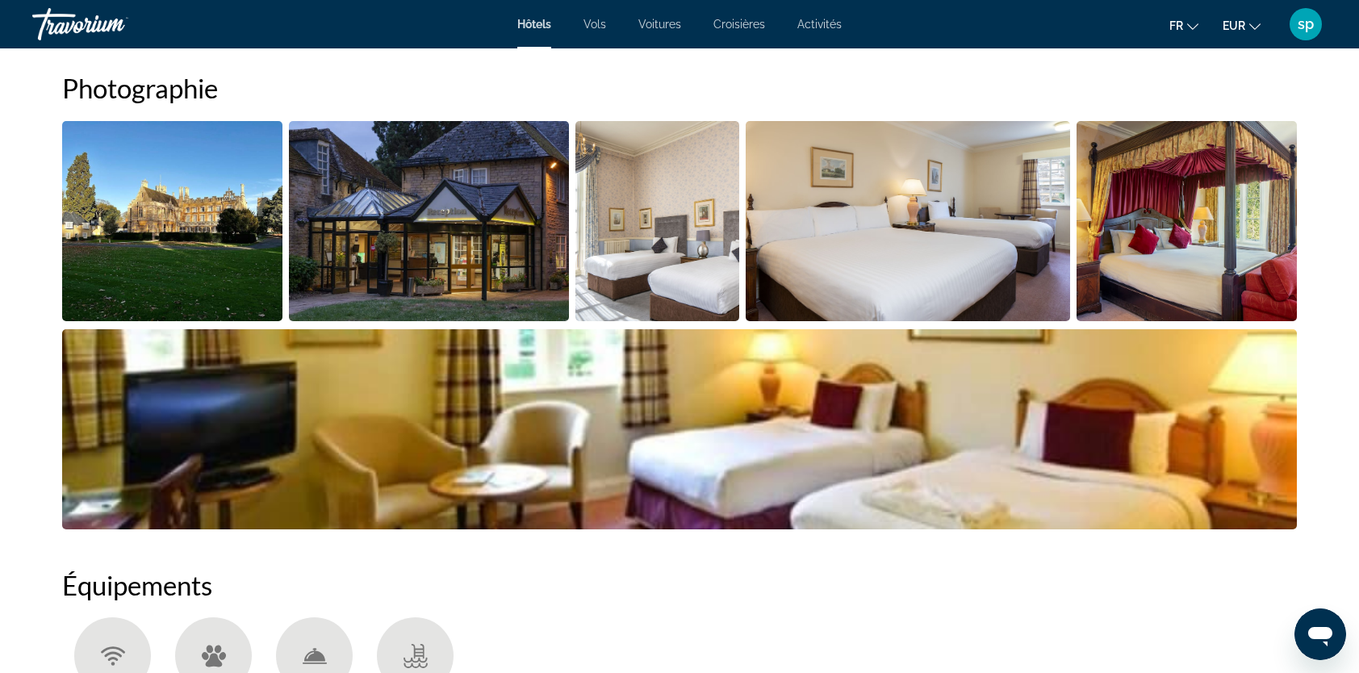
click at [200, 249] on img "Open full-screen image slider" at bounding box center [172, 221] width 220 height 200
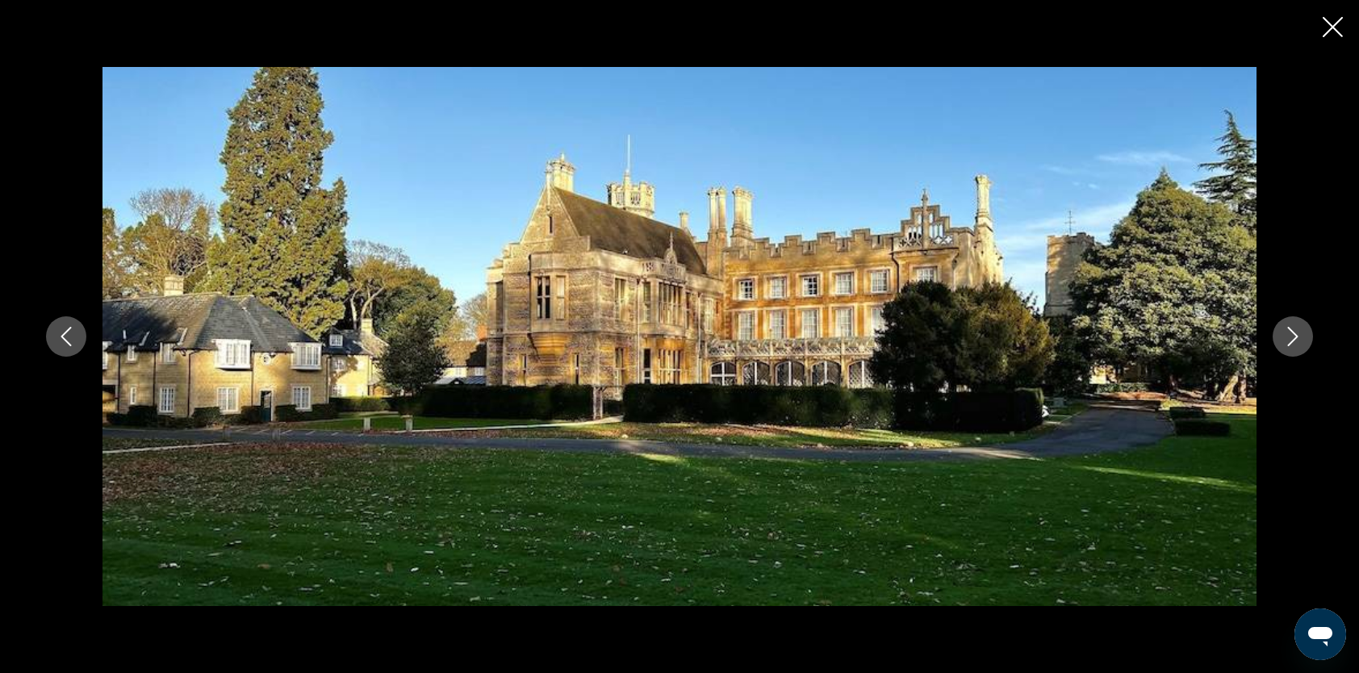
click at [1281, 333] on button "Next image" at bounding box center [1293, 336] width 40 height 40
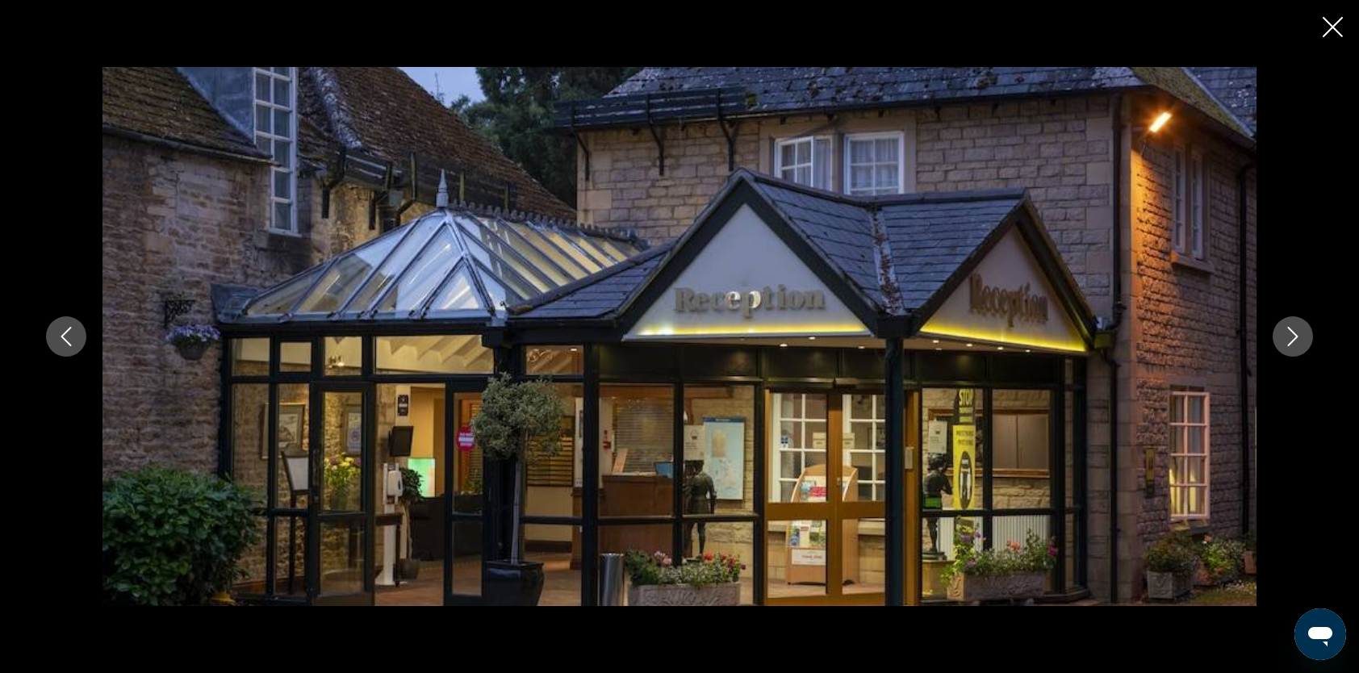
click at [1285, 333] on icon "Next image" at bounding box center [1292, 336] width 19 height 19
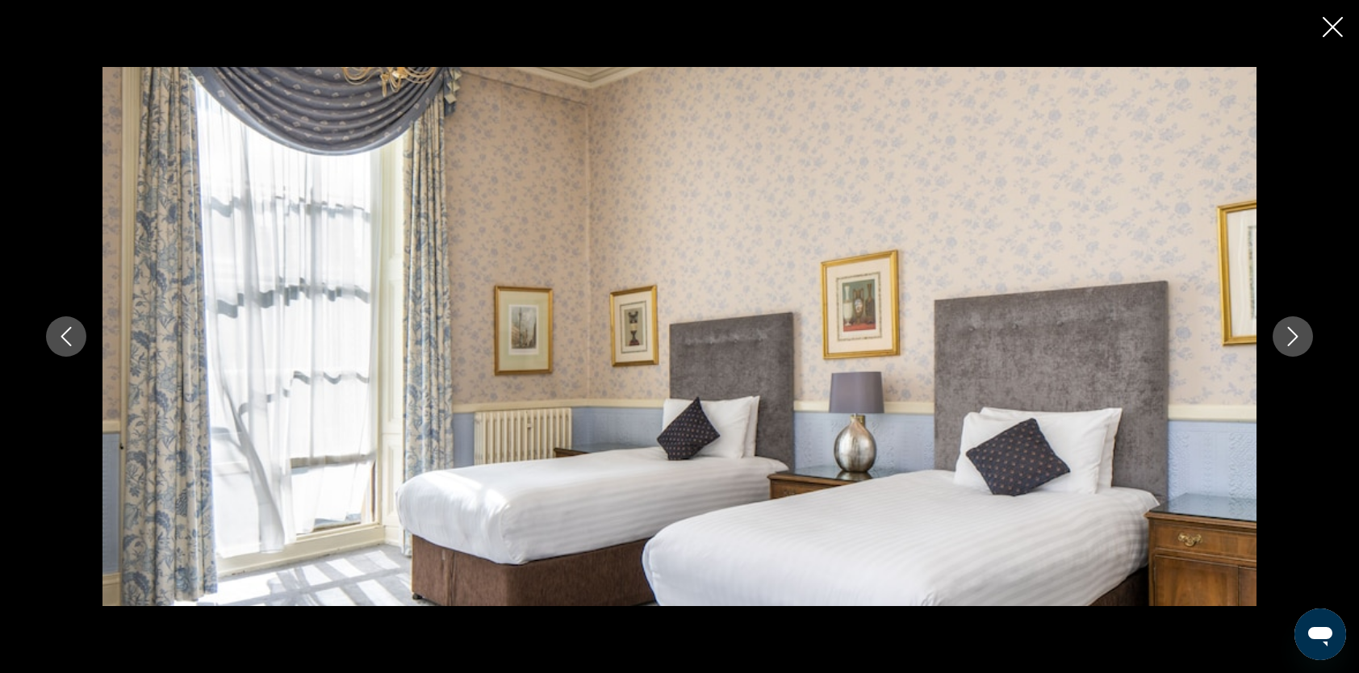
click at [1285, 333] on icon "Next image" at bounding box center [1292, 336] width 19 height 19
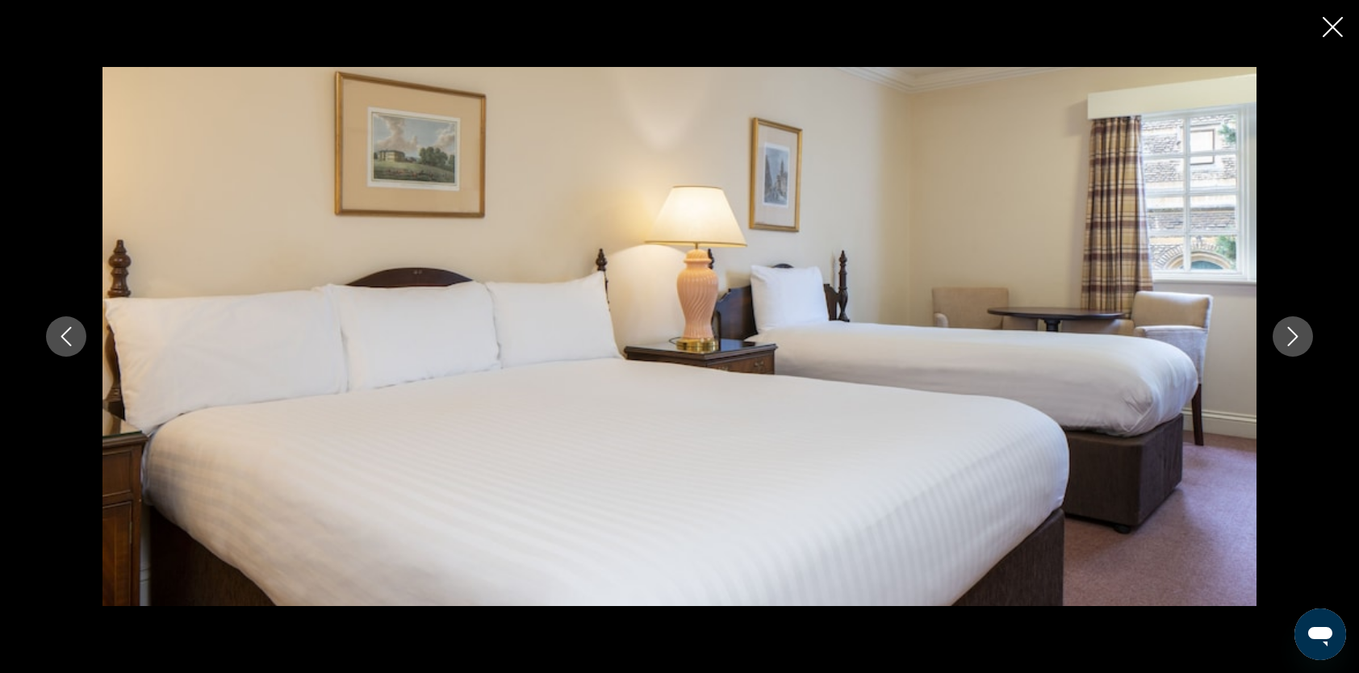
click at [1285, 333] on icon "Next image" at bounding box center [1292, 336] width 19 height 19
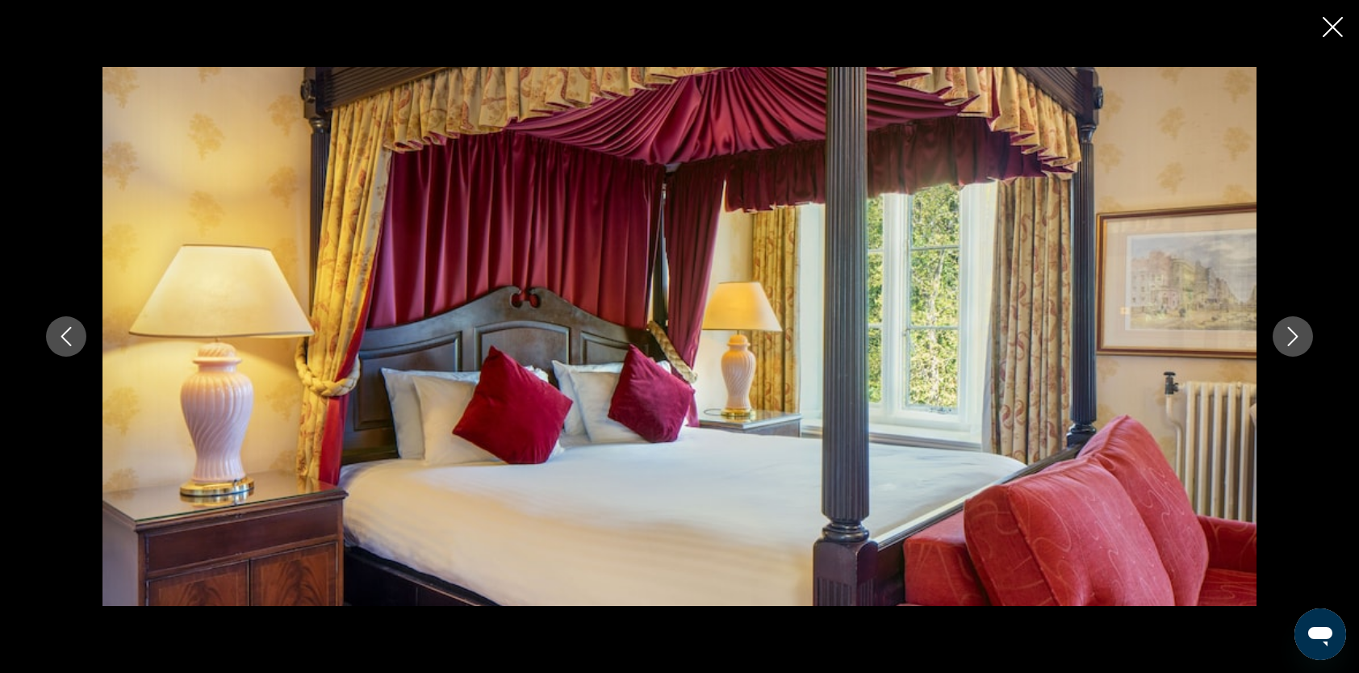
click at [1285, 333] on icon "Next image" at bounding box center [1292, 336] width 19 height 19
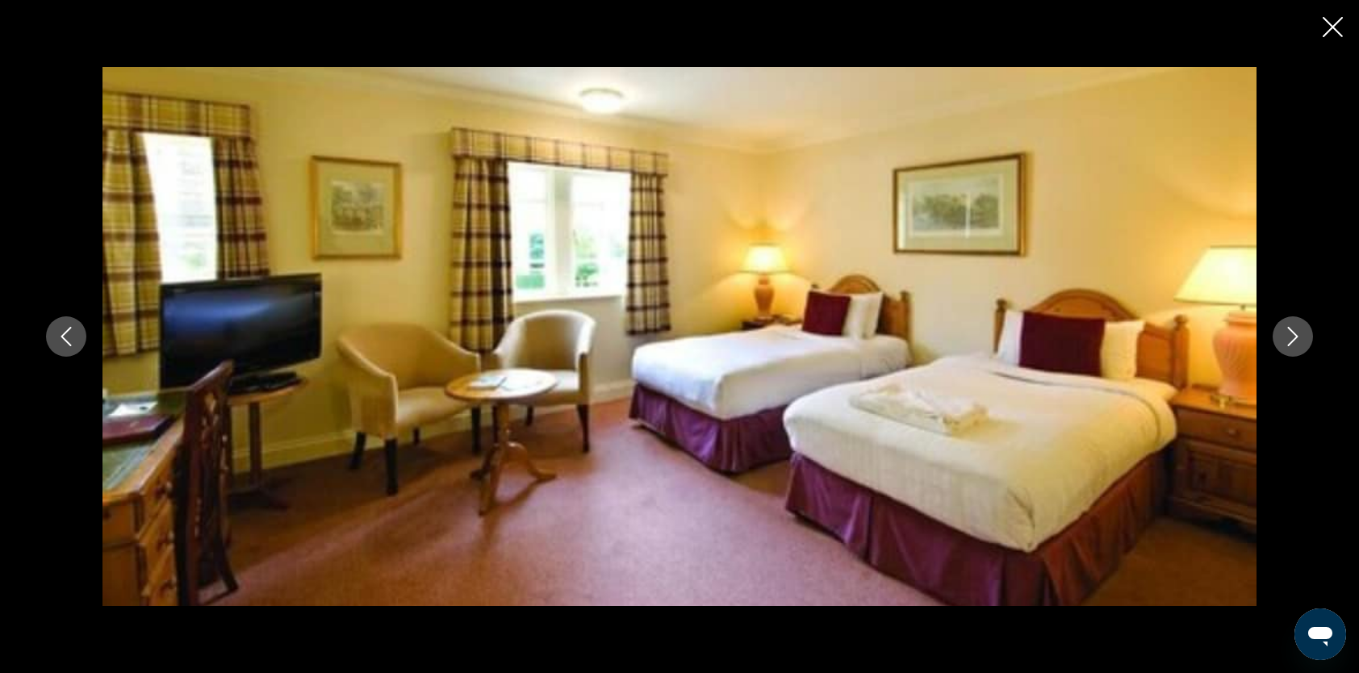
click at [1285, 333] on icon "Next image" at bounding box center [1292, 336] width 19 height 19
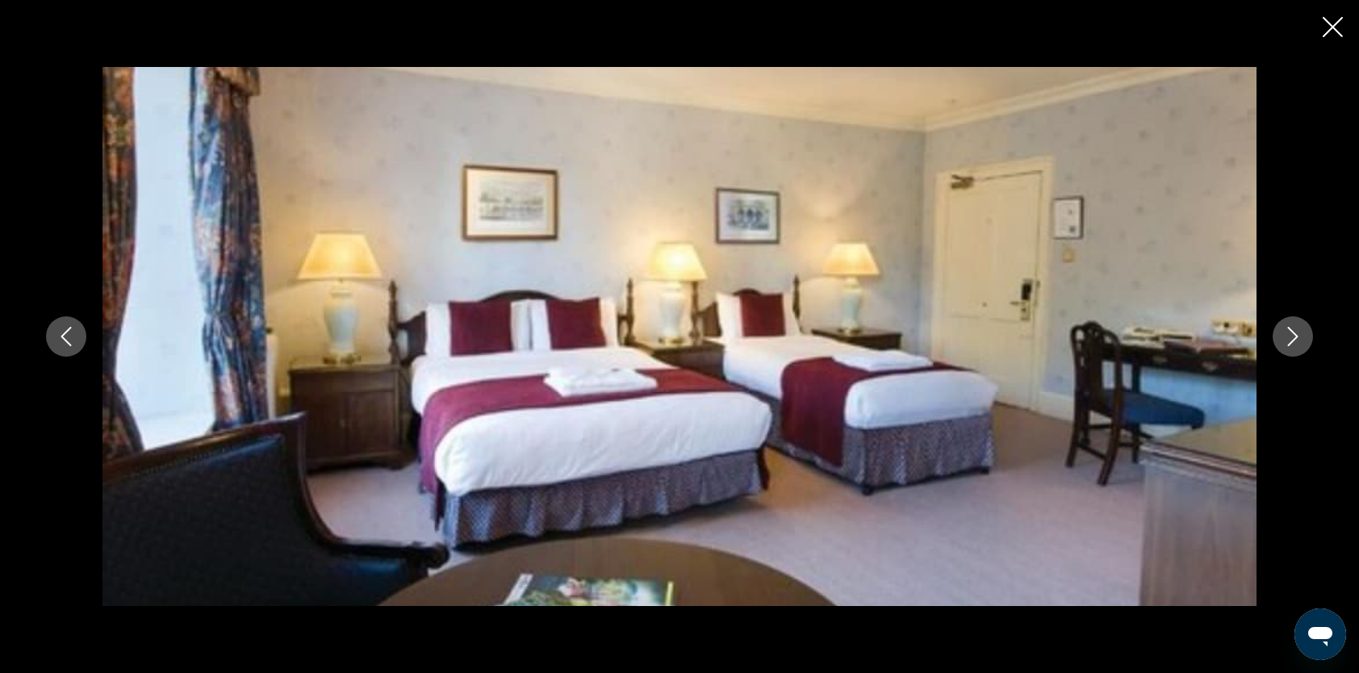
click at [1285, 333] on icon "Next image" at bounding box center [1292, 336] width 19 height 19
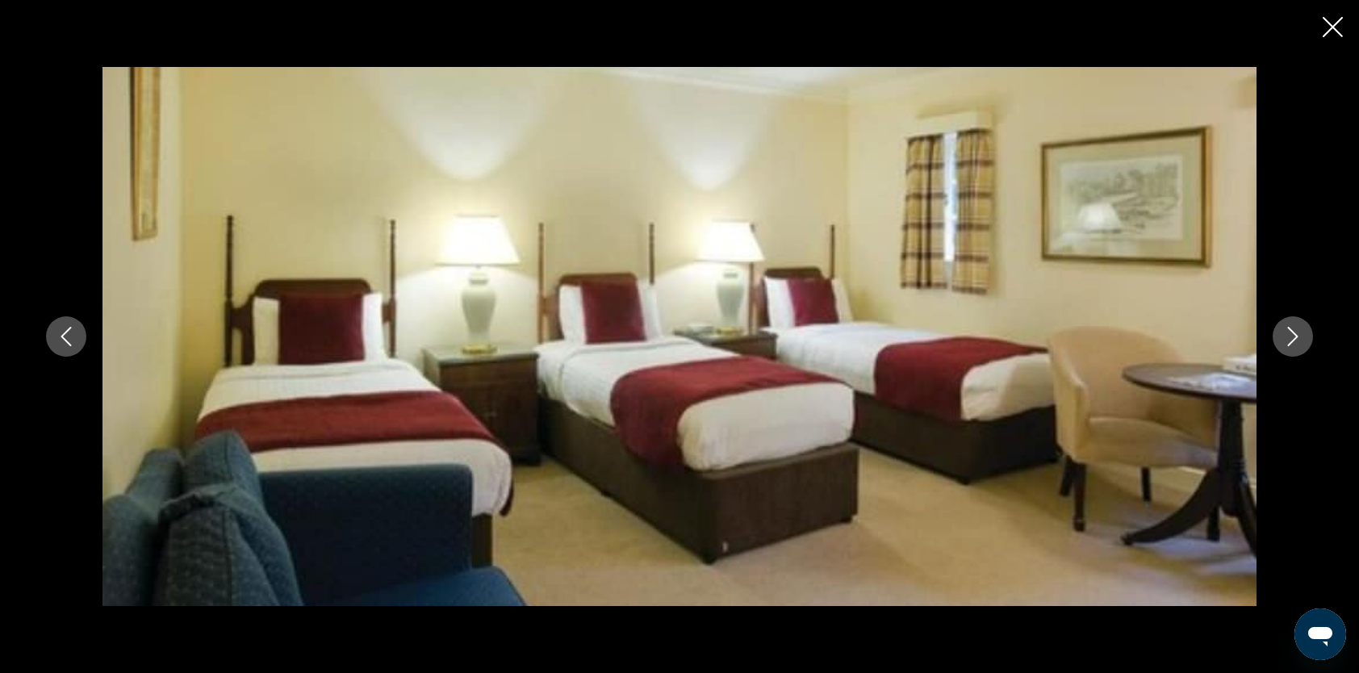
click at [1285, 333] on icon "Next image" at bounding box center [1292, 336] width 19 height 19
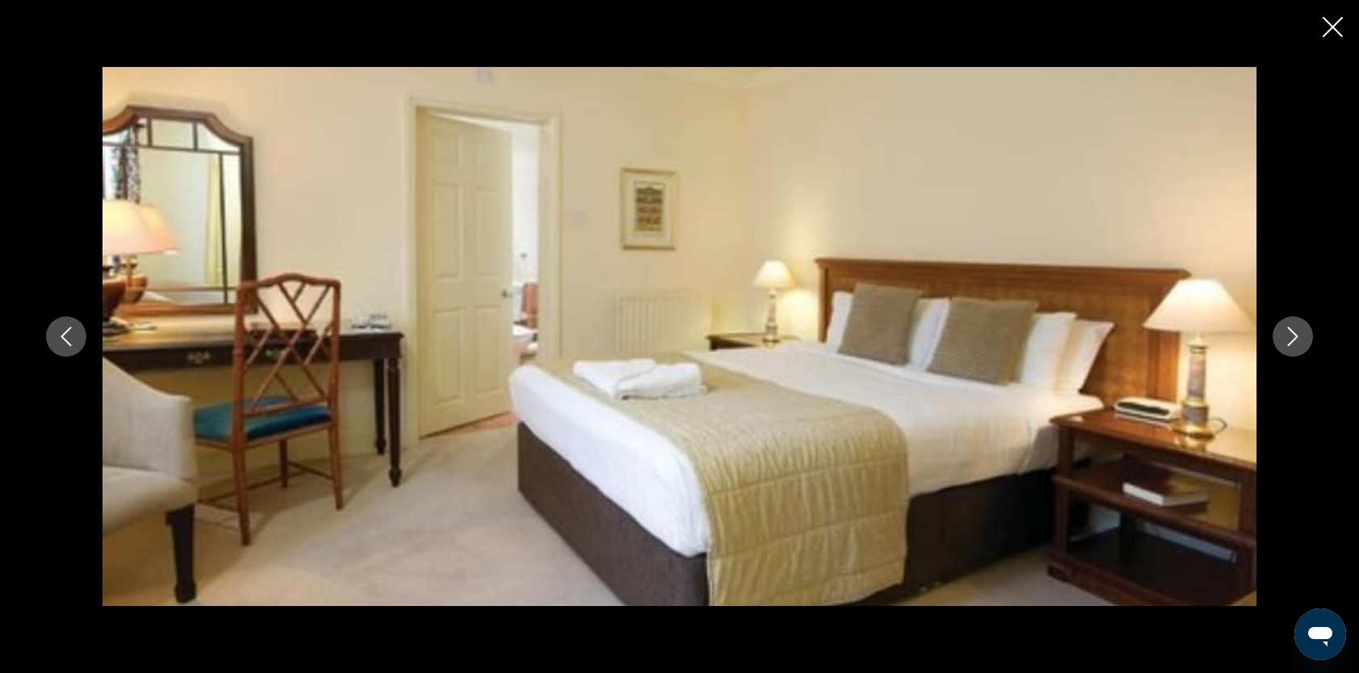
click at [1285, 333] on icon "Next image" at bounding box center [1292, 336] width 19 height 19
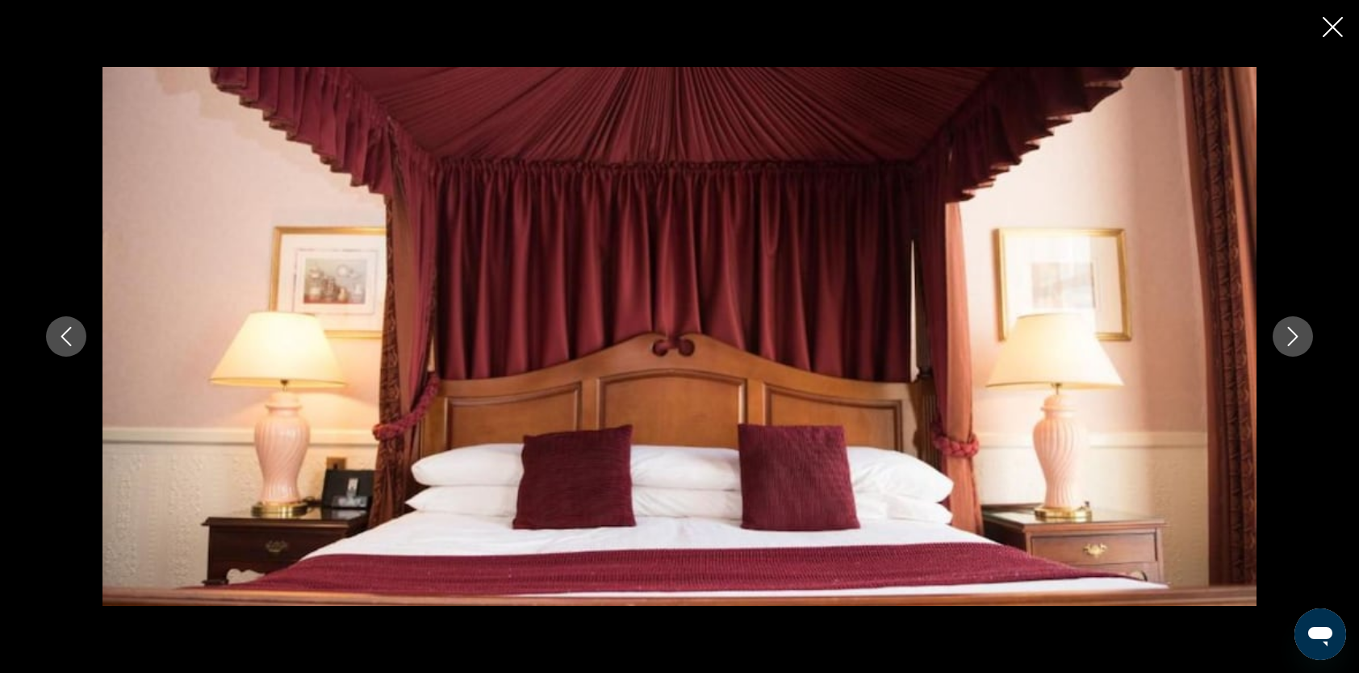
click at [1285, 333] on icon "Next image" at bounding box center [1292, 336] width 19 height 19
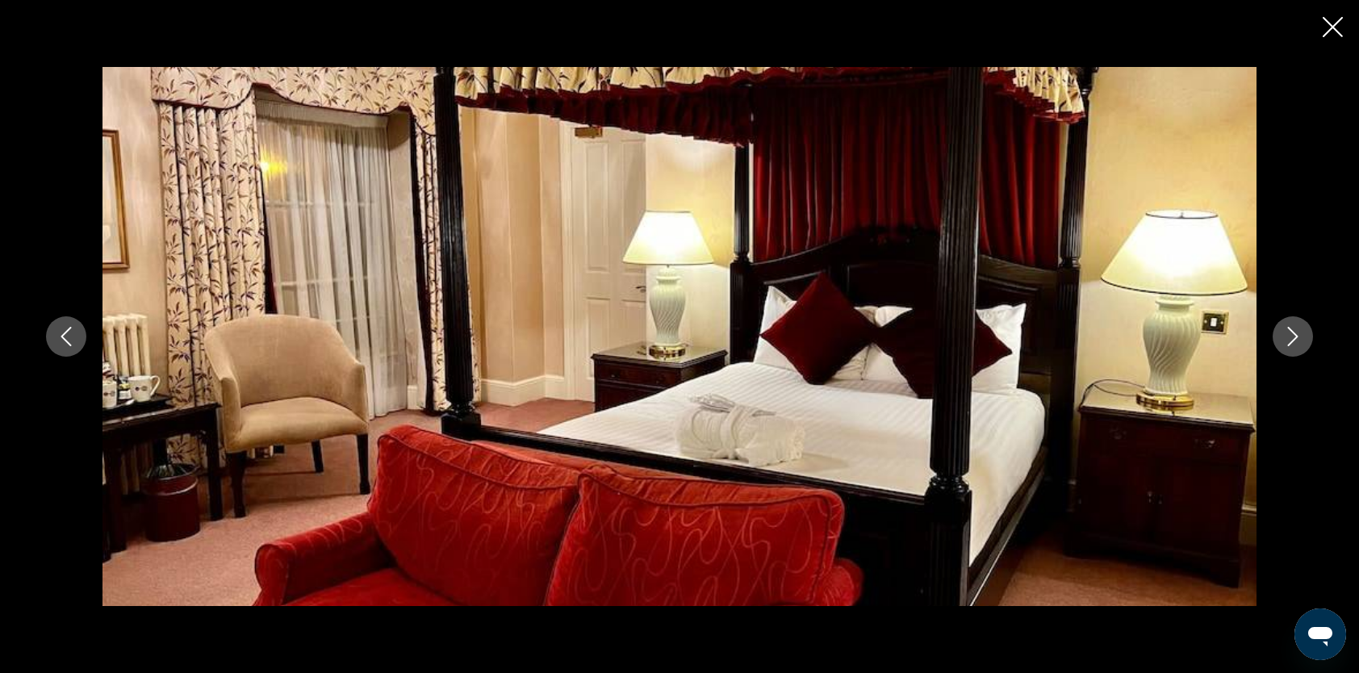
click at [1288, 333] on icon "Next image" at bounding box center [1292, 336] width 19 height 19
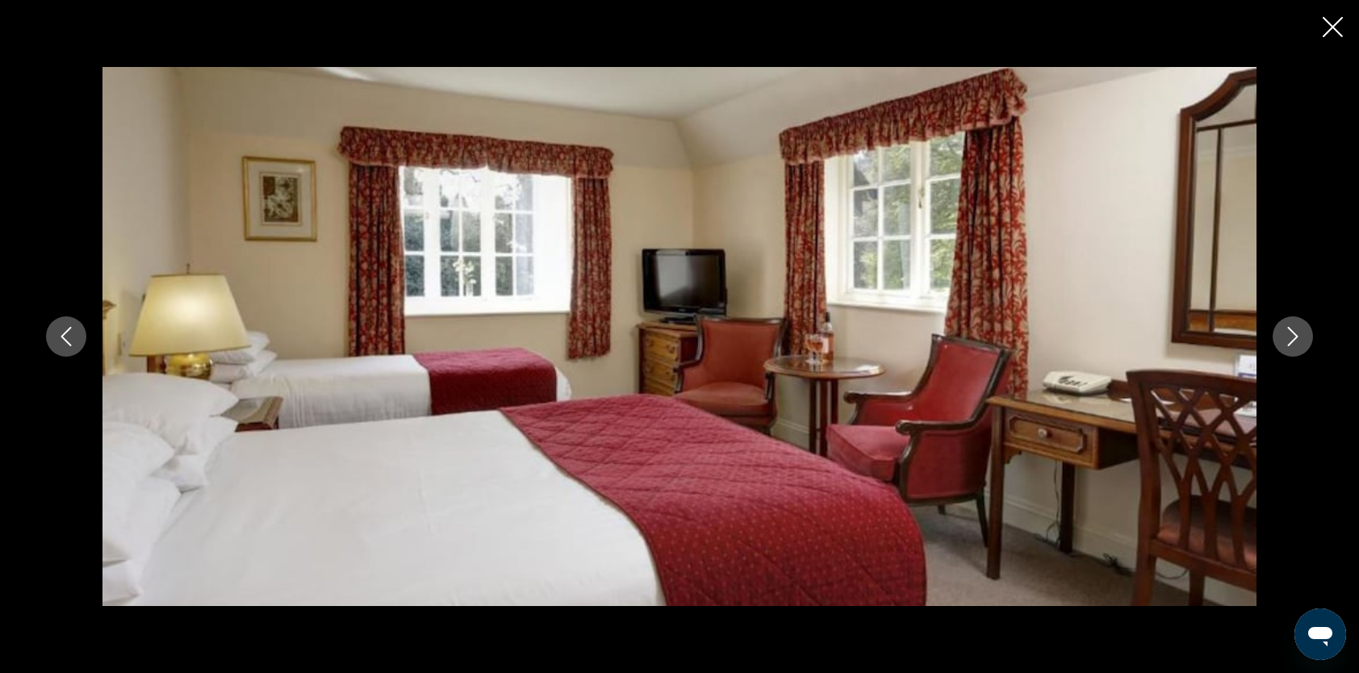
click at [1288, 333] on icon "Next image" at bounding box center [1292, 336] width 19 height 19
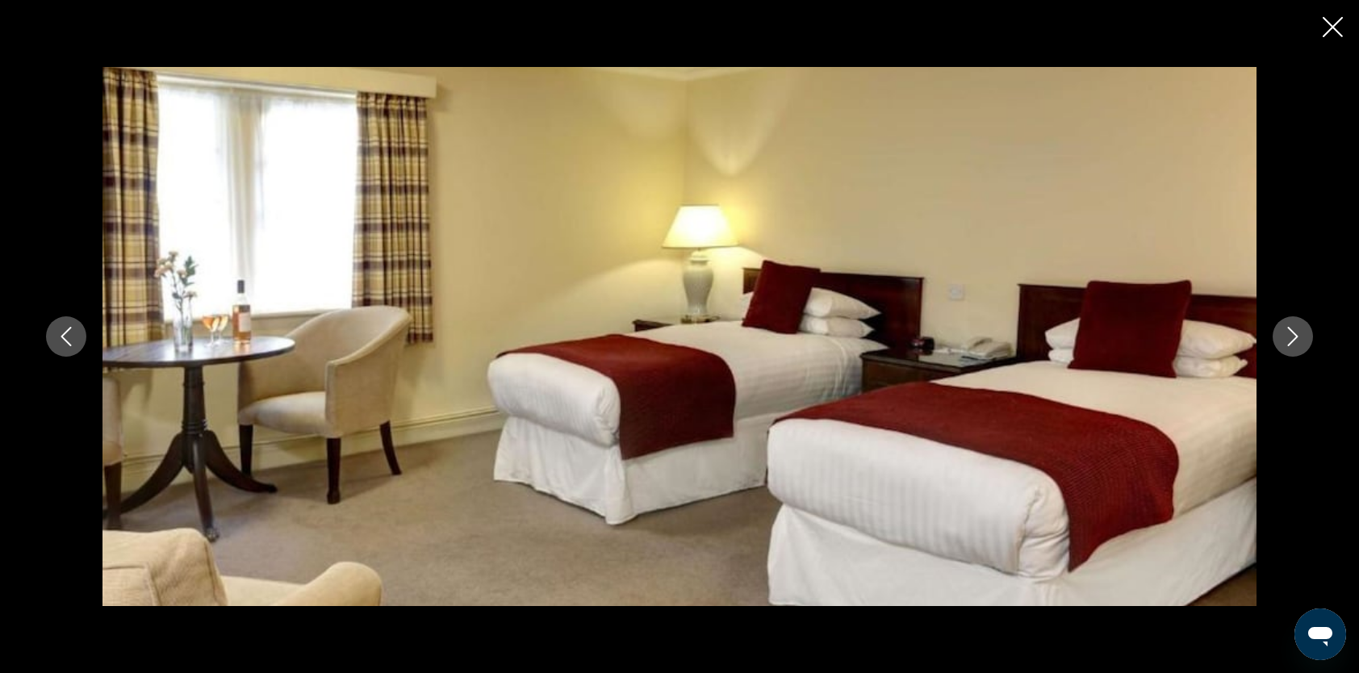
click at [1288, 333] on icon "Next image" at bounding box center [1292, 336] width 19 height 19
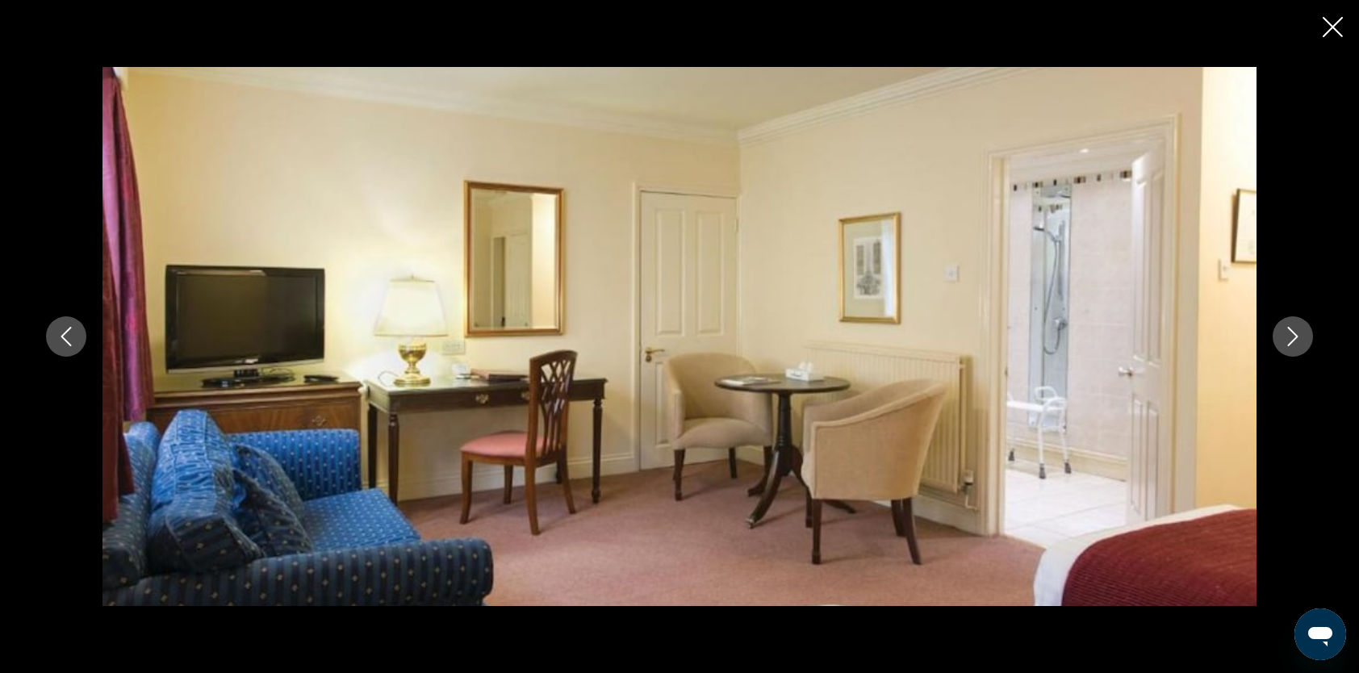
click at [1288, 333] on icon "Next image" at bounding box center [1292, 336] width 19 height 19
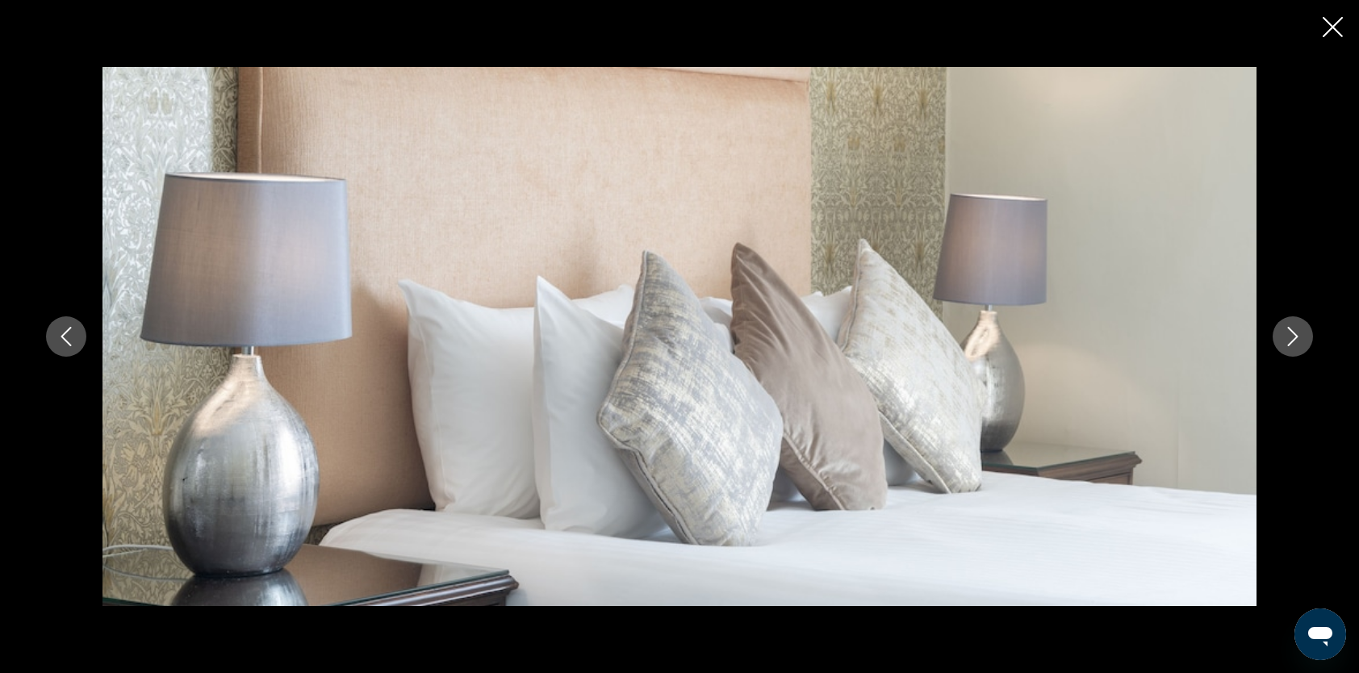
click at [1288, 334] on icon "Next image" at bounding box center [1292, 336] width 19 height 19
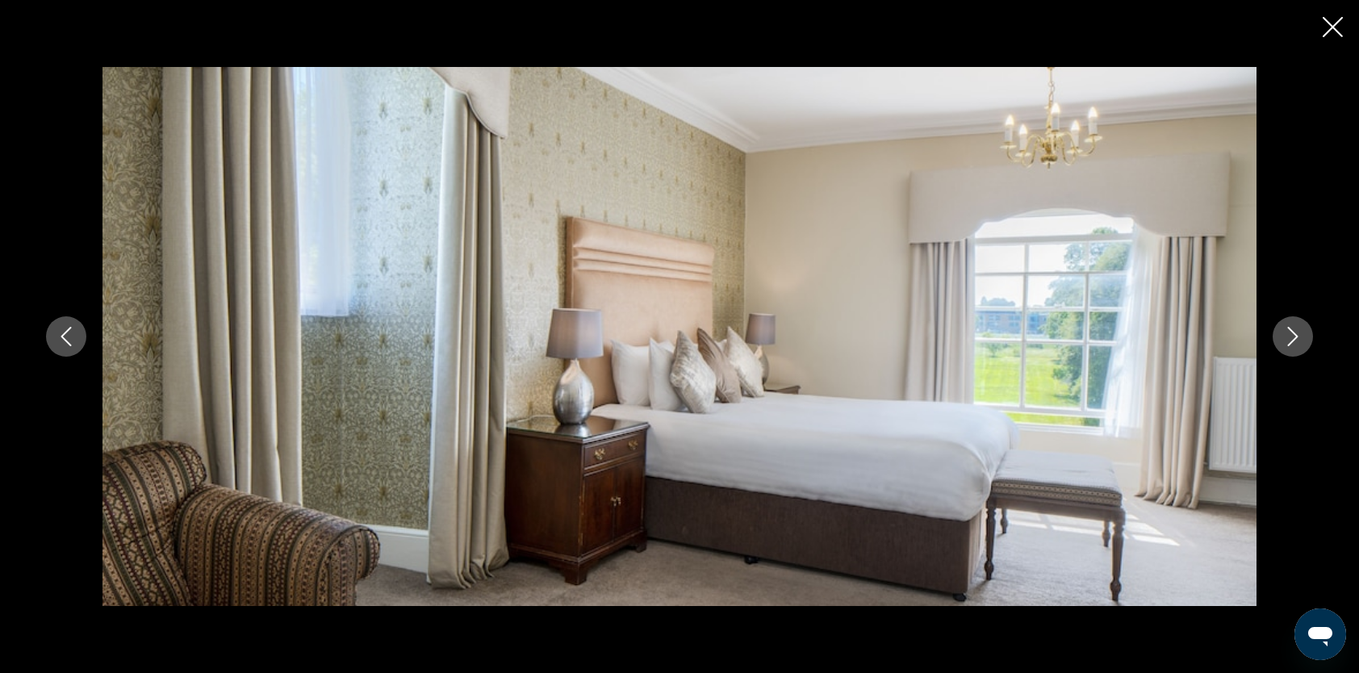
click at [1288, 334] on icon "Next image" at bounding box center [1292, 336] width 19 height 19
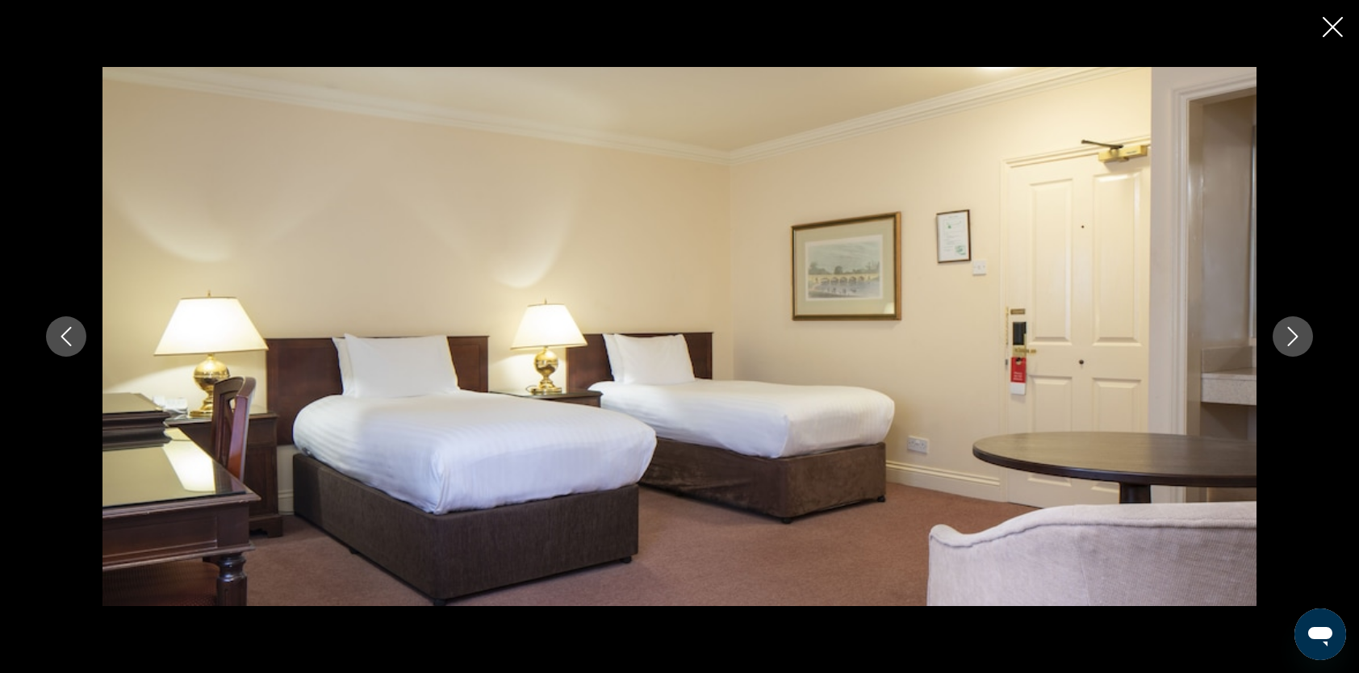
click at [1288, 334] on icon "Next image" at bounding box center [1292, 336] width 19 height 19
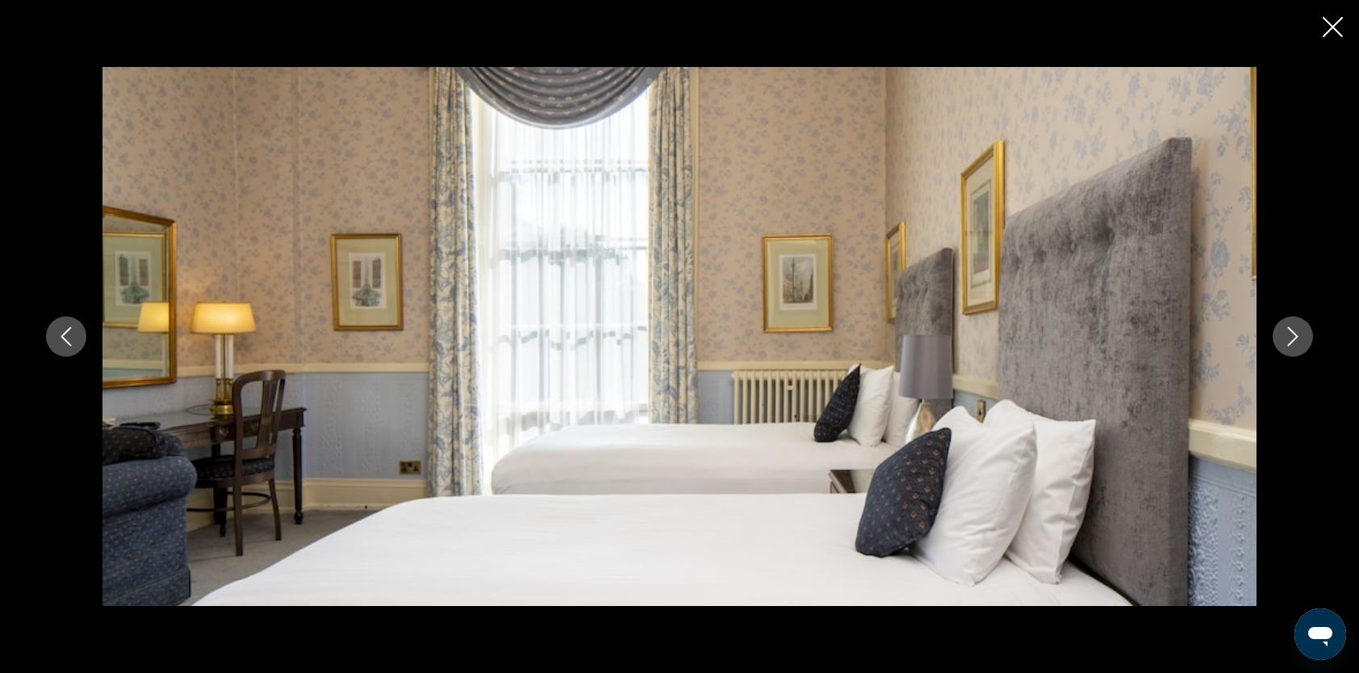
click at [1289, 334] on icon "Next image" at bounding box center [1292, 336] width 19 height 19
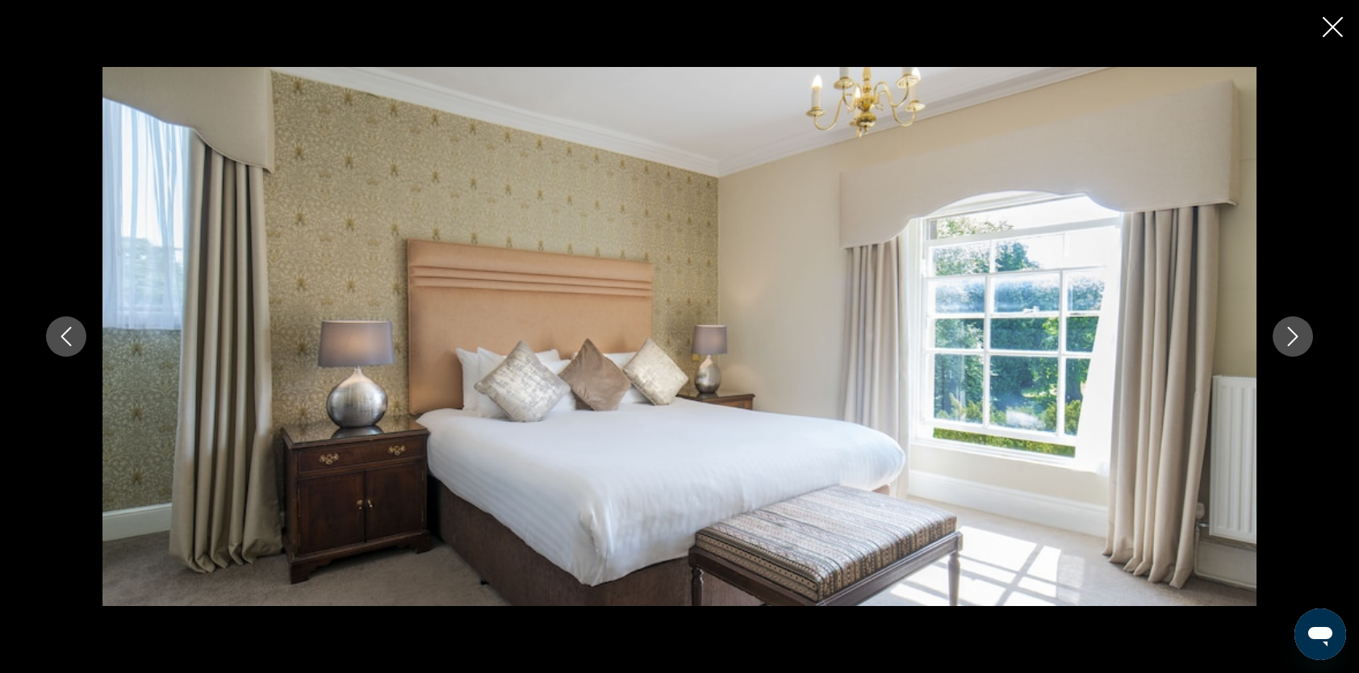
click at [1289, 334] on icon "Next image" at bounding box center [1292, 336] width 19 height 19
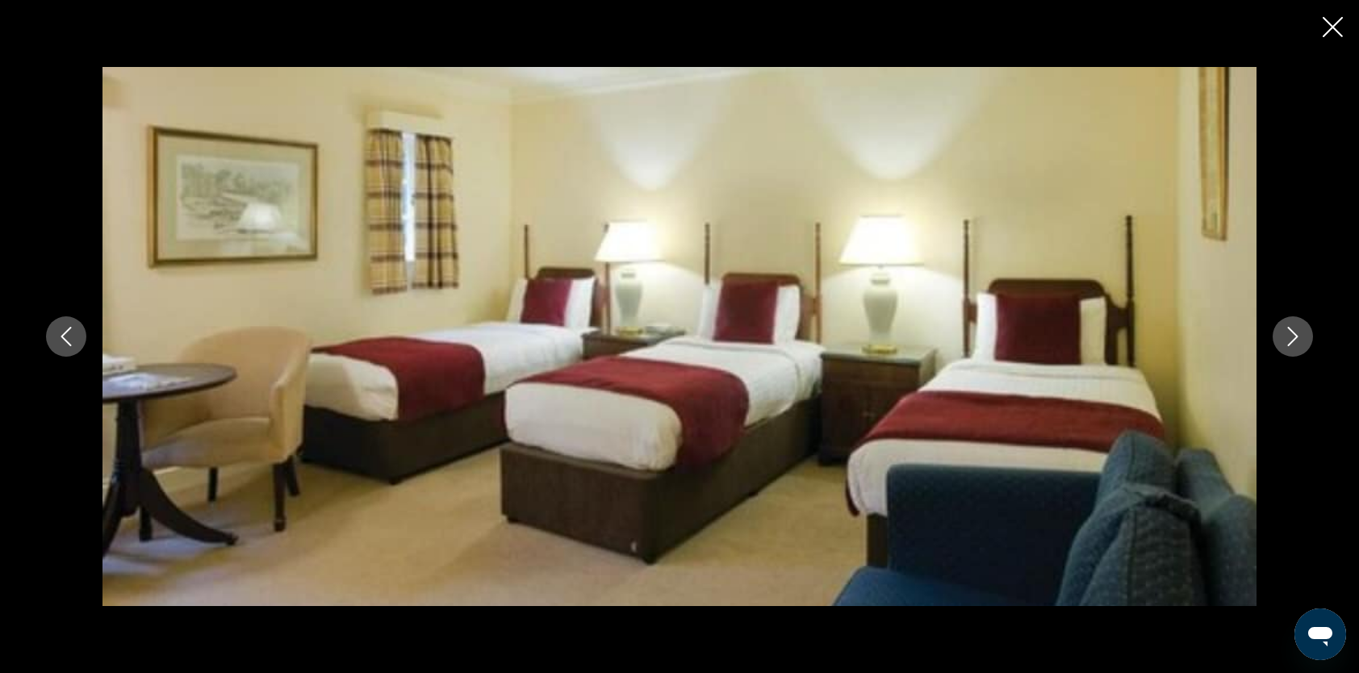
click at [1289, 334] on icon "Next image" at bounding box center [1292, 336] width 19 height 19
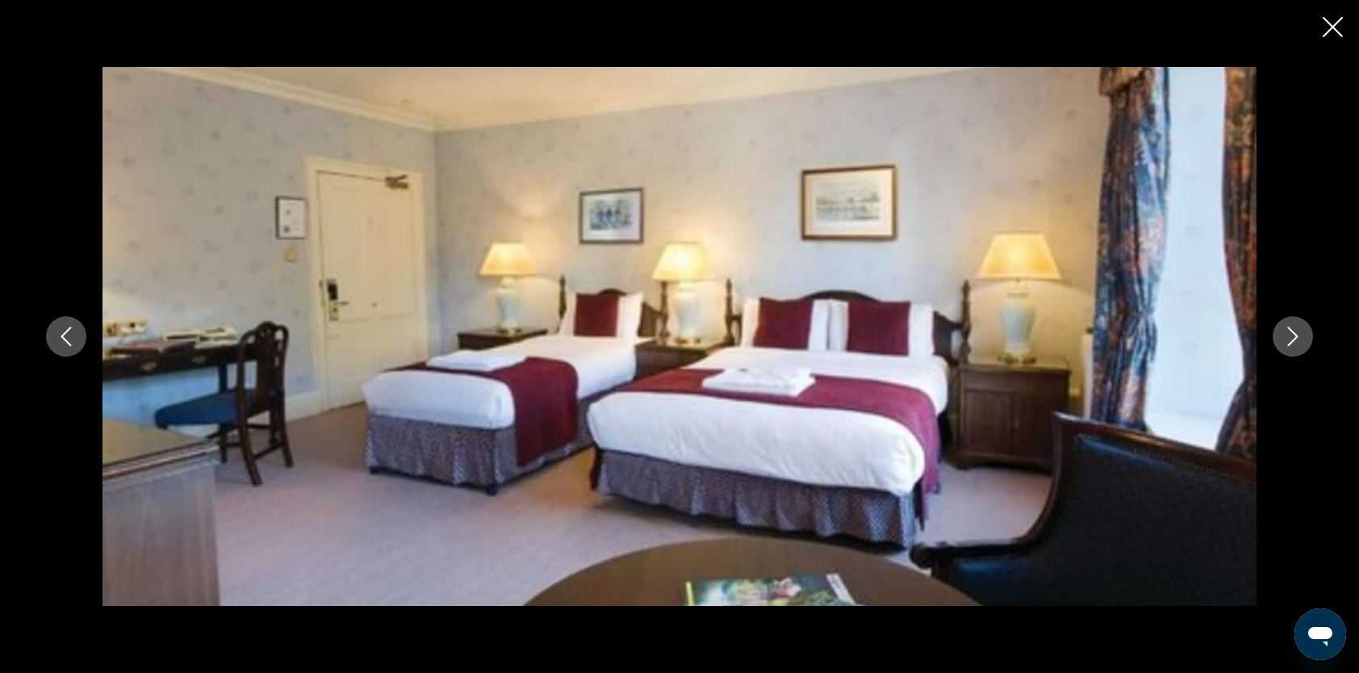
click at [1289, 334] on icon "Next image" at bounding box center [1292, 336] width 19 height 19
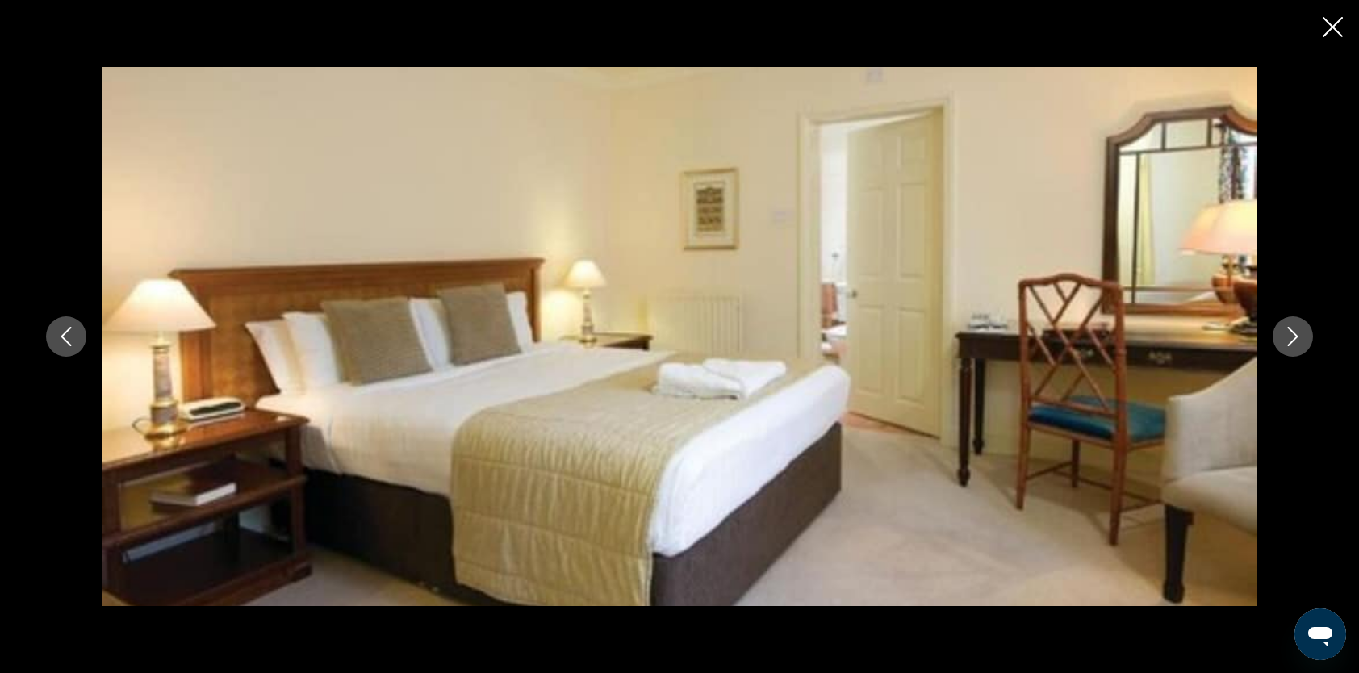
click at [1330, 26] on icon "Close slideshow" at bounding box center [1333, 27] width 20 height 20
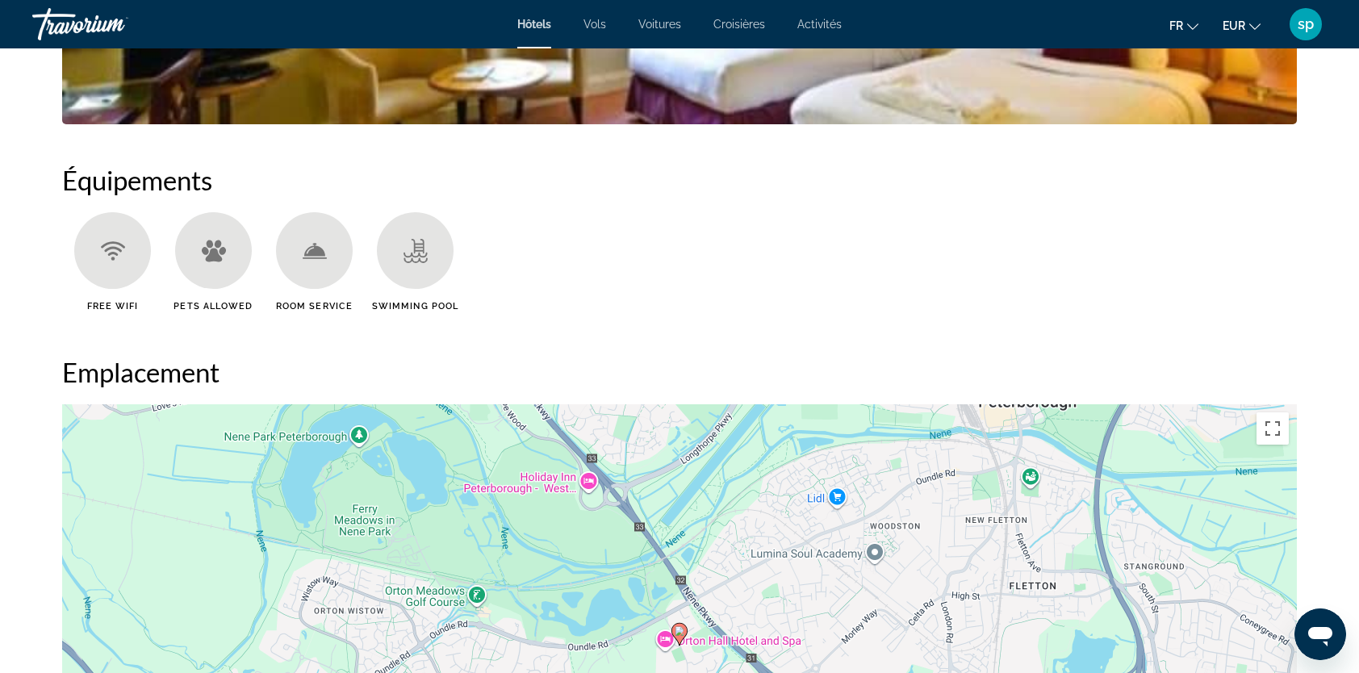
scroll to position [1453, 0]
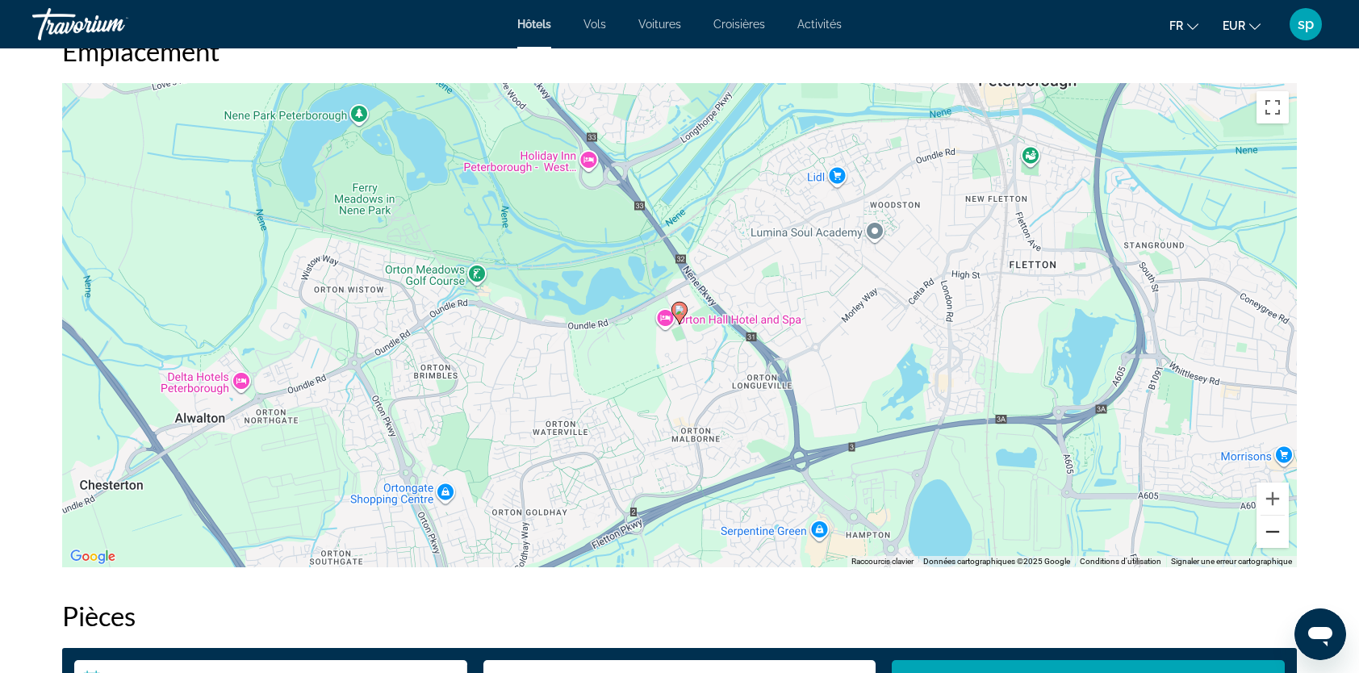
click at [1279, 535] on button "Zoom arrière" at bounding box center [1273, 532] width 32 height 32
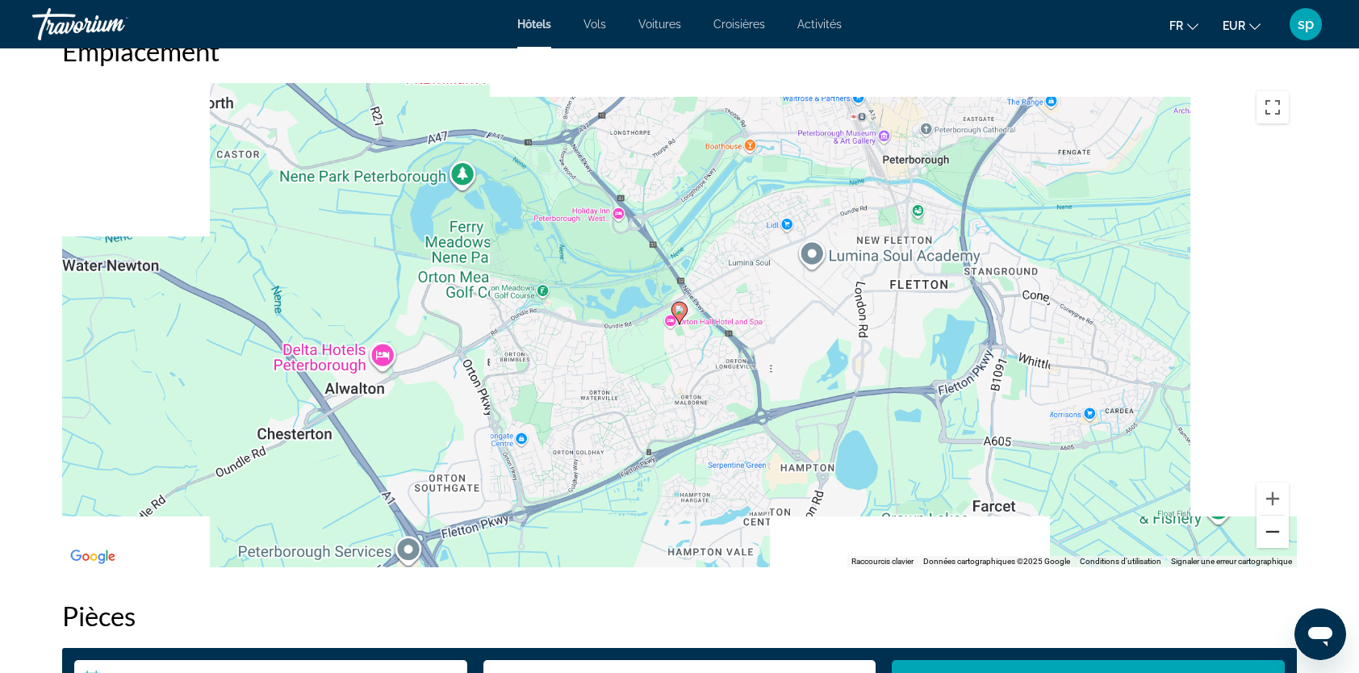
click at [1278, 534] on button "Zoom arrière" at bounding box center [1273, 532] width 32 height 32
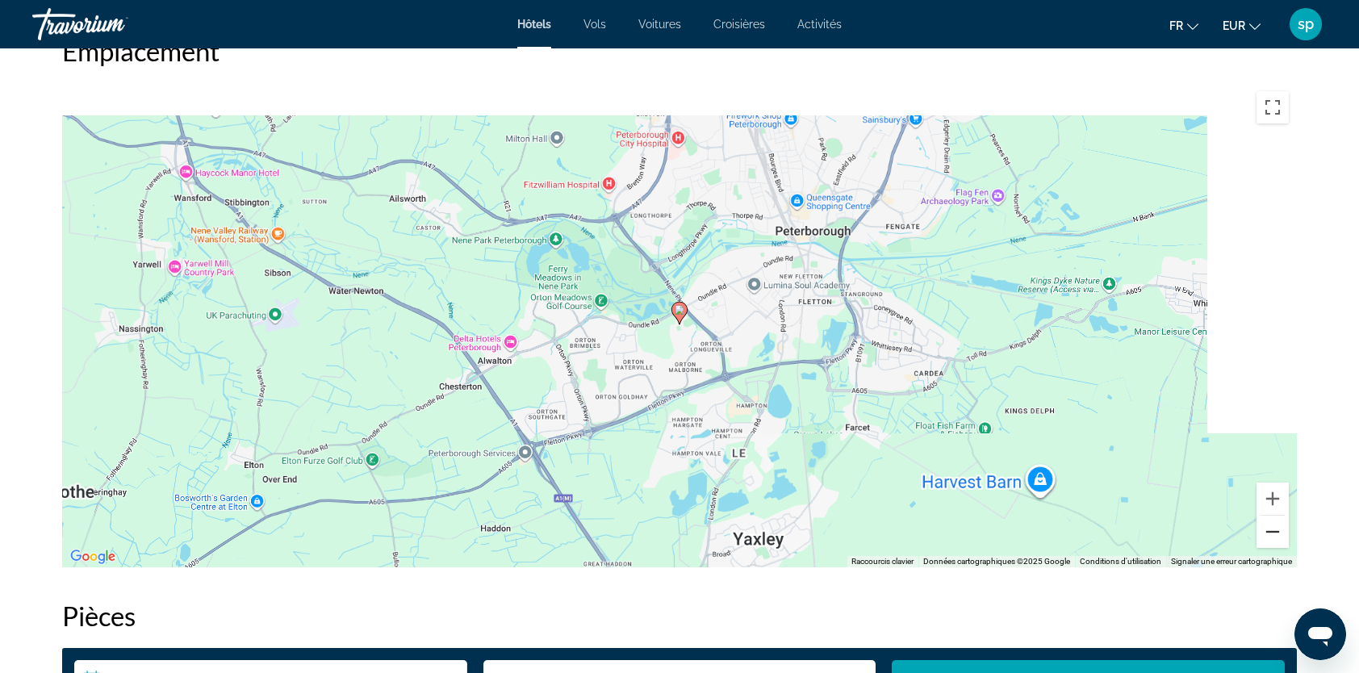
click at [1278, 534] on button "Zoom arrière" at bounding box center [1273, 532] width 32 height 32
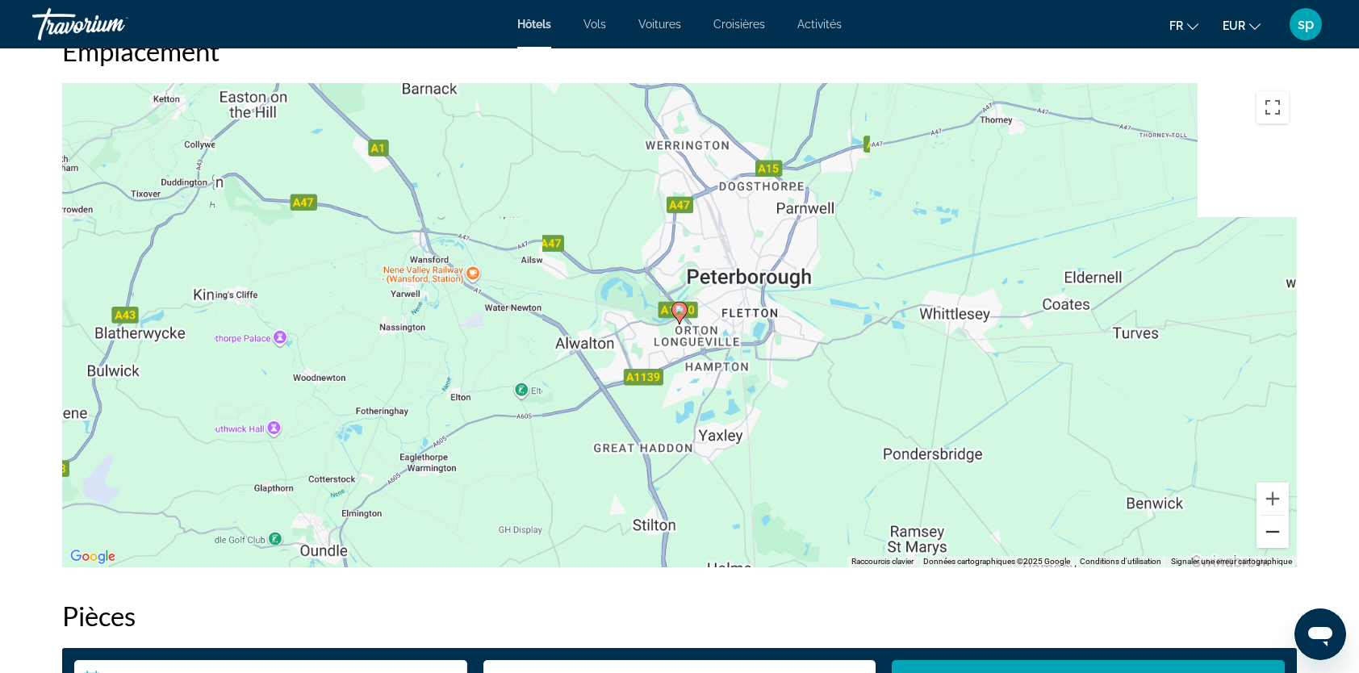
click at [1278, 534] on button "Zoom arrière" at bounding box center [1273, 532] width 32 height 32
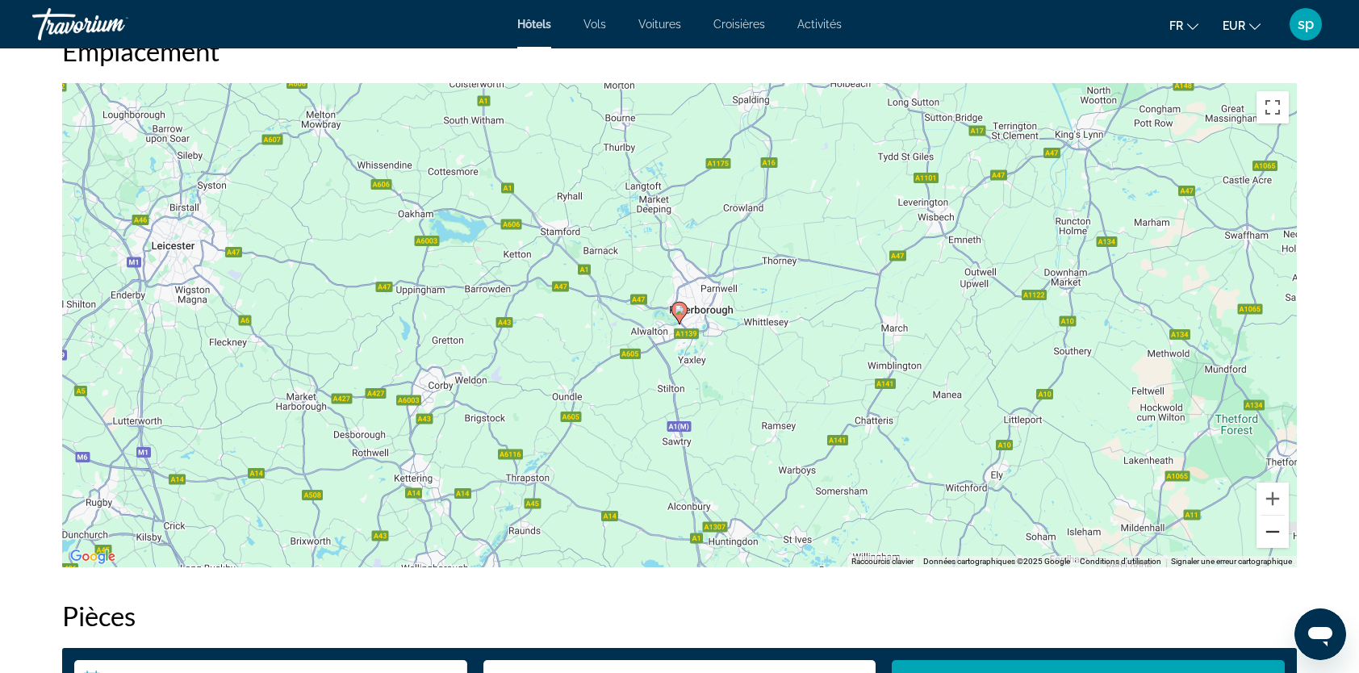
click at [1278, 534] on button "Zoom arrière" at bounding box center [1273, 532] width 32 height 32
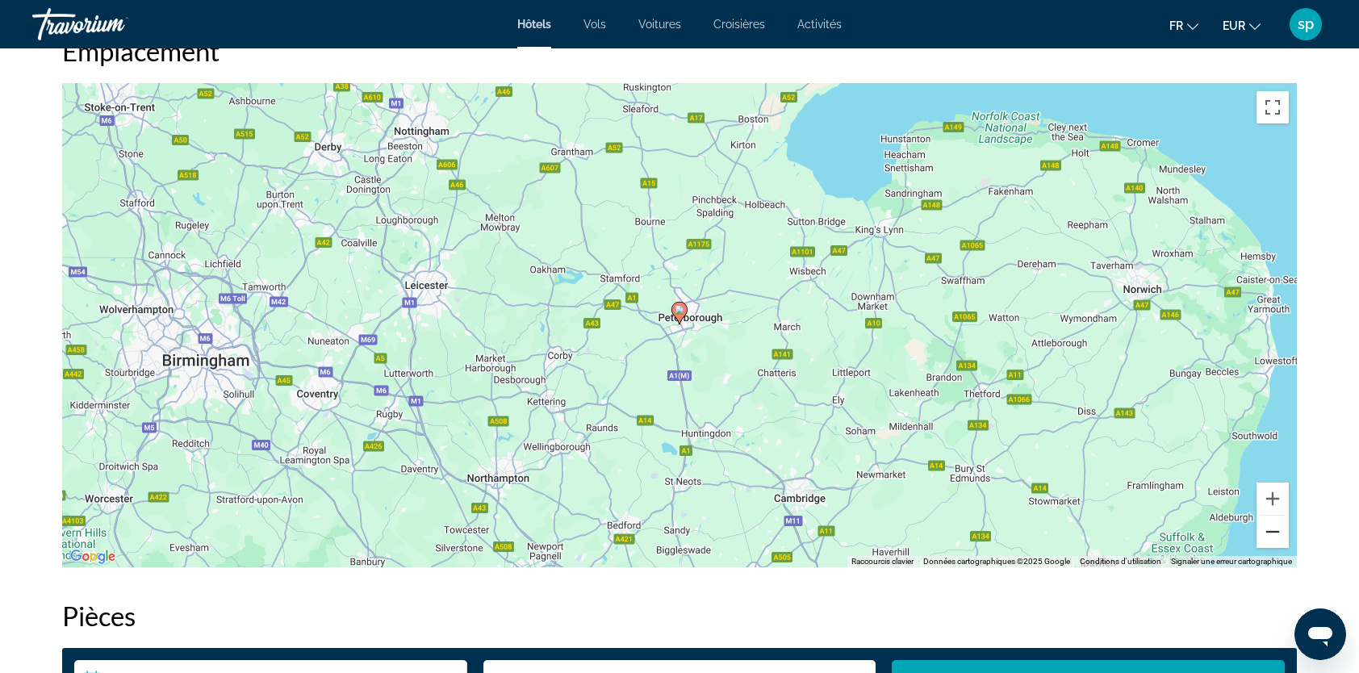
click at [1278, 534] on button "Zoom arrière" at bounding box center [1273, 532] width 32 height 32
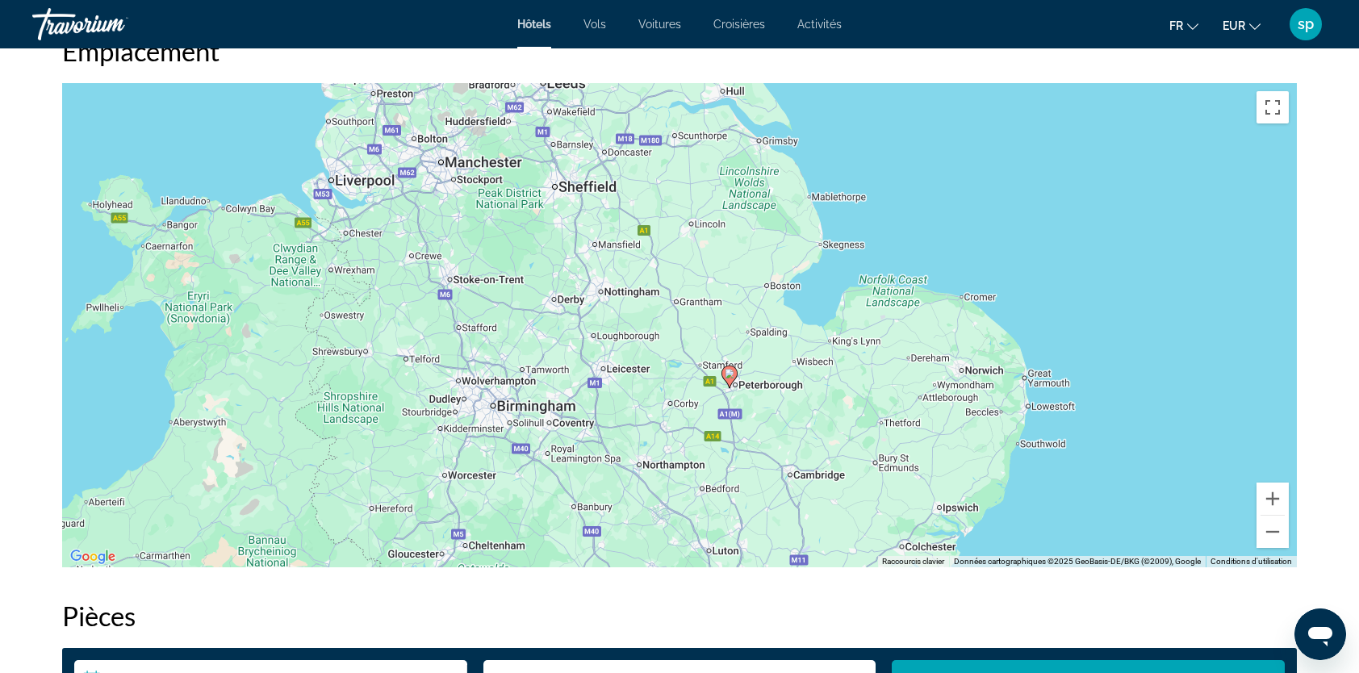
drag, startPoint x: 922, startPoint y: 313, endPoint x: 969, endPoint y: 371, distance: 74.6
click at [969, 371] on div "Pour activer le glissement avec le clavier, appuyez sur Alt+Entrée. Une fois ce…" at bounding box center [679, 325] width 1235 height 484
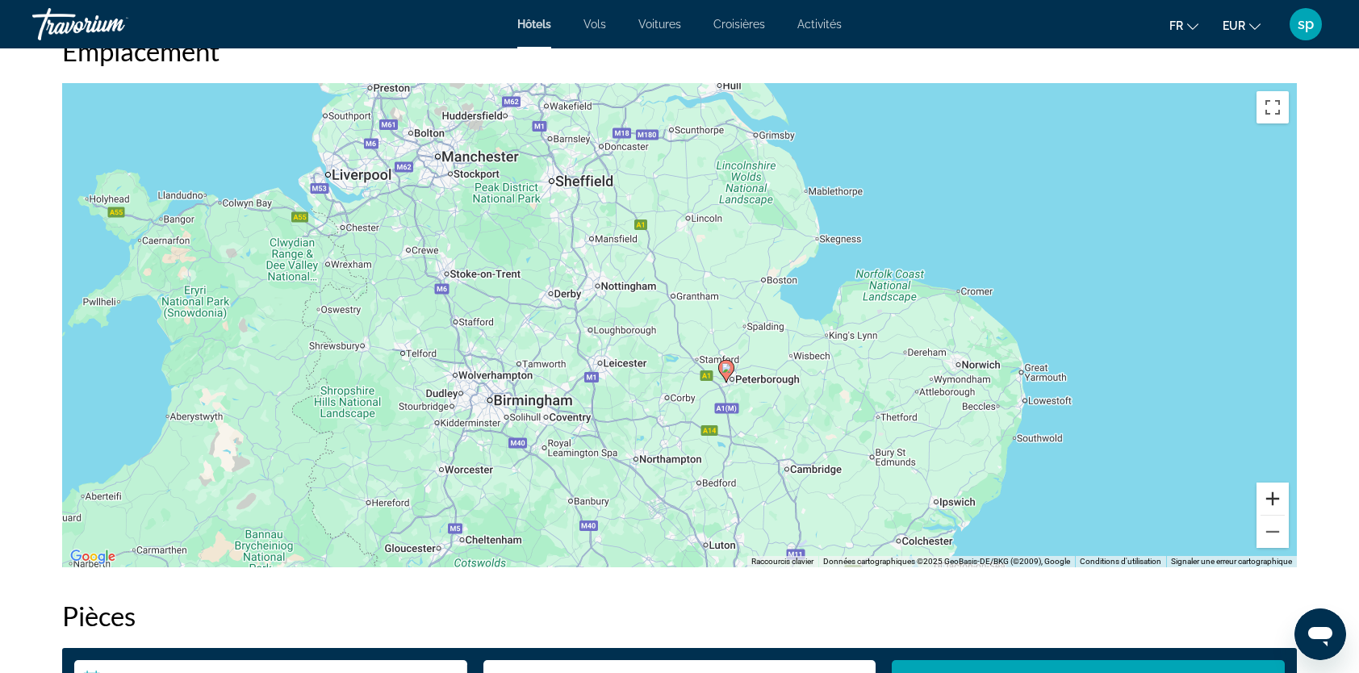
click at [1272, 495] on button "Zoom avant" at bounding box center [1273, 499] width 32 height 32
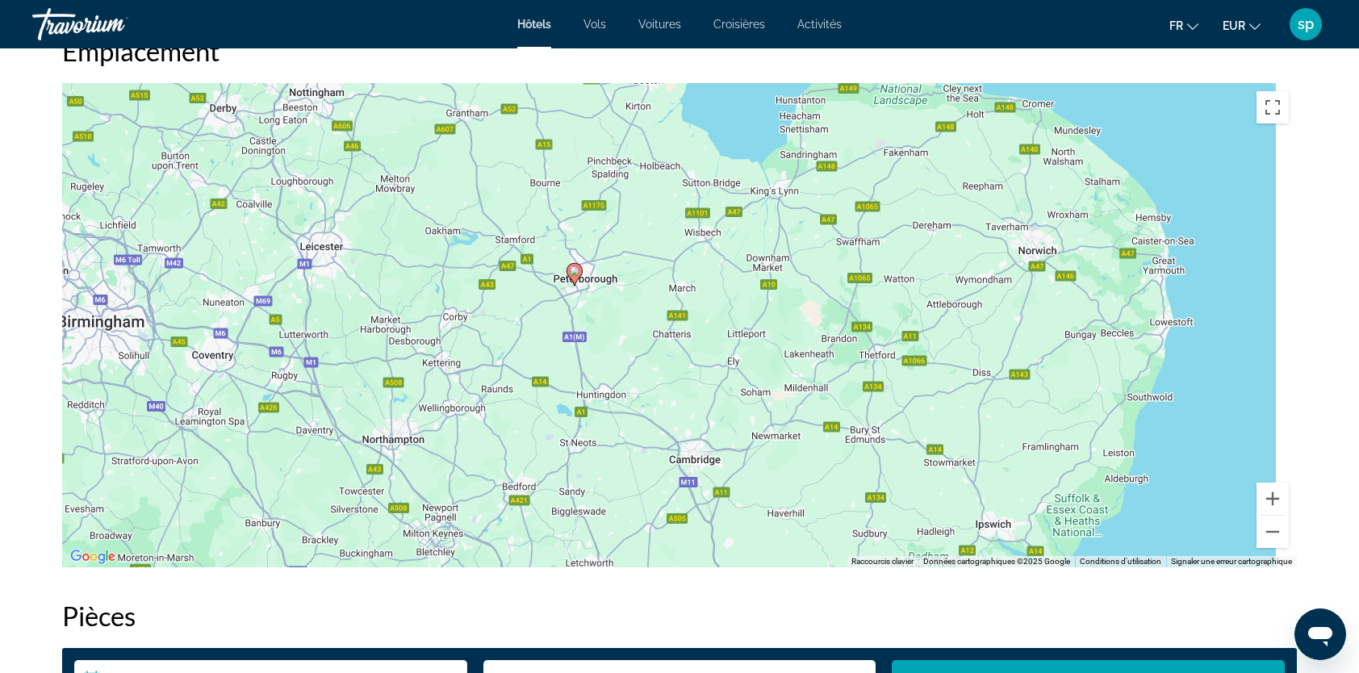
drag, startPoint x: 1096, startPoint y: 460, endPoint x: 885, endPoint y: 294, distance: 269.0
click at [885, 294] on div "Pour activer le glissement avec le clavier, appuyez sur Alt+Entrée. Une fois ce…" at bounding box center [679, 325] width 1235 height 484
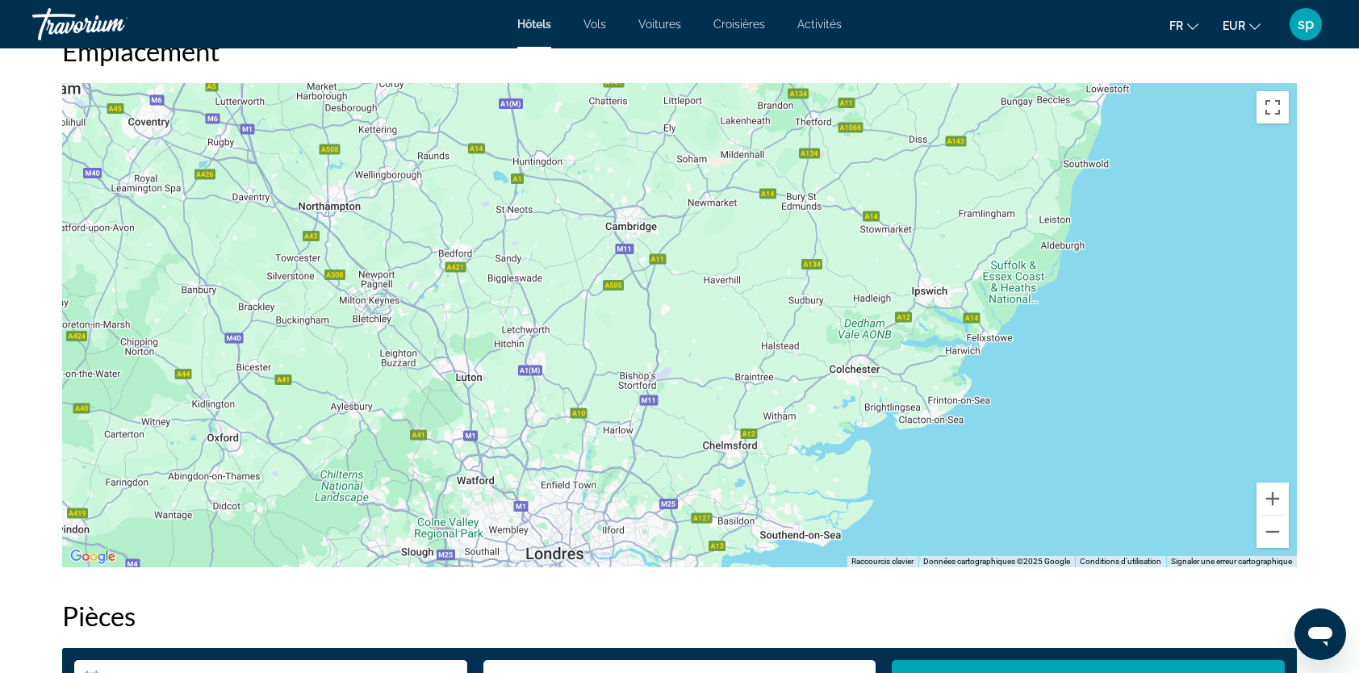
drag, startPoint x: 922, startPoint y: 270, endPoint x: 910, endPoint y: 139, distance: 131.2
click at [907, 143] on div "Pour activer le glissement avec le clavier, appuyez sur Alt+Entrée. Une fois ce…" at bounding box center [679, 325] width 1235 height 484
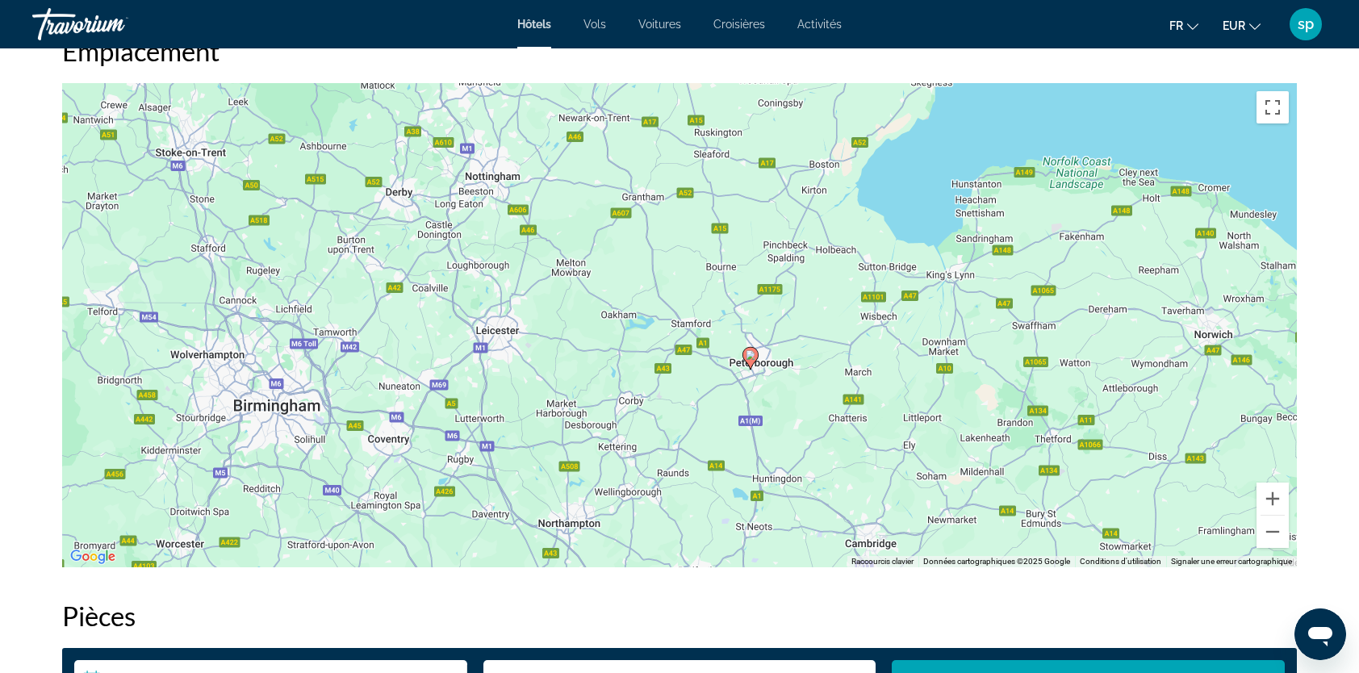
drag, startPoint x: 786, startPoint y: 370, endPoint x: 1012, endPoint y: 714, distance: 411.4
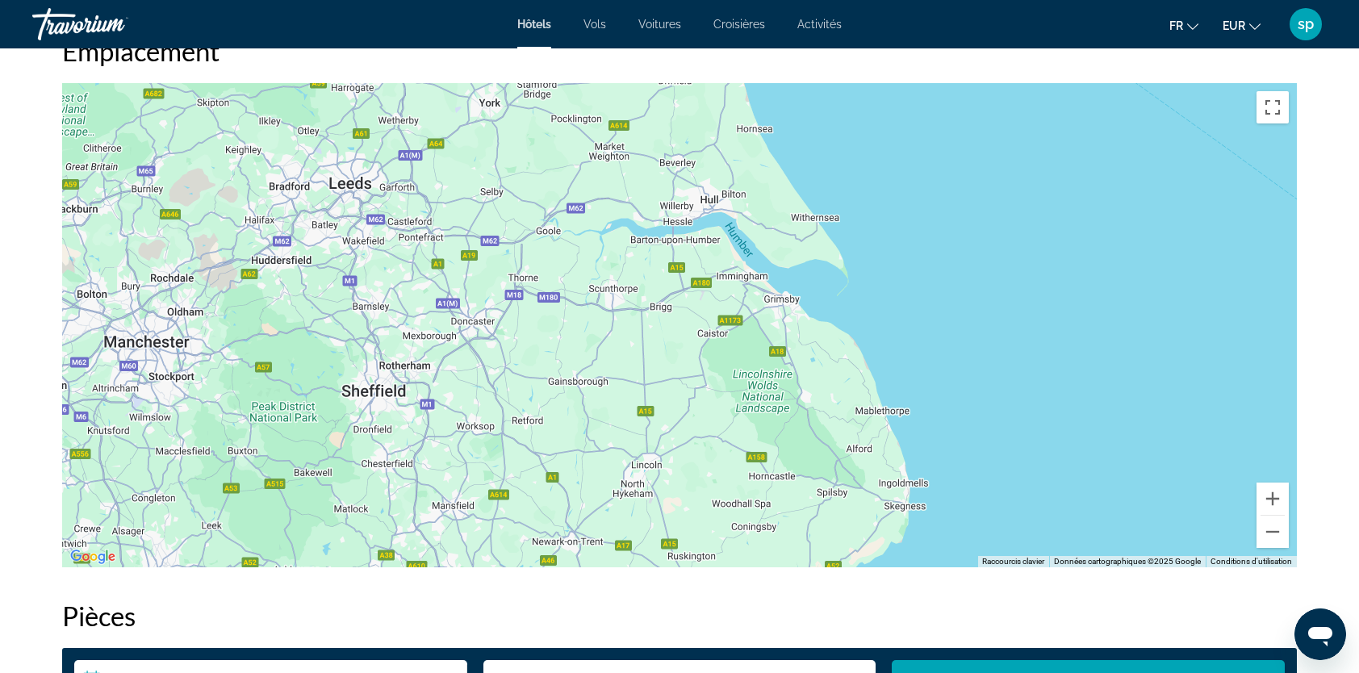
drag, startPoint x: 852, startPoint y: 291, endPoint x: 833, endPoint y: 714, distance: 424.2
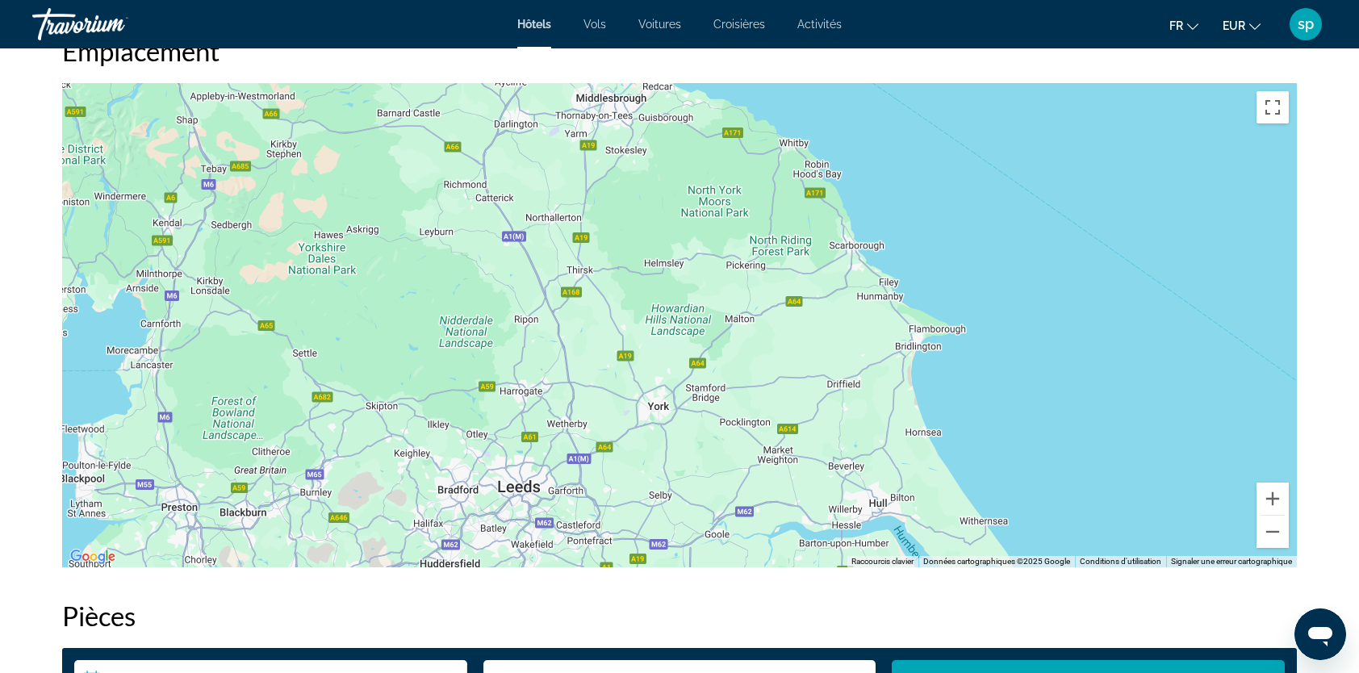
drag, startPoint x: 622, startPoint y: 347, endPoint x: 675, endPoint y: 498, distance: 159.8
click at [792, 652] on div "Sommaire Catégorie Hotel Adresse The Village Orton Longueville, Peterborough PE…" at bounding box center [679, 622] width 1251 height 2923
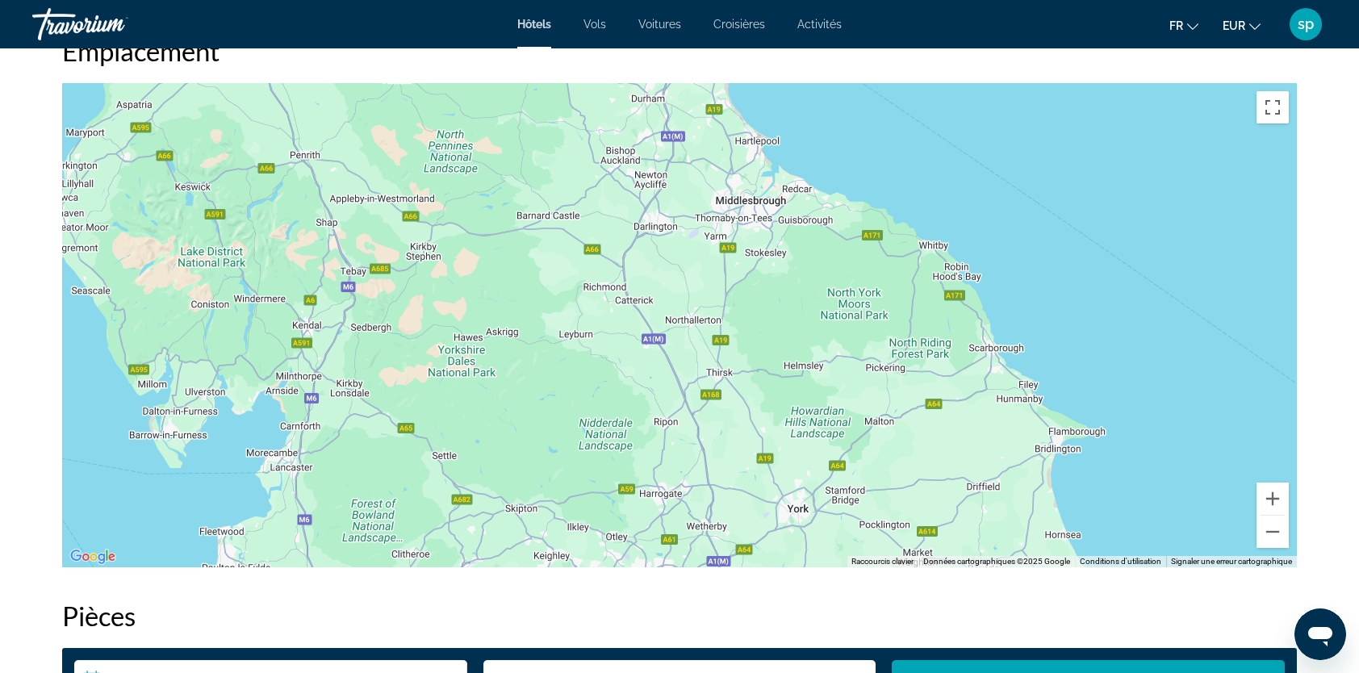
drag, startPoint x: 676, startPoint y: 349, endPoint x: 699, endPoint y: 318, distance: 38.6
click at [699, 318] on div "Main content" at bounding box center [679, 325] width 1235 height 484
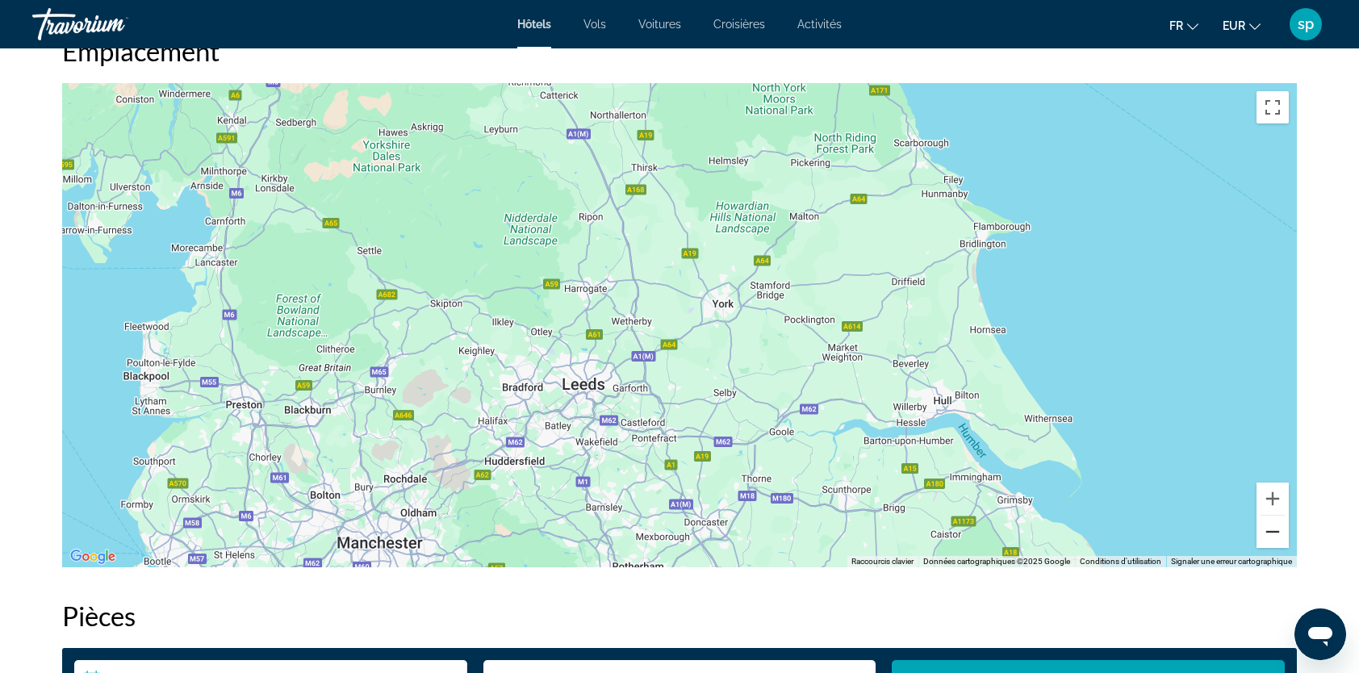
click at [1275, 533] on button "Zoom arrière" at bounding box center [1273, 532] width 32 height 32
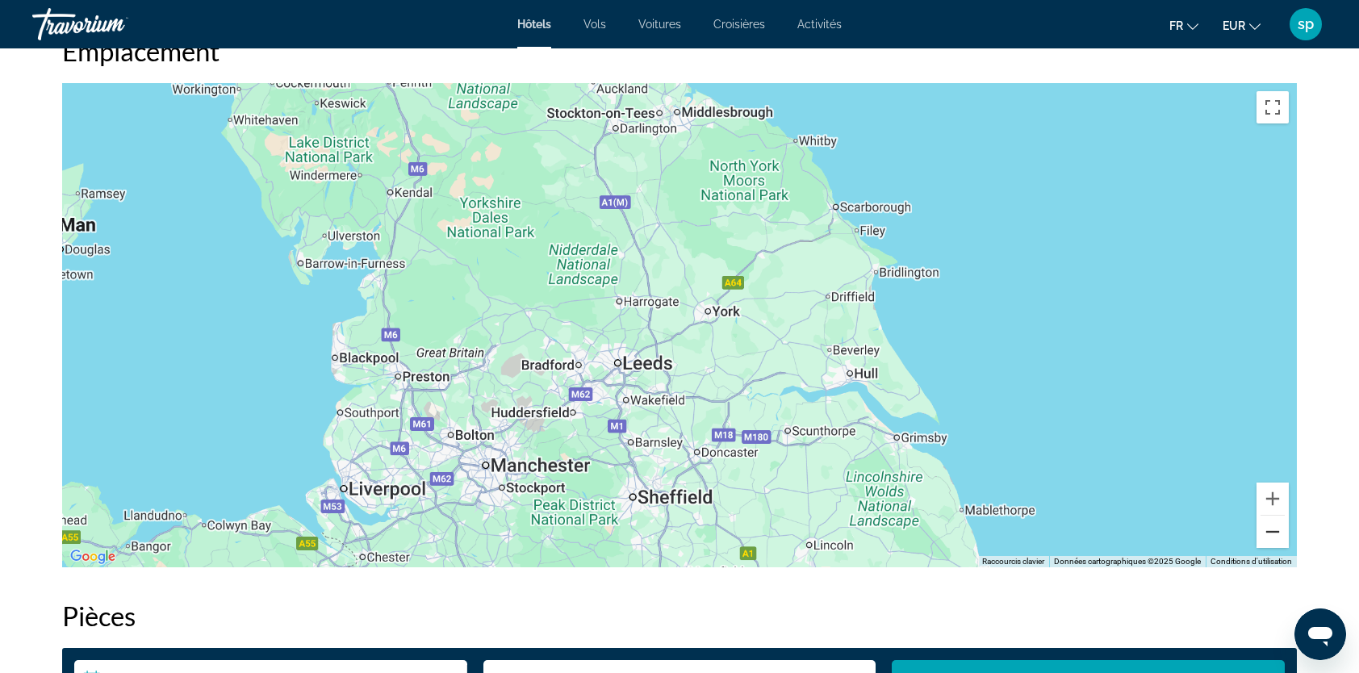
click at [1275, 533] on button "Zoom arrière" at bounding box center [1273, 532] width 32 height 32
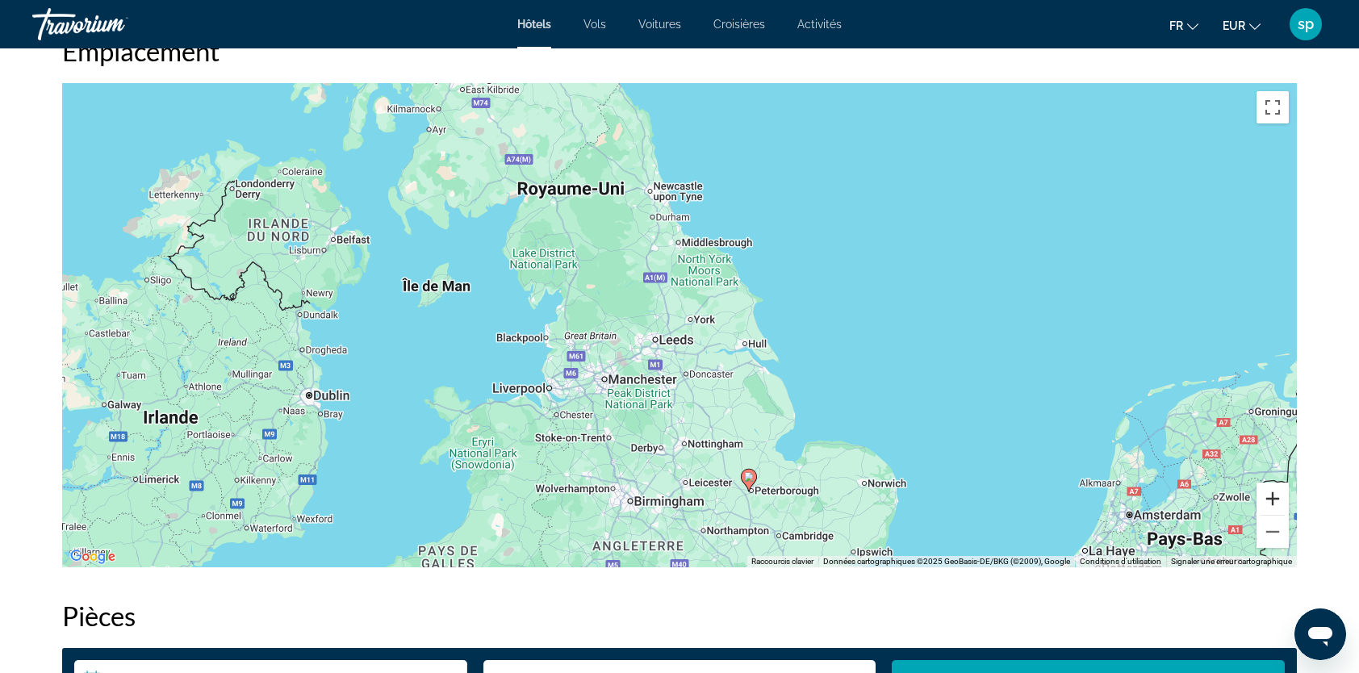
click at [1277, 497] on button "Zoom avant" at bounding box center [1273, 499] width 32 height 32
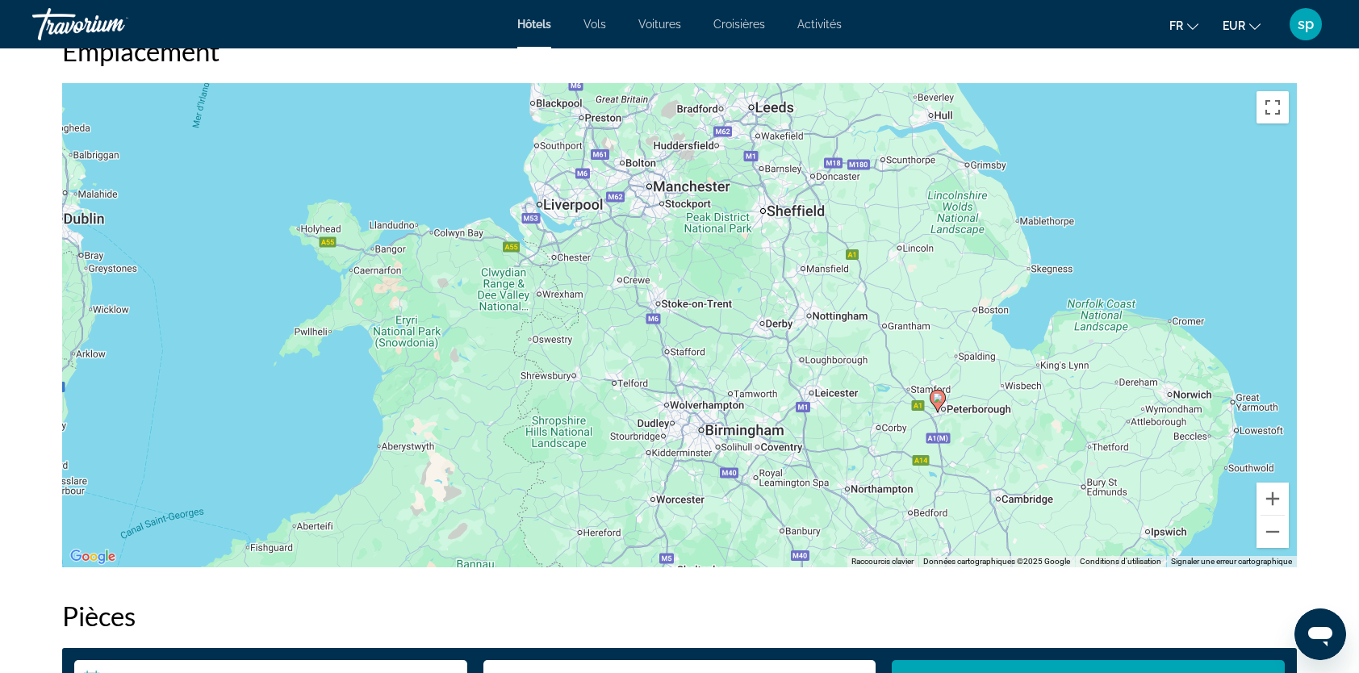
drag, startPoint x: 684, startPoint y: 482, endPoint x: 804, endPoint y: 232, distance: 277.6
click at [804, 232] on div "Pour activer le glissement avec le clavier, appuyez sur Alt+Entrée. Une fois ce…" at bounding box center [679, 325] width 1235 height 484
click at [1280, 498] on button "Zoom avant" at bounding box center [1273, 499] width 32 height 32
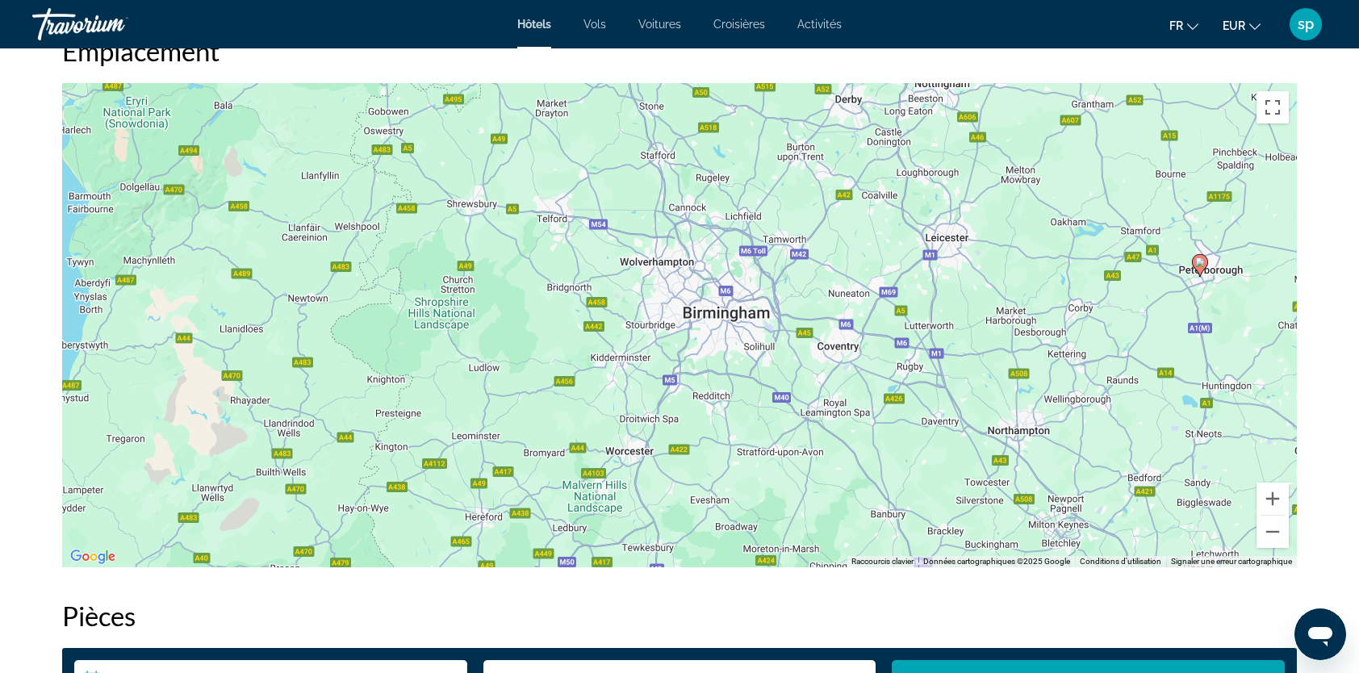
drag, startPoint x: 960, startPoint y: 343, endPoint x: 963, endPoint y: 260, distance: 83.2
click at [963, 260] on div "Pour activer le glissement avec le clavier, appuyez sur Alt+Entrée. Une fois ce…" at bounding box center [679, 325] width 1235 height 484
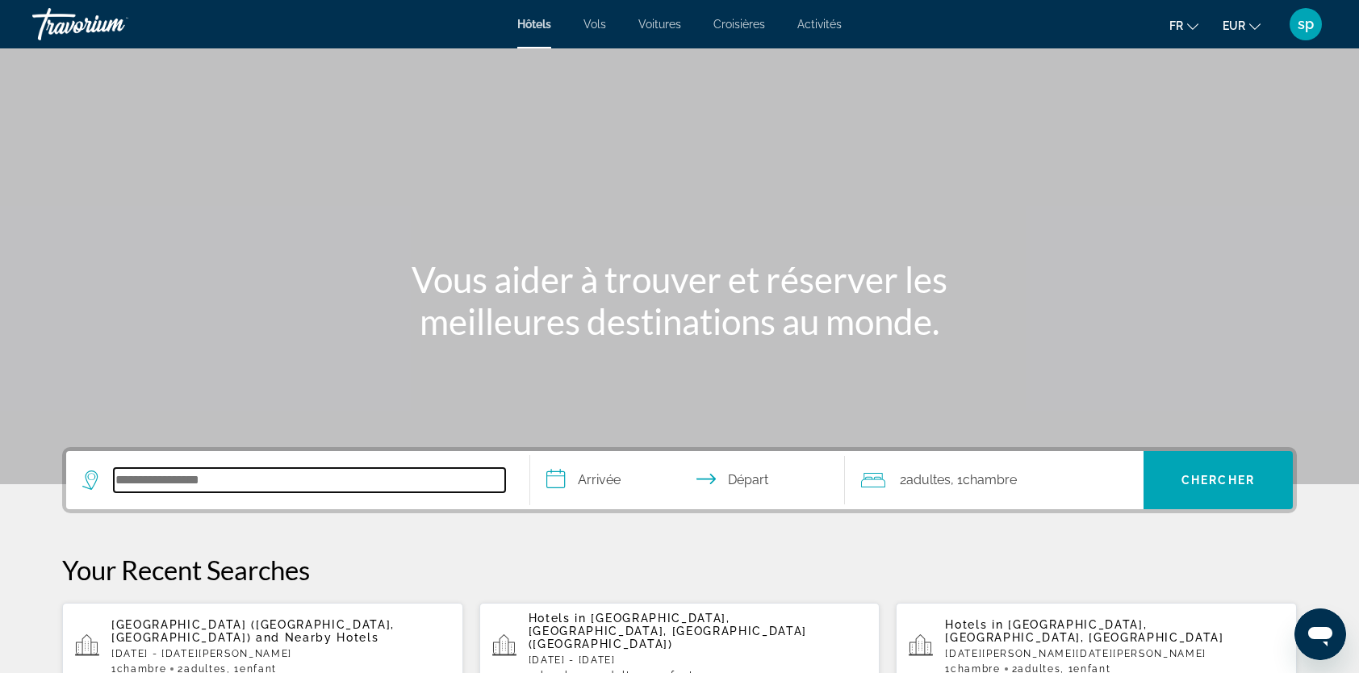
click at [157, 474] on input "Search hotel destination" at bounding box center [309, 480] width 391 height 24
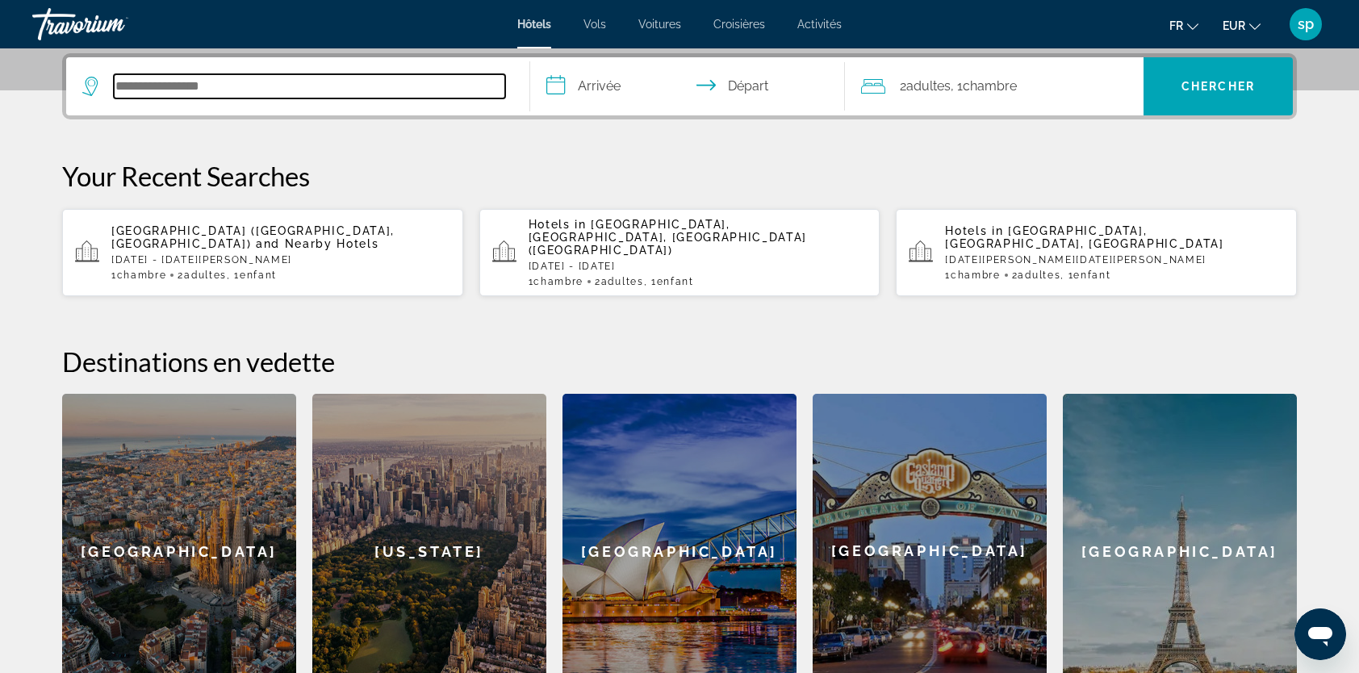
scroll to position [394, 0]
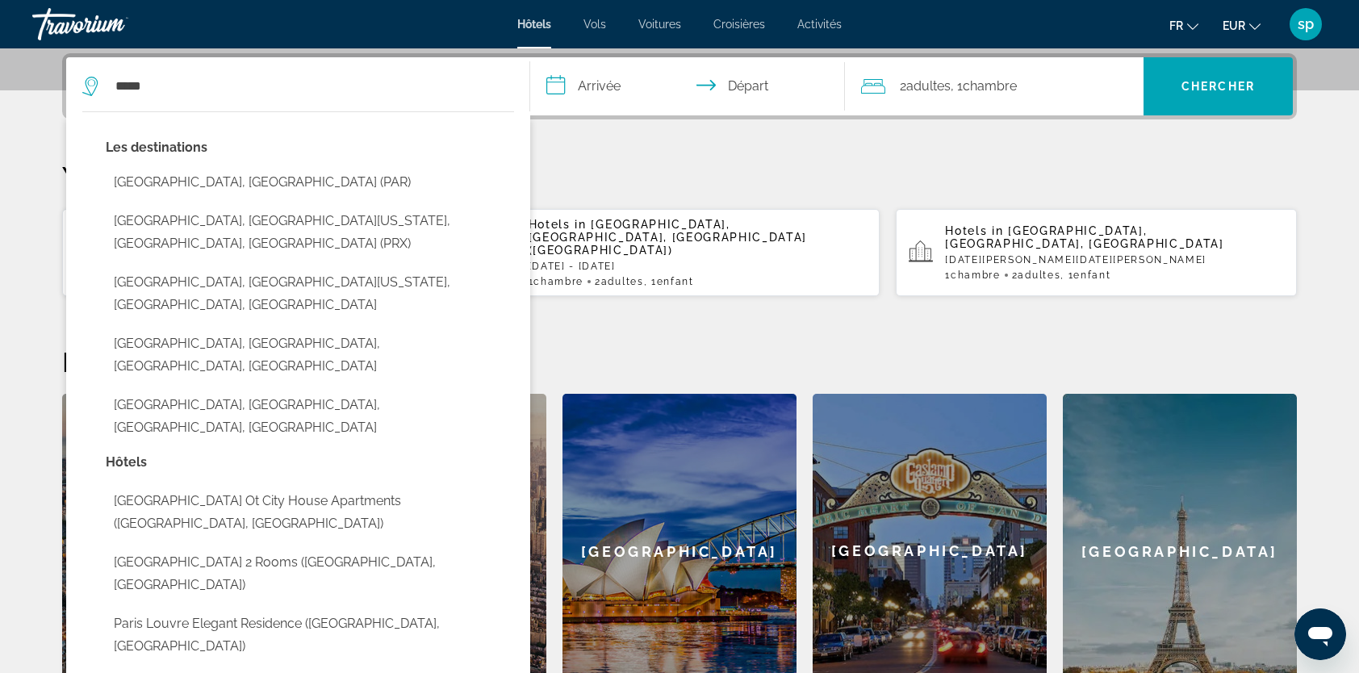
click at [310, 183] on button "Paris, France (PAR)" at bounding box center [310, 182] width 408 height 31
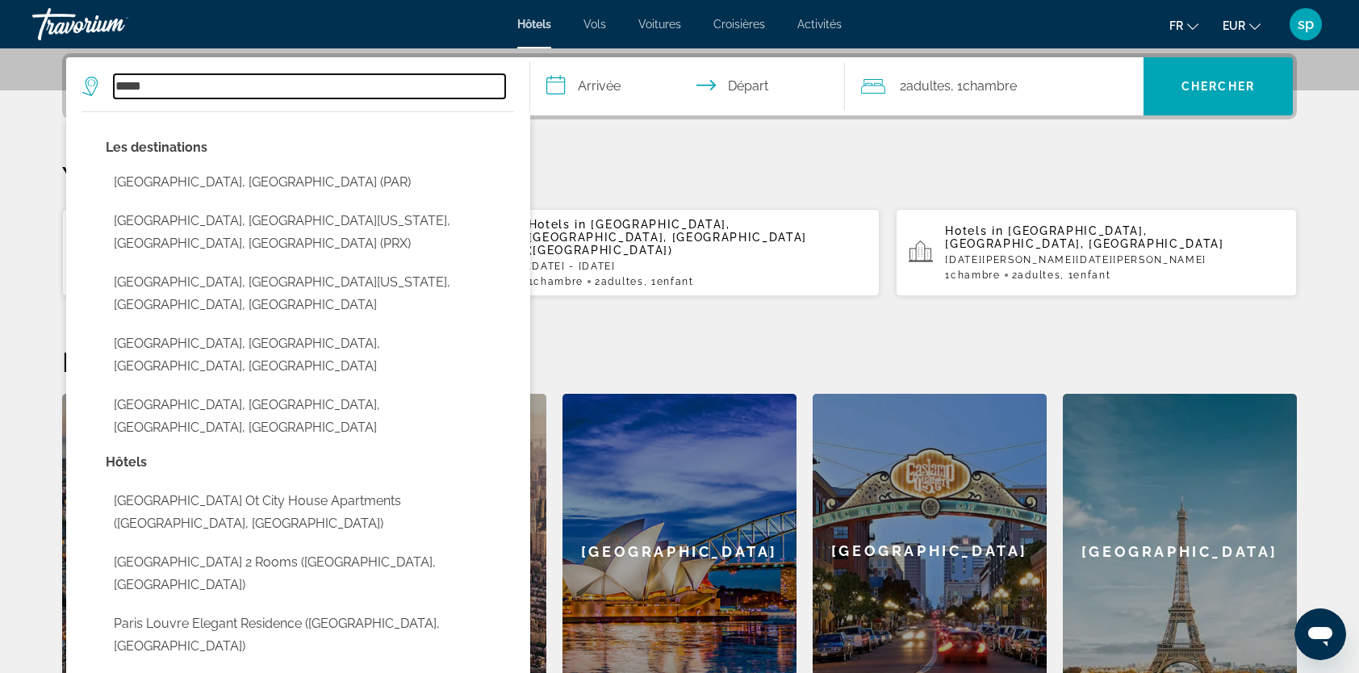
type input "**********"
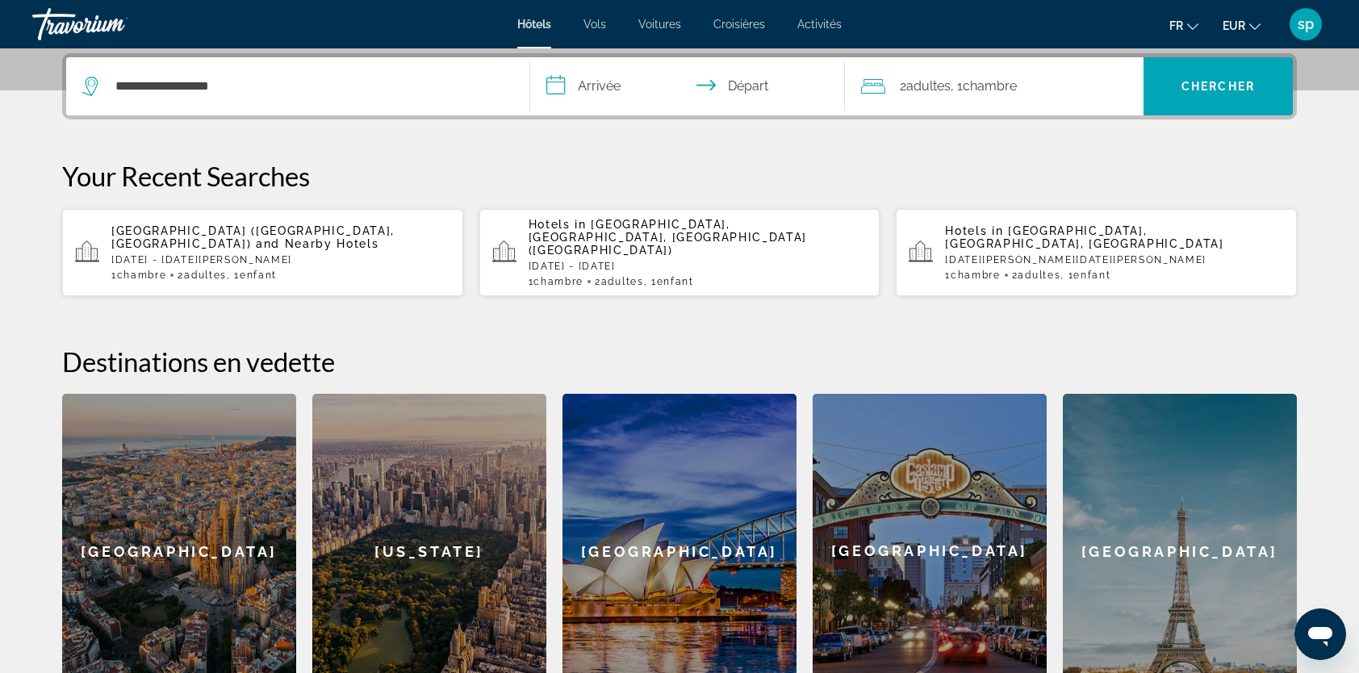
click at [570, 95] on input "**********" at bounding box center [690, 88] width 321 height 63
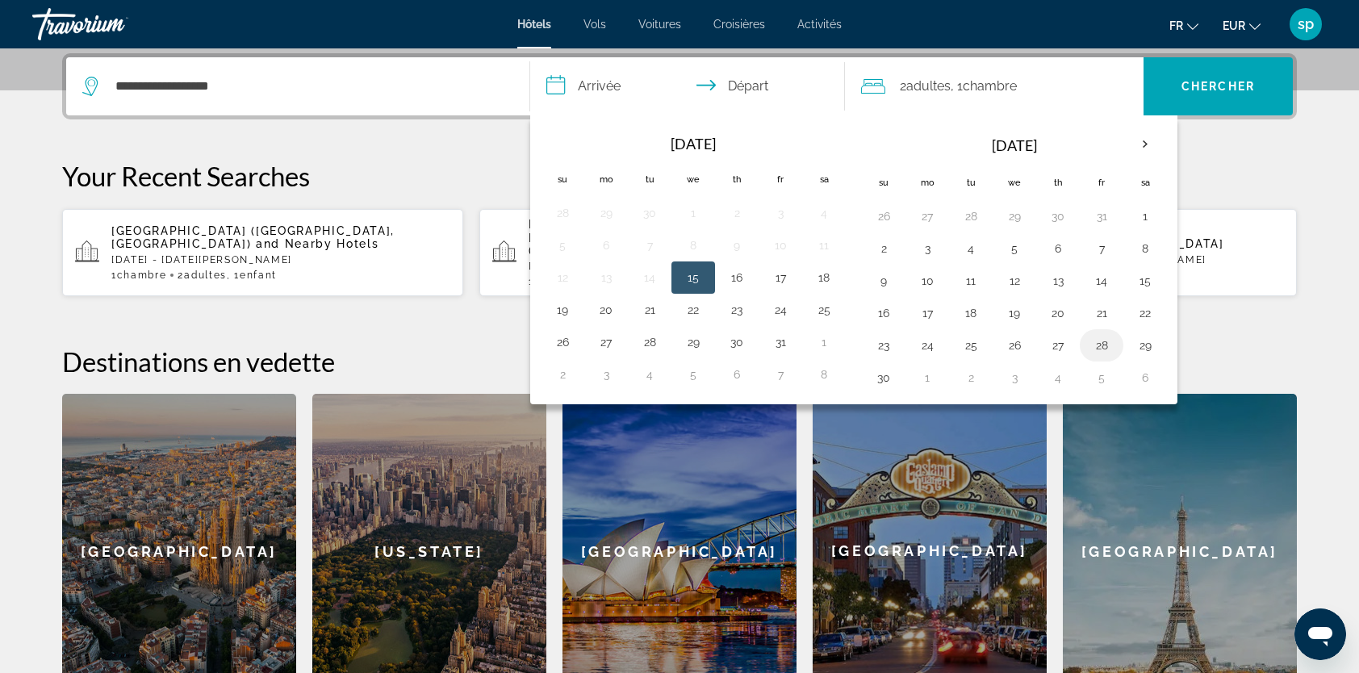
click at [1094, 341] on button "28" at bounding box center [1102, 345] width 26 height 23
click at [887, 376] on button "30" at bounding box center [884, 377] width 26 height 23
type input "**********"
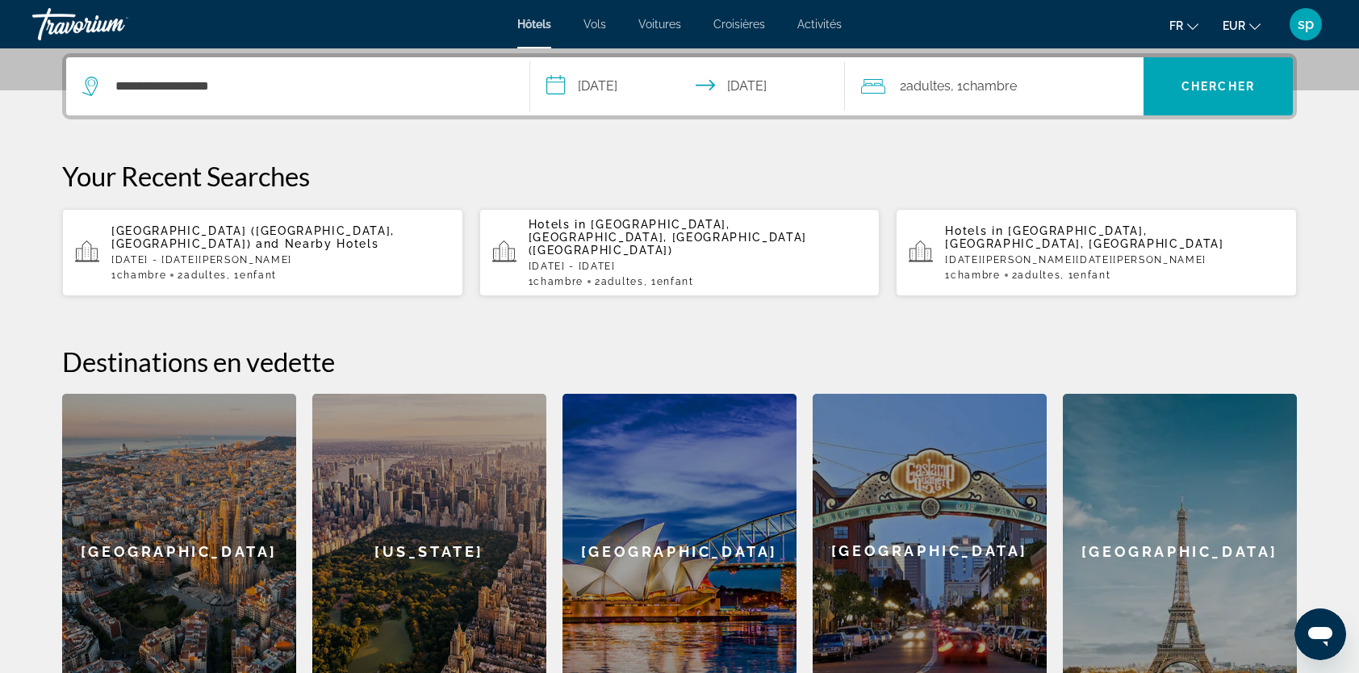
click at [1043, 85] on div "2 Adulte Adultes , 1 Chambre pièces" at bounding box center [1002, 86] width 282 height 23
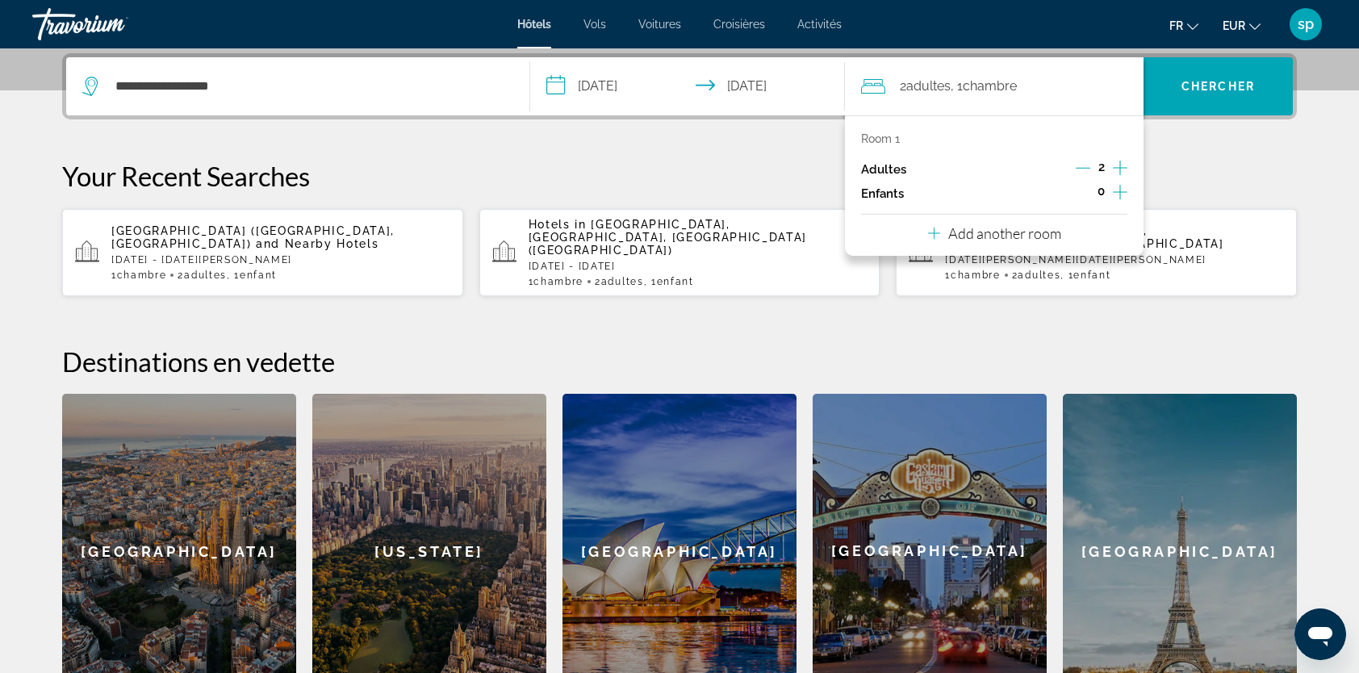
click at [1120, 190] on icon "Increment children" at bounding box center [1120, 192] width 15 height 15
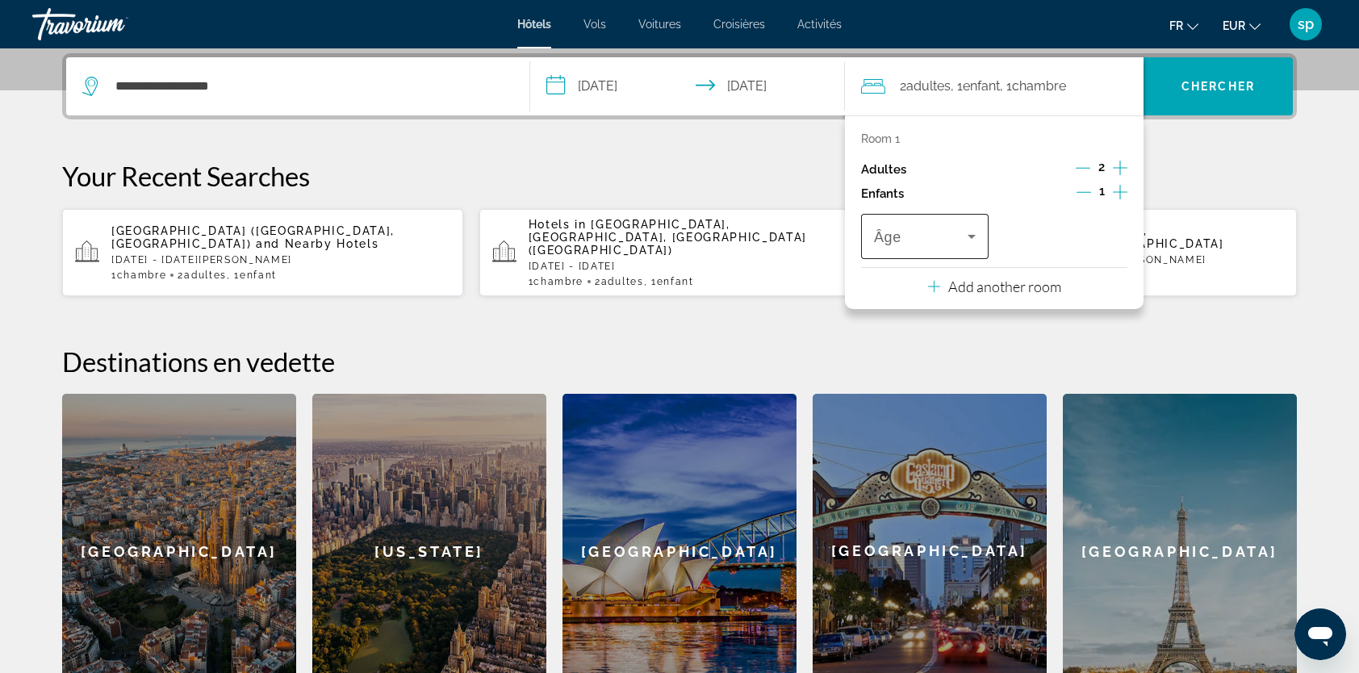
click at [901, 231] on span "Travelers: 2 adults, 1 child" at bounding box center [921, 236] width 94 height 19
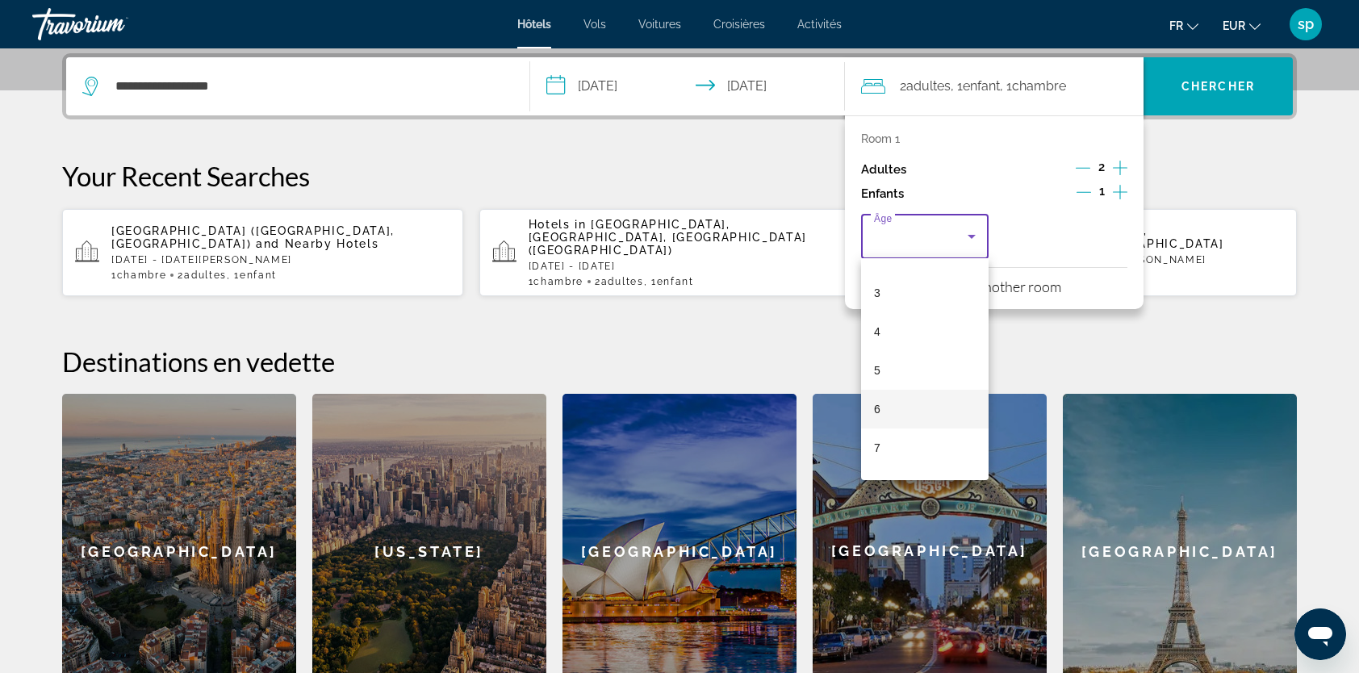
scroll to position [161, 0]
drag, startPoint x: 896, startPoint y: 430, endPoint x: 911, endPoint y: 390, distance: 43.2
click at [896, 431] on mat-option "8" at bounding box center [925, 432] width 128 height 39
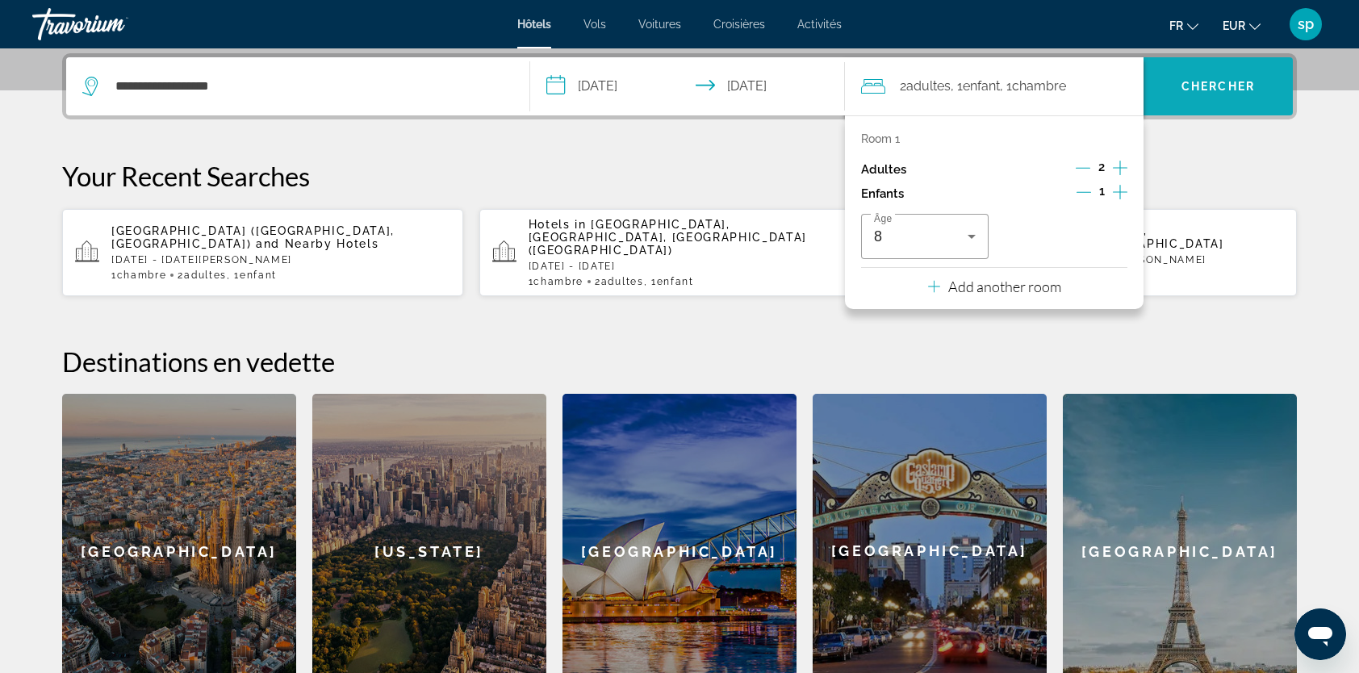
click at [1203, 92] on span "Search" at bounding box center [1218, 86] width 149 height 39
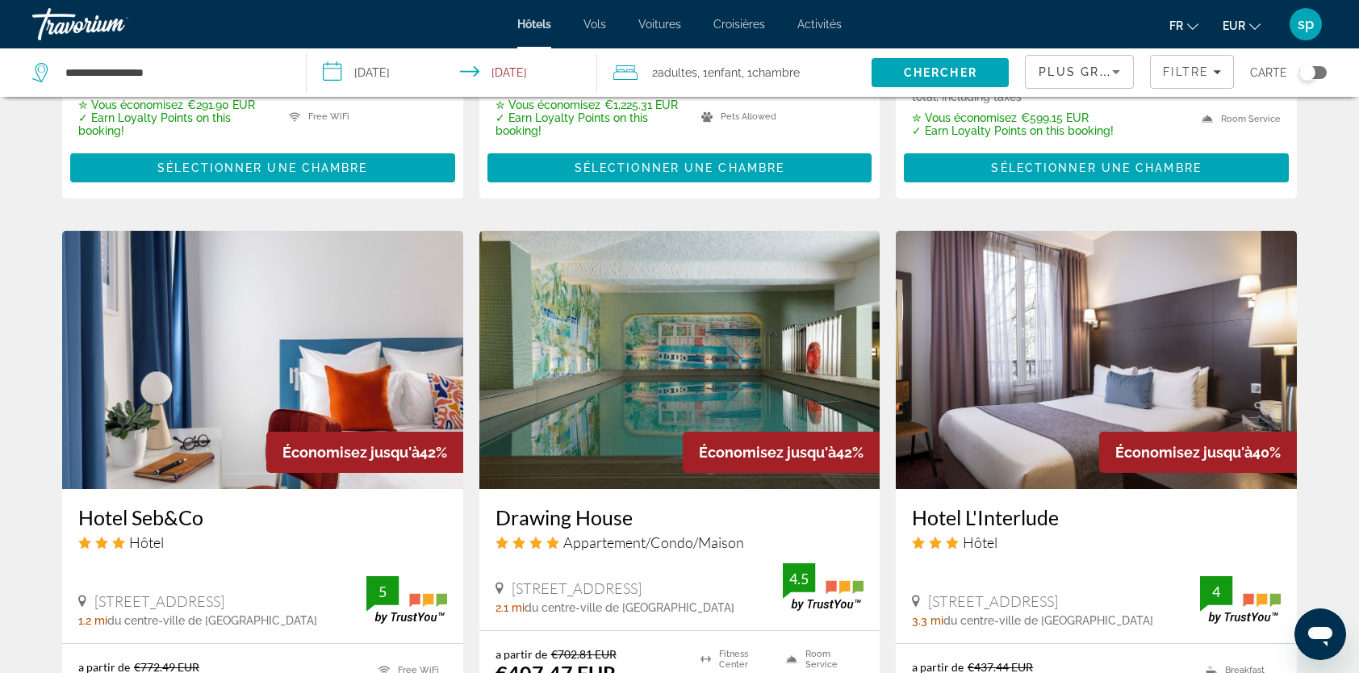
scroll to position [1856, 0]
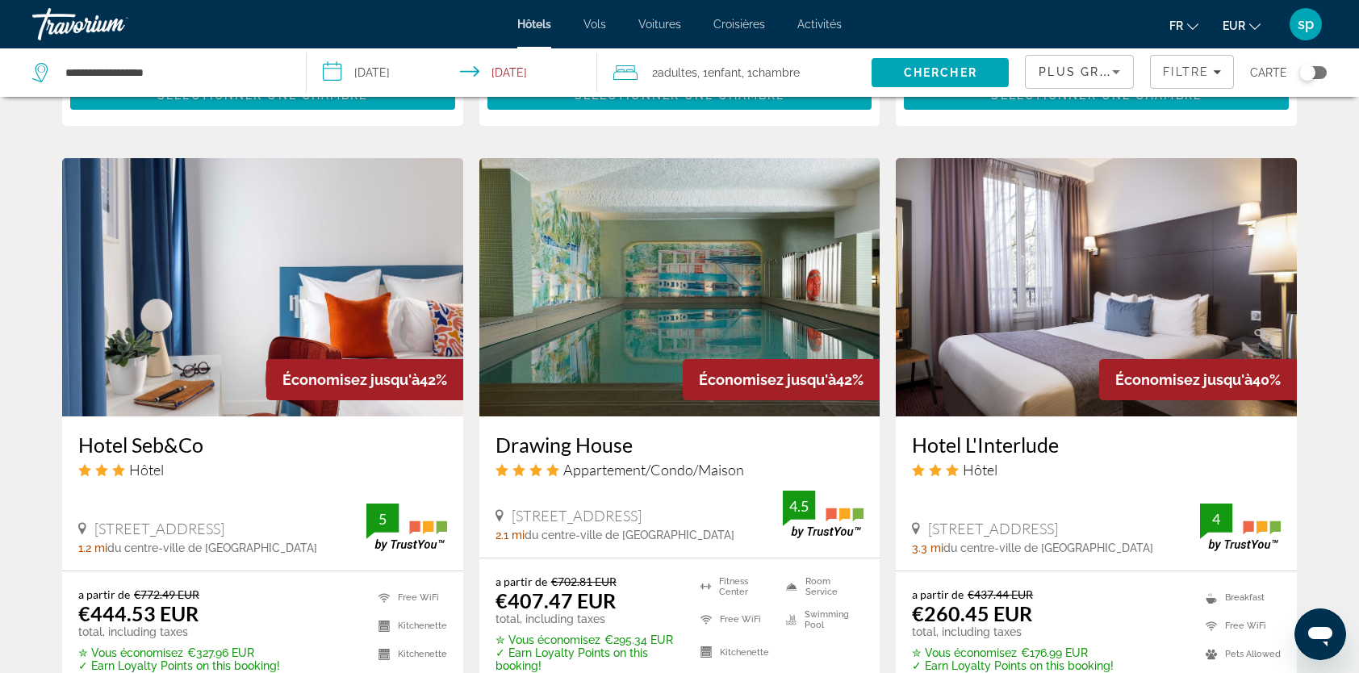
click at [1330, 53] on app-hotels-search-filters "Plus grandes économies Filtre Carte" at bounding box center [1192, 72] width 334 height 48
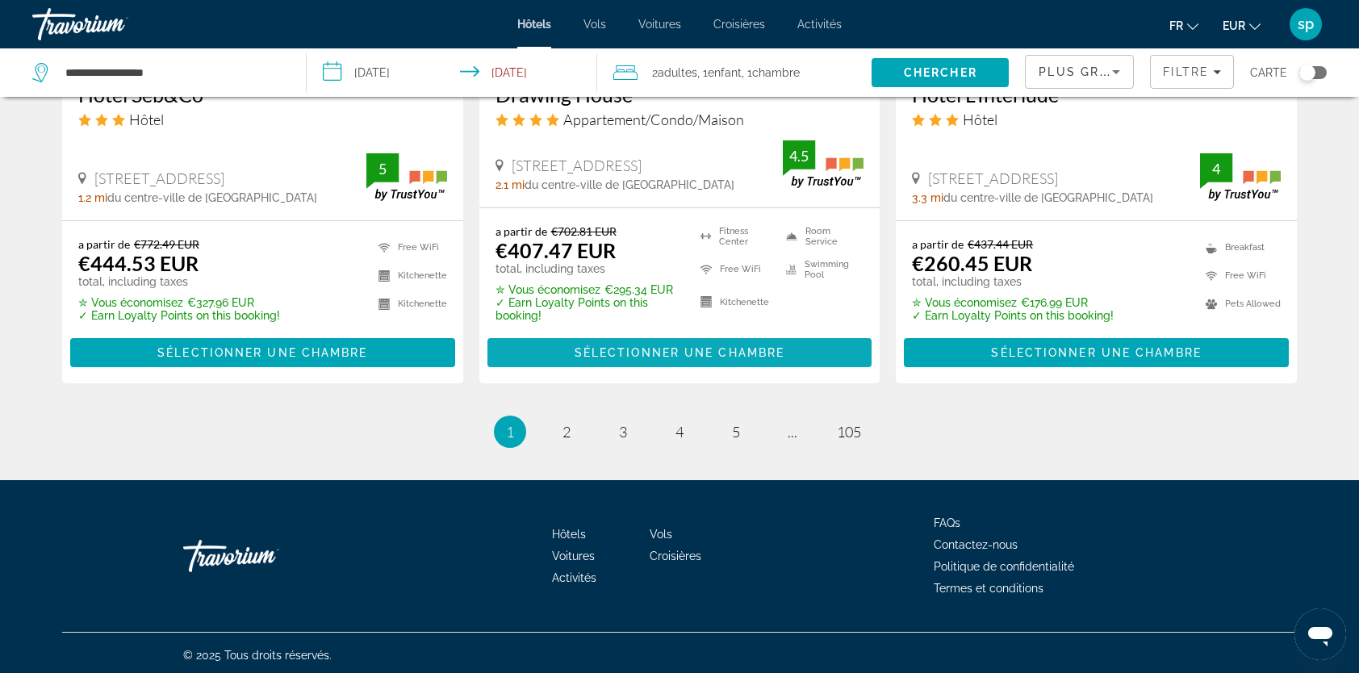
scroll to position [2210, 0]
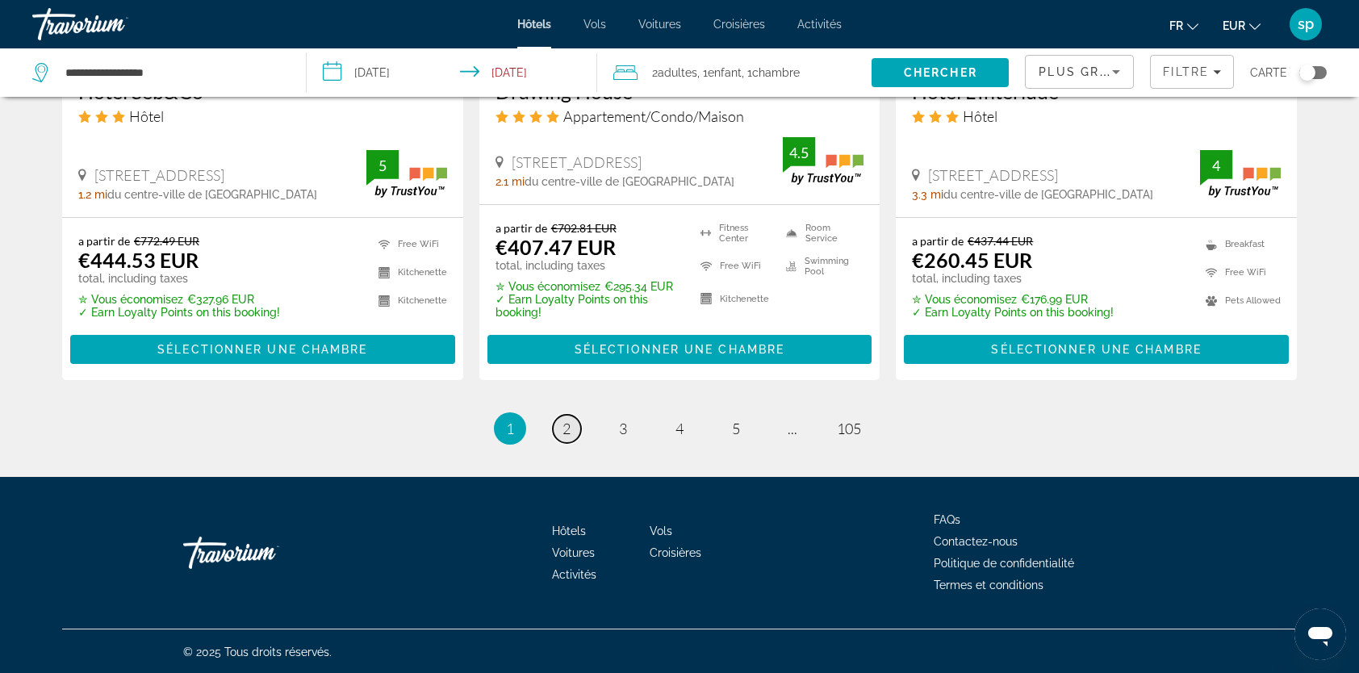
click at [560, 429] on link "page 2" at bounding box center [567, 429] width 28 height 28
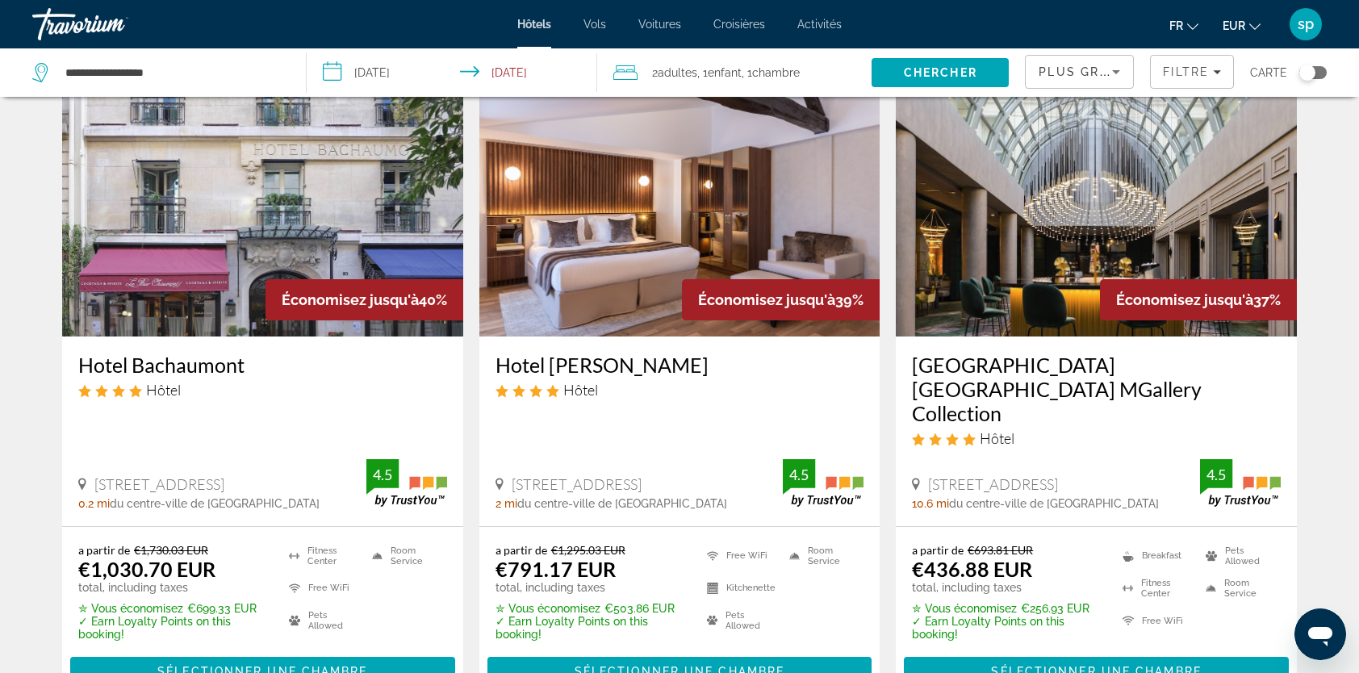
scroll to position [81, 0]
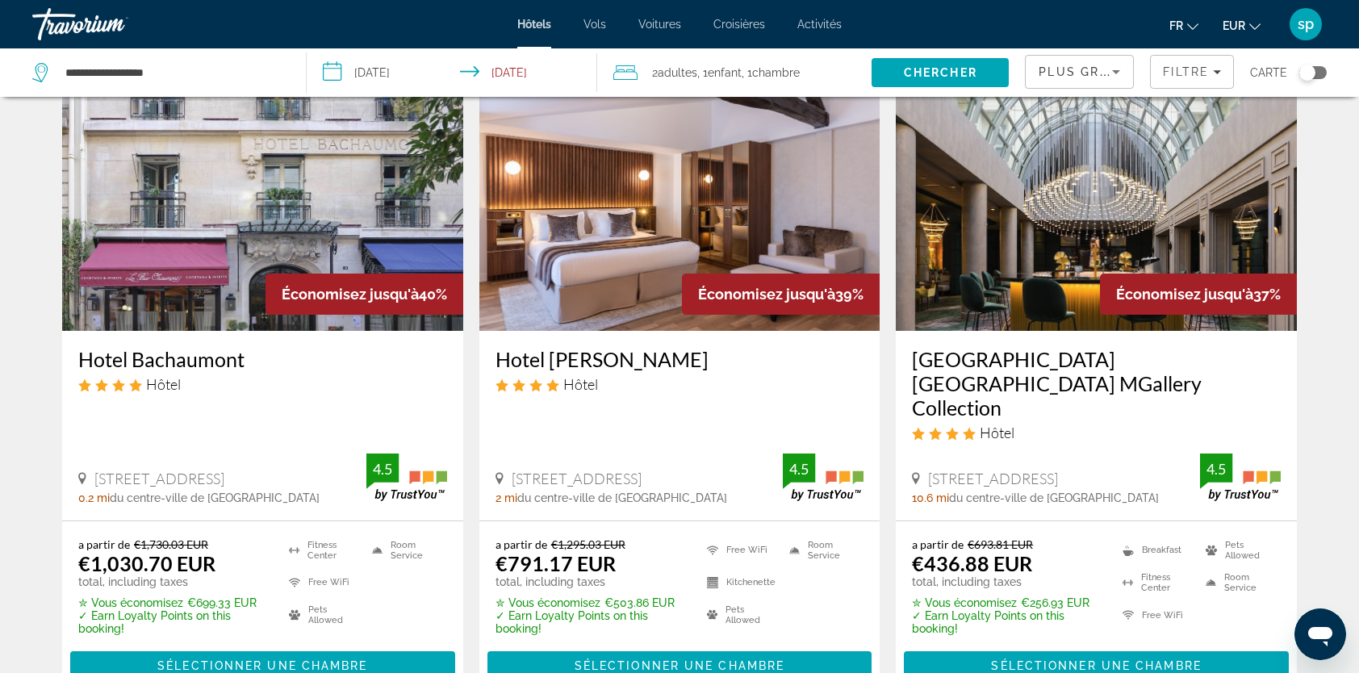
click at [1064, 195] on img "Main content" at bounding box center [1096, 202] width 401 height 258
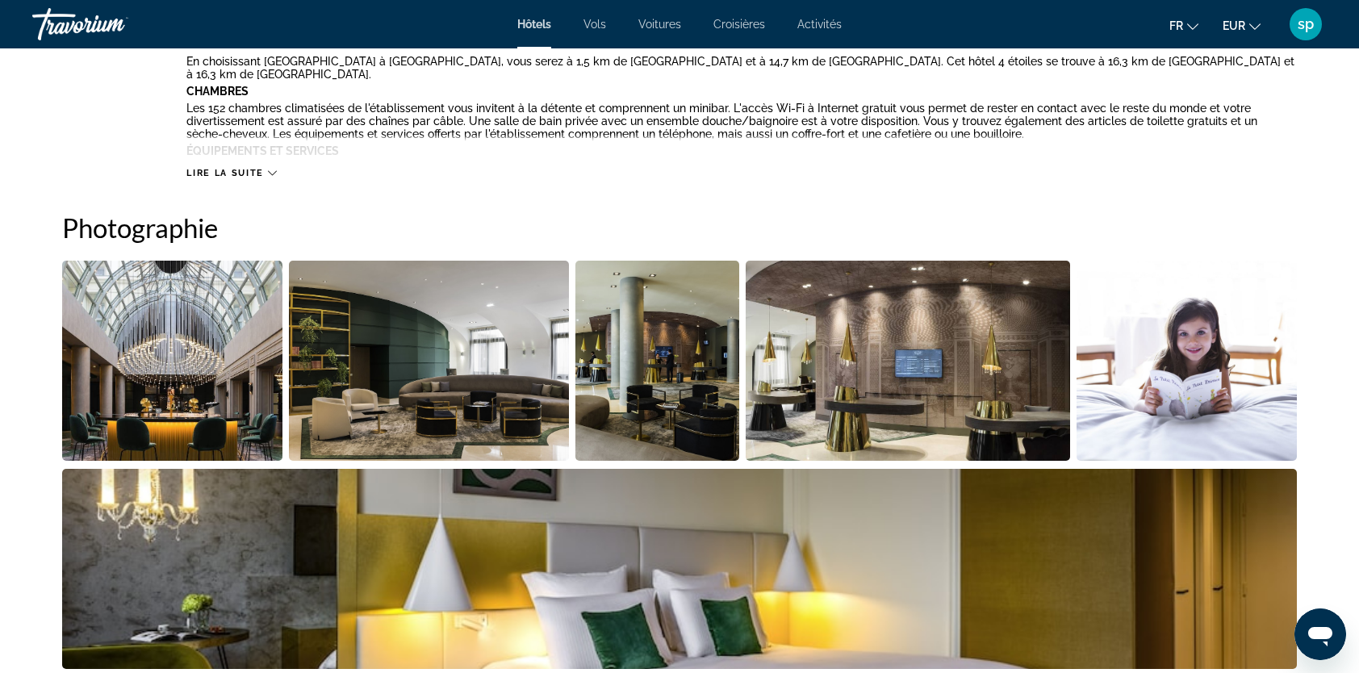
scroll to position [726, 0]
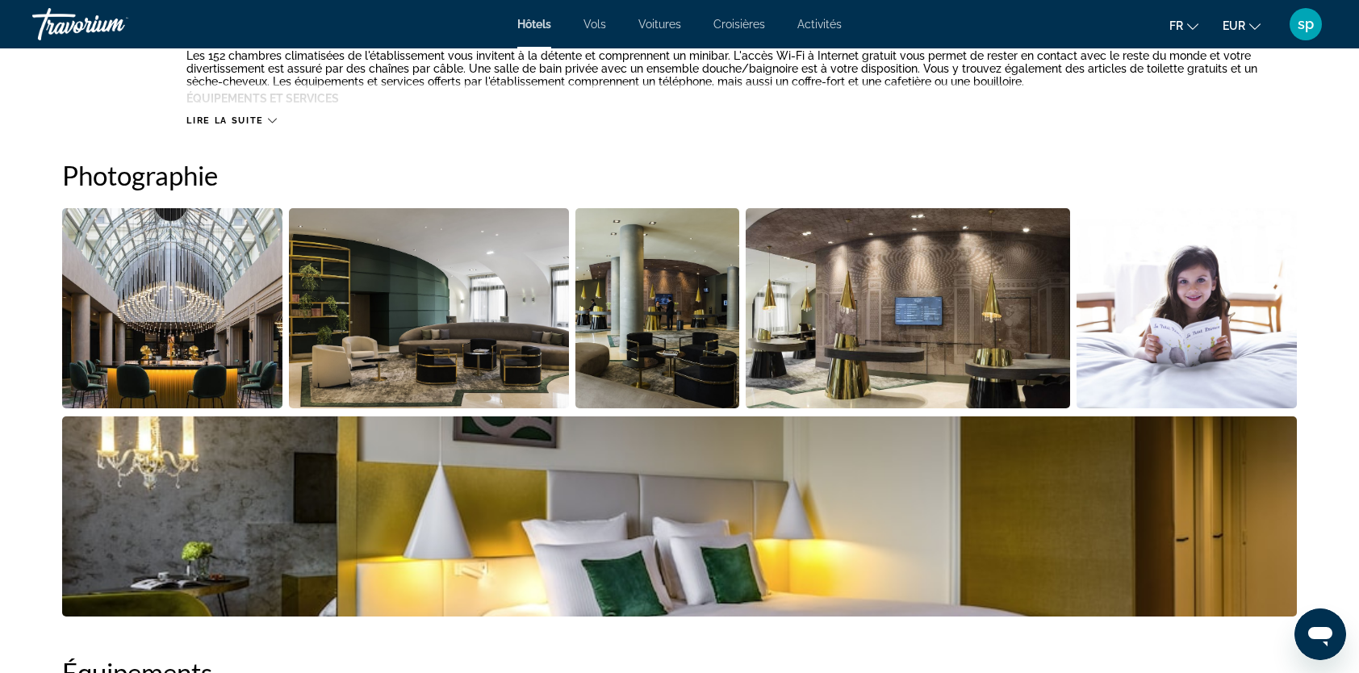
click at [215, 324] on img "Open full-screen image slider" at bounding box center [172, 308] width 220 height 200
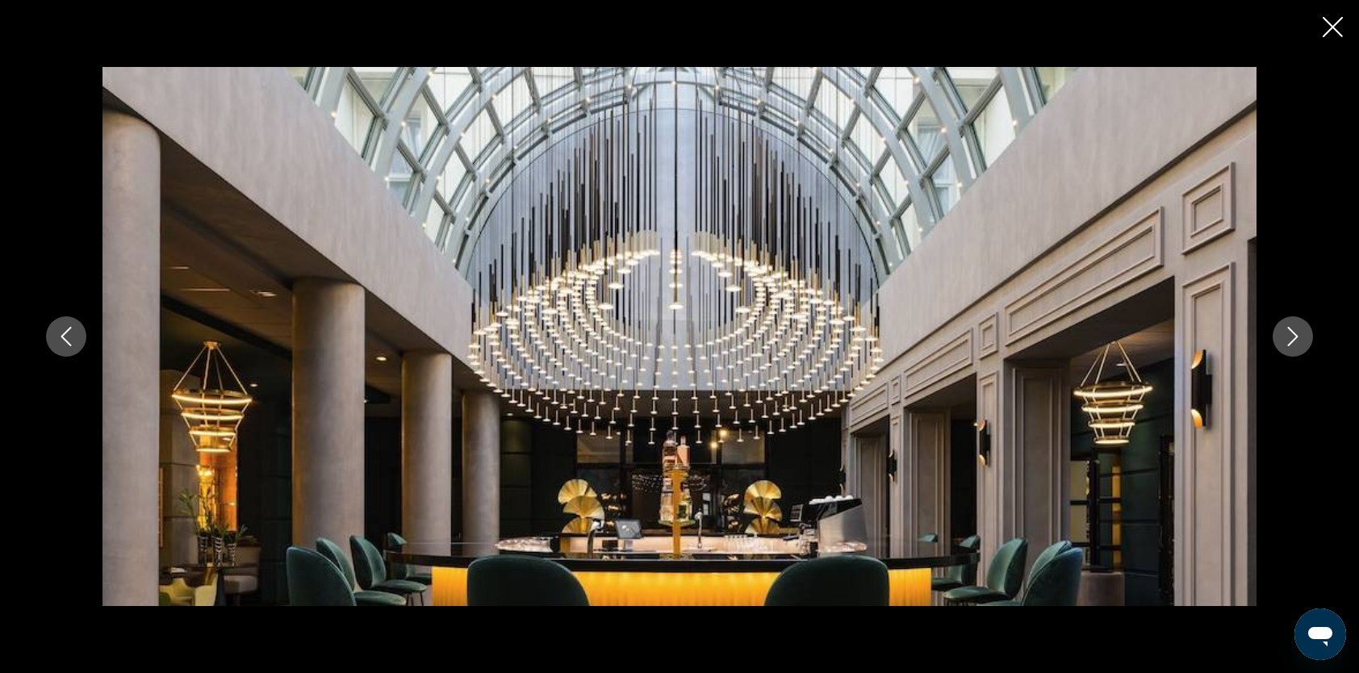
click at [1299, 337] on icon "Next image" at bounding box center [1292, 336] width 19 height 19
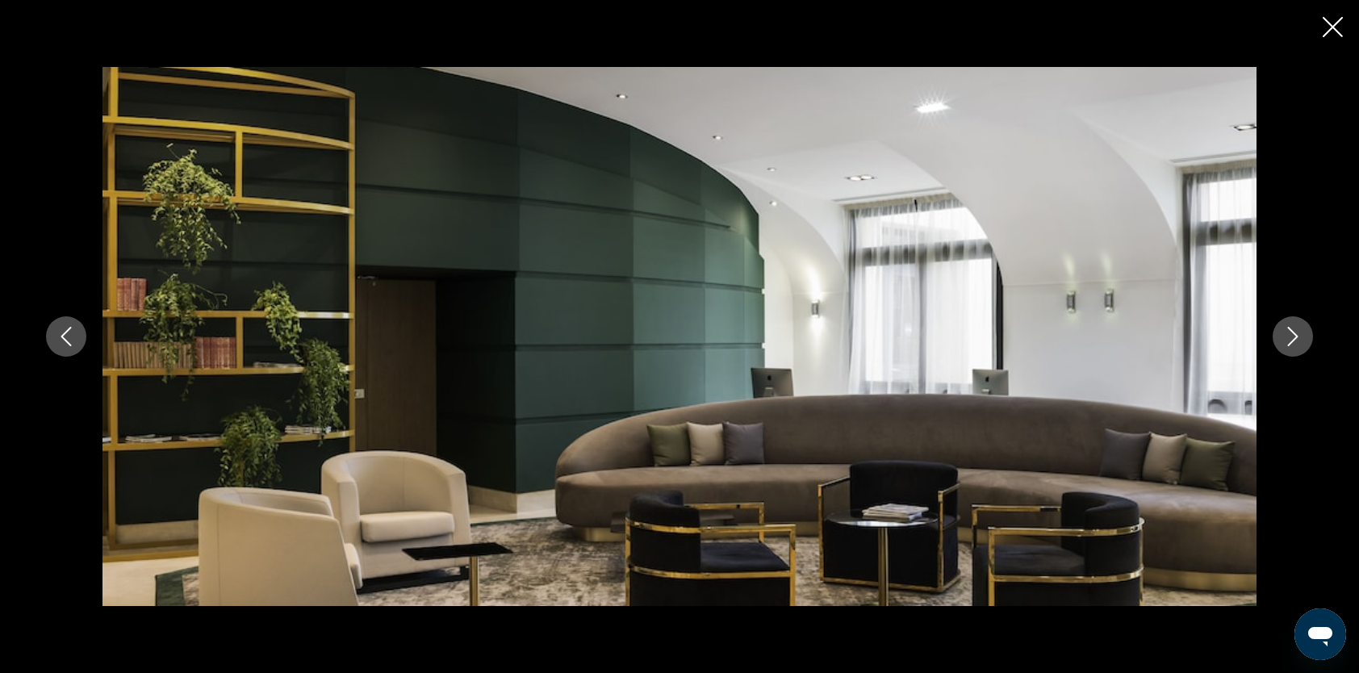
click at [1296, 337] on icon "Next image" at bounding box center [1293, 336] width 10 height 19
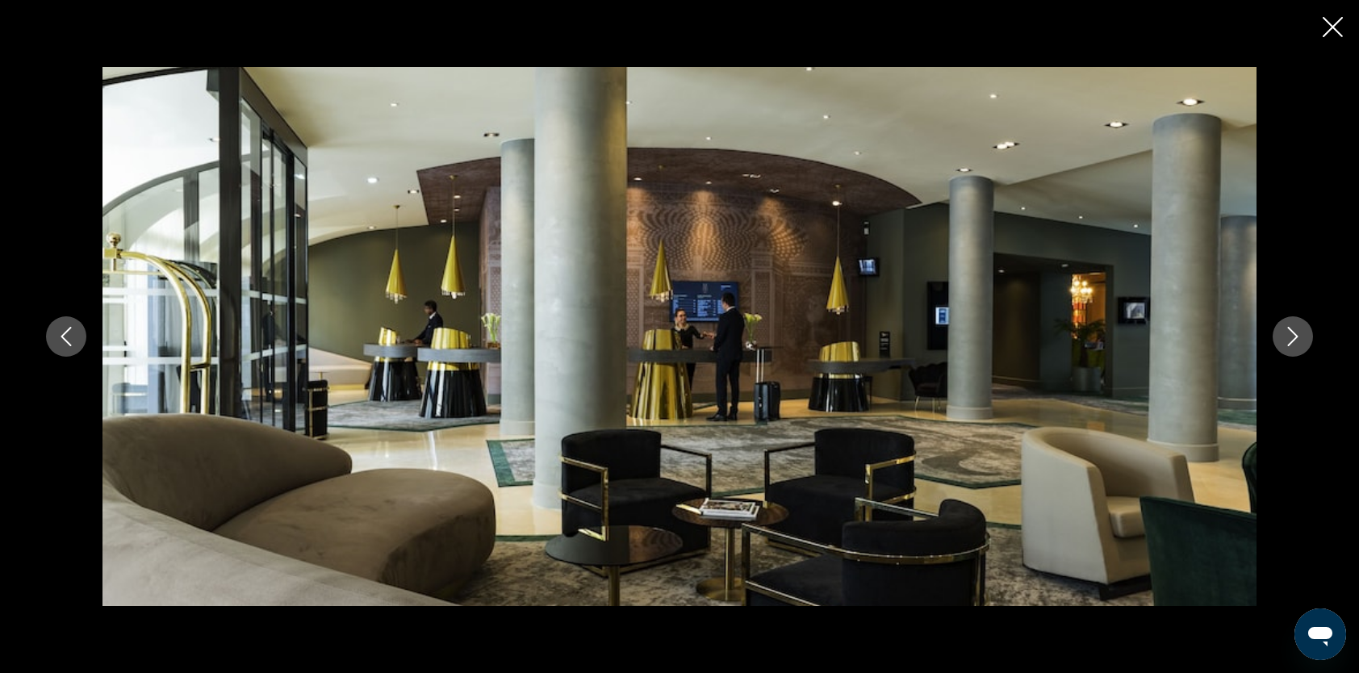
click at [1296, 337] on icon "Next image" at bounding box center [1293, 336] width 10 height 19
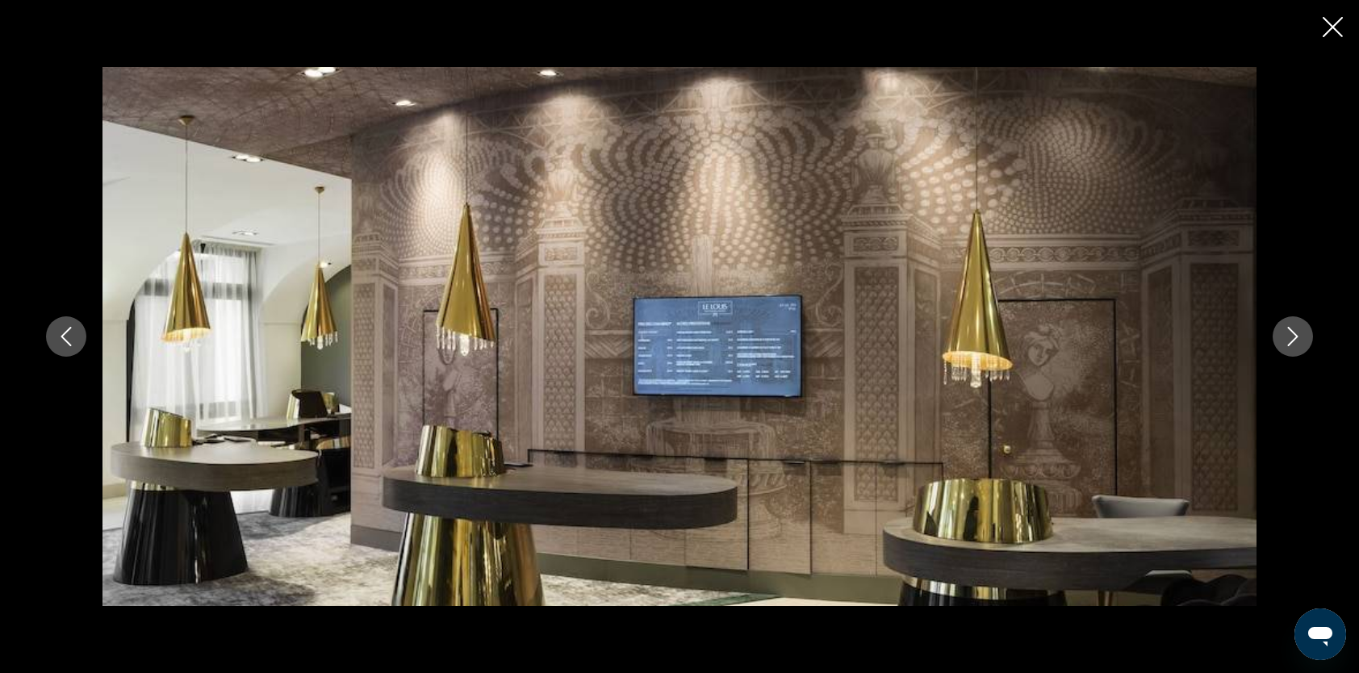
click at [1324, 31] on icon "Close slideshow" at bounding box center [1333, 27] width 20 height 20
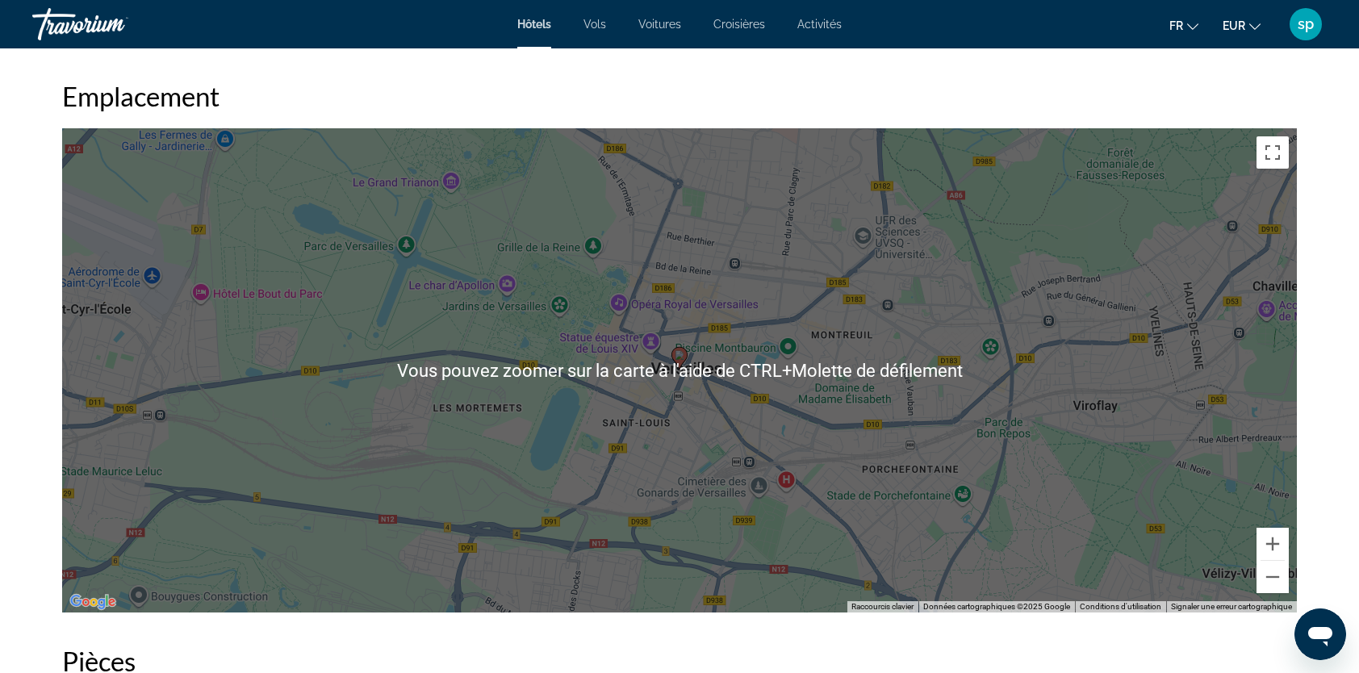
scroll to position [1614, 0]
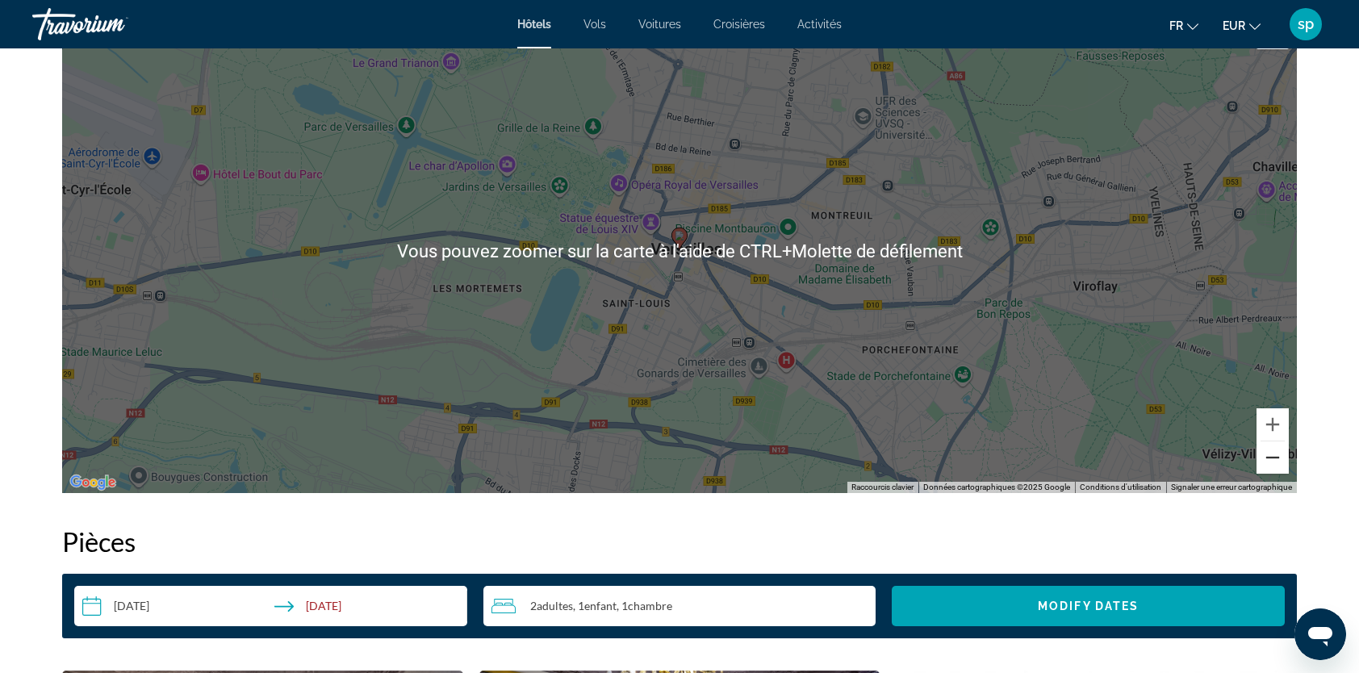
click at [1272, 458] on button "Zoom arrière" at bounding box center [1273, 457] width 32 height 32
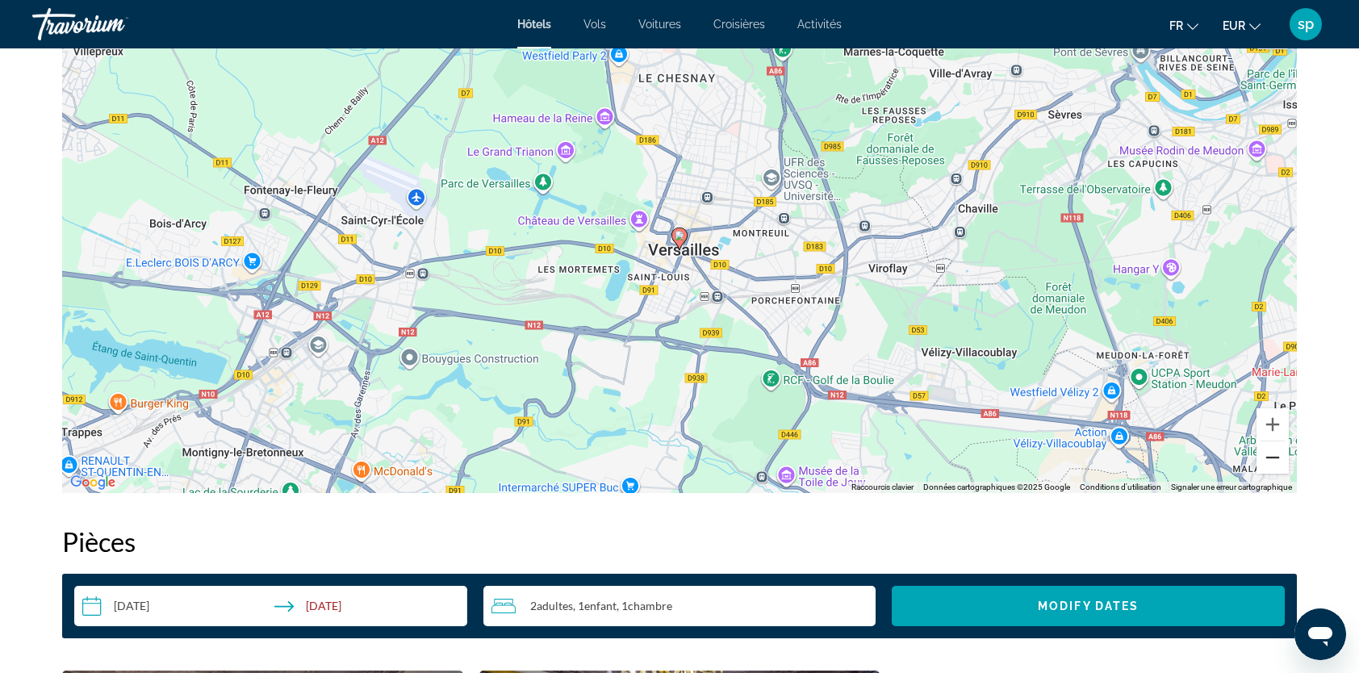
click at [1271, 458] on button "Zoom arrière" at bounding box center [1273, 457] width 32 height 32
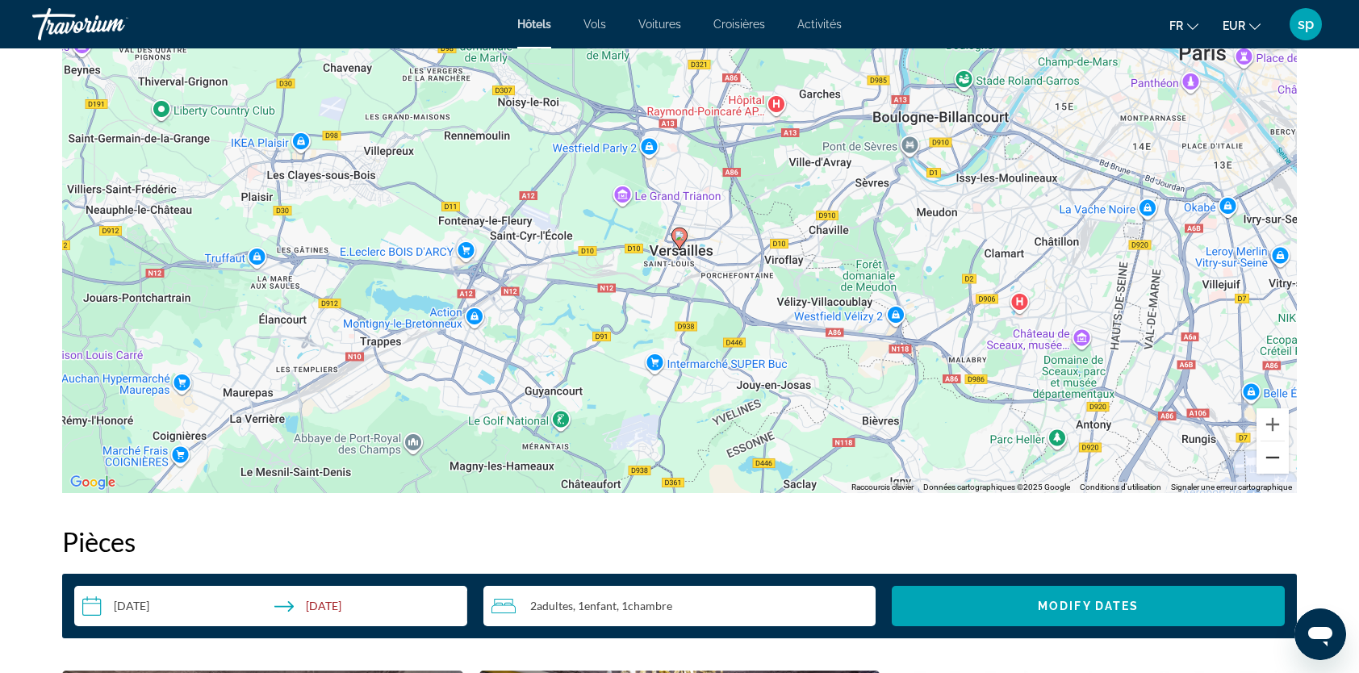
click at [1270, 458] on button "Zoom arrière" at bounding box center [1273, 457] width 32 height 32
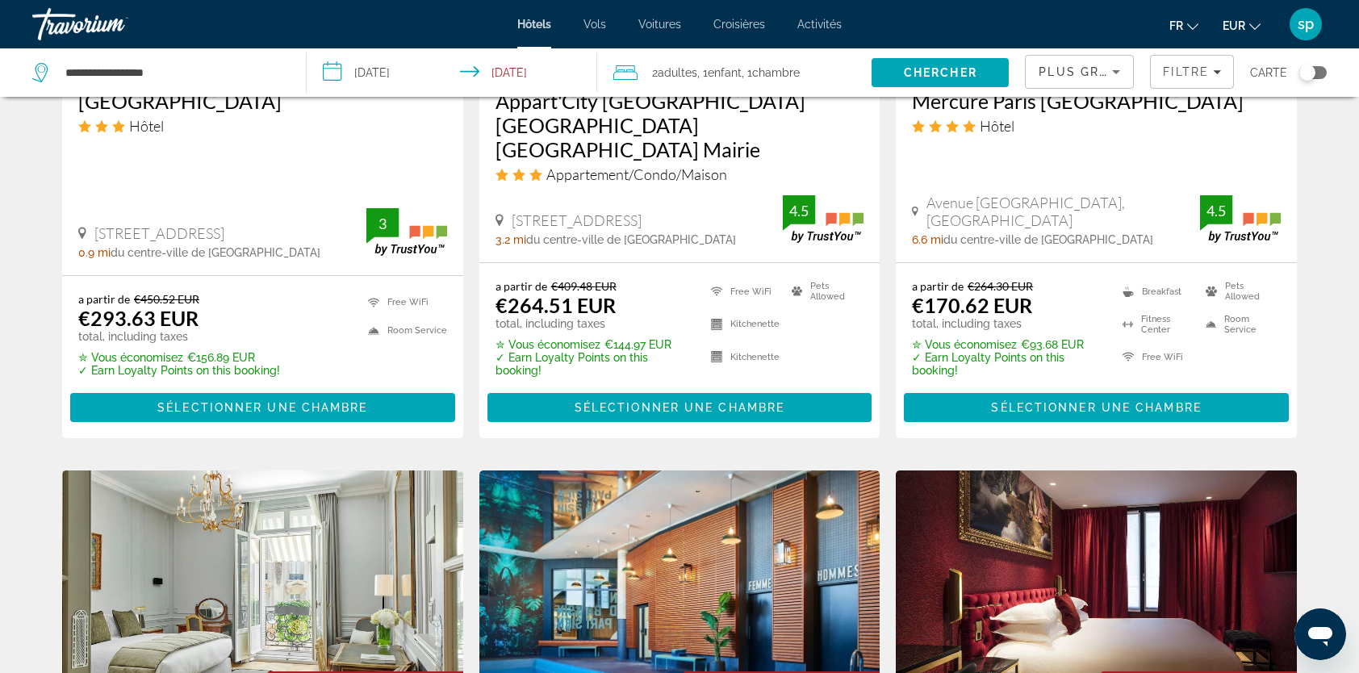
scroll to position [1614, 0]
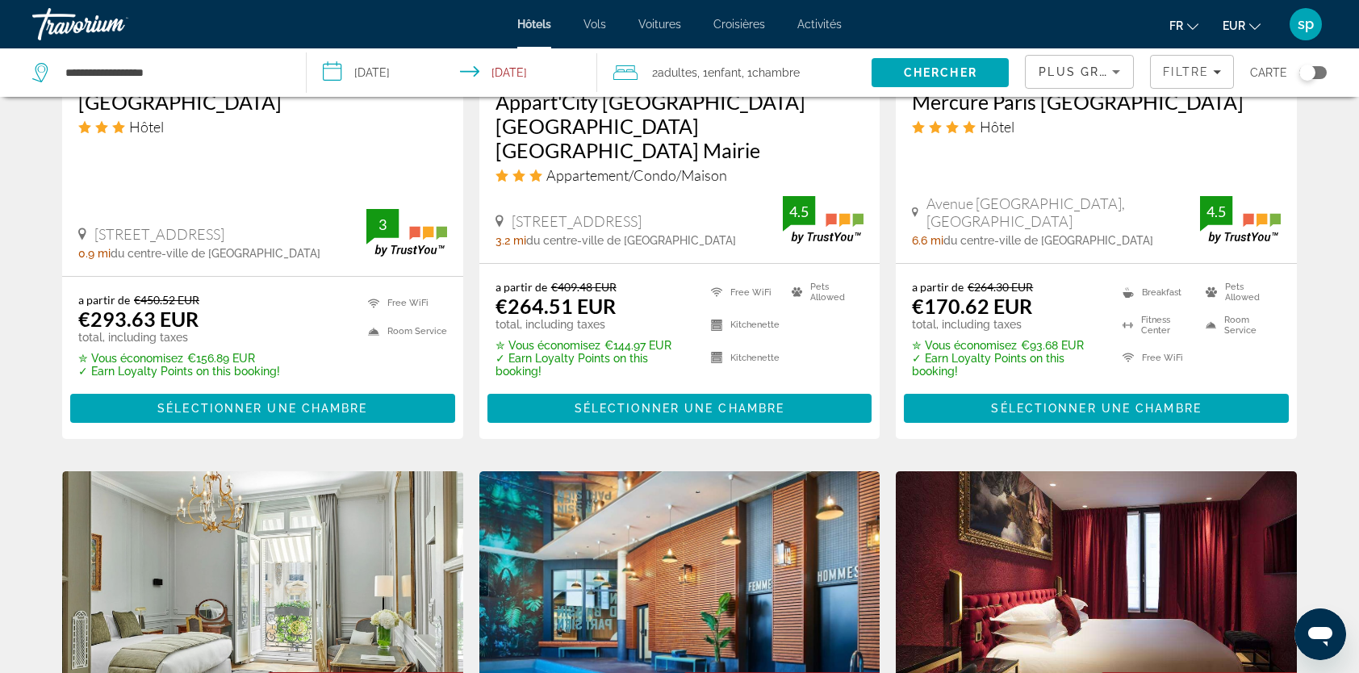
click at [1063, 74] on span "Plus grandes économies" at bounding box center [1135, 71] width 193 height 13
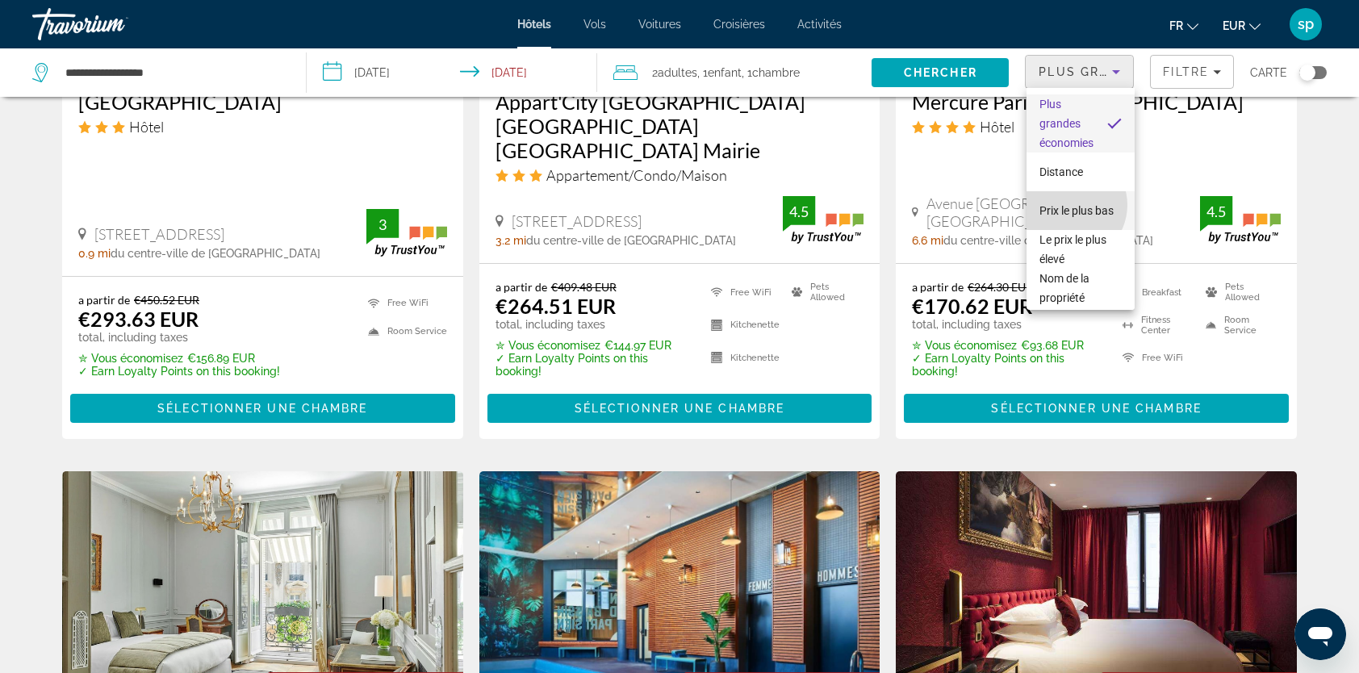
click at [1069, 205] on span "Prix le plus bas" at bounding box center [1077, 210] width 74 height 13
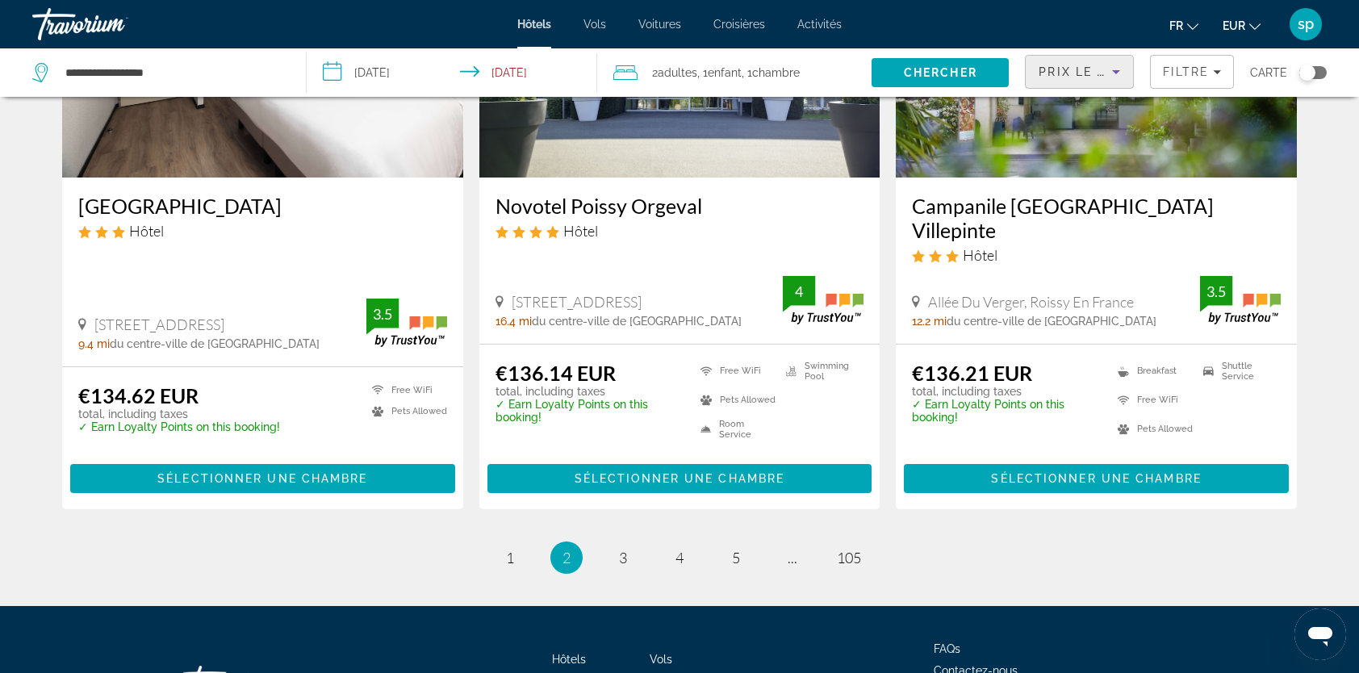
scroll to position [2153, 0]
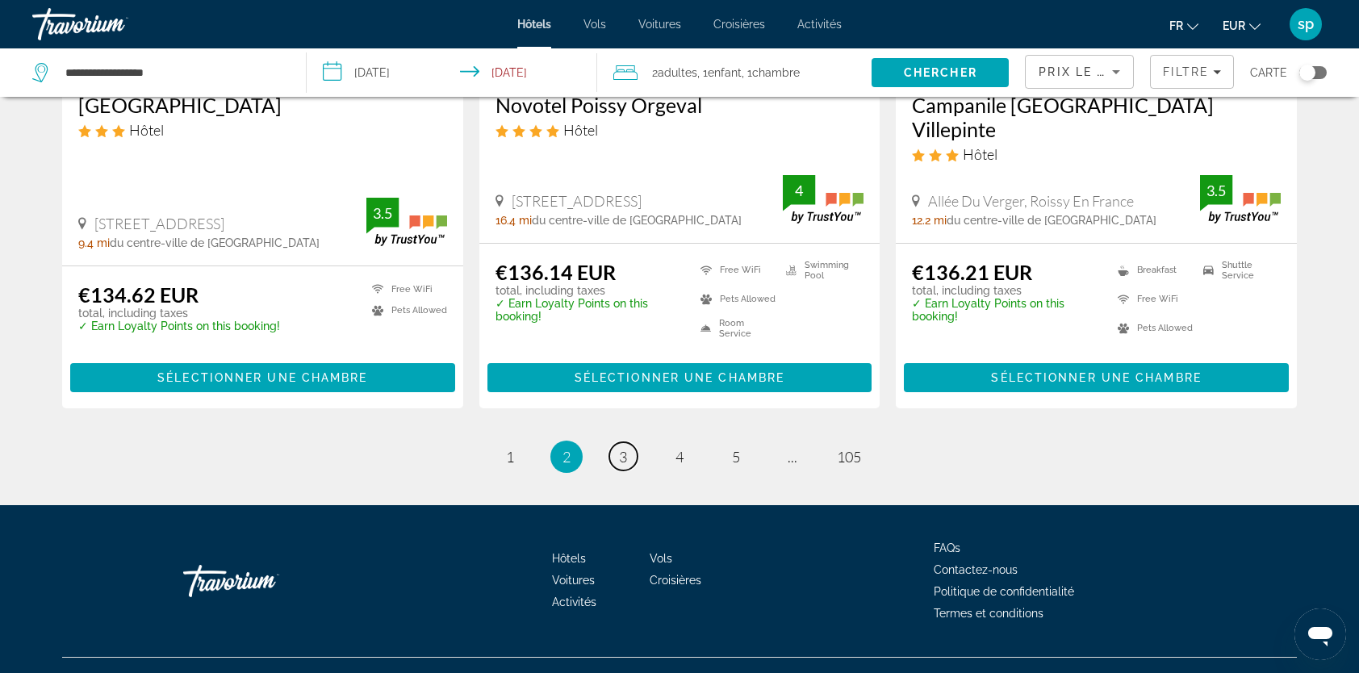
click at [634, 442] on link "page 3" at bounding box center [623, 456] width 28 height 28
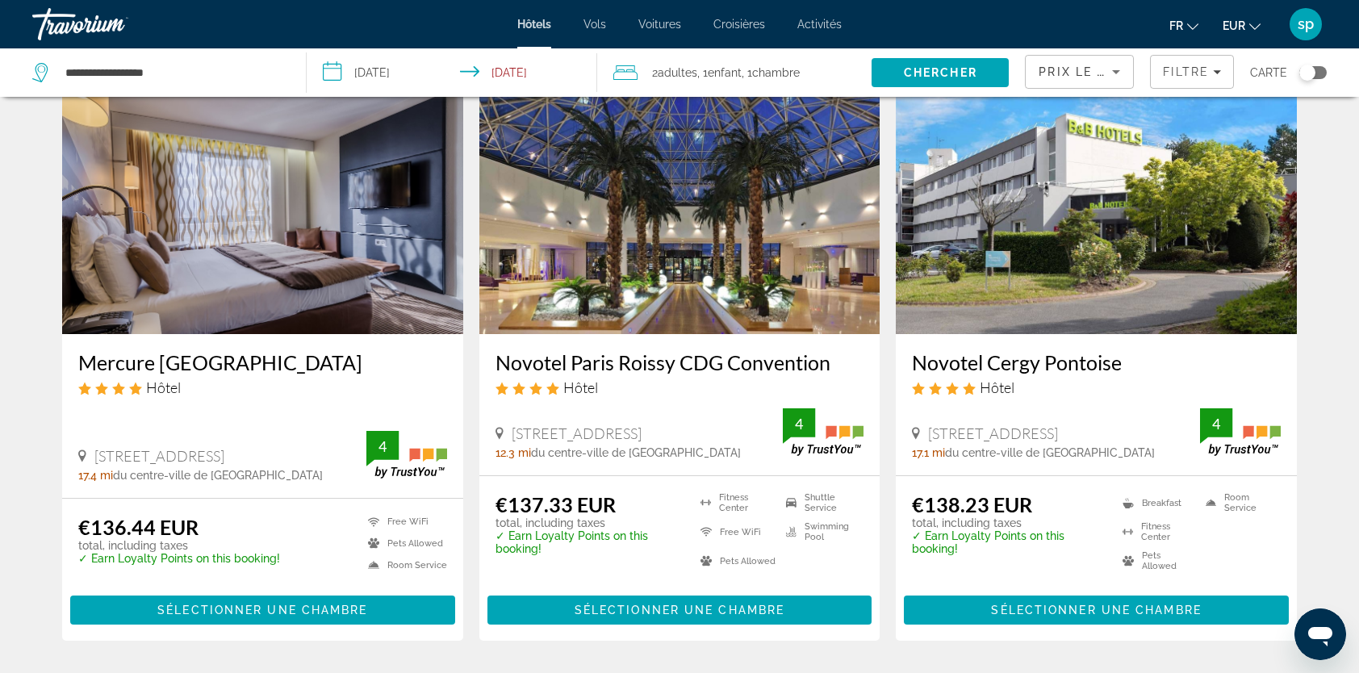
scroll to position [81, 0]
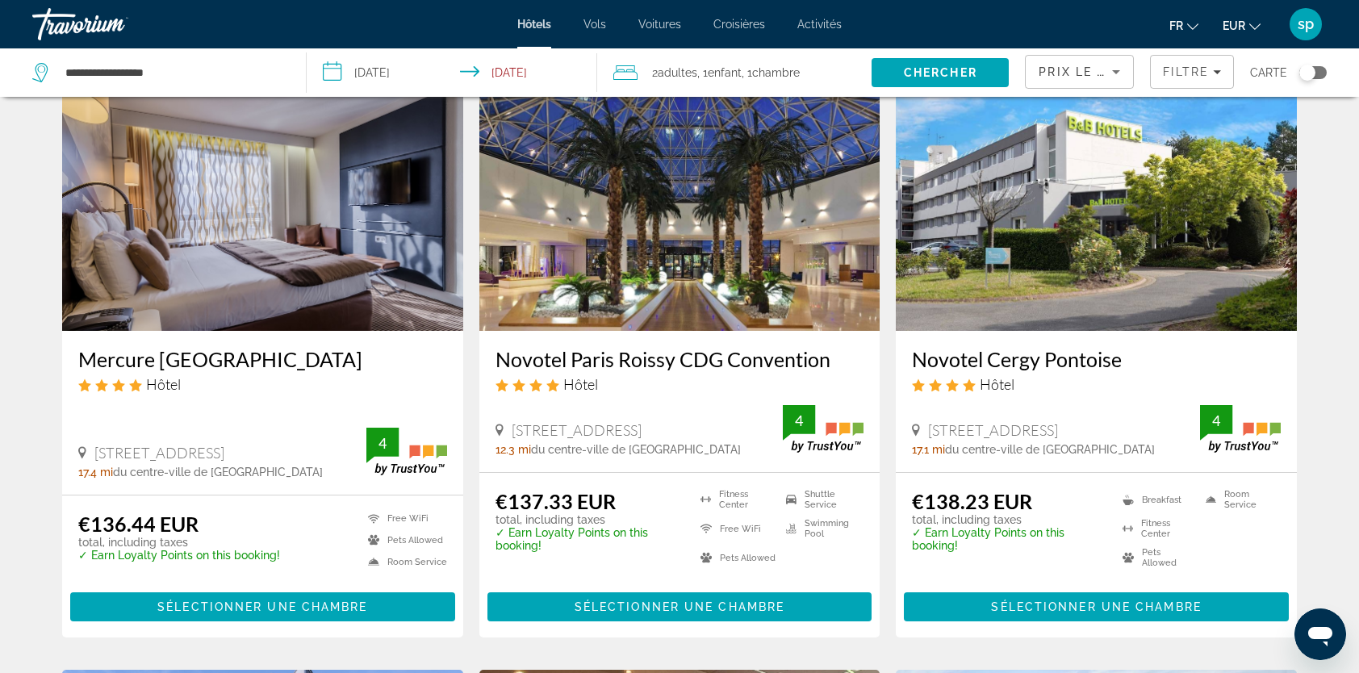
click at [709, 220] on img "Main content" at bounding box center [679, 202] width 401 height 258
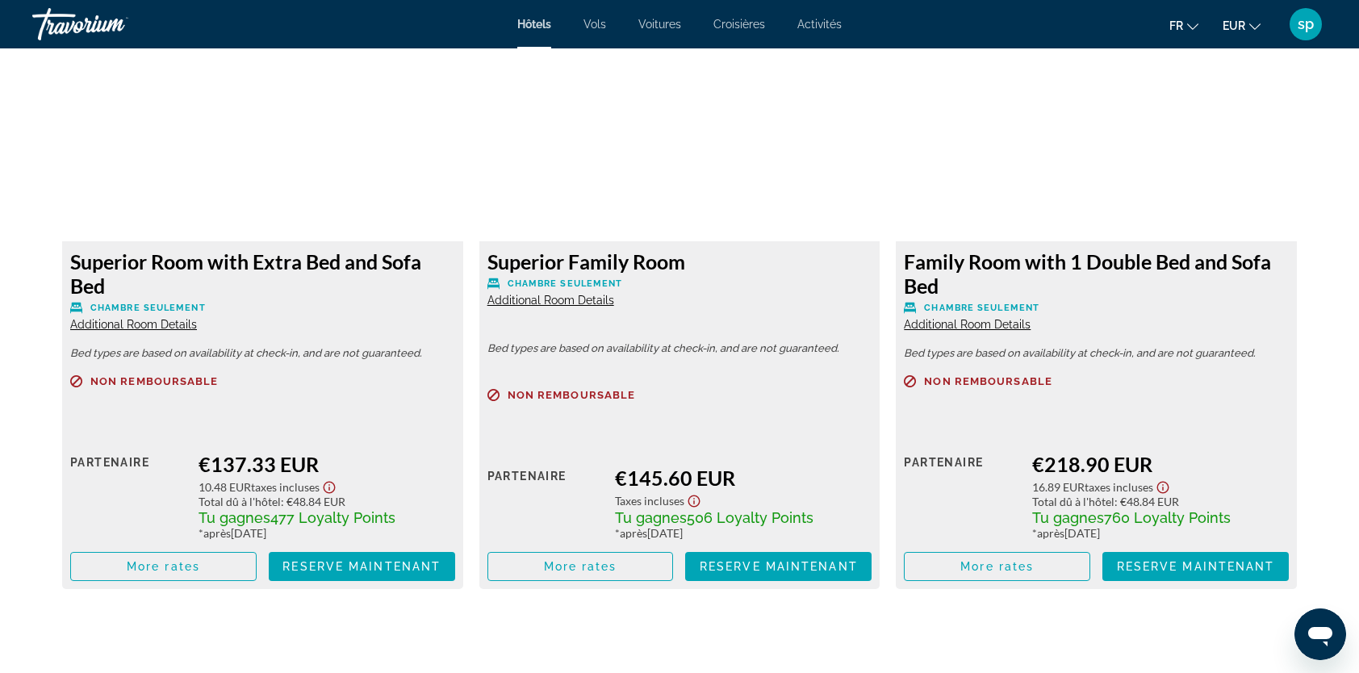
scroll to position [2260, 0]
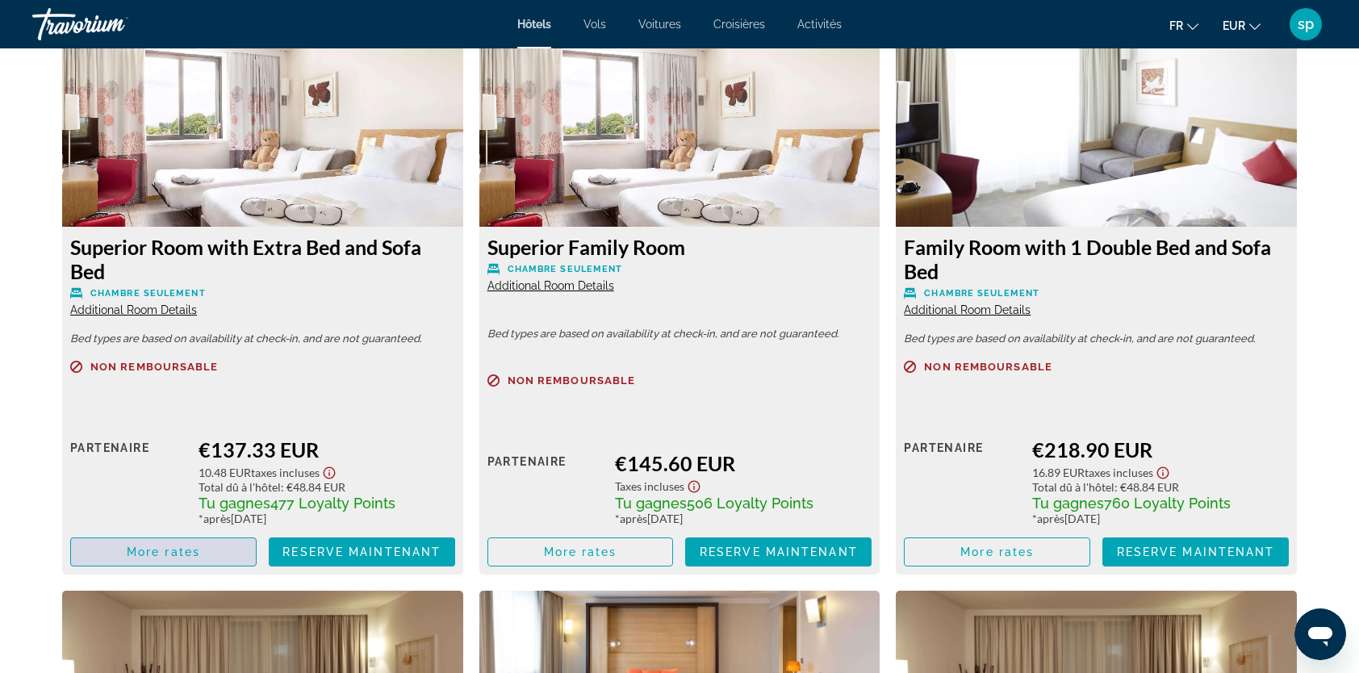
click at [195, 551] on span "More rates" at bounding box center [163, 552] width 73 height 13
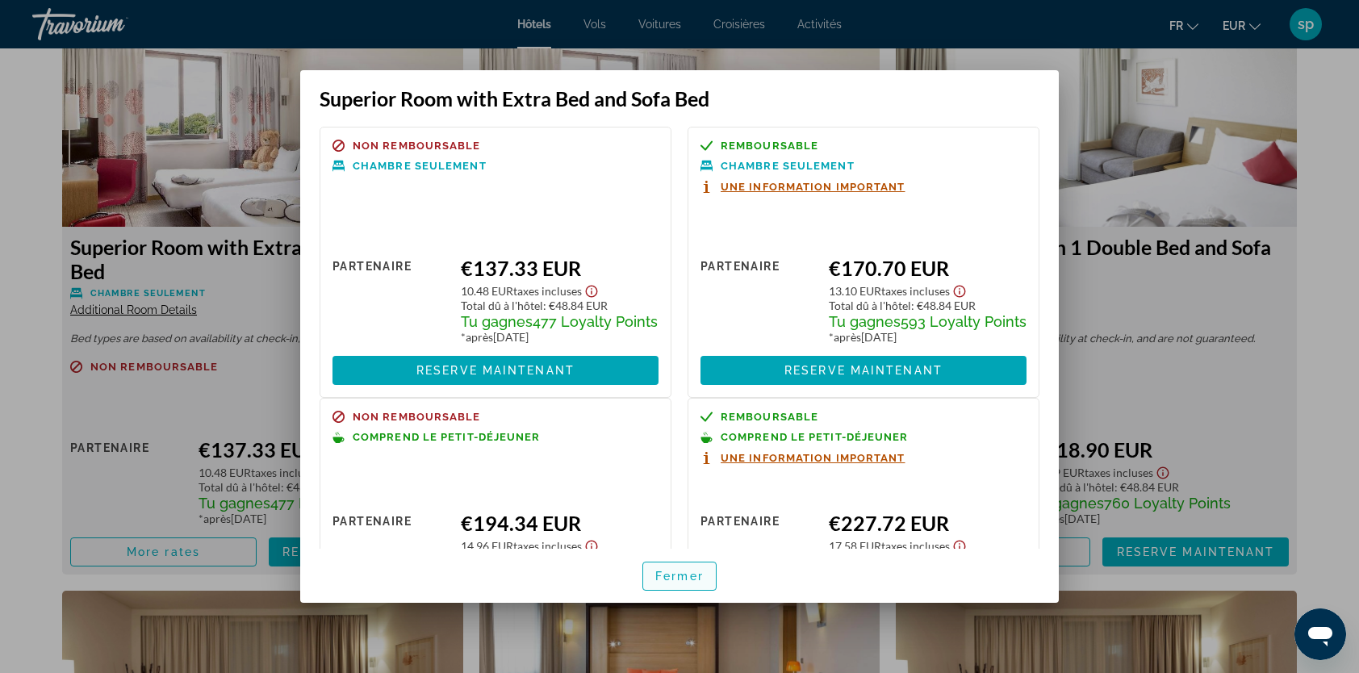
click at [676, 578] on span "Fermer" at bounding box center [679, 576] width 48 height 13
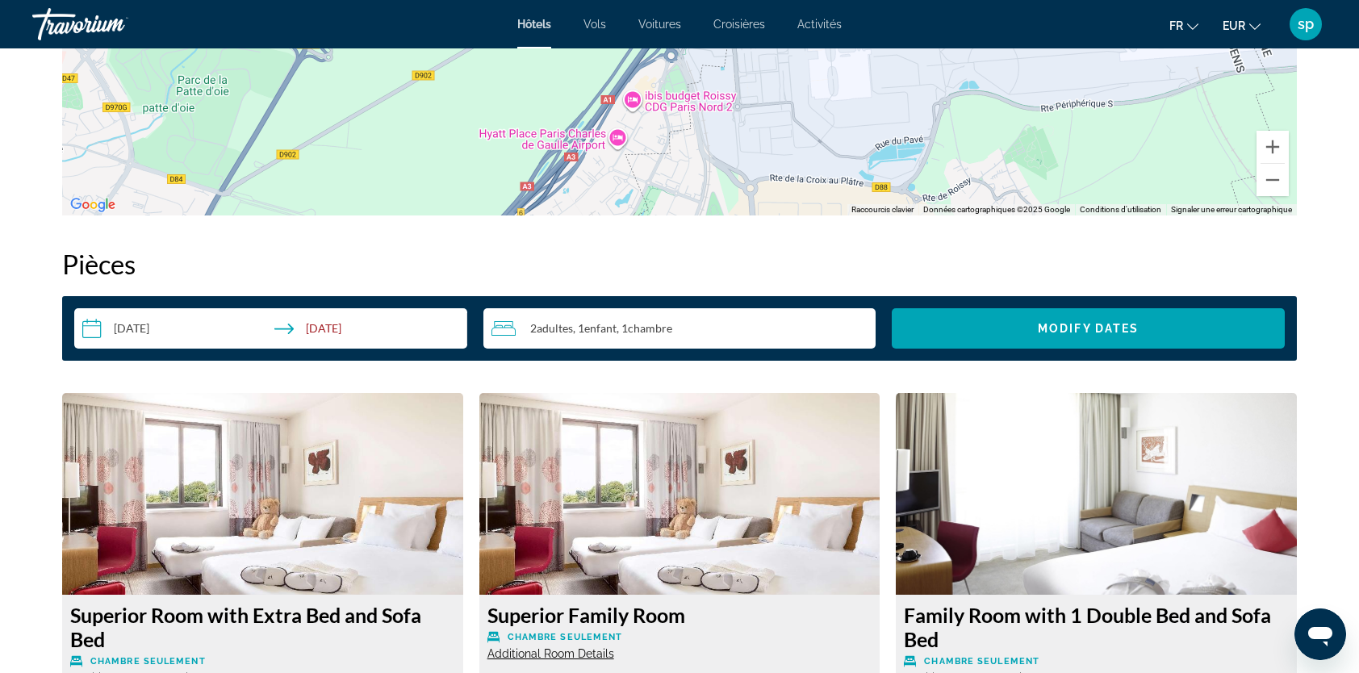
scroll to position [1533, 0]
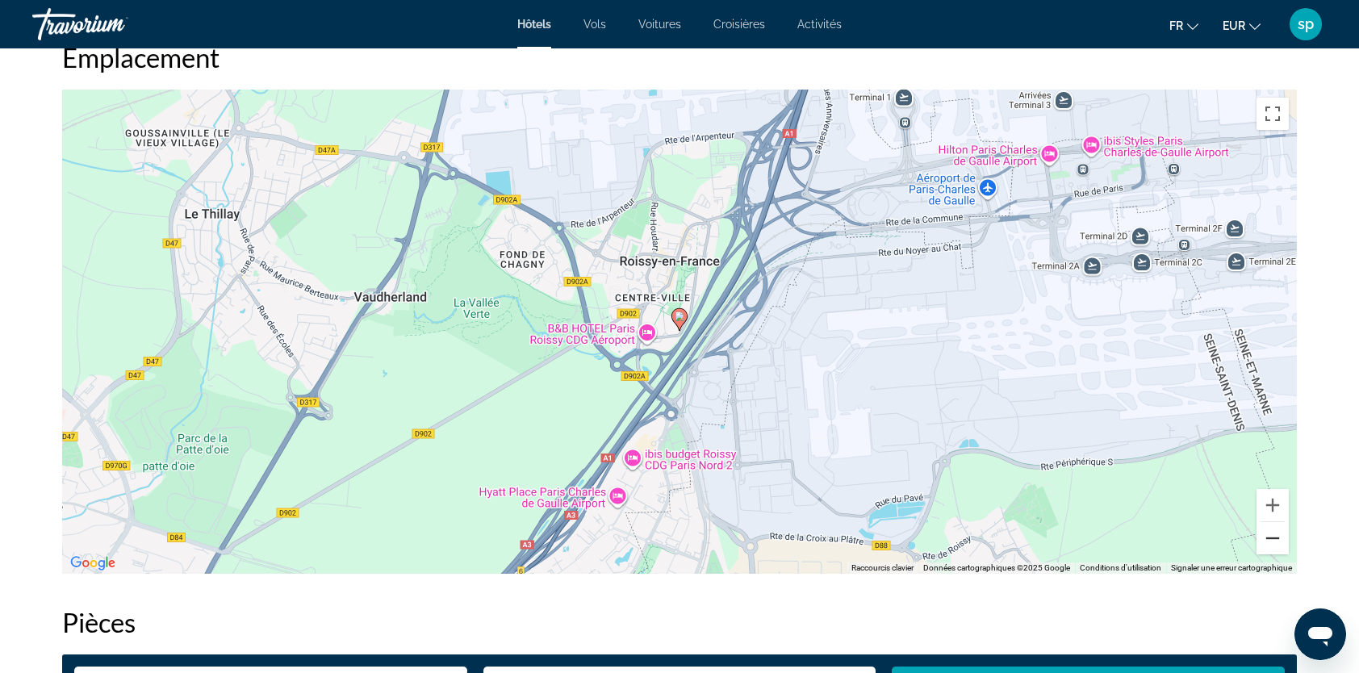
click at [1274, 542] on button "Zoom arrière" at bounding box center [1273, 538] width 32 height 32
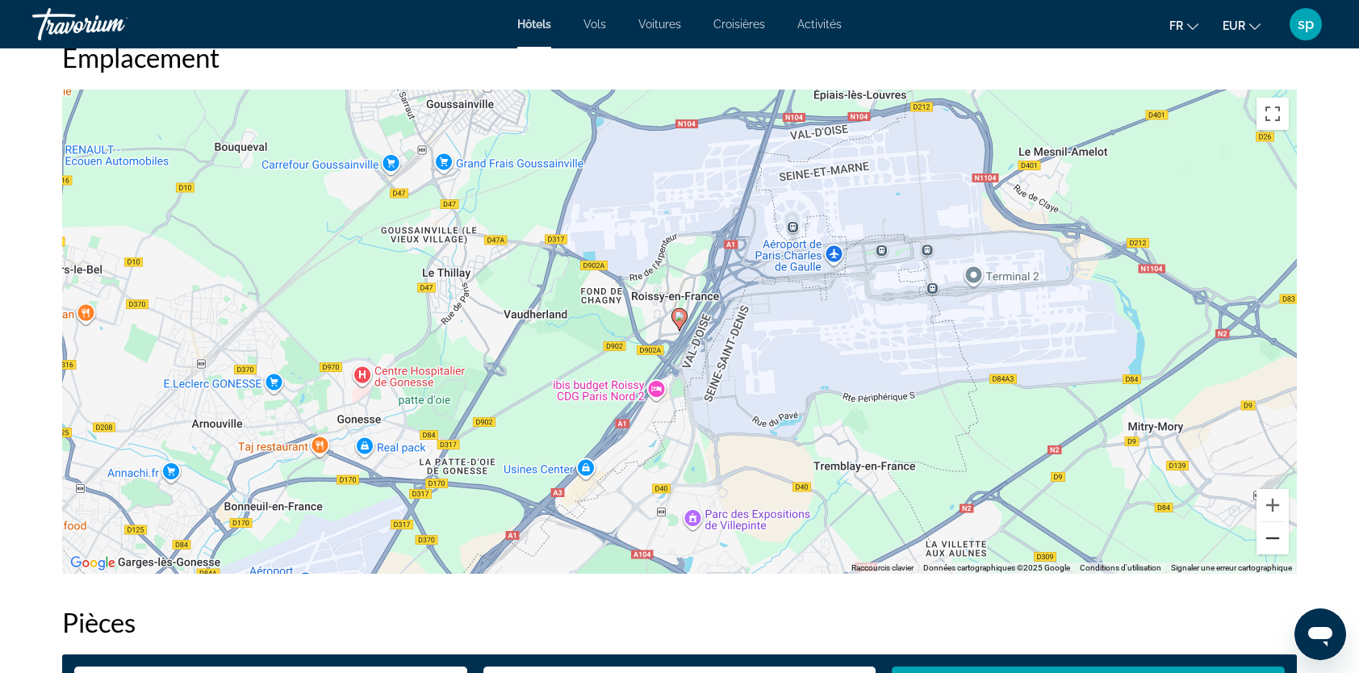
click at [1275, 538] on button "Zoom arrière" at bounding box center [1273, 538] width 32 height 32
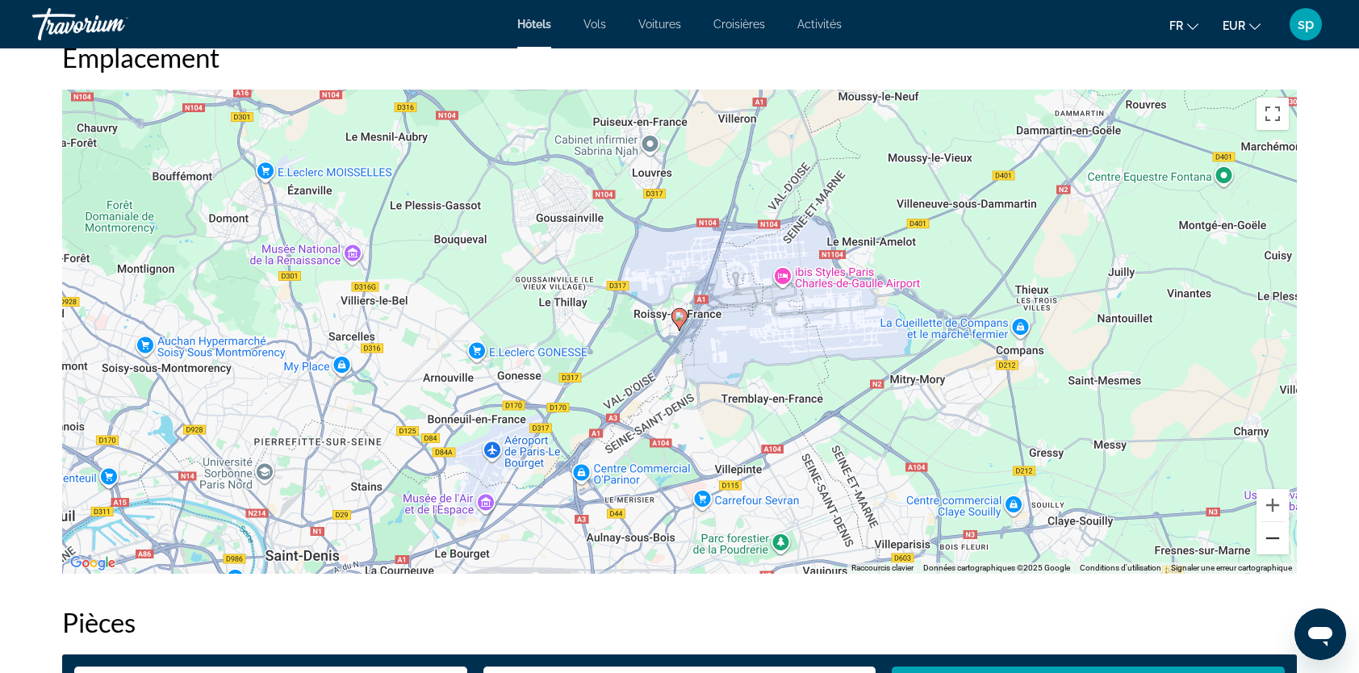
click at [1275, 538] on button "Zoom arrière" at bounding box center [1273, 538] width 32 height 32
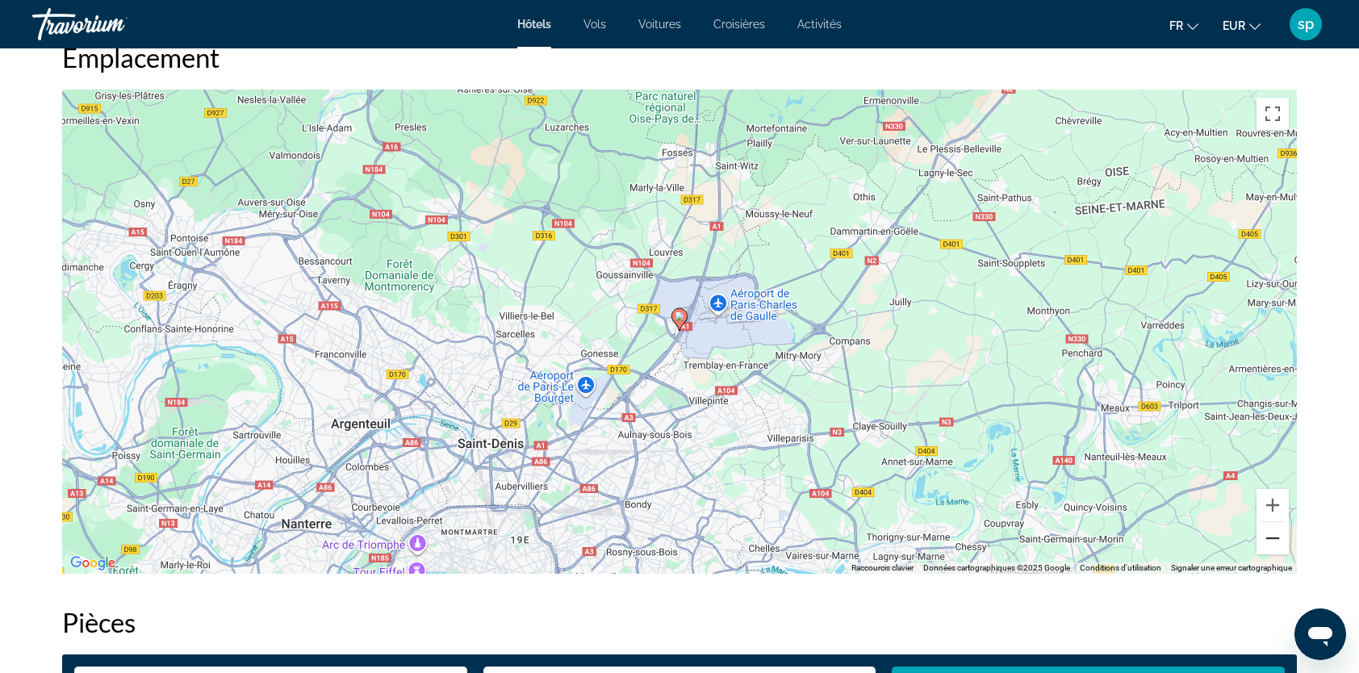
click at [1275, 538] on button "Zoom arrière" at bounding box center [1273, 538] width 32 height 32
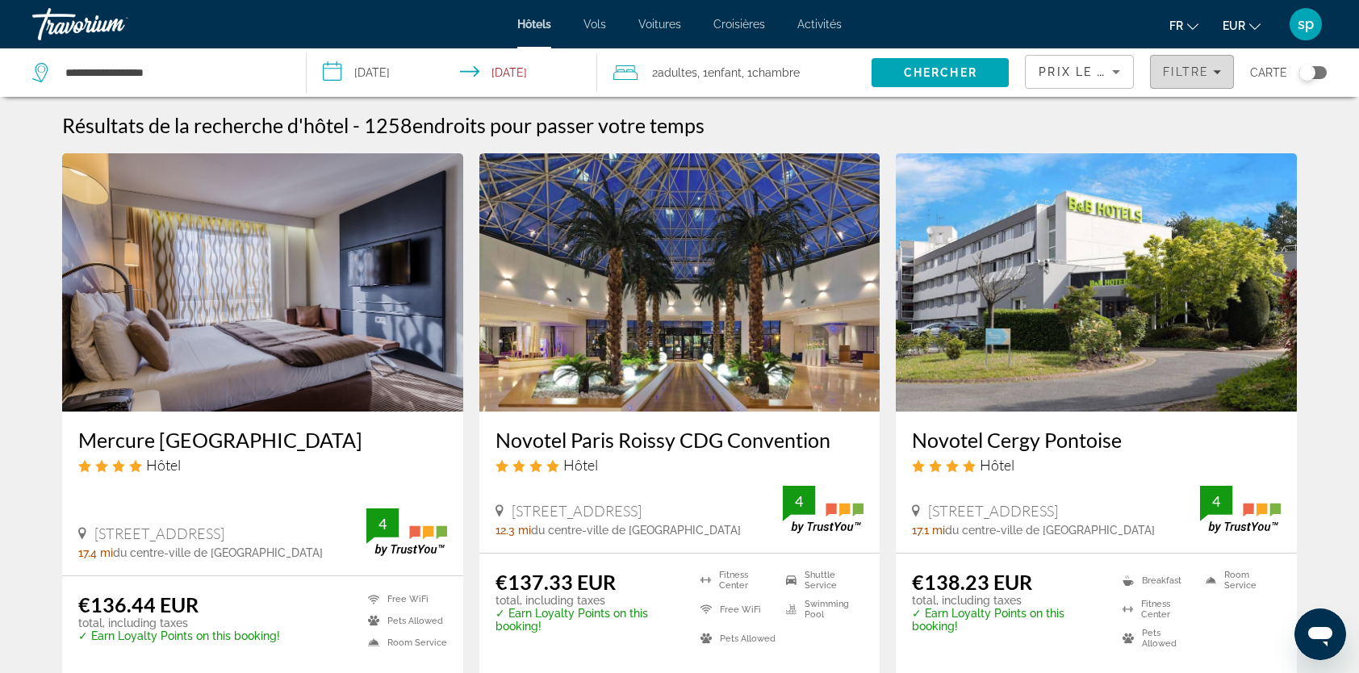
click at [1190, 79] on span "Filters" at bounding box center [1192, 71] width 82 height 39
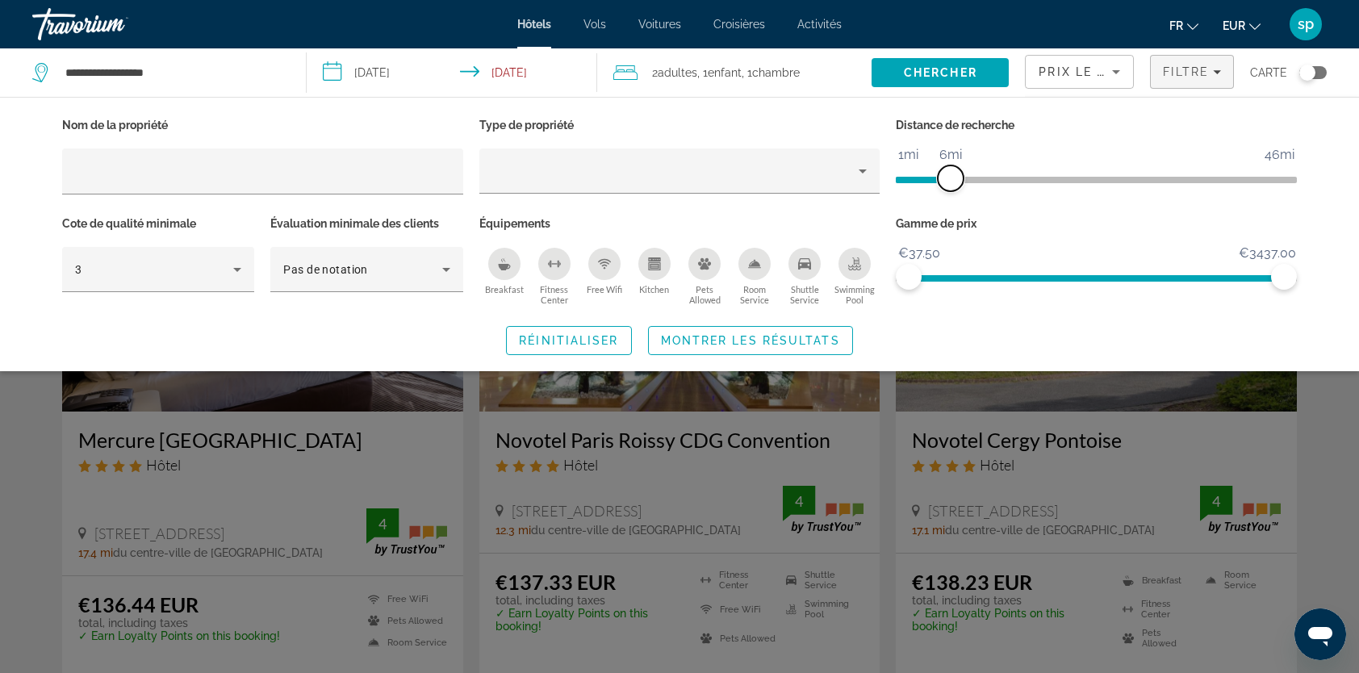
drag, startPoint x: 1152, startPoint y: 175, endPoint x: 949, endPoint y: 182, distance: 202.7
click at [949, 182] on span "ngx-slider" at bounding box center [951, 178] width 26 height 26
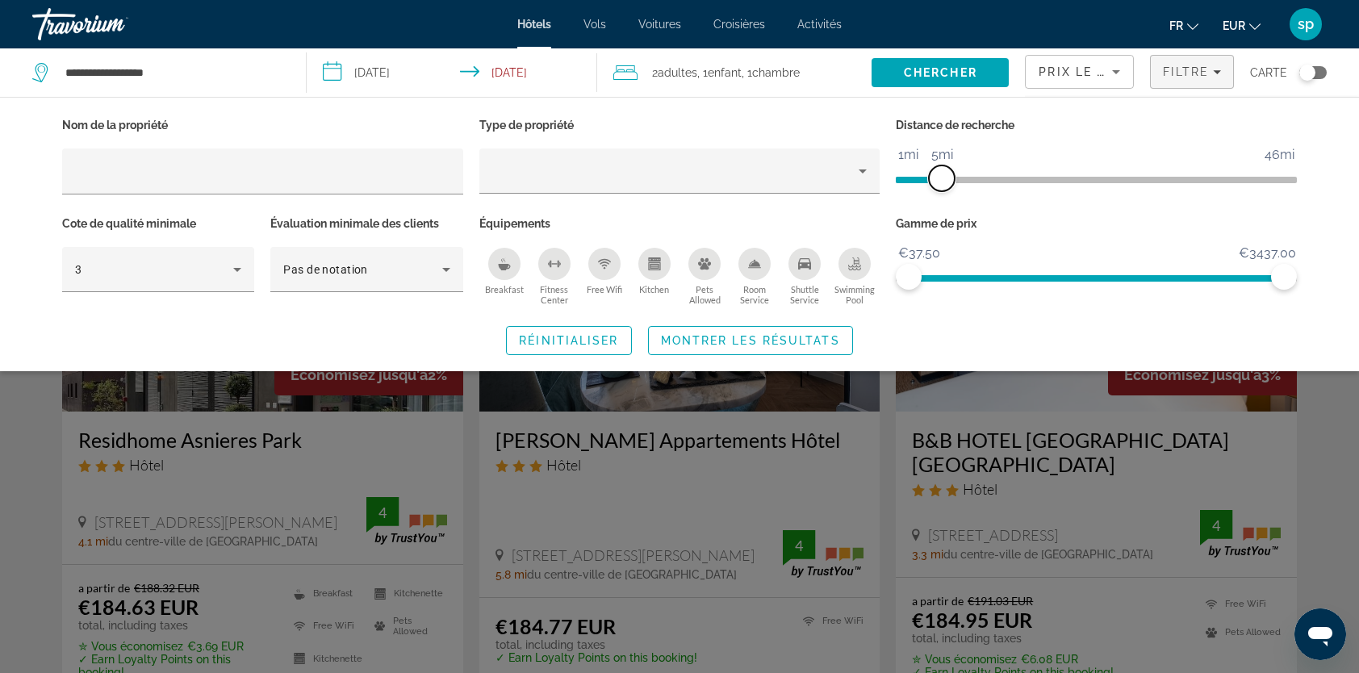
drag, startPoint x: 952, startPoint y: 175, endPoint x: 942, endPoint y: 174, distance: 9.7
click at [942, 174] on span "ngx-slider" at bounding box center [942, 178] width 26 height 26
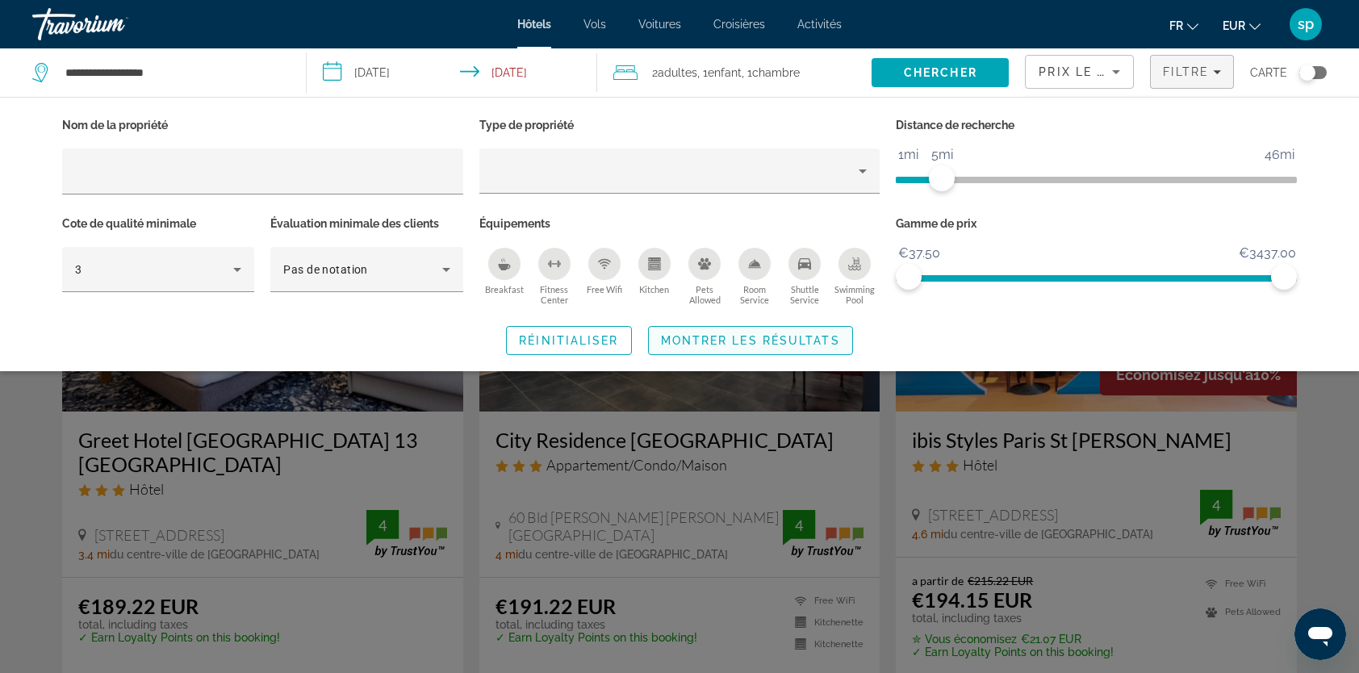
click at [812, 344] on span "Montrer les résultats" at bounding box center [750, 340] width 179 height 13
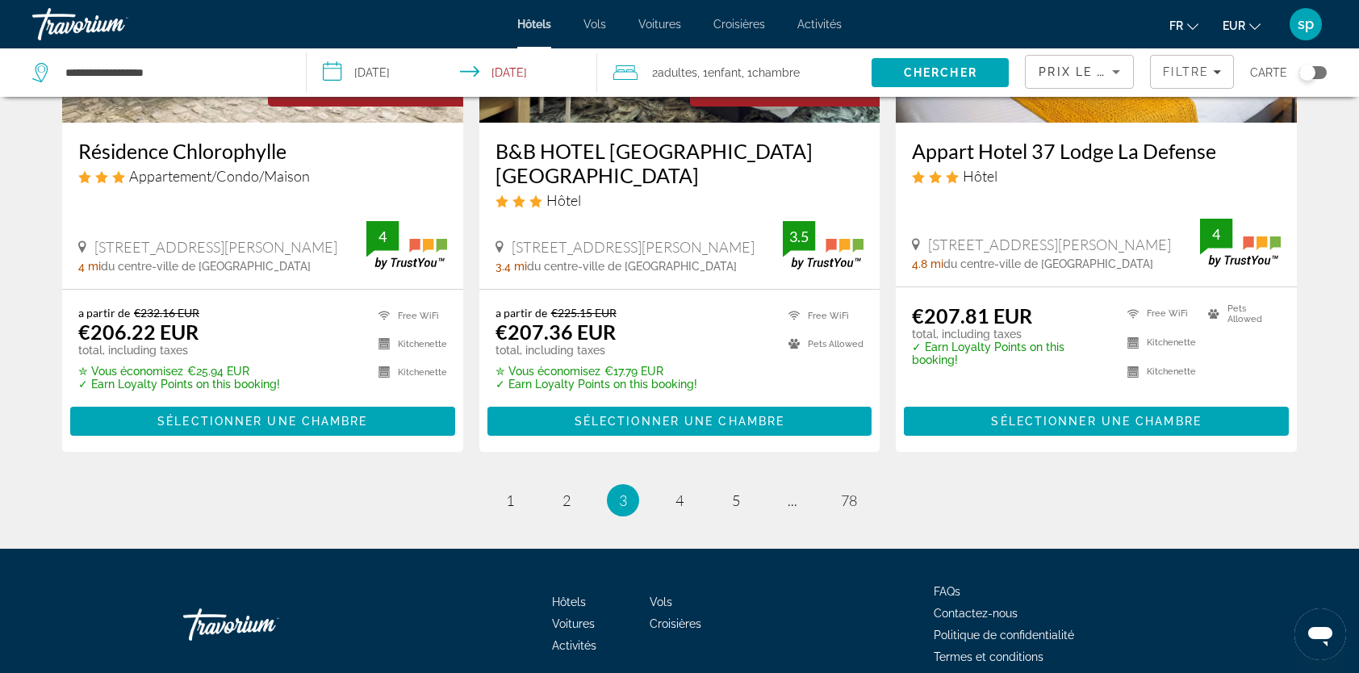
scroll to position [2140, 0]
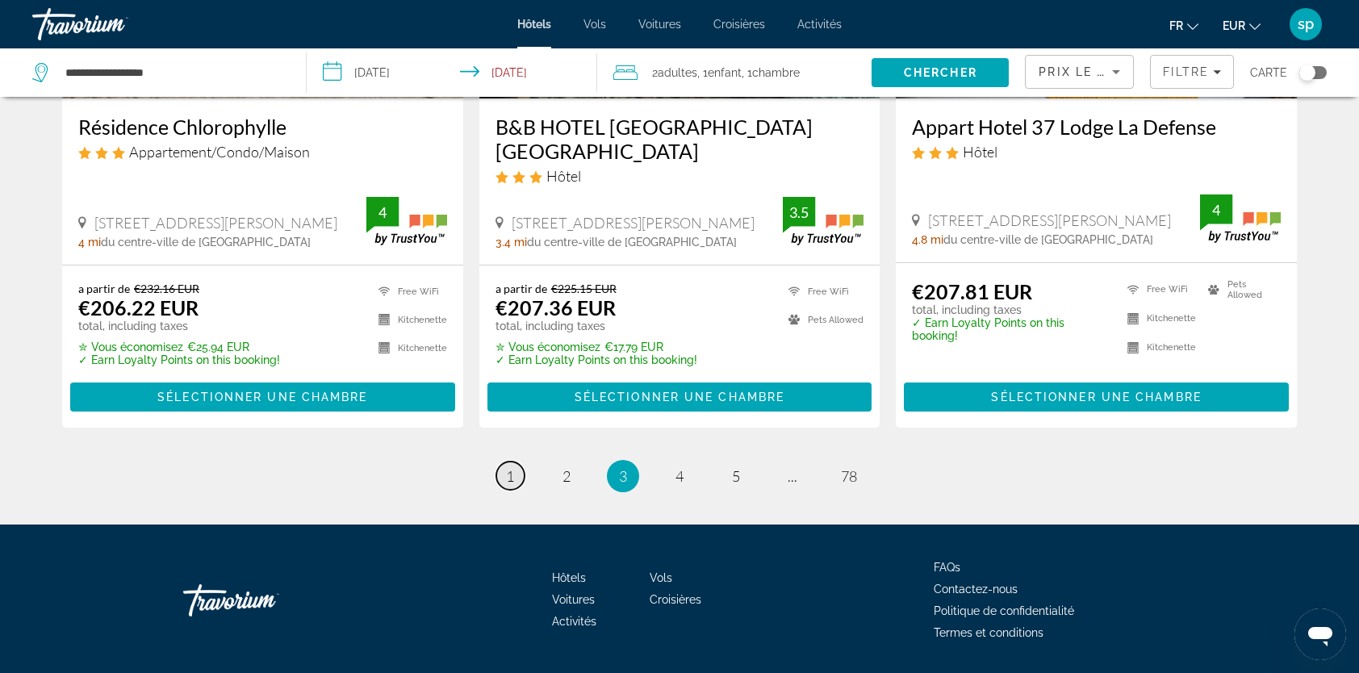
click at [507, 467] on span "1" at bounding box center [510, 476] width 8 height 18
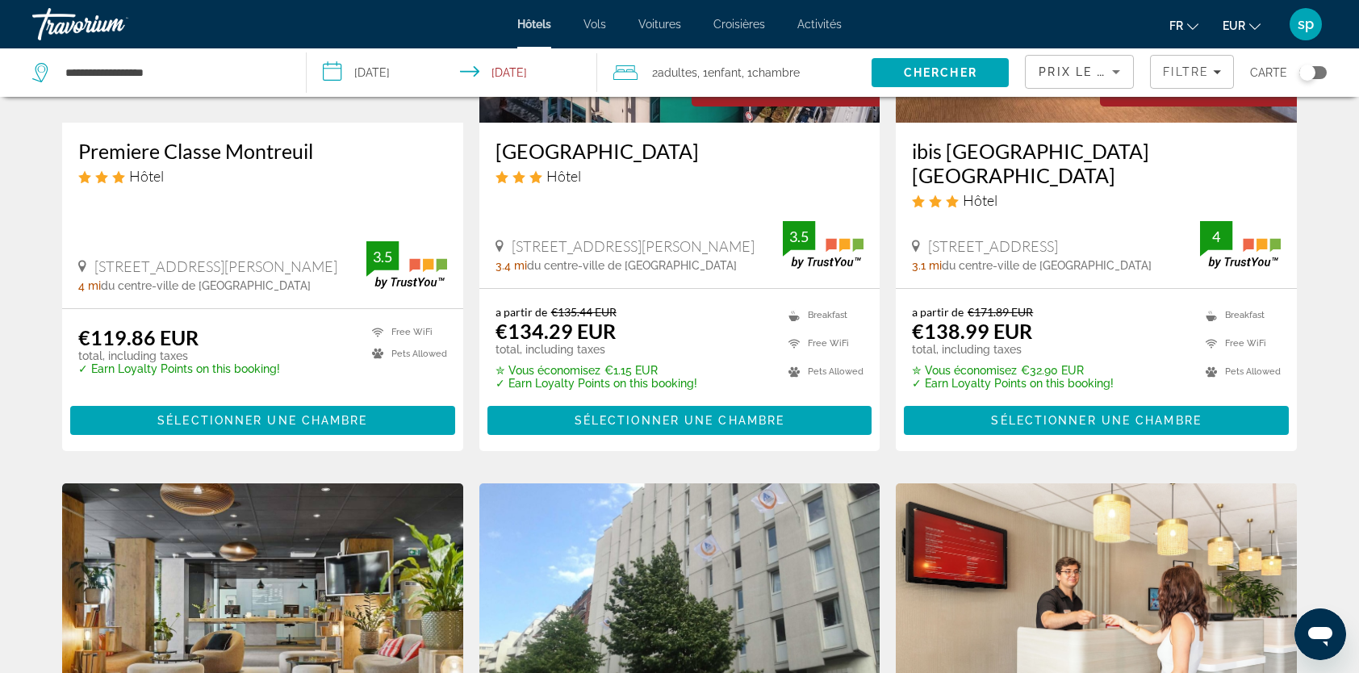
scroll to position [646, 0]
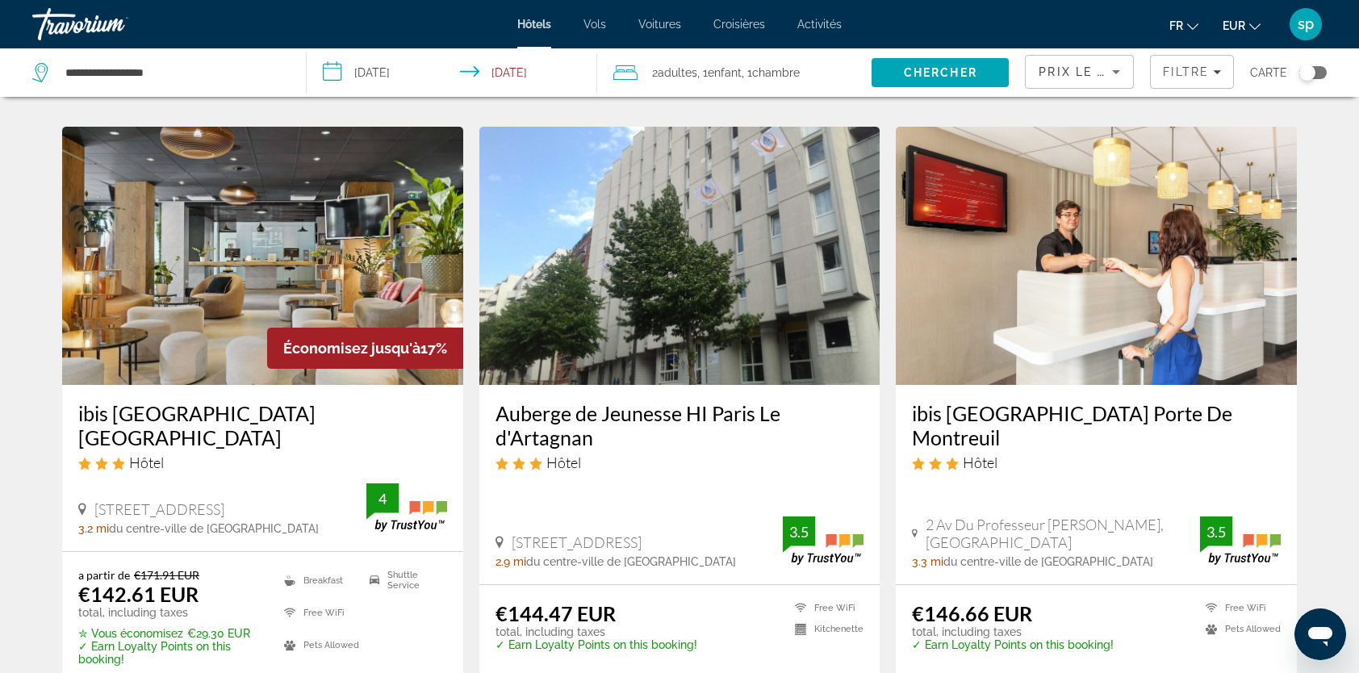
click at [348, 213] on img "Main content" at bounding box center [262, 256] width 401 height 258
